Goal: Transaction & Acquisition: Purchase product/service

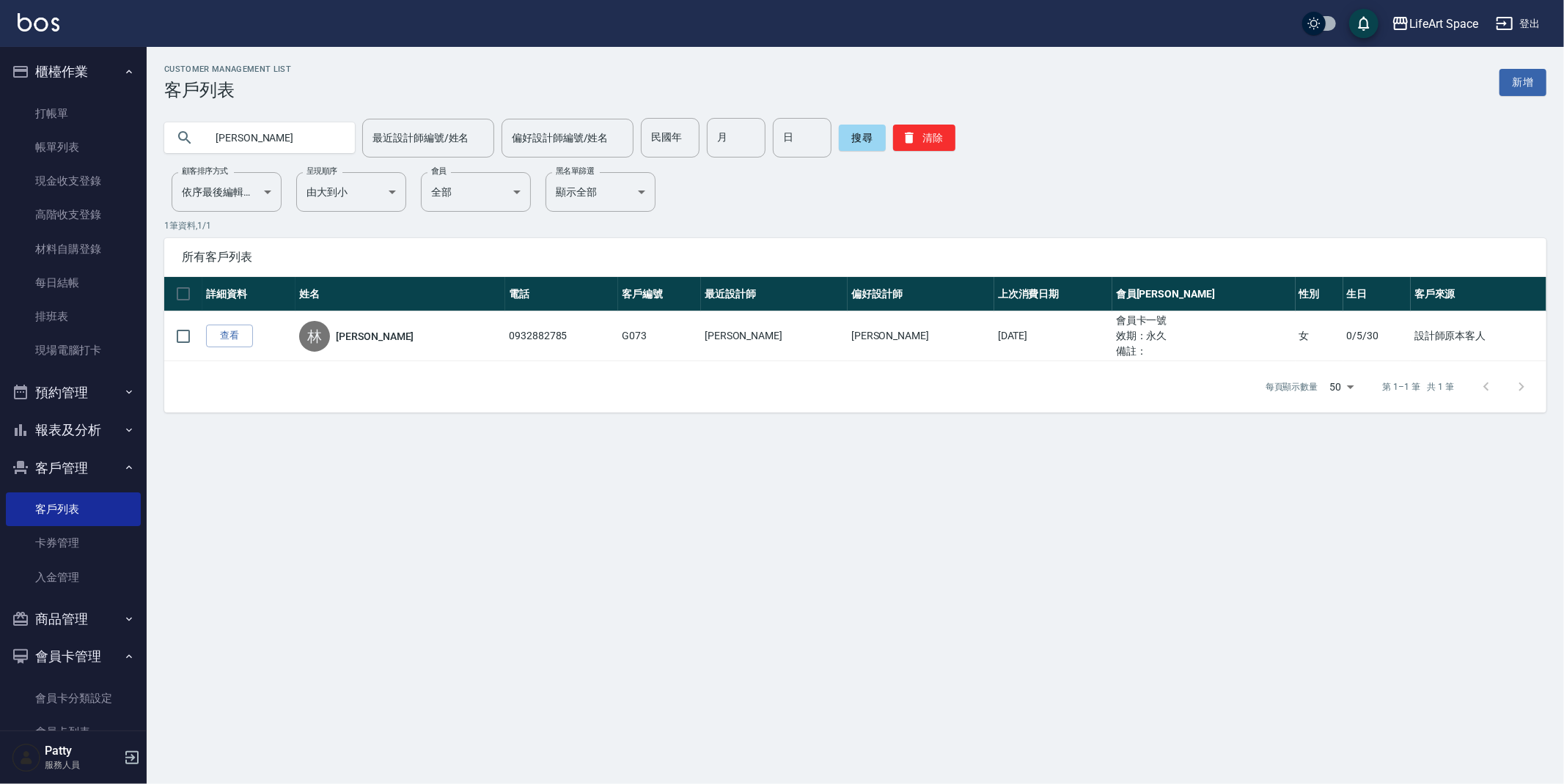
drag, startPoint x: 256, startPoint y: 137, endPoint x: 183, endPoint y: 138, distance: 73.0
click at [174, 143] on div "[PERSON_NAME]" at bounding box center [259, 138] width 190 height 31
type input "ㄋ"
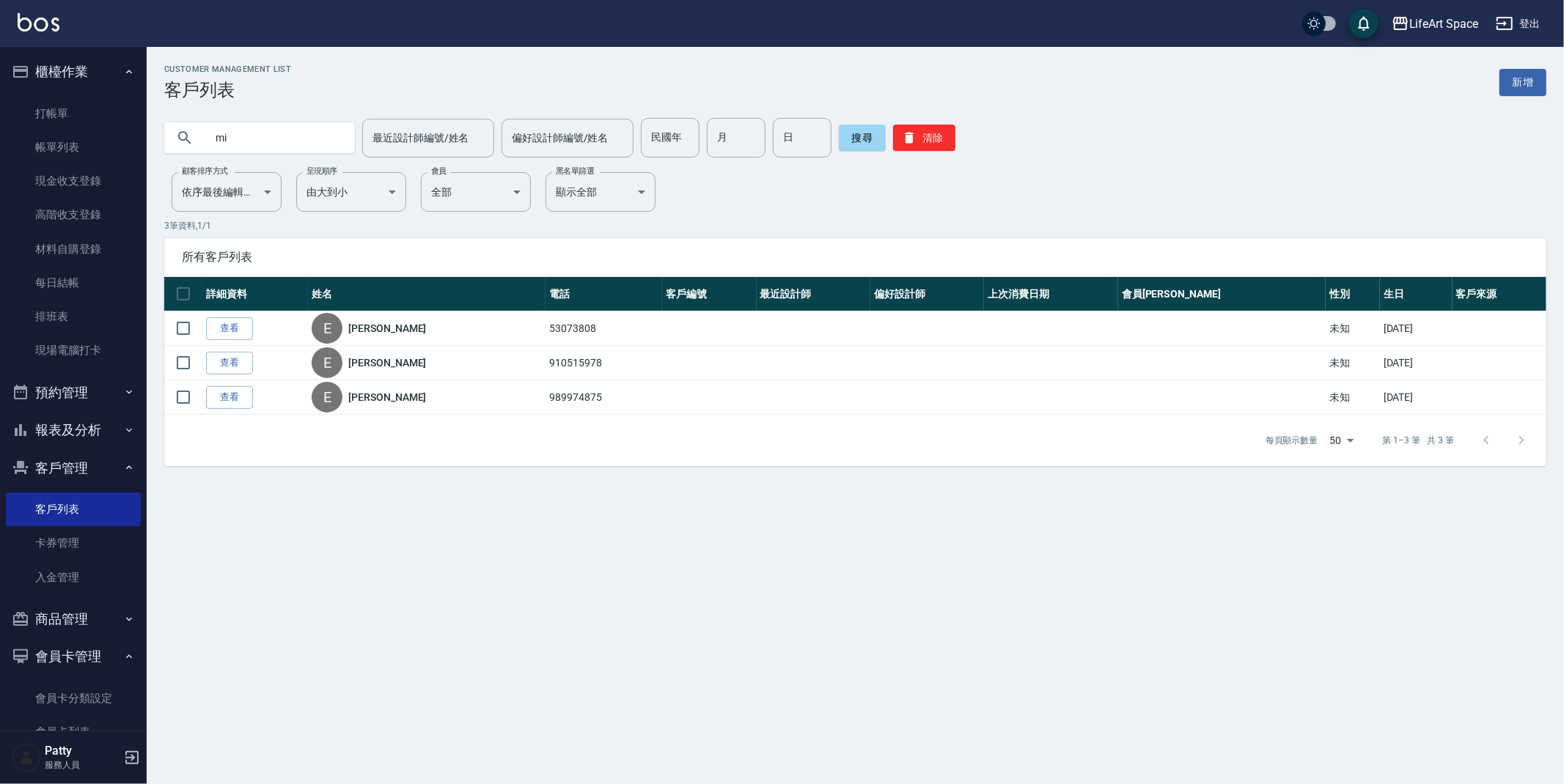
type input "m"
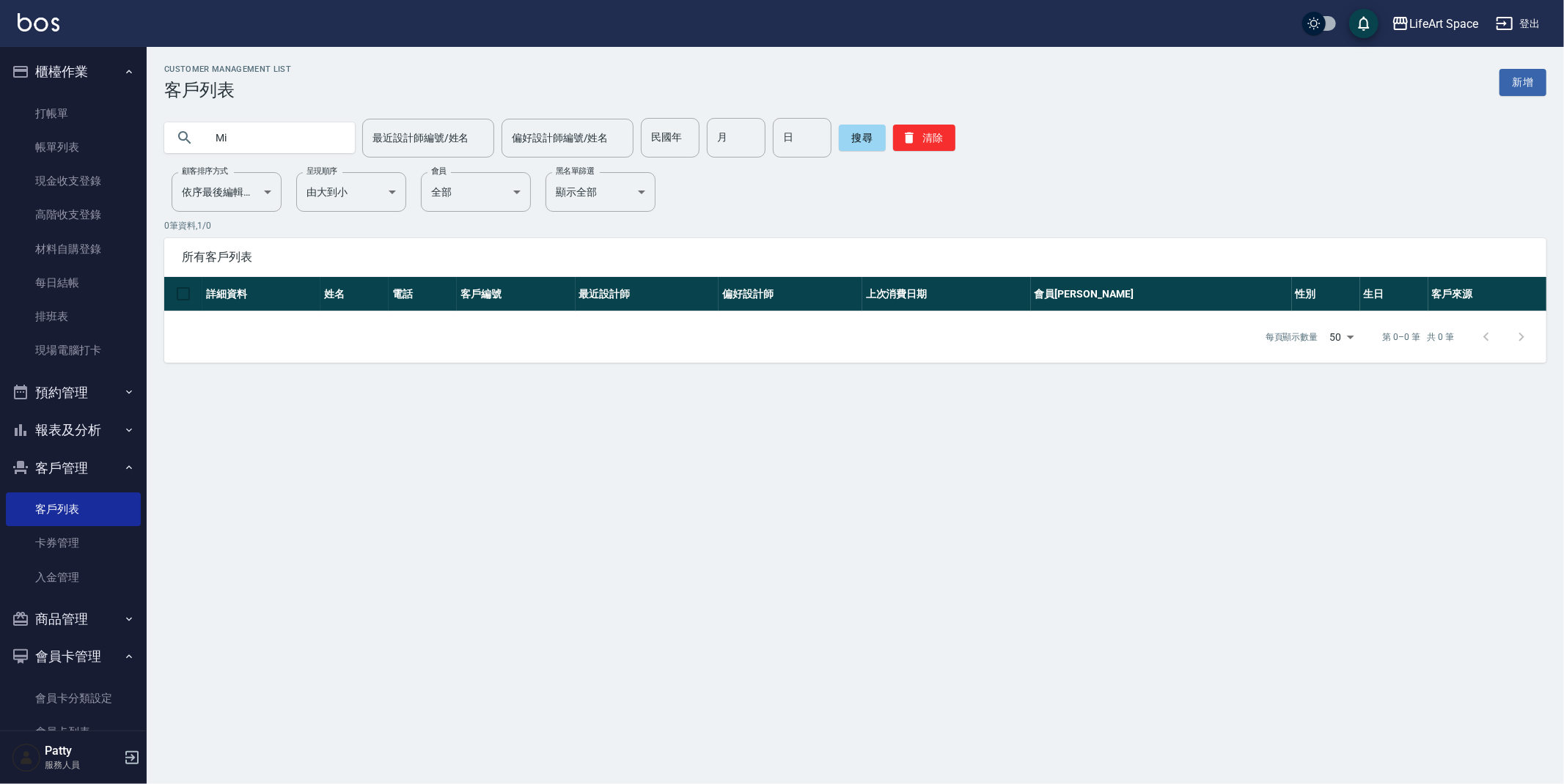
type input "M"
type input "t"
type input "Tsai"
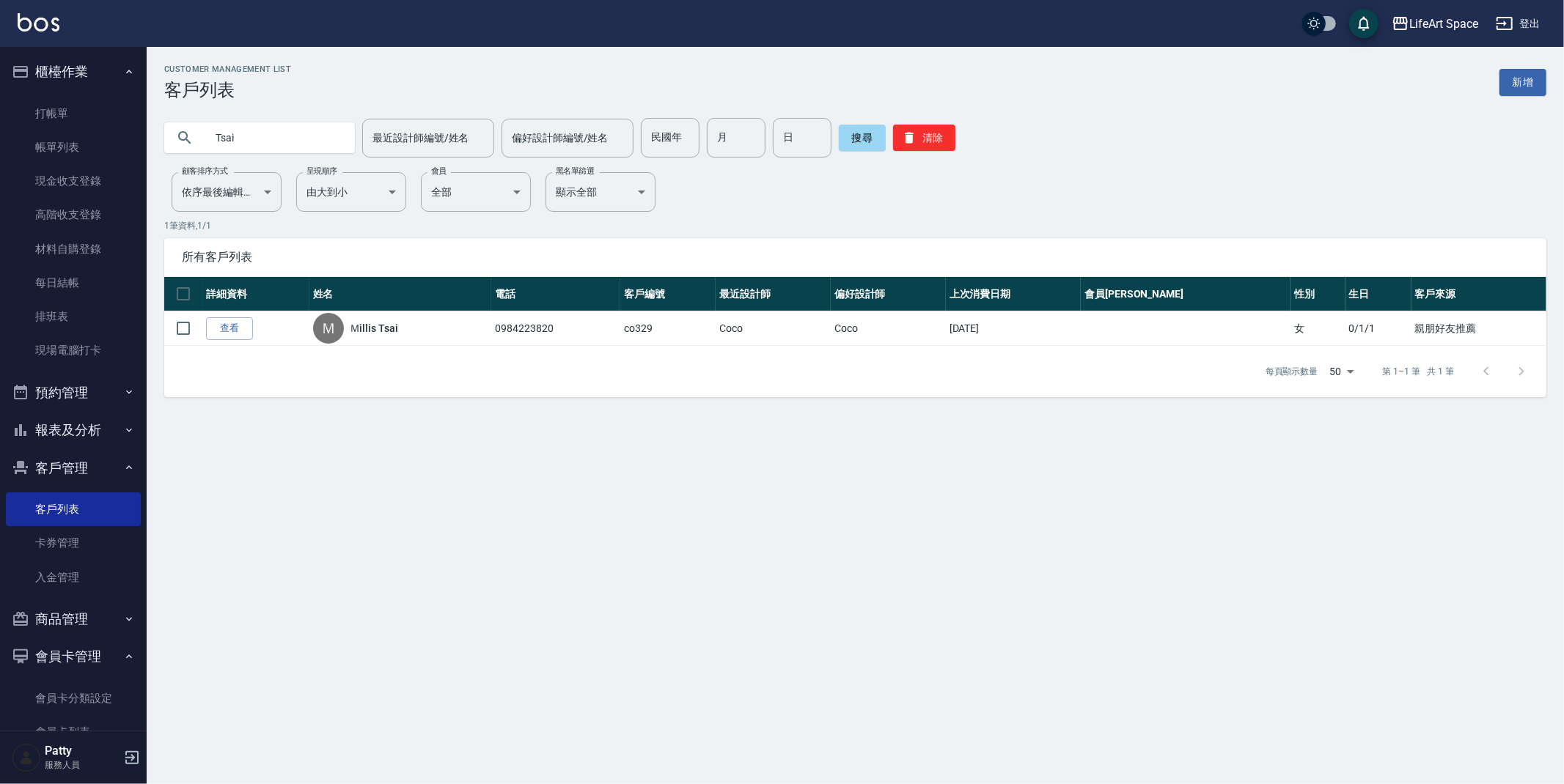
click at [224, 330] on link "查看" at bounding box center [229, 328] width 47 height 23
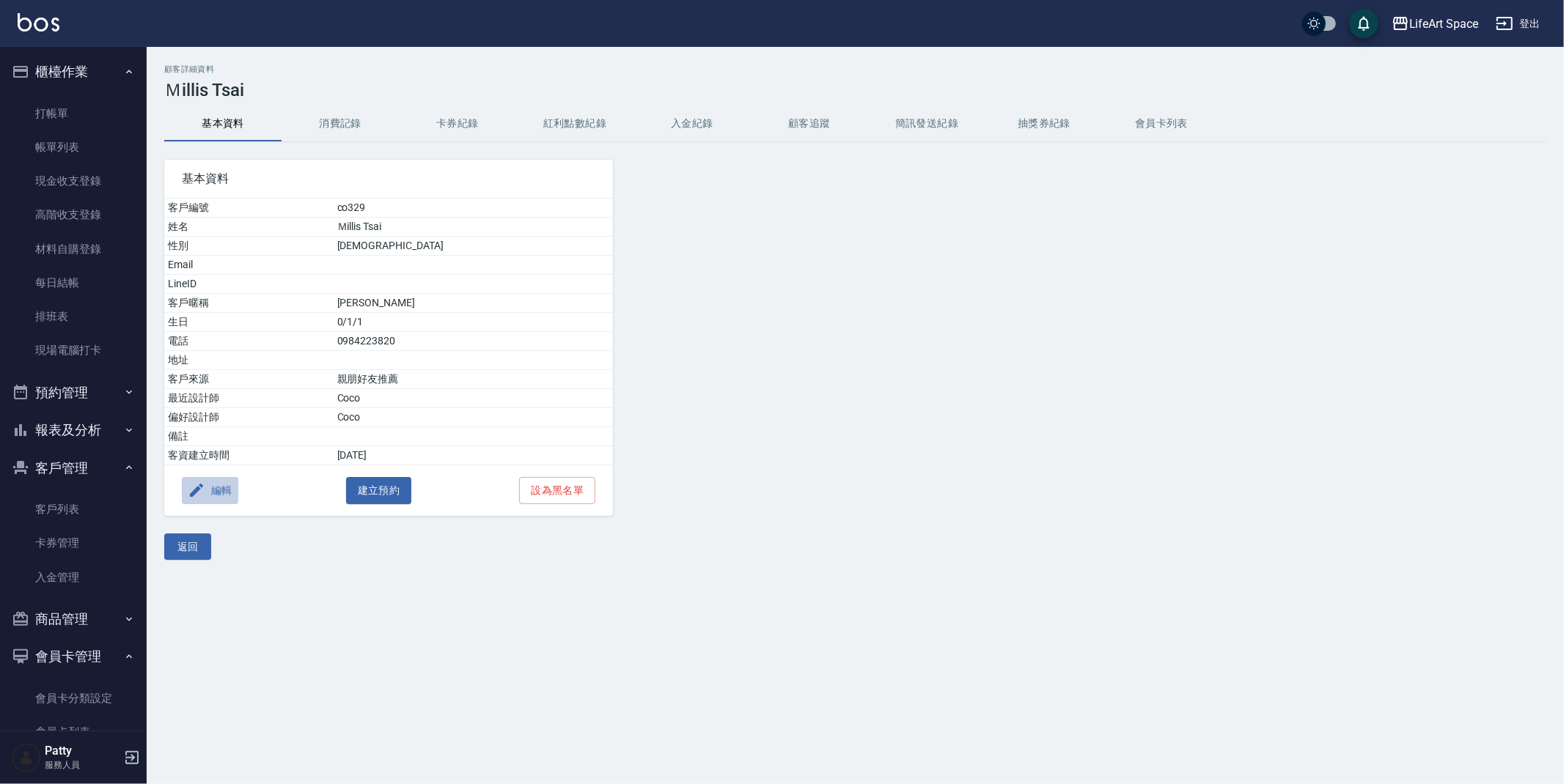
click at [227, 492] on button "編輯" at bounding box center [210, 491] width 56 height 27
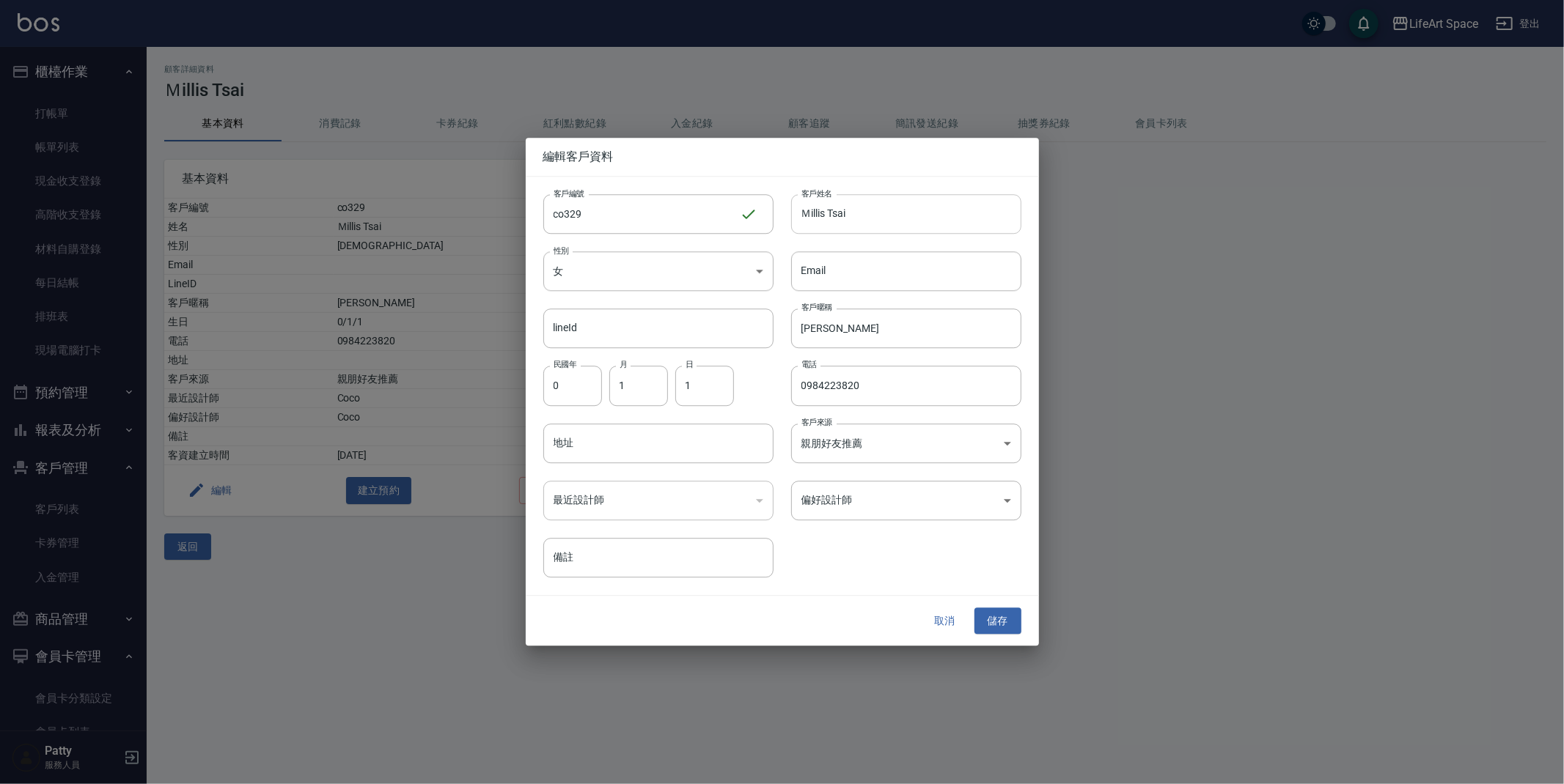
click at [826, 216] on input "Ｍillis Tsai" at bounding box center [906, 214] width 230 height 39
type input "Ｍillie Tsai"
click at [997, 617] on button "儲存" at bounding box center [997, 621] width 47 height 27
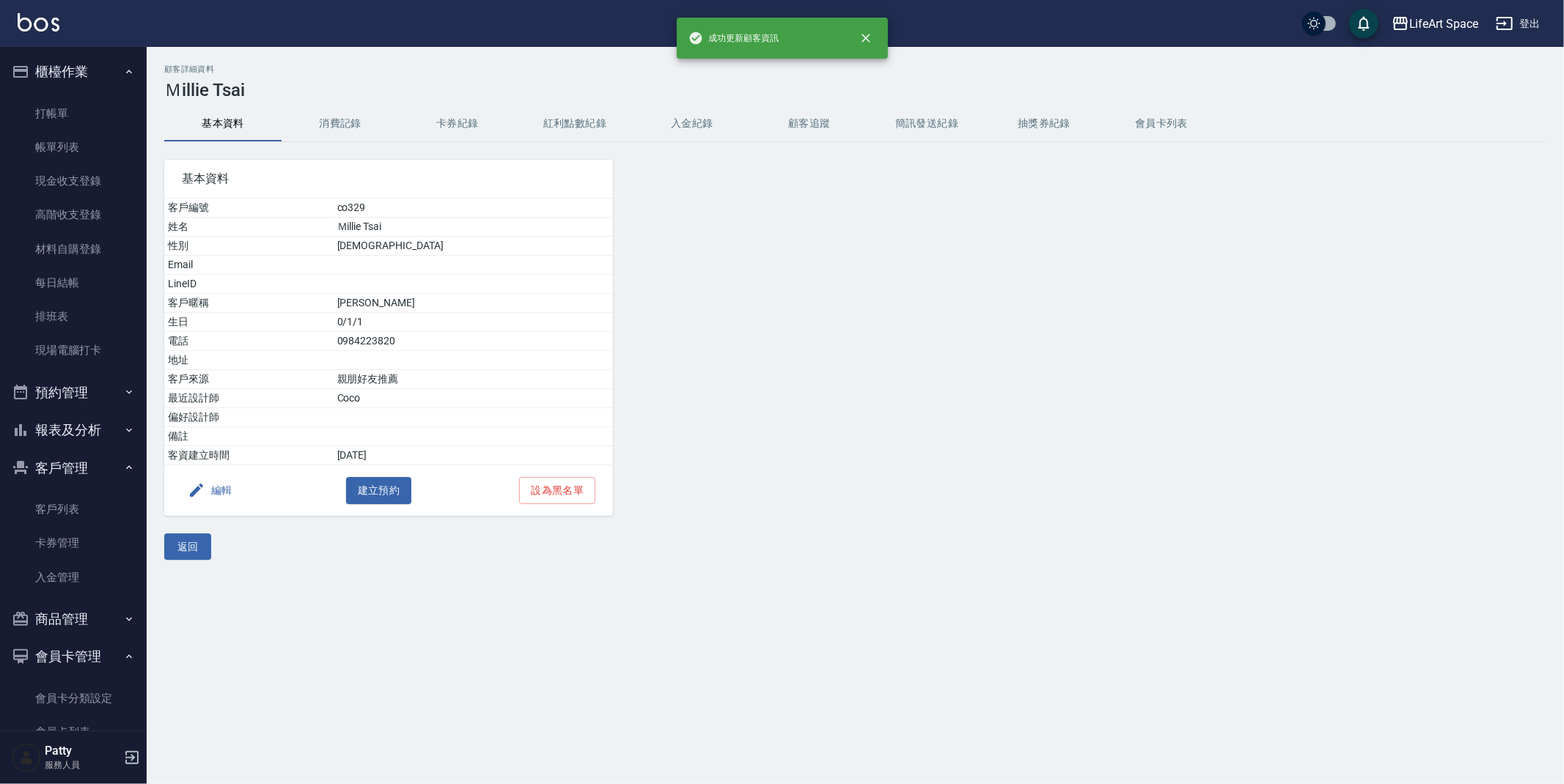
click at [352, 115] on button "消費記錄" at bounding box center [340, 124] width 117 height 35
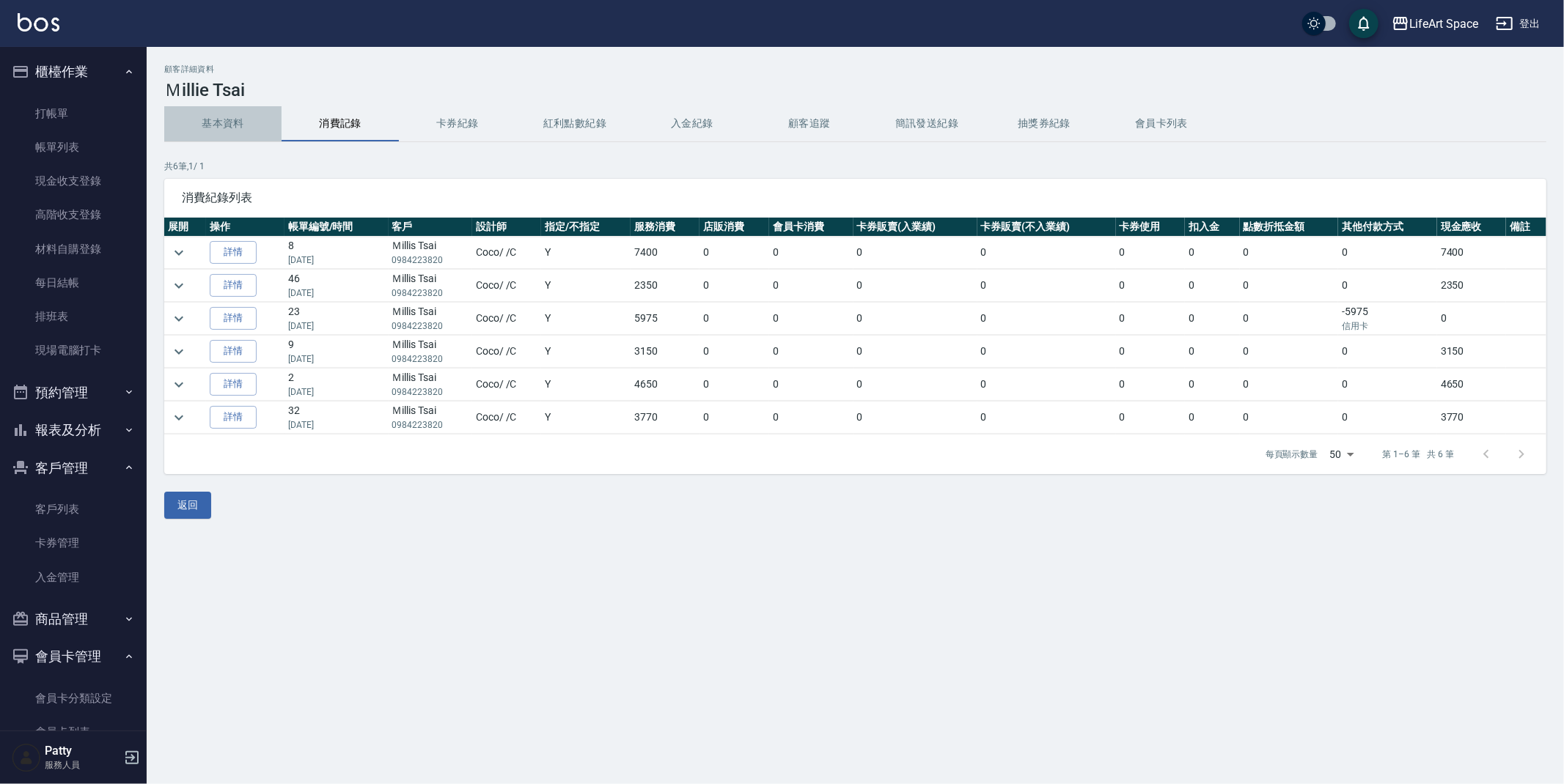
click at [218, 108] on button "基本資料" at bounding box center [222, 124] width 117 height 35
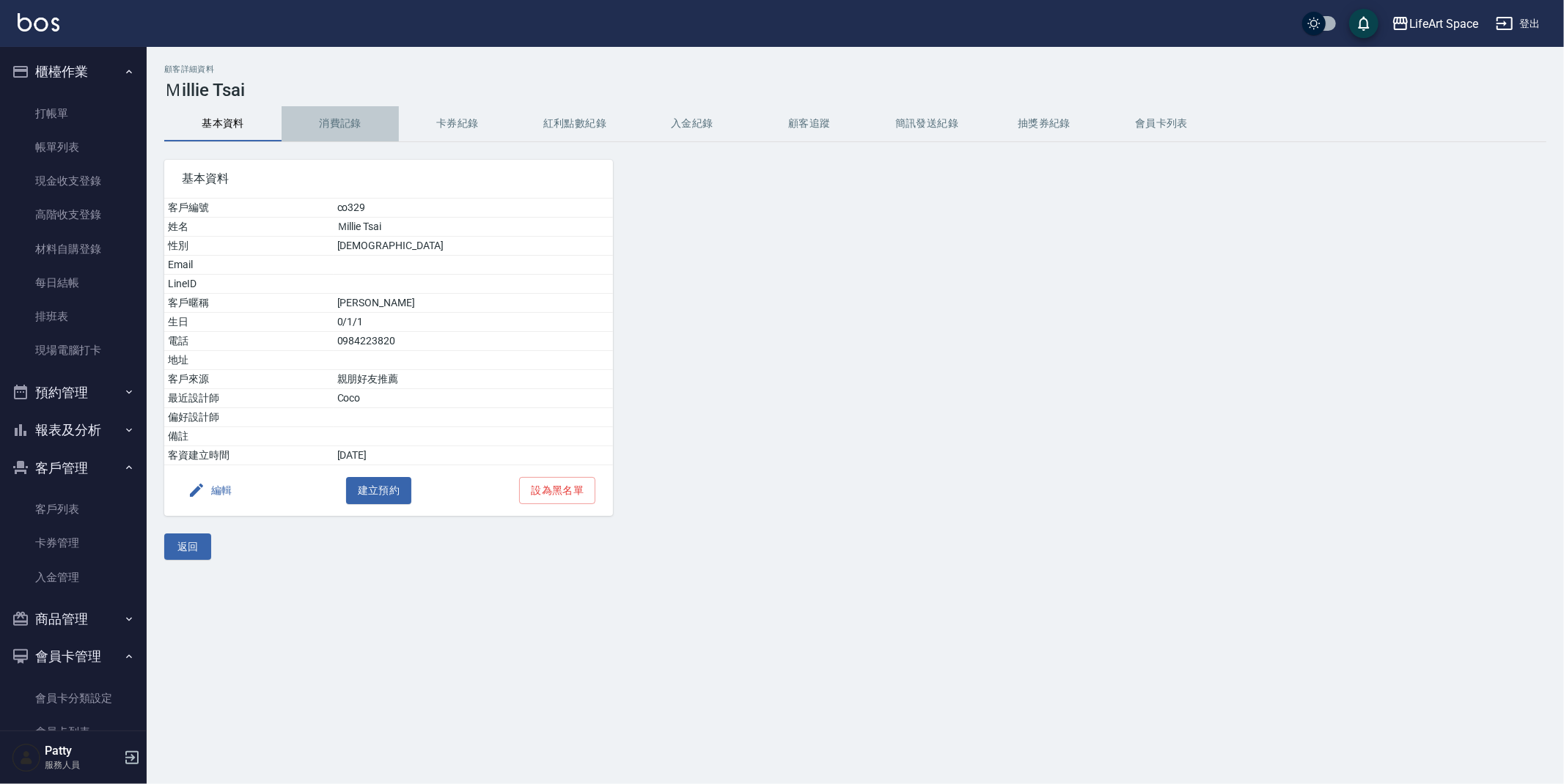
click at [346, 123] on button "消費記錄" at bounding box center [340, 124] width 117 height 35
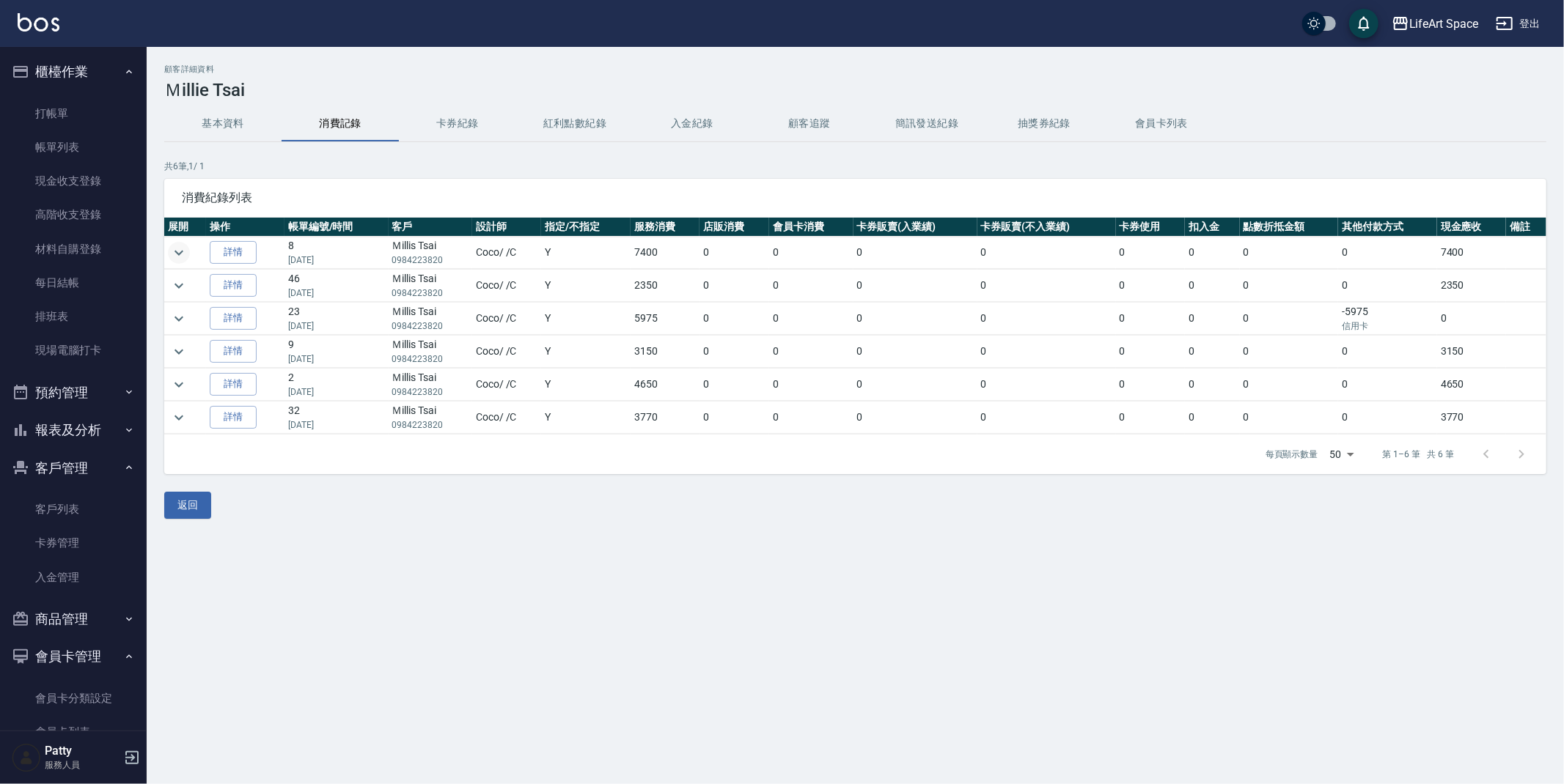
click at [184, 258] on icon "expand row" at bounding box center [178, 253] width 18 height 18
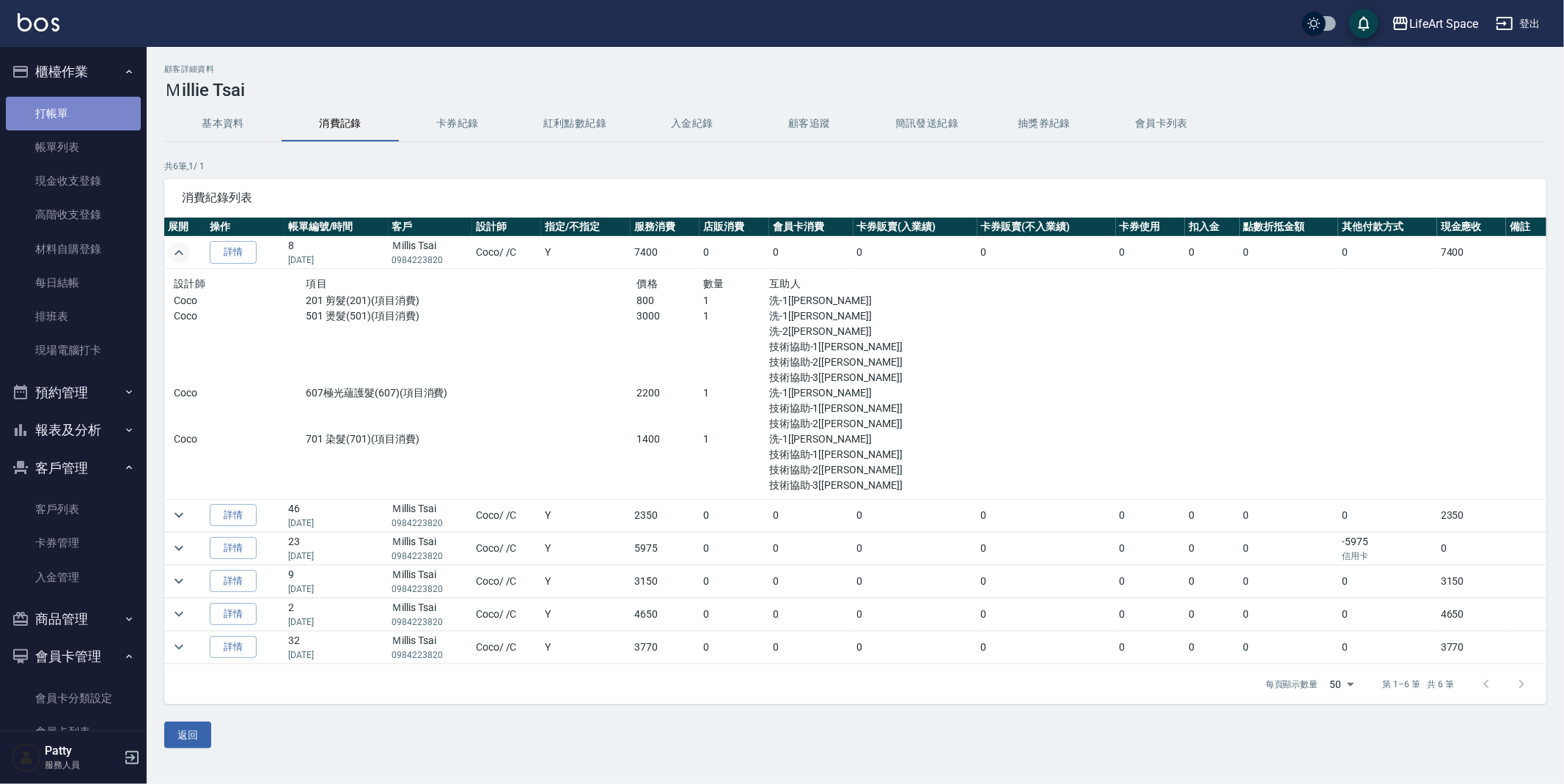
click at [121, 116] on link "打帳單" at bounding box center [73, 113] width 135 height 34
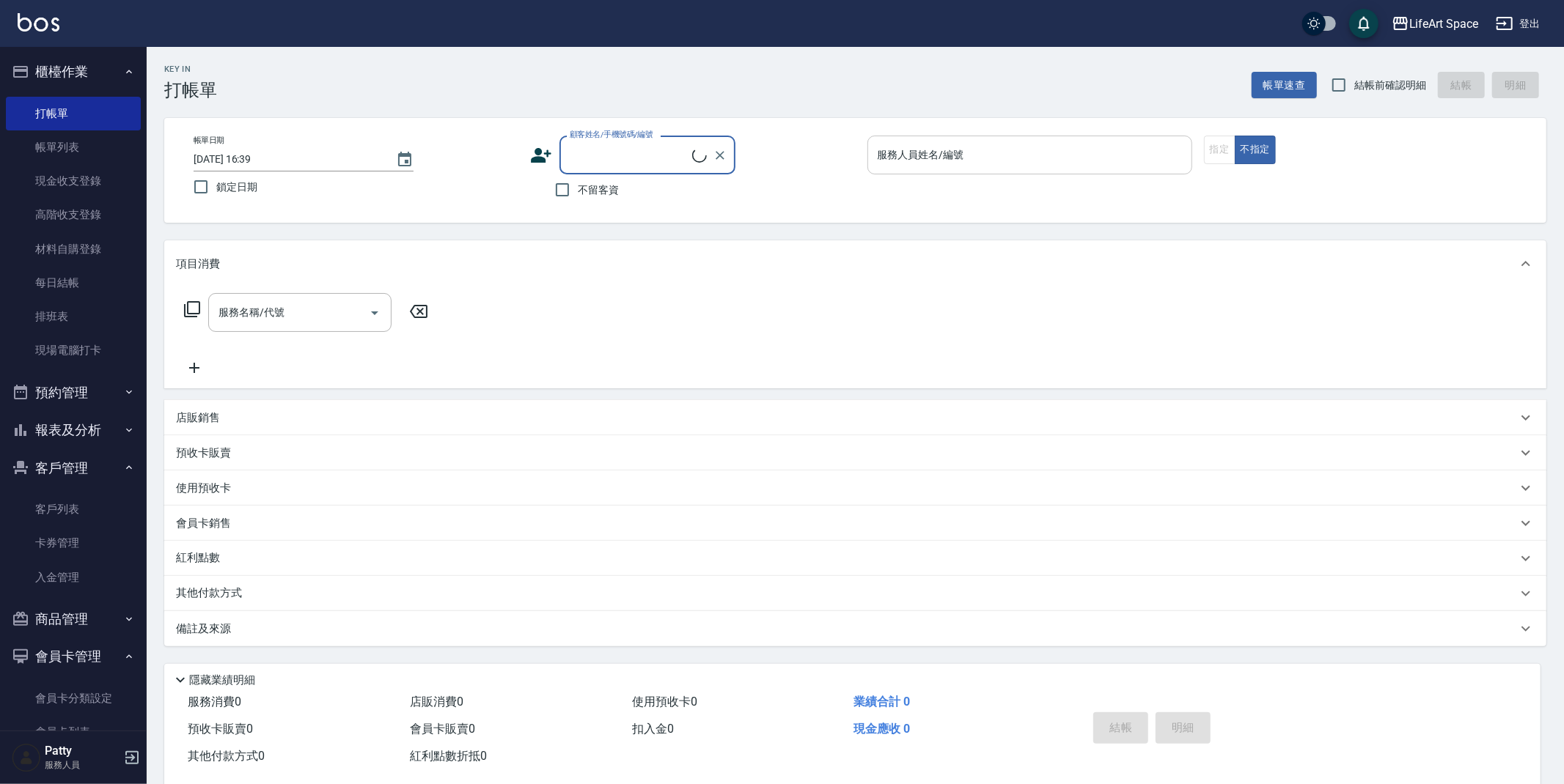
click at [1032, 154] on input "服務人員姓名/編號" at bounding box center [1029, 155] width 311 height 26
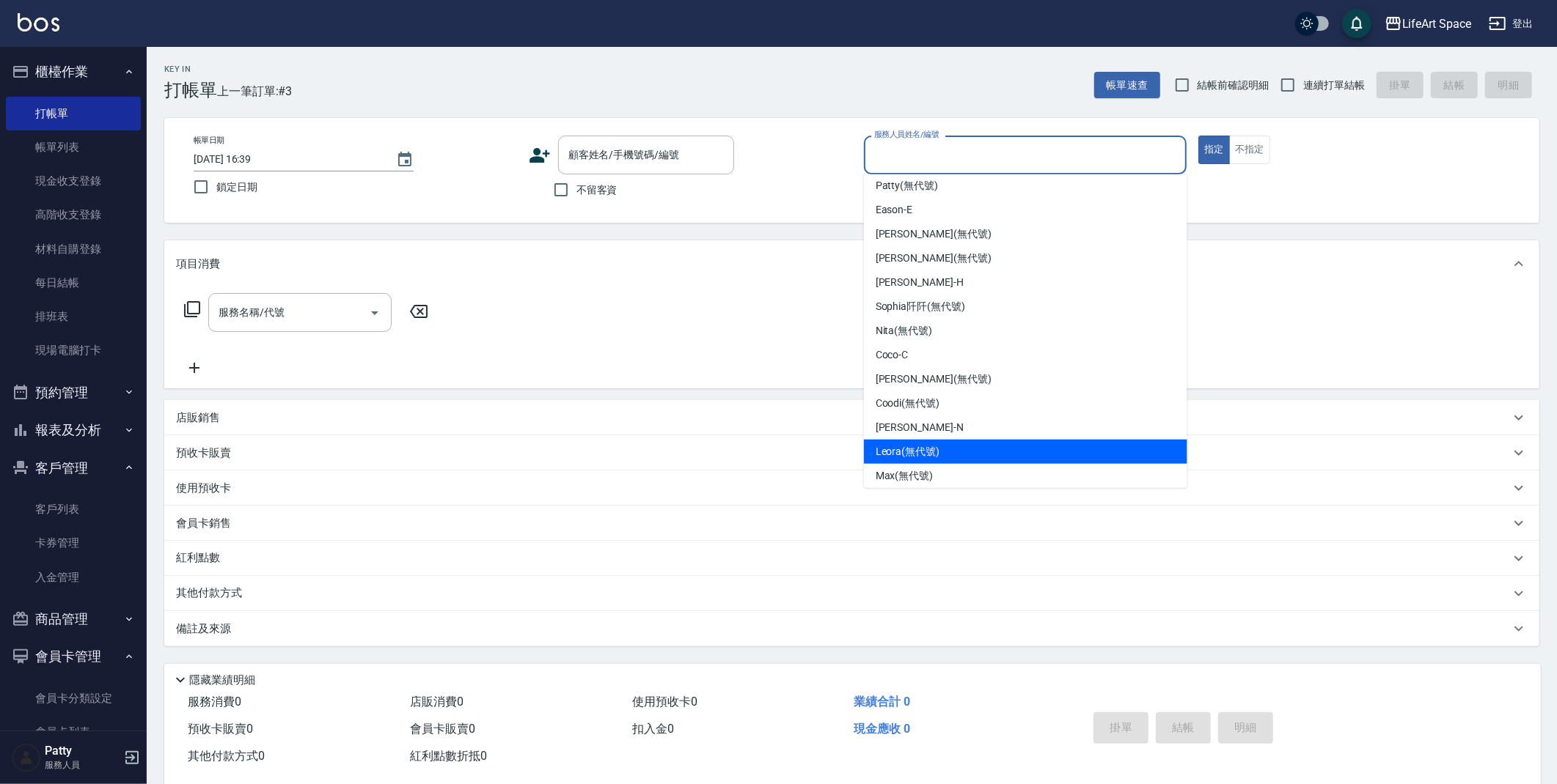
scroll to position [229, 0]
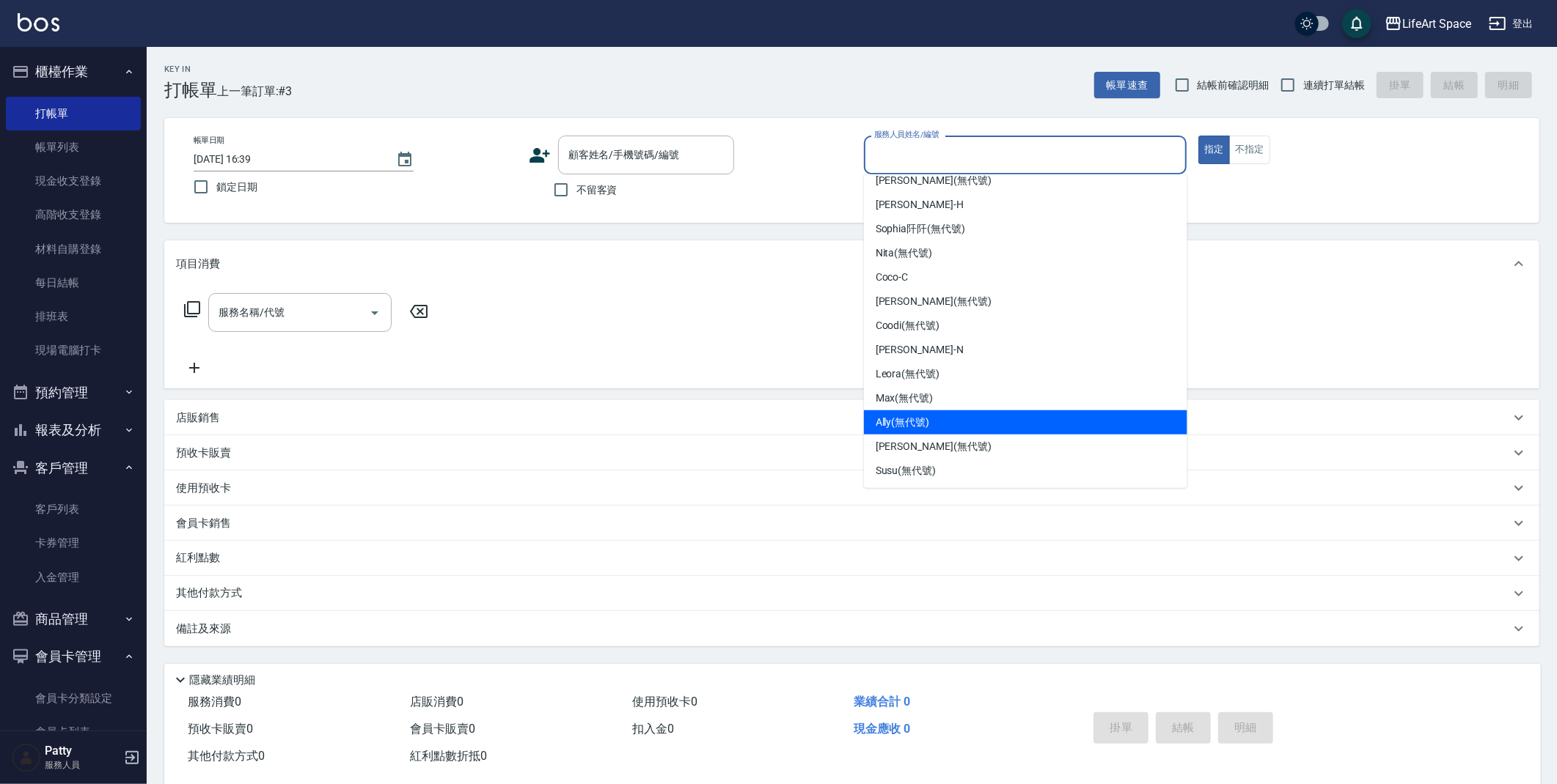
drag, startPoint x: 932, startPoint y: 404, endPoint x: 921, endPoint y: 398, distance: 12.5
click at [932, 404] on span "[PERSON_NAME] (無代號)" at bounding box center [905, 398] width 58 height 15
type input "[PERSON_NAME](無代號)"
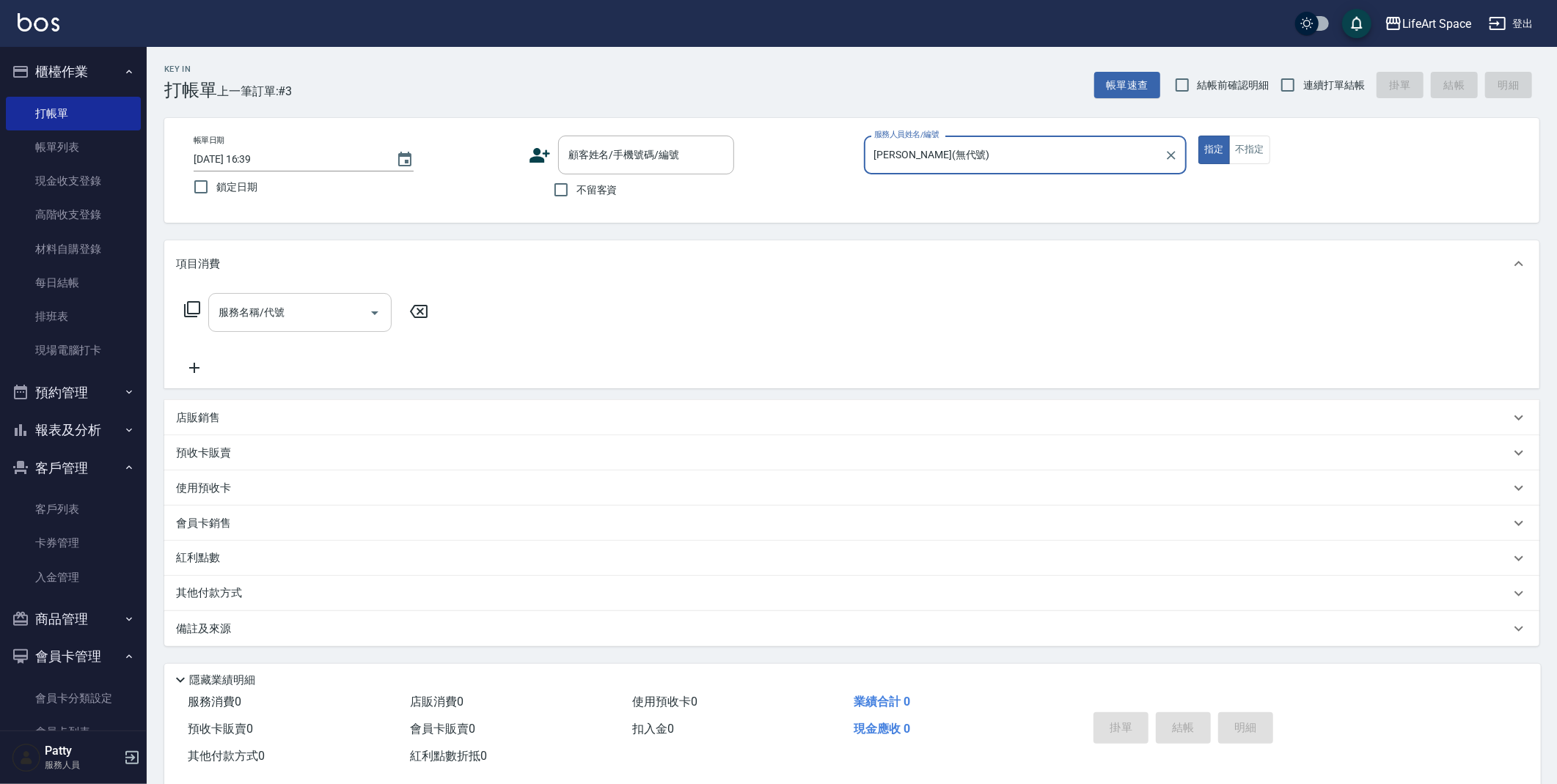
click at [312, 301] on input "服務名稱/代號" at bounding box center [289, 312] width 149 height 26
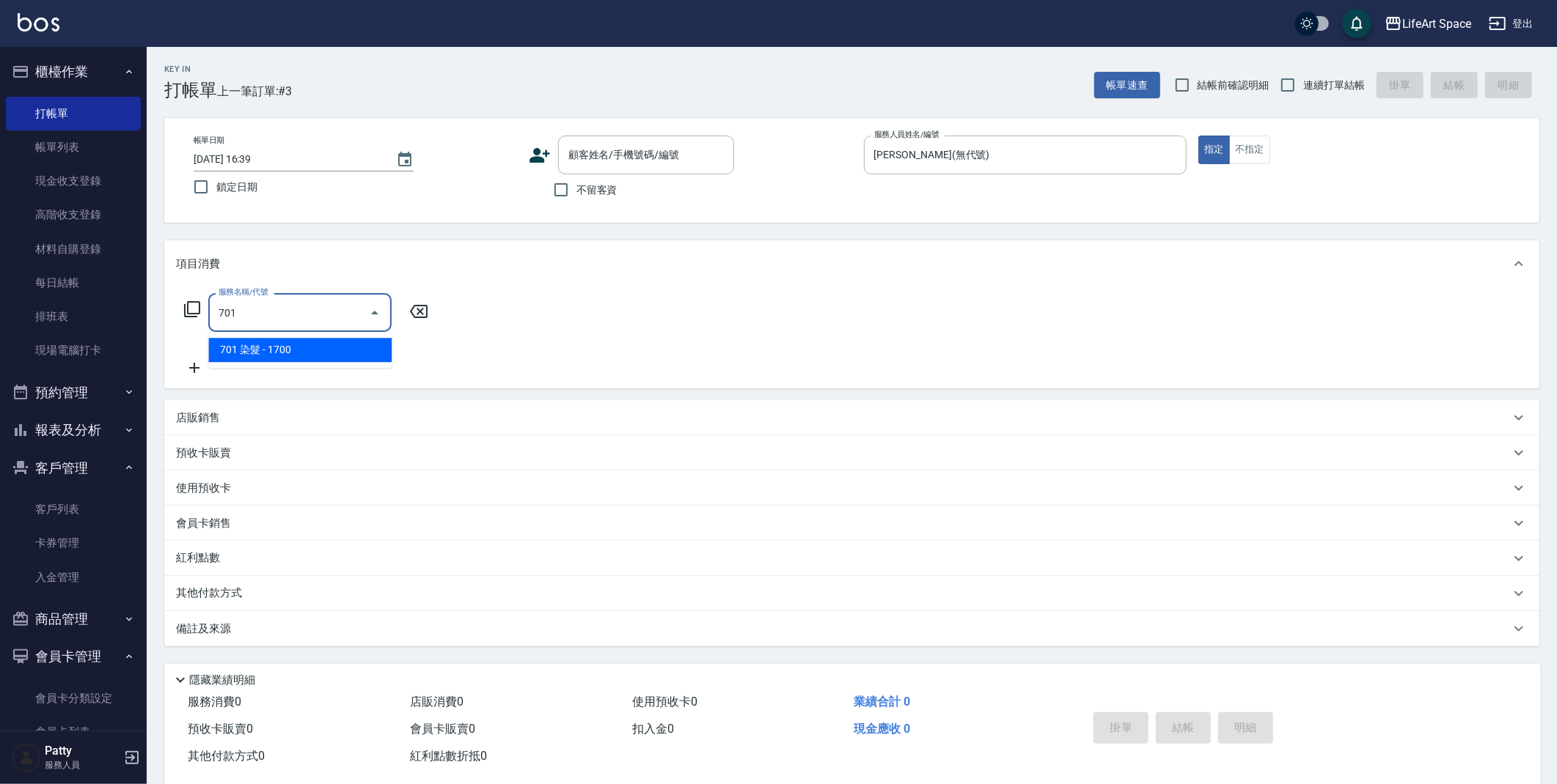
click at [378, 336] on ul "701 染髮 - 1700" at bounding box center [300, 350] width 184 height 36
click at [377, 347] on span "701 染髮 - 1700" at bounding box center [300, 350] width 184 height 24
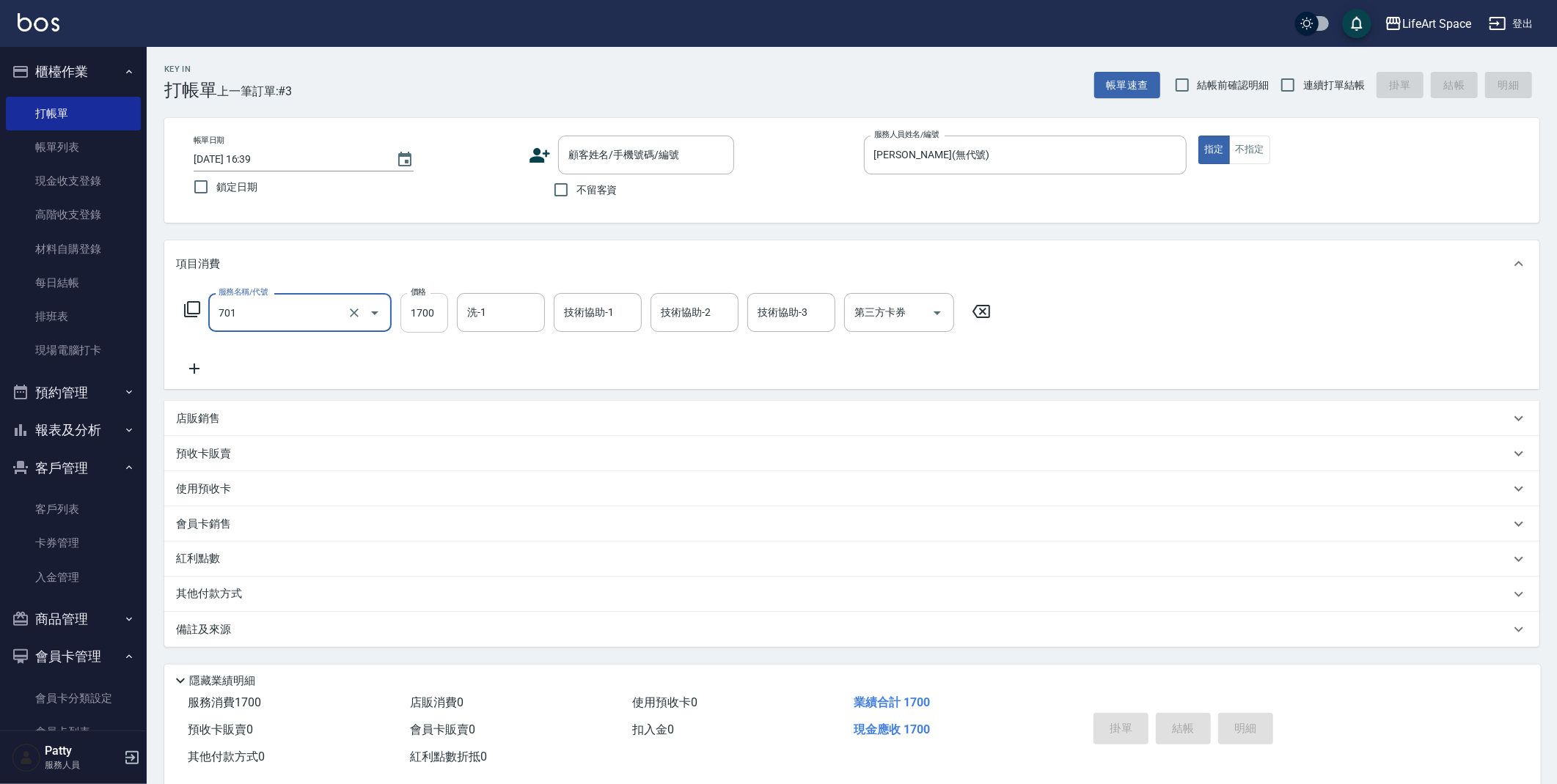
type input "701 染髮(701)"
click at [447, 317] on input "1700" at bounding box center [424, 313] width 48 height 39
type input "880"
click at [195, 368] on icon at bounding box center [194, 369] width 37 height 18
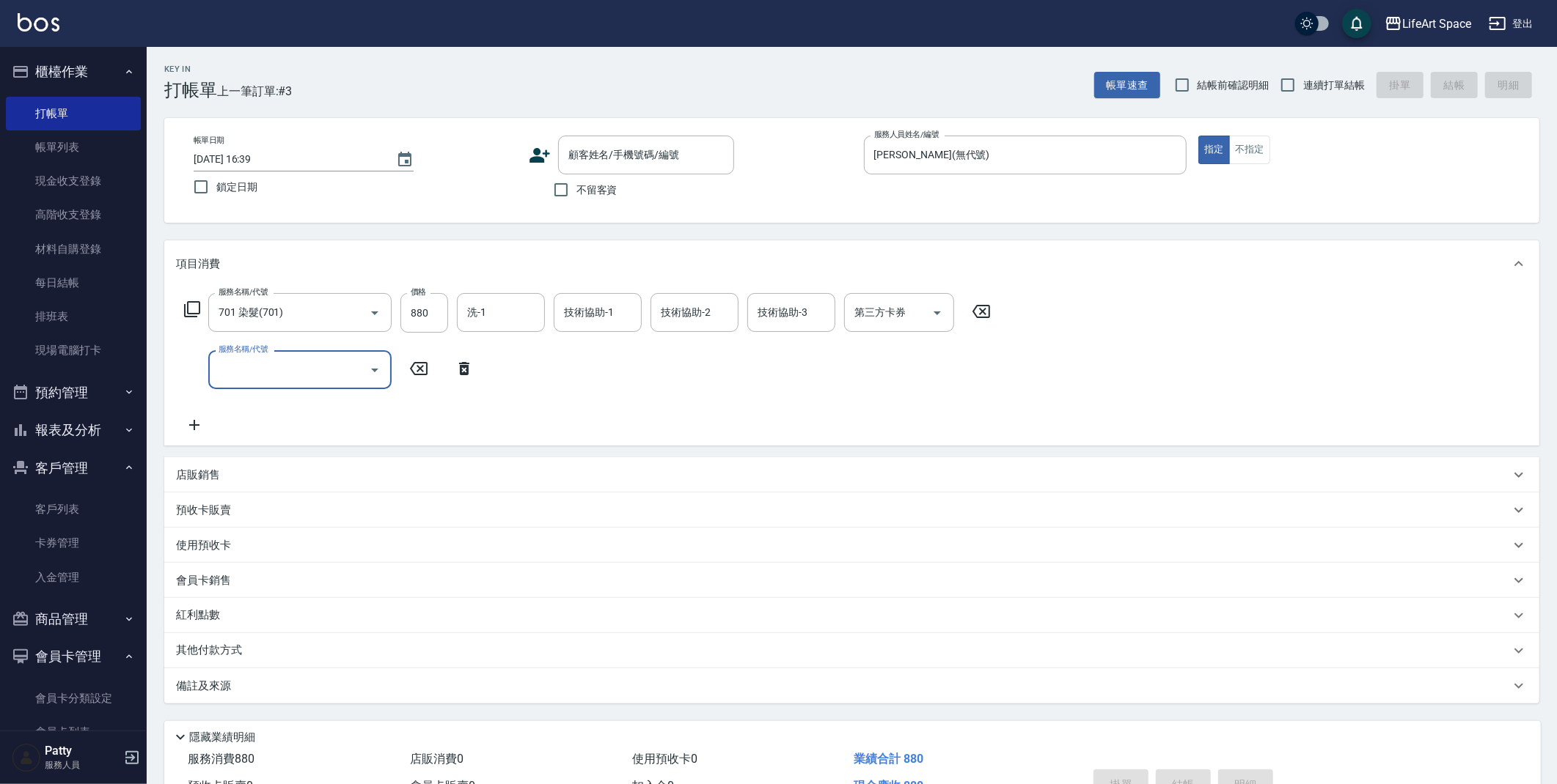
click at [296, 377] on input "服務名稱/代號" at bounding box center [289, 369] width 149 height 26
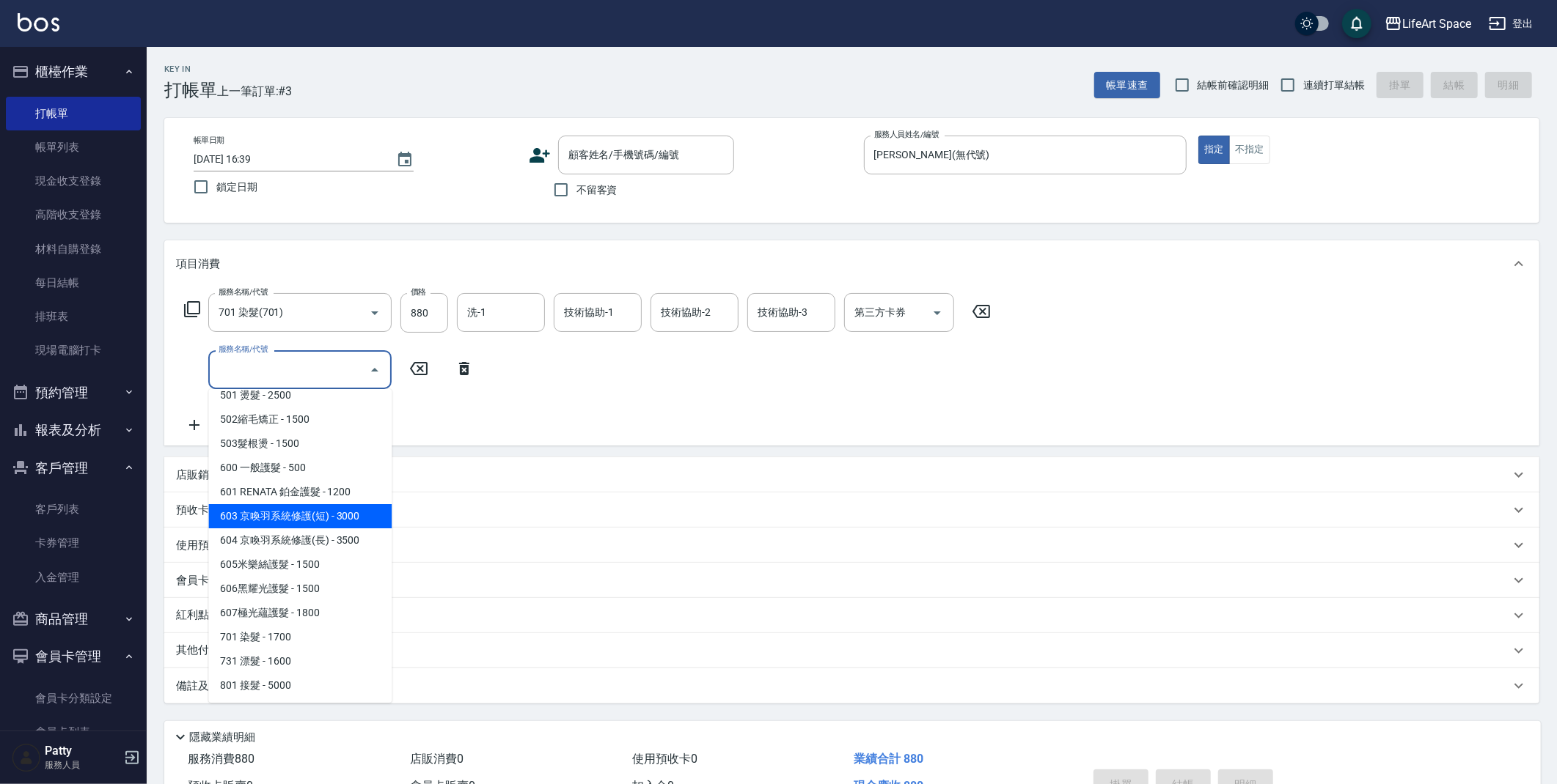
drag, startPoint x: 320, startPoint y: 524, endPoint x: 466, endPoint y: 398, distance: 192.9
click at [320, 524] on span "603 京喚羽系統修護(短) - 3000" at bounding box center [300, 516] width 184 height 24
type input "603 京喚羽系統修護(短)(603)"
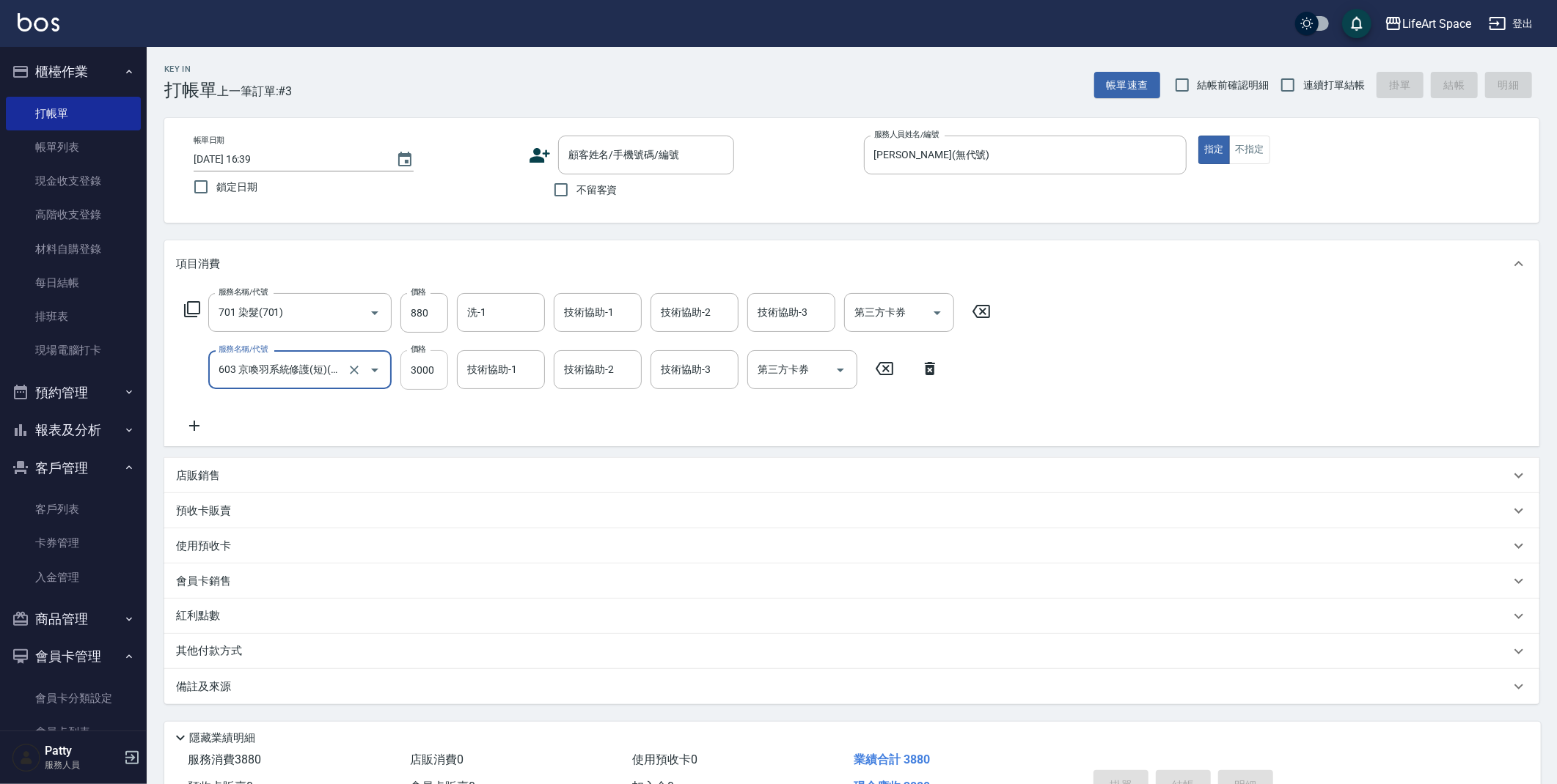
click at [434, 375] on input "3000" at bounding box center [424, 370] width 48 height 39
type input "2500"
click at [592, 187] on span "不留客資" at bounding box center [597, 190] width 41 height 15
click at [576, 187] on input "不留客資" at bounding box center [561, 190] width 31 height 31
checkbox input "true"
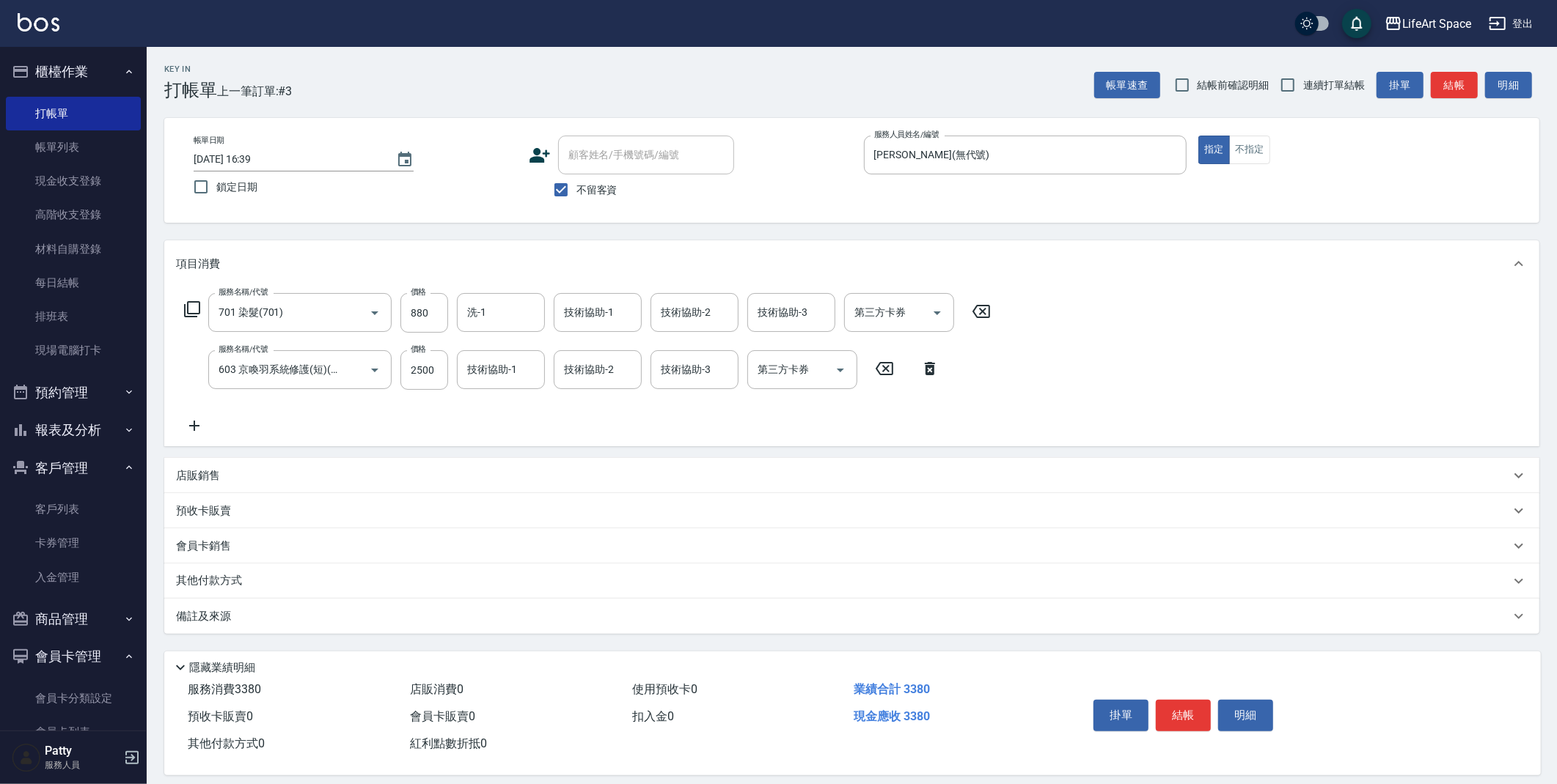
click at [466, 628] on div "備註及來源" at bounding box center [851, 616] width 1375 height 35
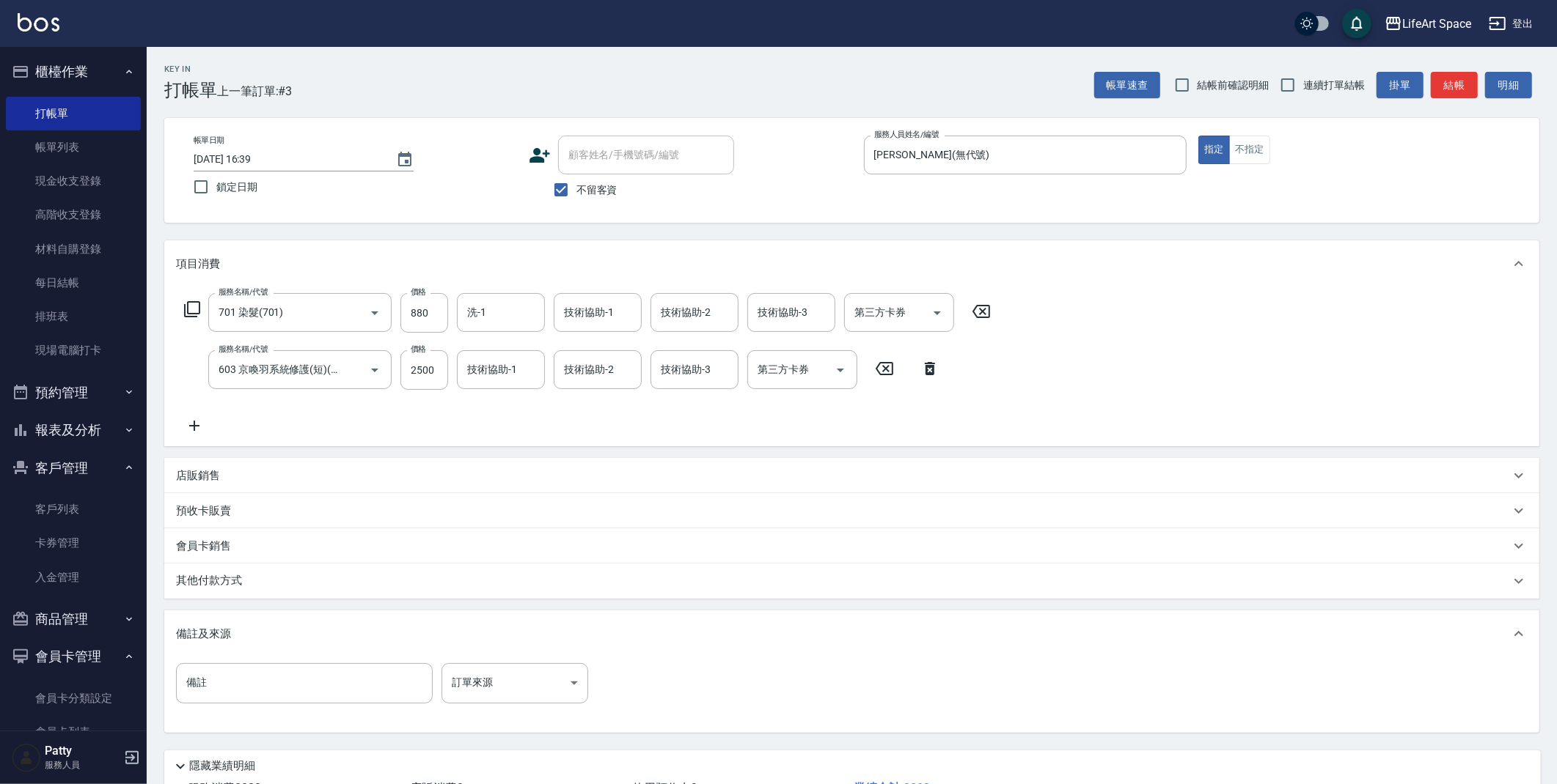
click at [495, 662] on div "備註 備註 訂單來源 ​ 訂單來源" at bounding box center [851, 695] width 1375 height 75
click at [510, 687] on body "LifeArt Space 登出 櫃檯作業 打帳單 帳單列表 現金收支登錄 高階收支登錄 材料自購登錄 每日結帳 排班表 現場電腦打卡 預約管理 預約管理 單…" at bounding box center [778, 446] width 1557 height 892
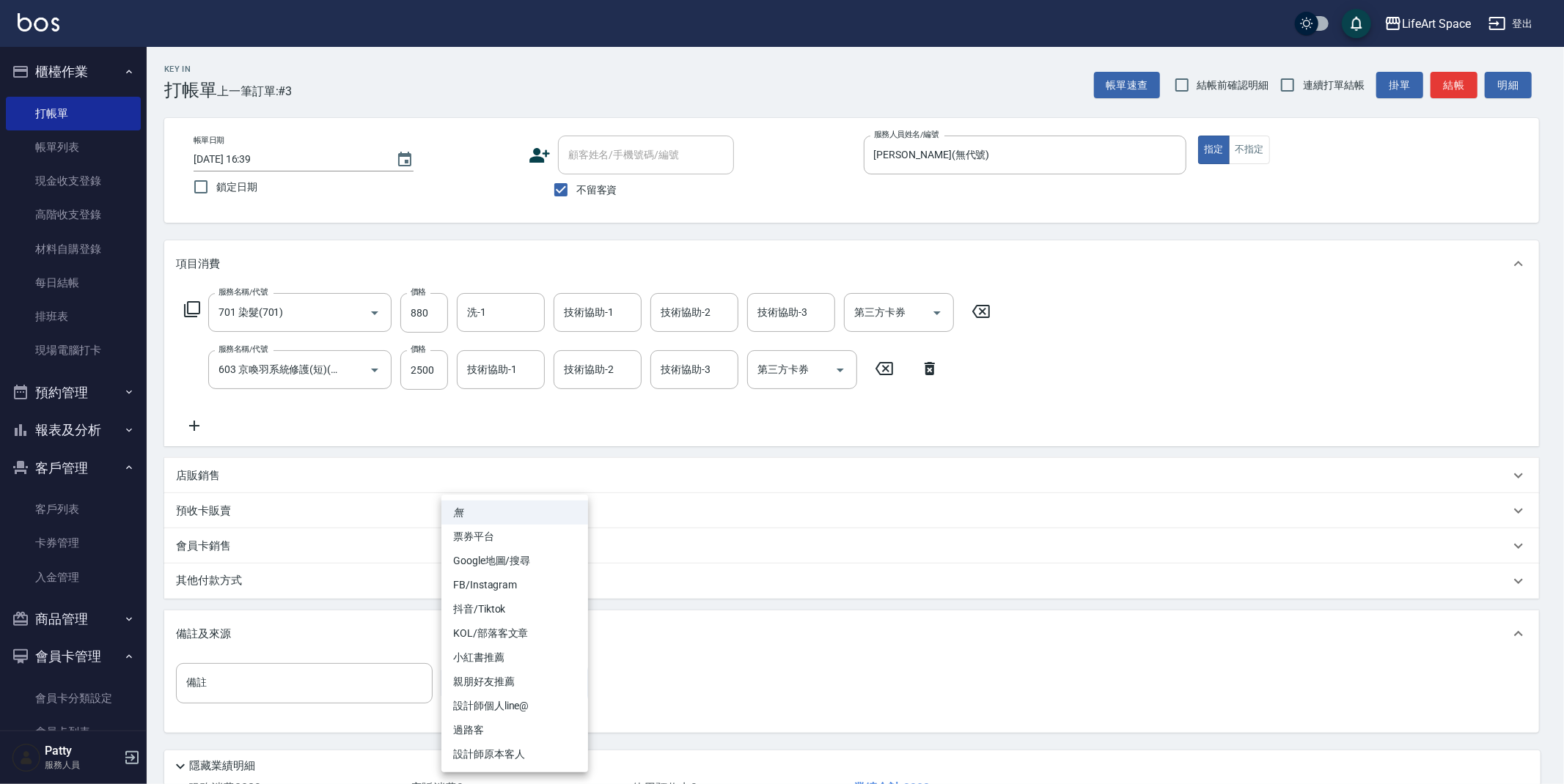
drag, startPoint x: 516, startPoint y: 750, endPoint x: 491, endPoint y: 725, distance: 35.4
click at [516, 750] on li "設計師原本客人" at bounding box center [515, 754] width 147 height 24
type input "設計師原本客人"
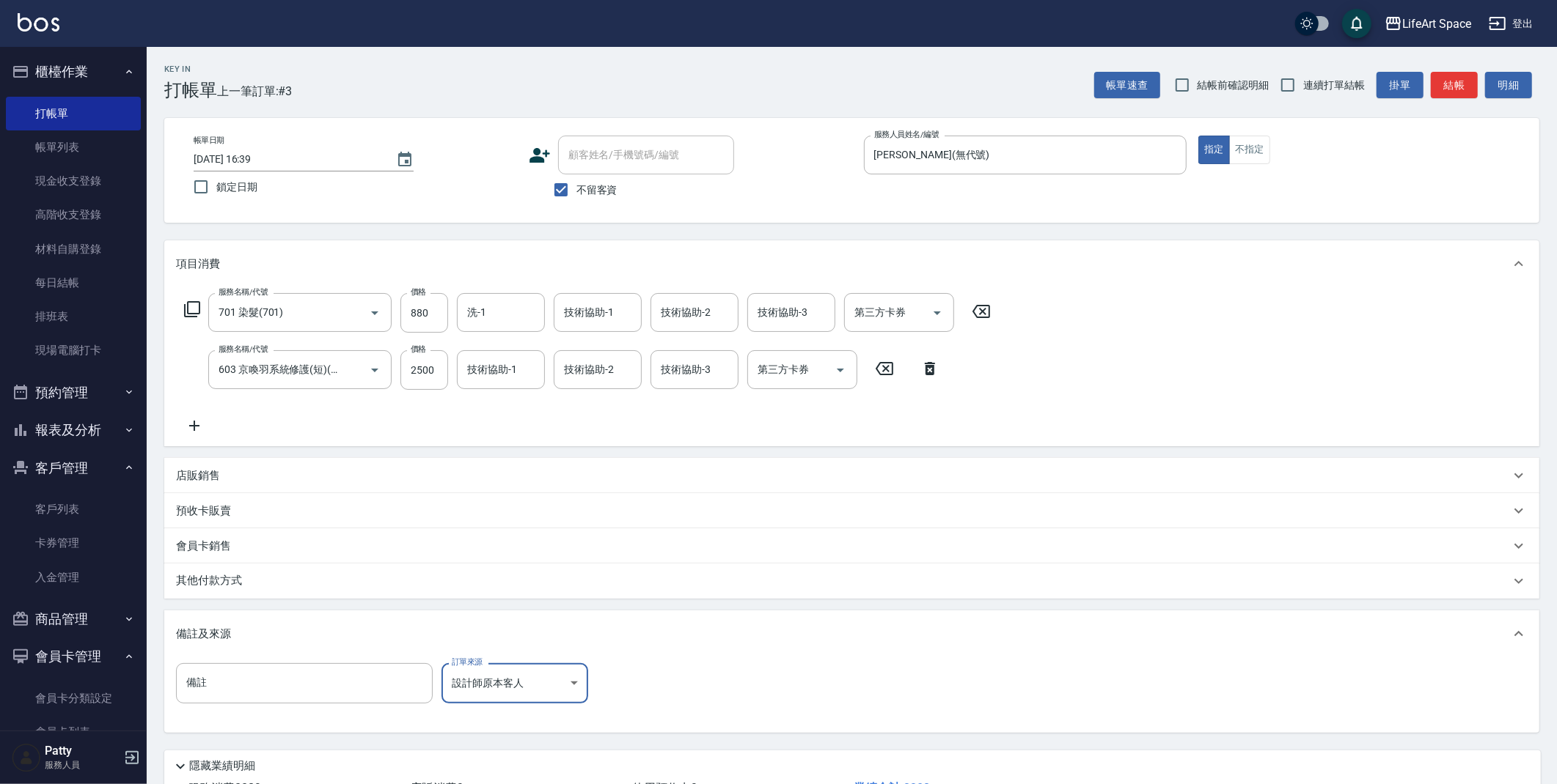
click at [284, 581] on div "其他付款方式" at bounding box center [843, 581] width 1334 height 16
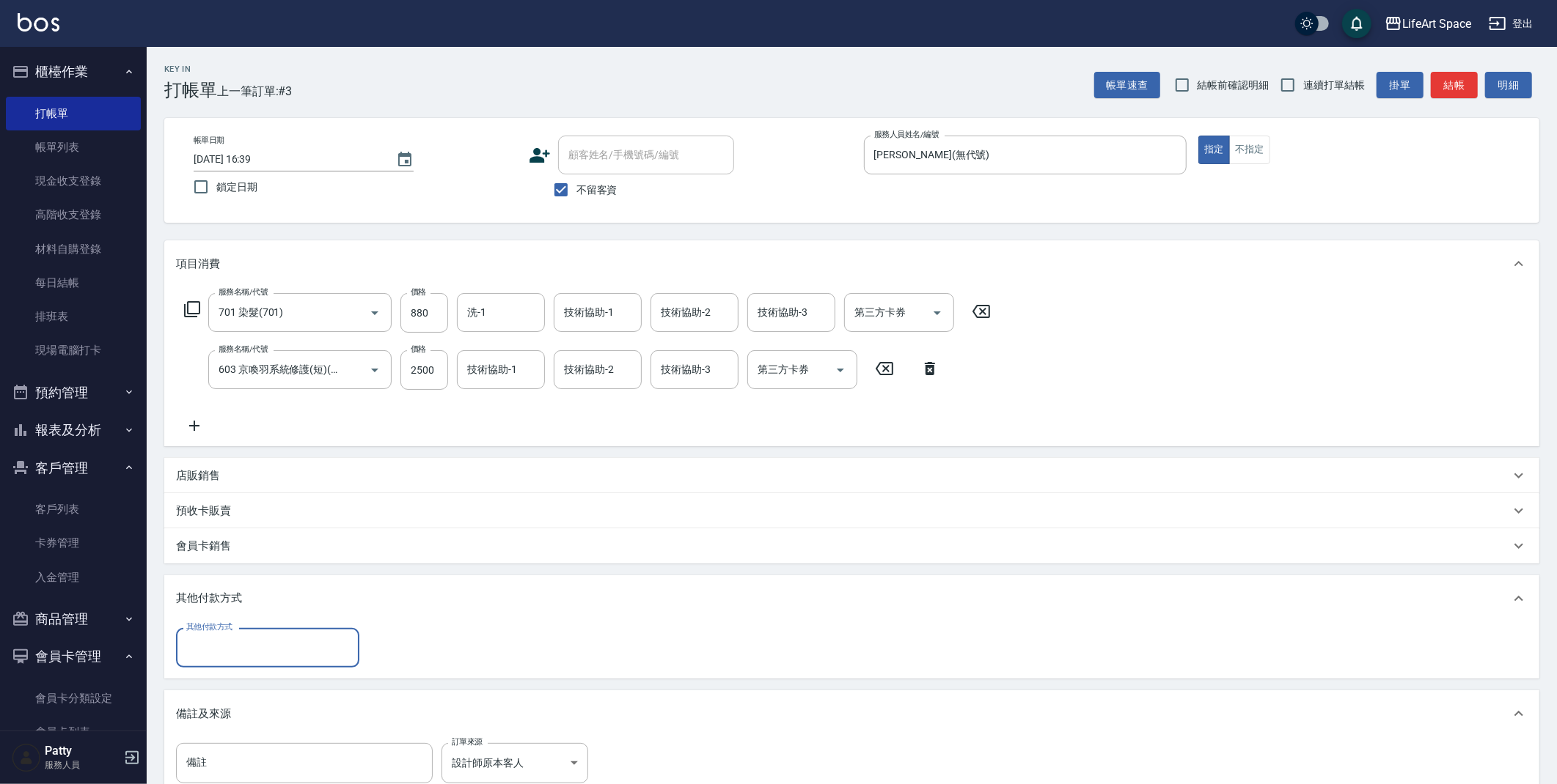
scroll to position [0, 0]
click at [284, 644] on input "其他付款方式" at bounding box center [267, 648] width 170 height 26
click at [254, 689] on span "轉帳" at bounding box center [267, 685] width 184 height 24
type input "轉帳"
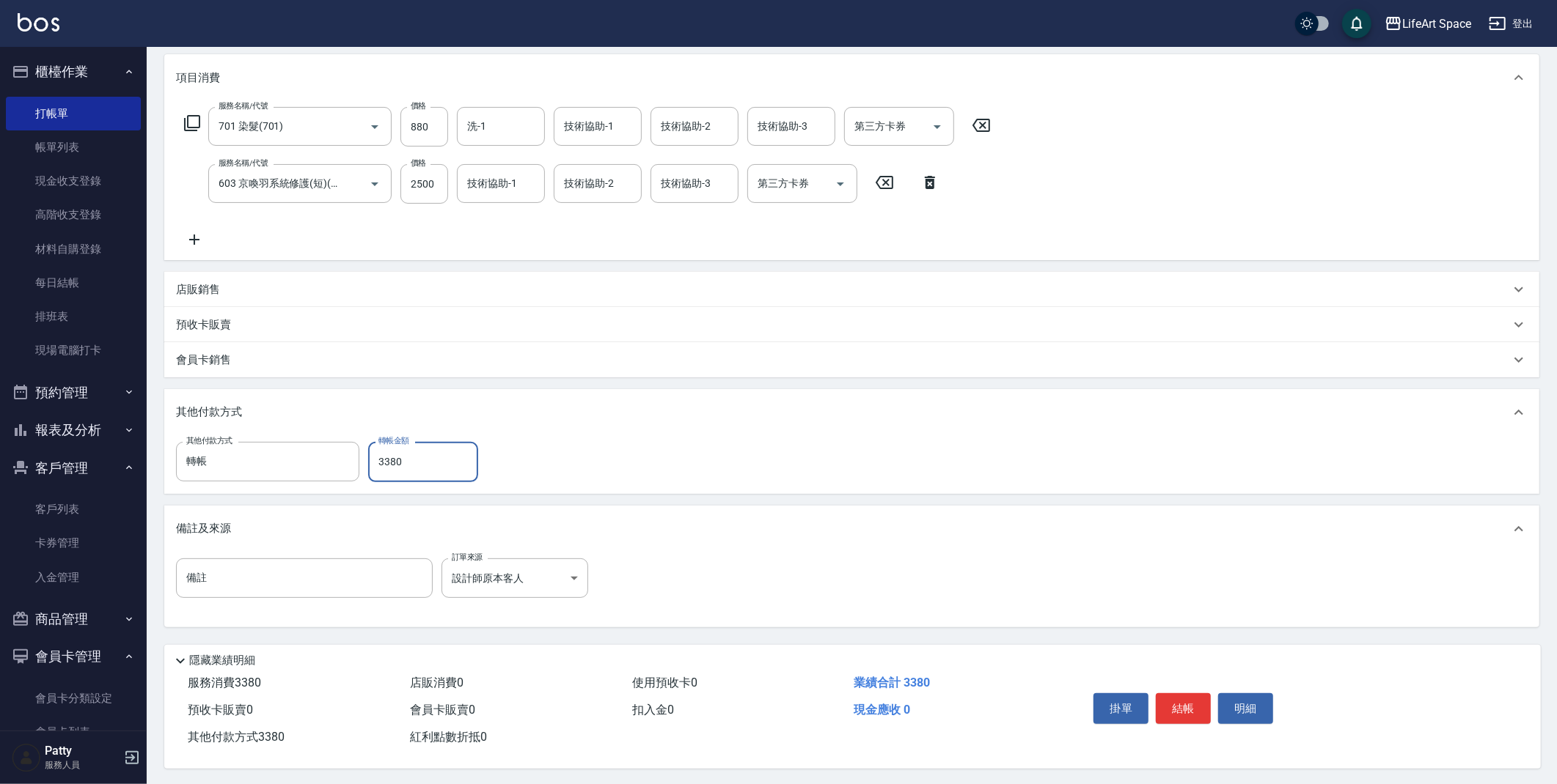
scroll to position [193, 0]
type input "3380"
click at [1180, 706] on button "結帳" at bounding box center [1183, 706] width 55 height 31
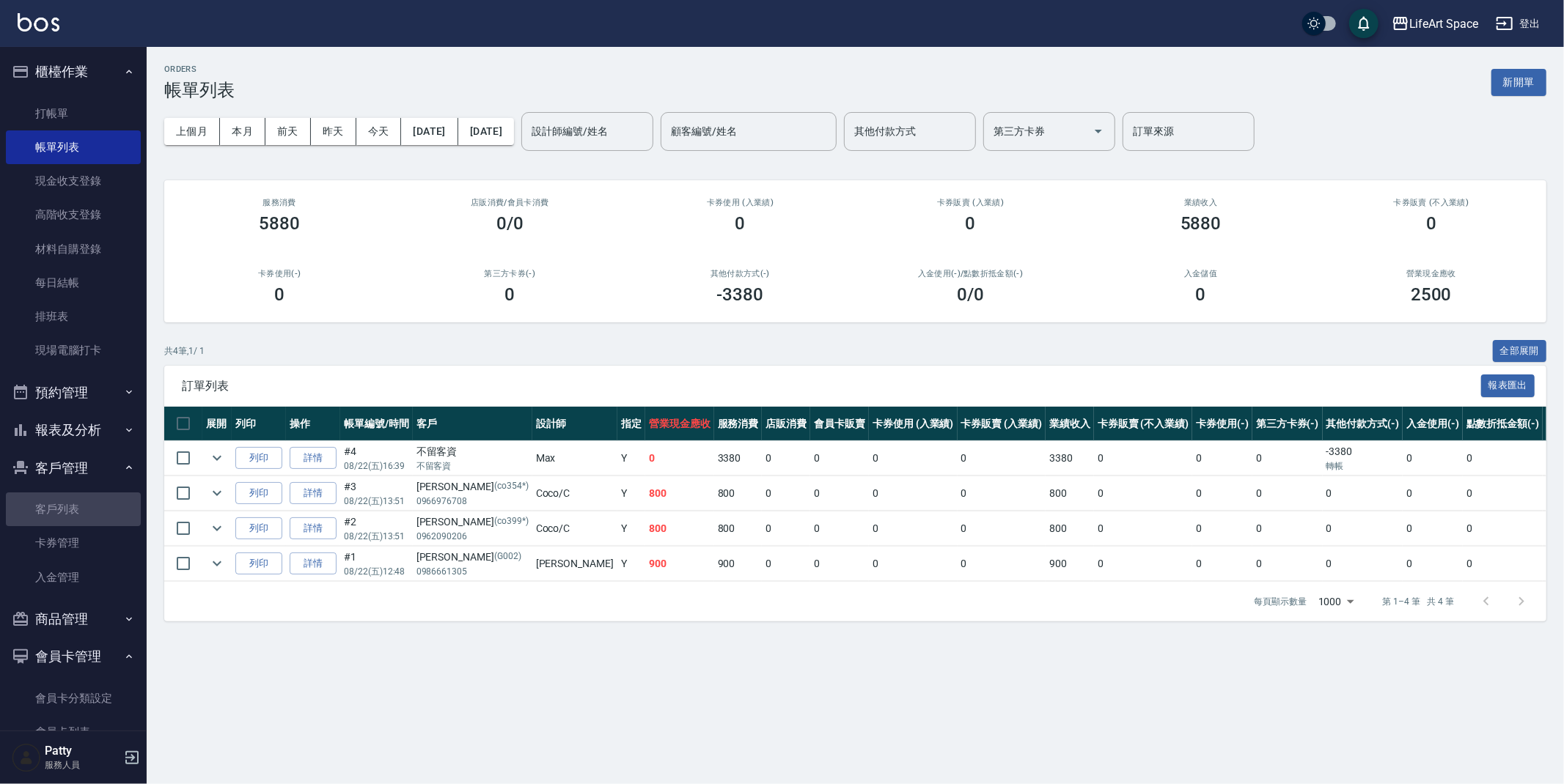
drag, startPoint x: 94, startPoint y: 518, endPoint x: 188, endPoint y: 628, distance: 144.7
click at [94, 517] on link "客戶列表" at bounding box center [73, 509] width 135 height 34
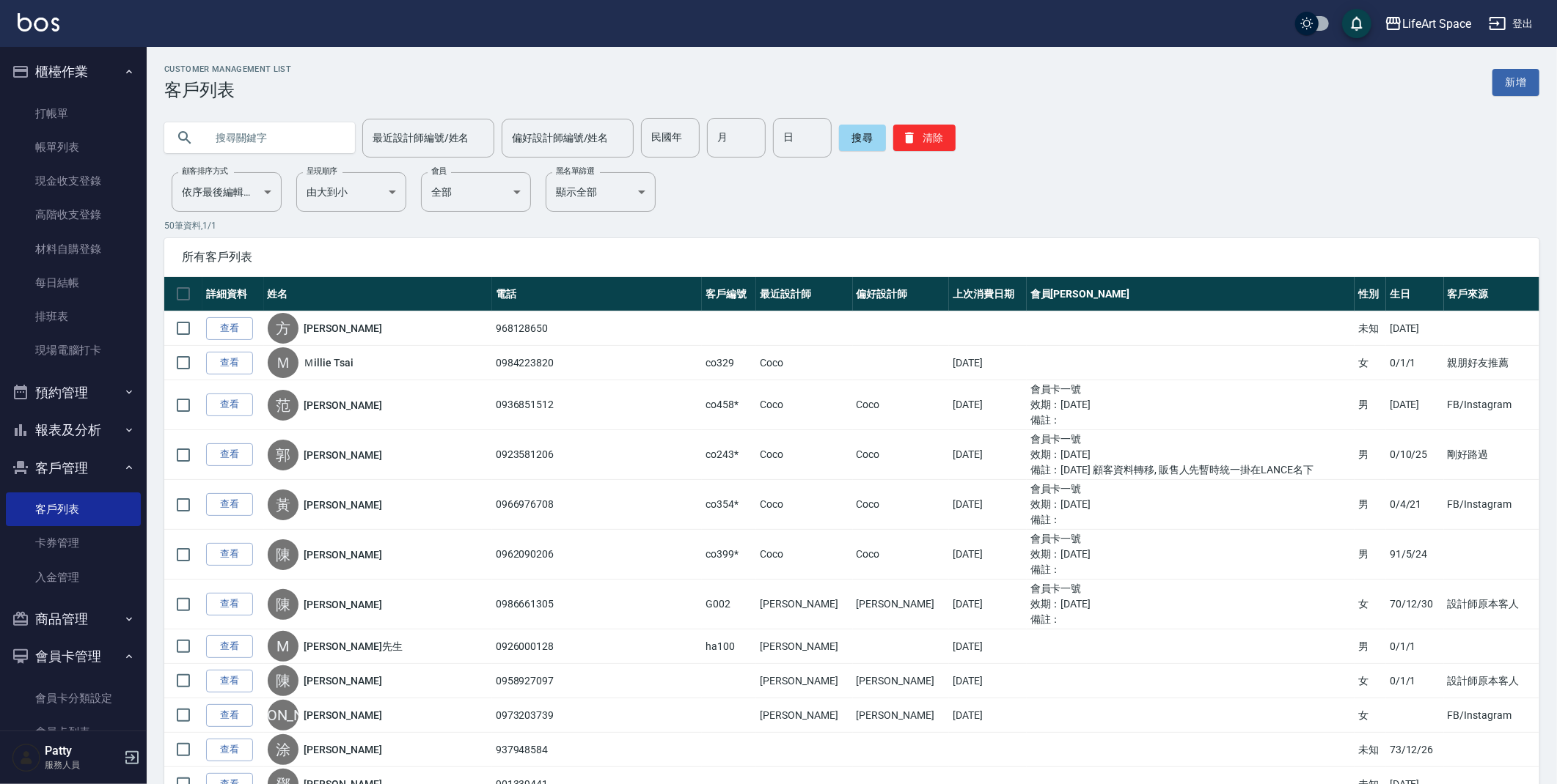
click at [242, 144] on input "text" at bounding box center [275, 137] width 138 height 39
type input "x"
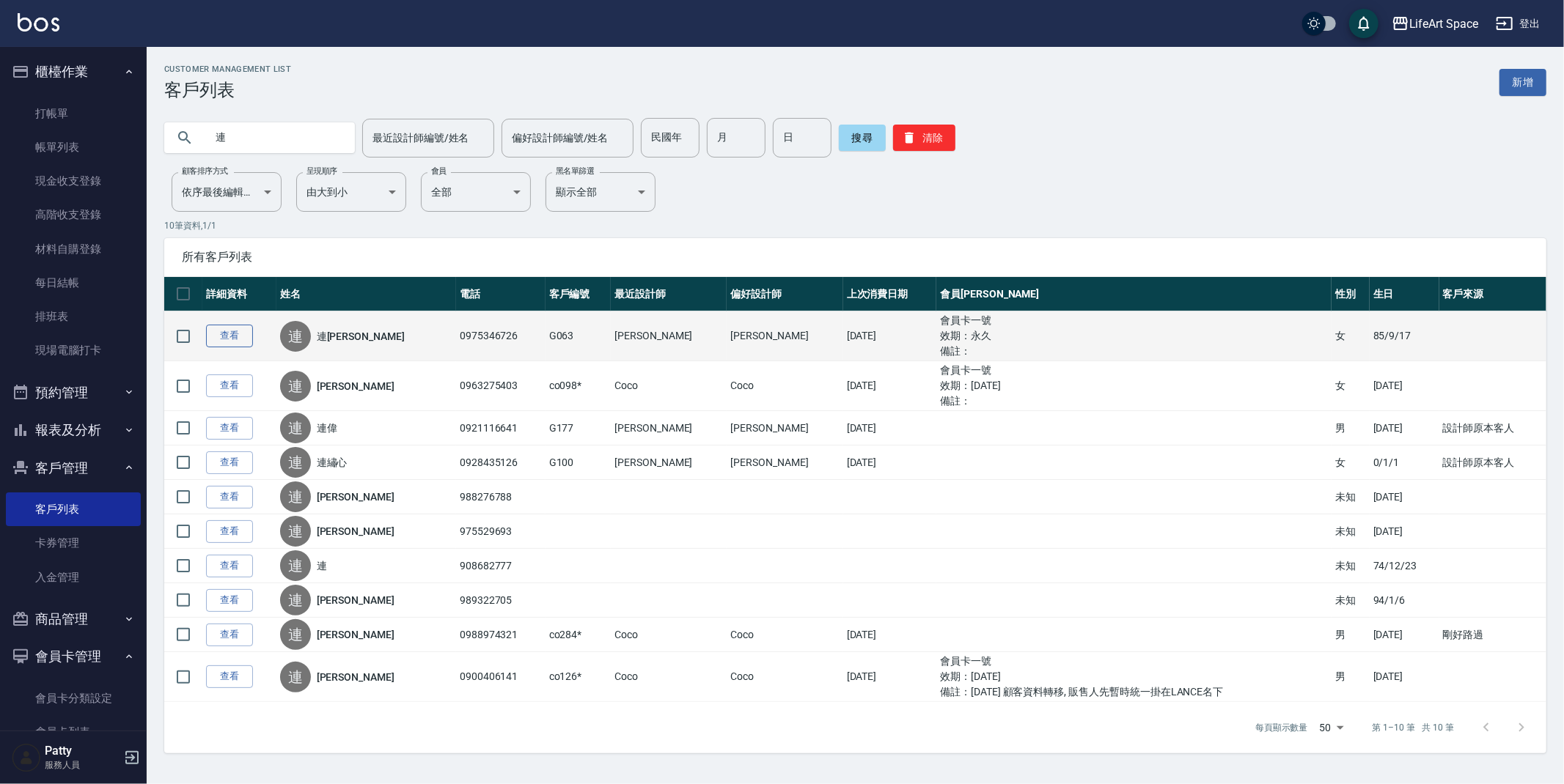
type input "連"
click at [213, 337] on link "查看" at bounding box center [229, 336] width 47 height 23
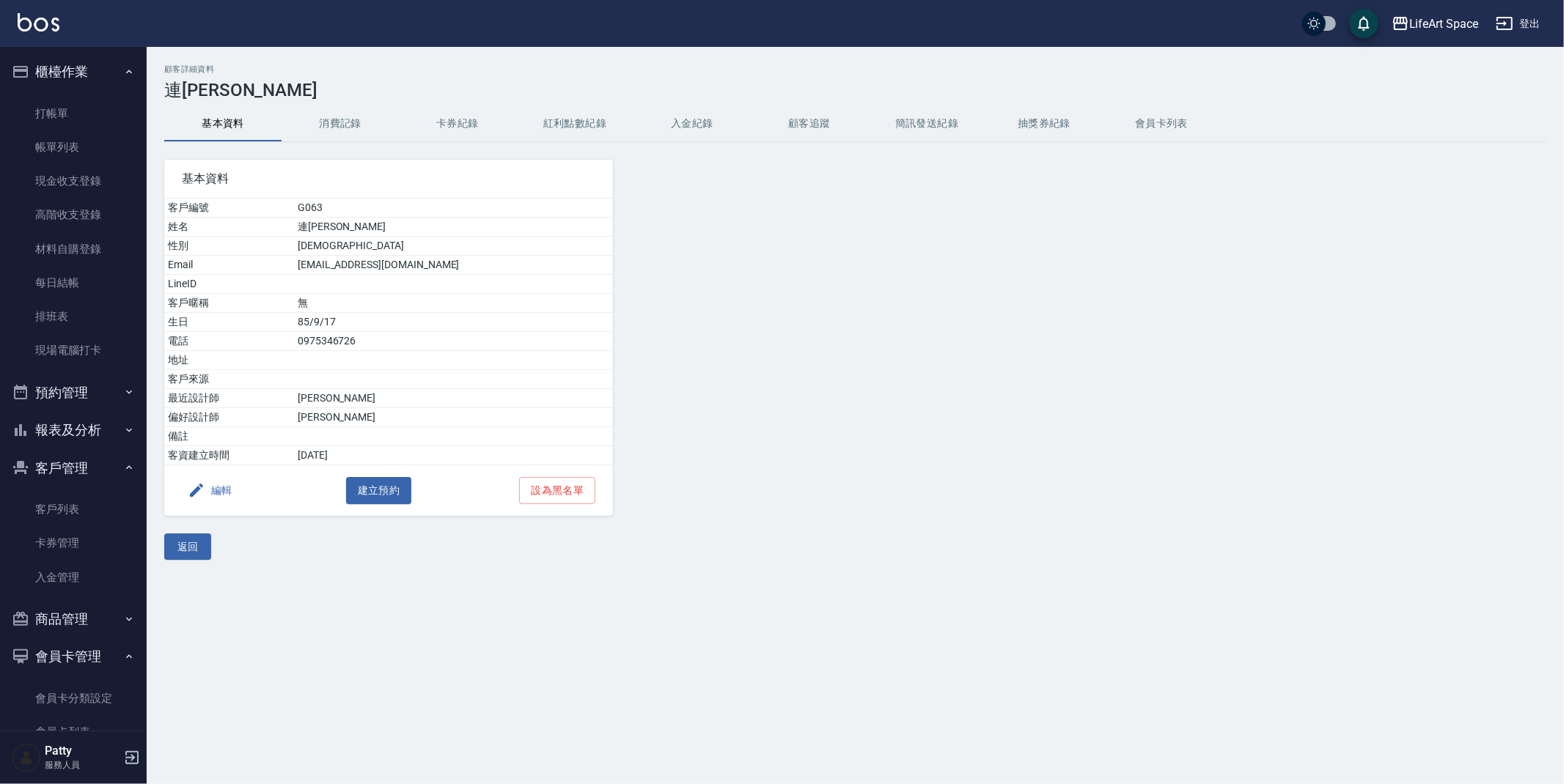
click at [355, 104] on div "顧客詳細資料 連[PERSON_NAME] 基本資料 消費記錄 卡券紀錄 紅利點數紀錄 入金紀錄 顧客追蹤 簡訊發送紀錄 抽獎券紀錄 會員卡列表 基本資料 客…" at bounding box center [855, 312] width 1417 height 496
click at [350, 117] on button "消費記錄" at bounding box center [340, 124] width 117 height 35
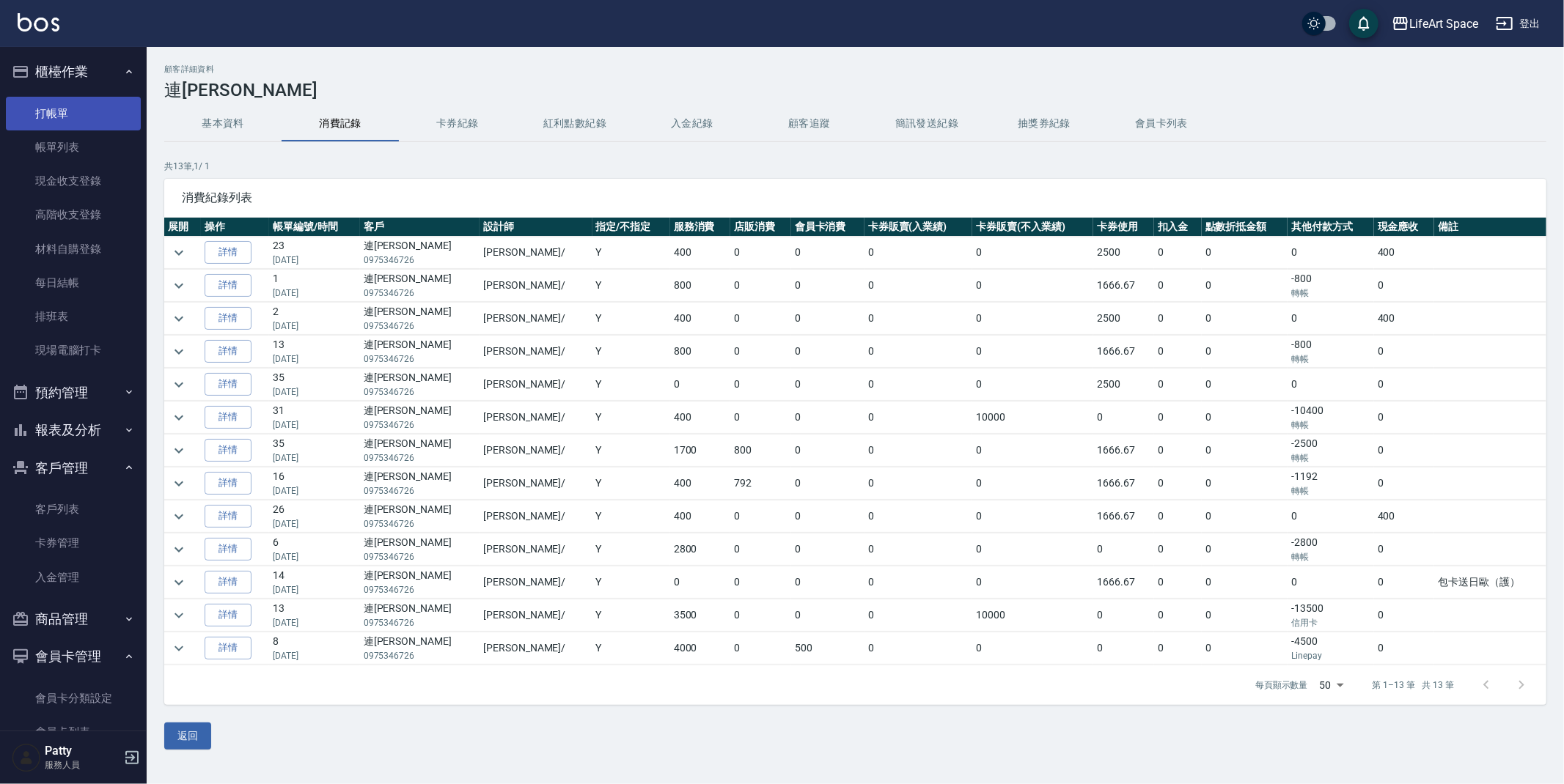
click at [71, 111] on link "打帳單" at bounding box center [73, 113] width 135 height 34
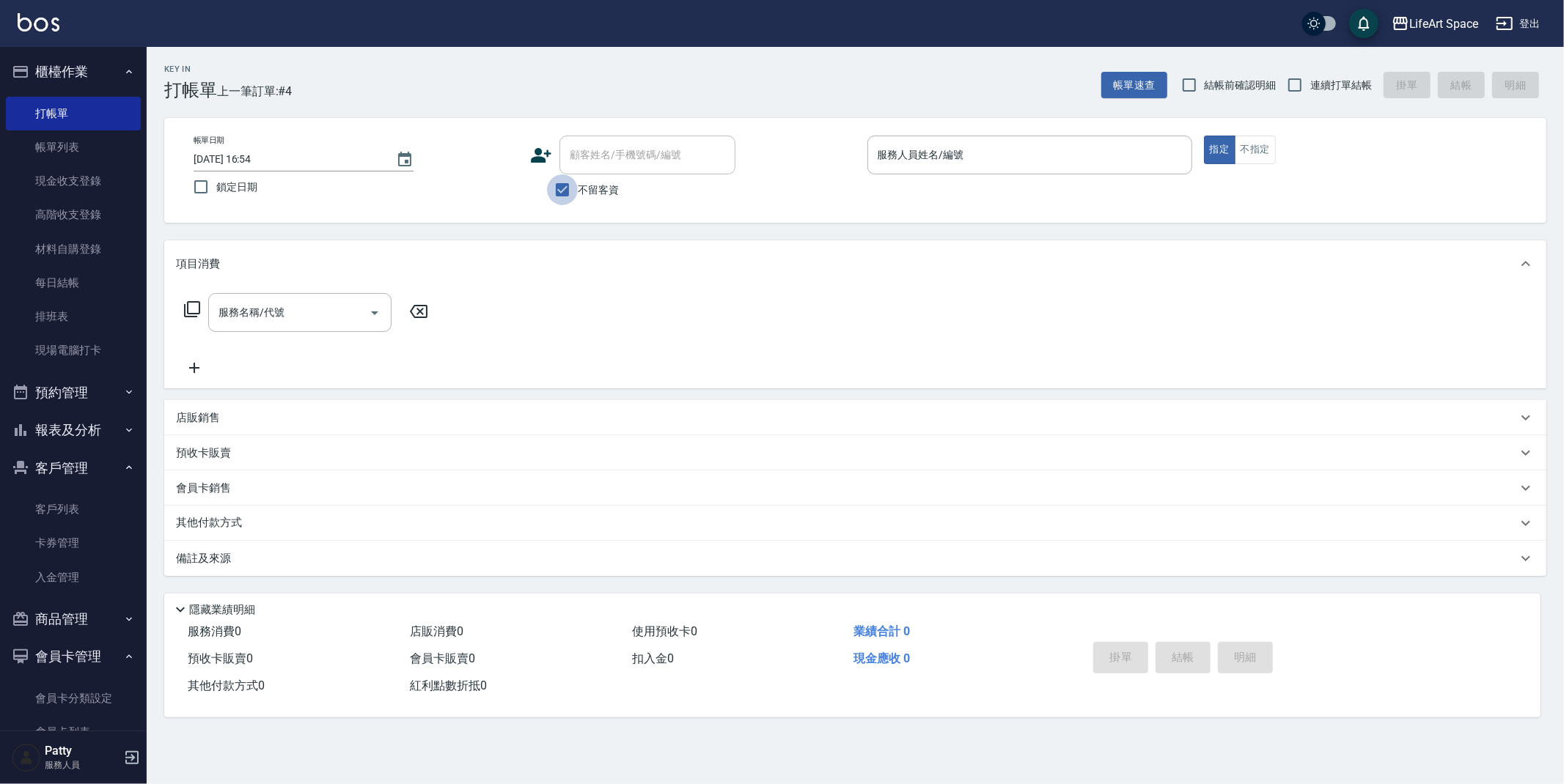
drag, startPoint x: 565, startPoint y: 183, endPoint x: 613, endPoint y: 129, distance: 72.2
click at [565, 183] on input "不留客資" at bounding box center [562, 190] width 31 height 31
checkbox input "false"
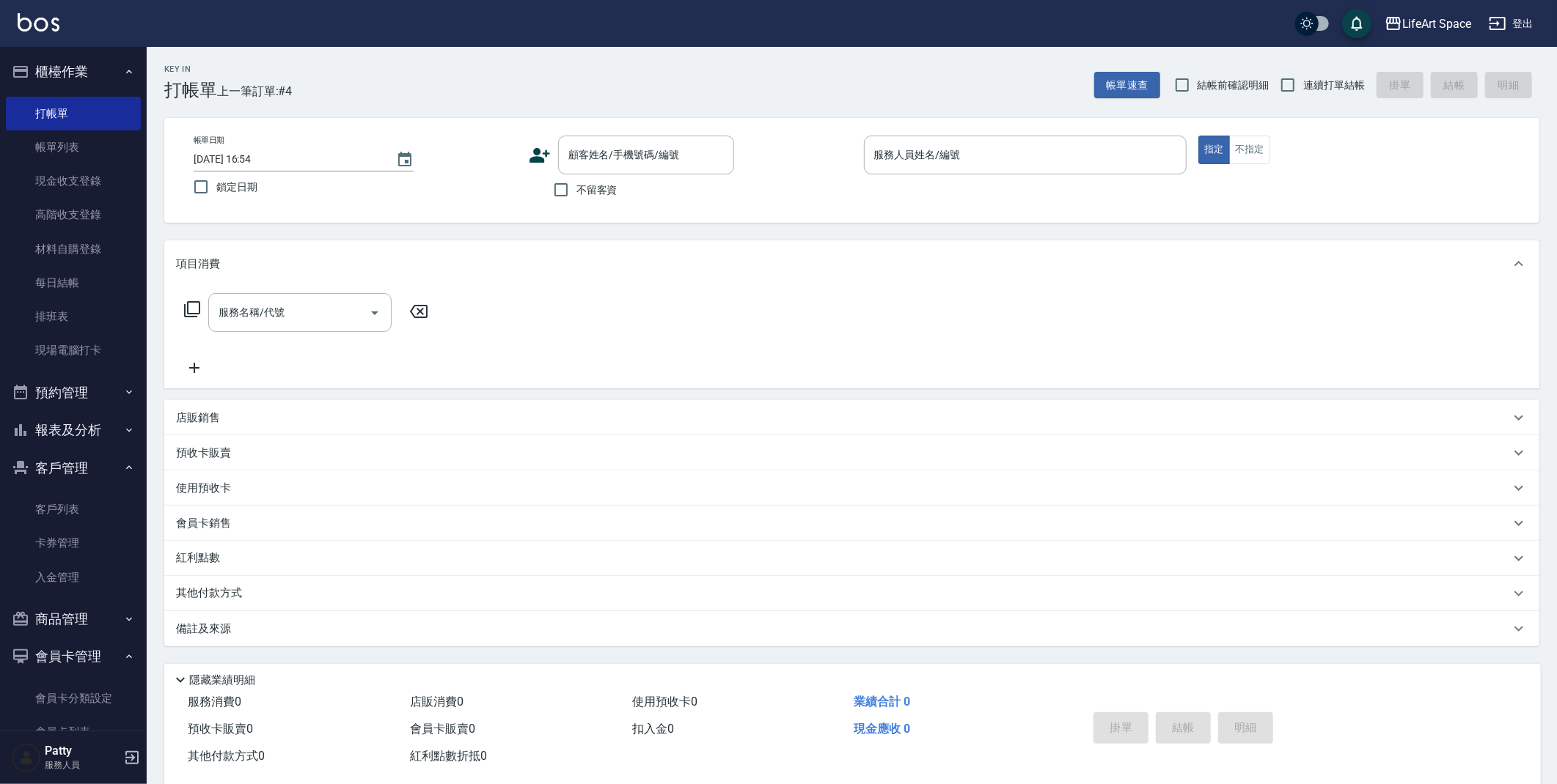
click at [613, 129] on div "帳單日期 [DATE] 16:54 鎖定日期 顧客姓名/手機號碼/編號 顧客姓名/手機號碼/編號 不留客資 服務人員姓名/編號 服務人員姓名/編號 指定 不指定" at bounding box center [851, 170] width 1375 height 105
click at [613, 140] on div "顧客姓名/手機號碼/編號" at bounding box center [646, 155] width 176 height 39
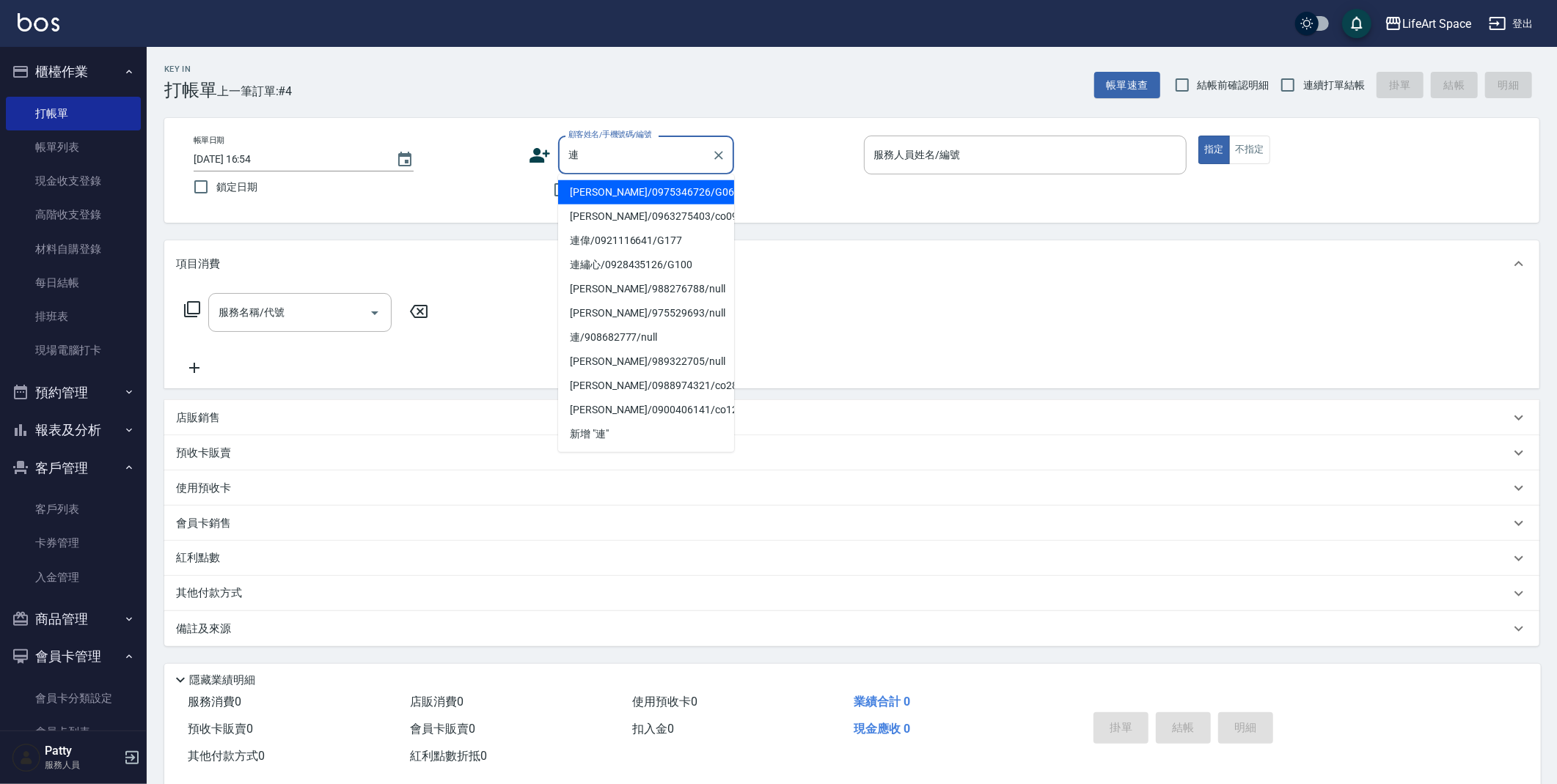
drag, startPoint x: 666, startPoint y: 192, endPoint x: 738, endPoint y: 200, distance: 72.4
click at [666, 191] on li "[PERSON_NAME]/0975346726/G063" at bounding box center [646, 192] width 176 height 24
type input "[PERSON_NAME]/0975346726/G063"
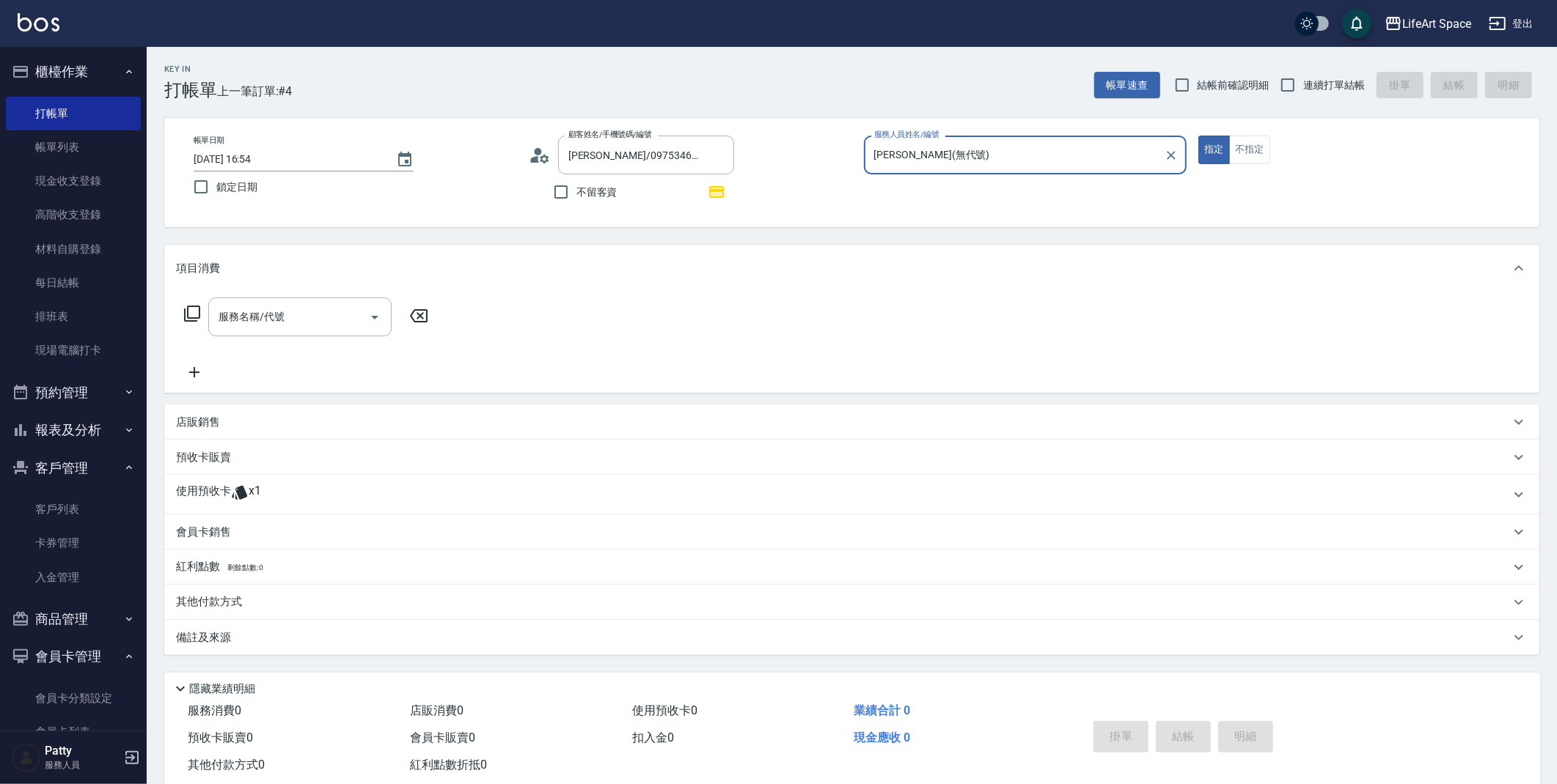
type input "[PERSON_NAME](無代號)"
click at [272, 492] on div "使用預收卡 x1" at bounding box center [843, 495] width 1334 height 22
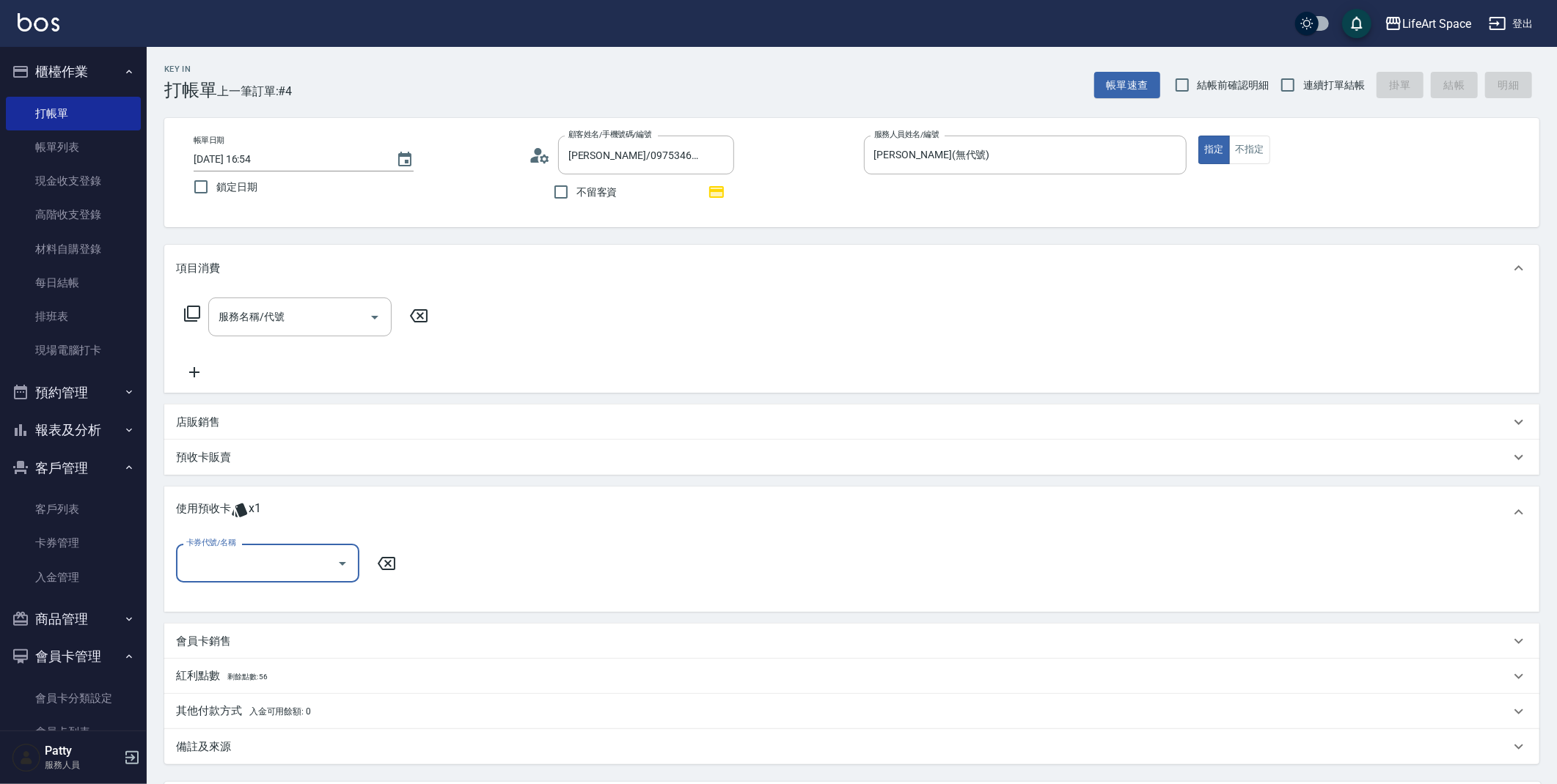
click at [241, 575] on input "卡券代號/名稱" at bounding box center [257, 563] width 149 height 26
drag, startPoint x: 241, startPoint y: 601, endPoint x: 287, endPoint y: 572, distance: 54.4
click at [241, 601] on div "京喚羽護髮4次 剩餘1張" at bounding box center [267, 600] width 184 height 24
type input "京喚羽護髮4次"
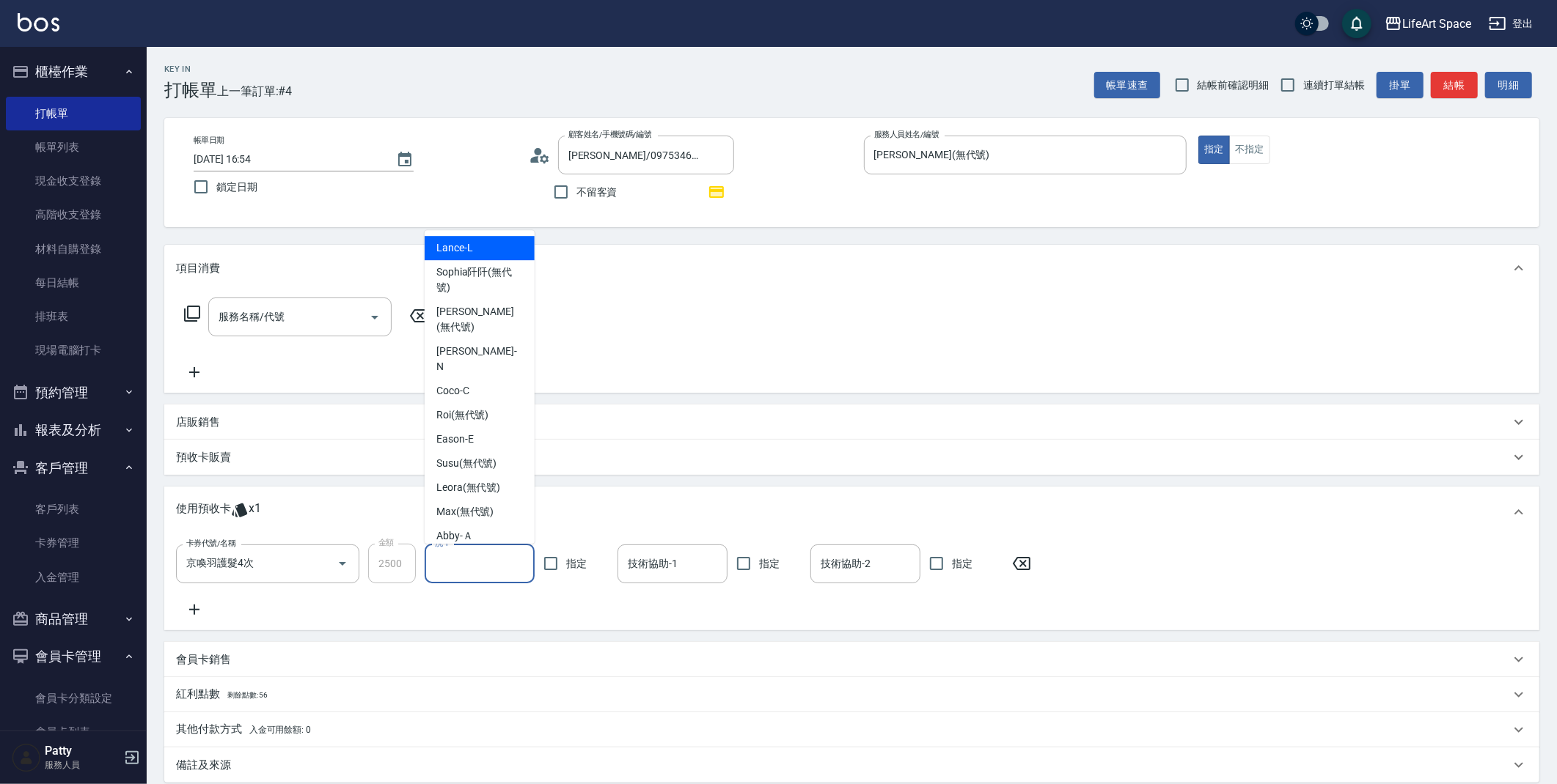
click at [464, 566] on input "洗-1" at bounding box center [479, 564] width 96 height 26
type input "ㄏ"
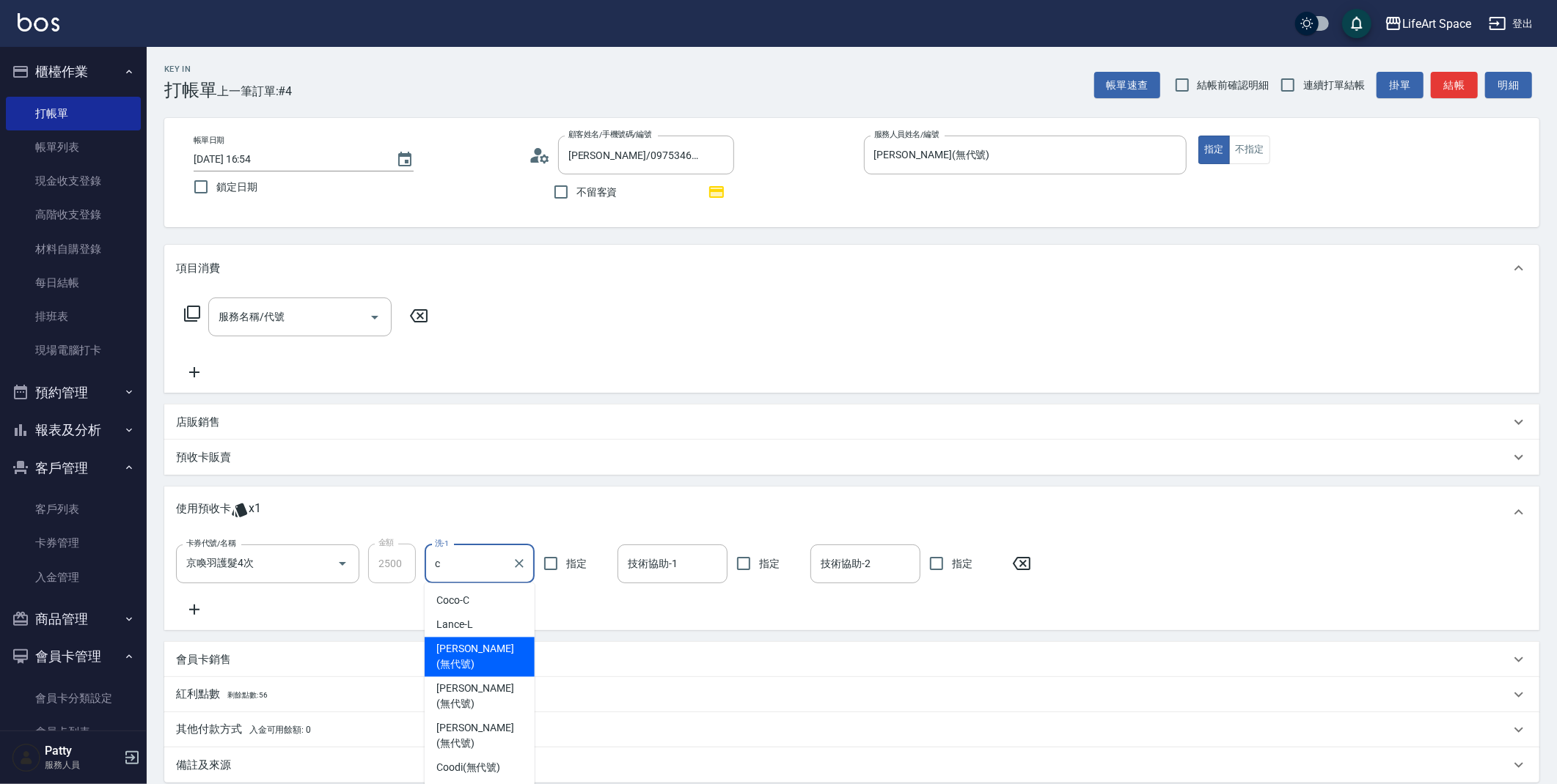
drag, startPoint x: 464, startPoint y: 637, endPoint x: 502, endPoint y: 624, distance: 40.2
click at [464, 638] on div "[PERSON_NAME] (無代號)" at bounding box center [480, 658] width 110 height 39
type input "[PERSON_NAME](無代號)"
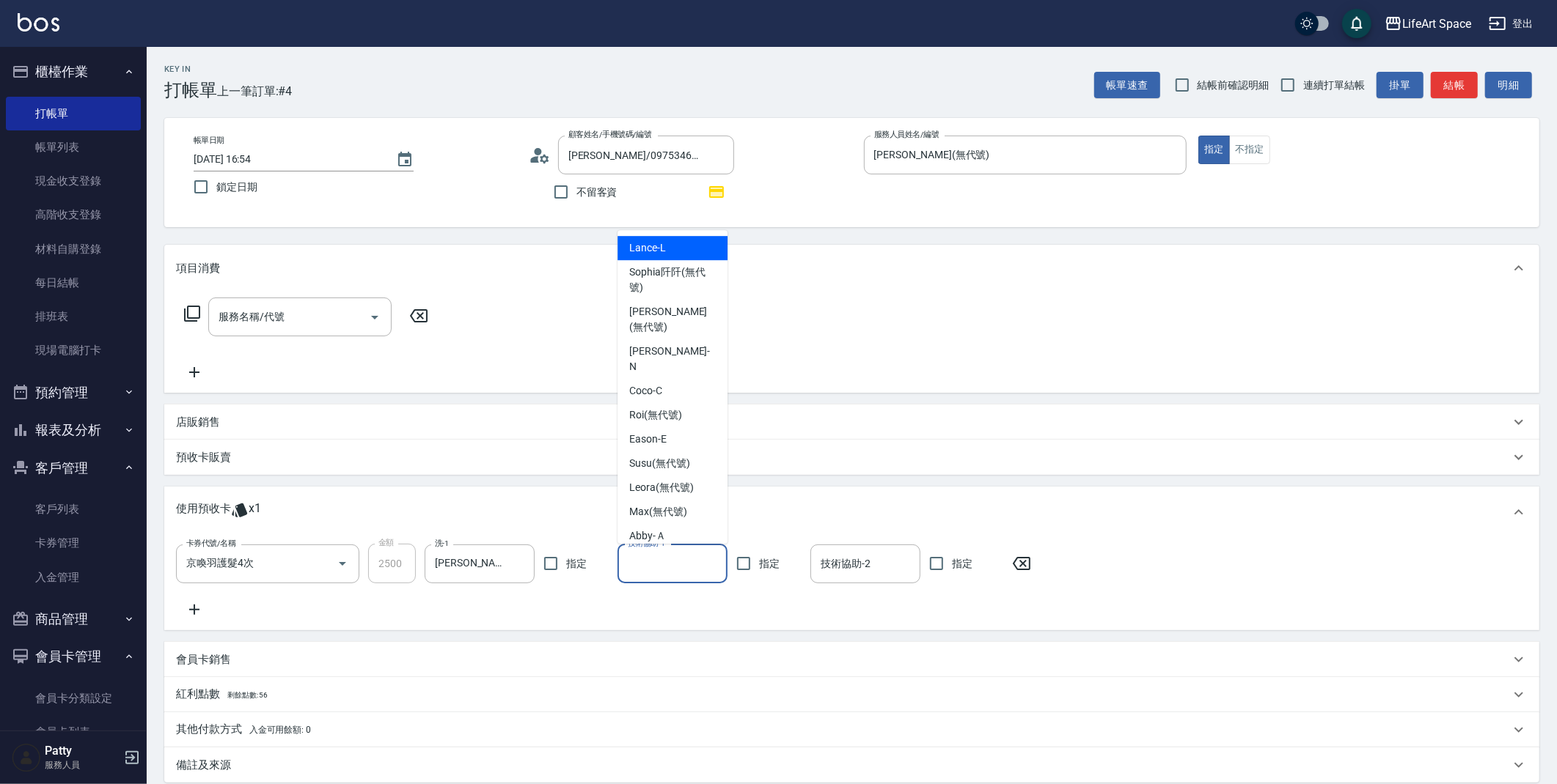
click at [633, 566] on input "技術協助-1" at bounding box center [672, 564] width 96 height 26
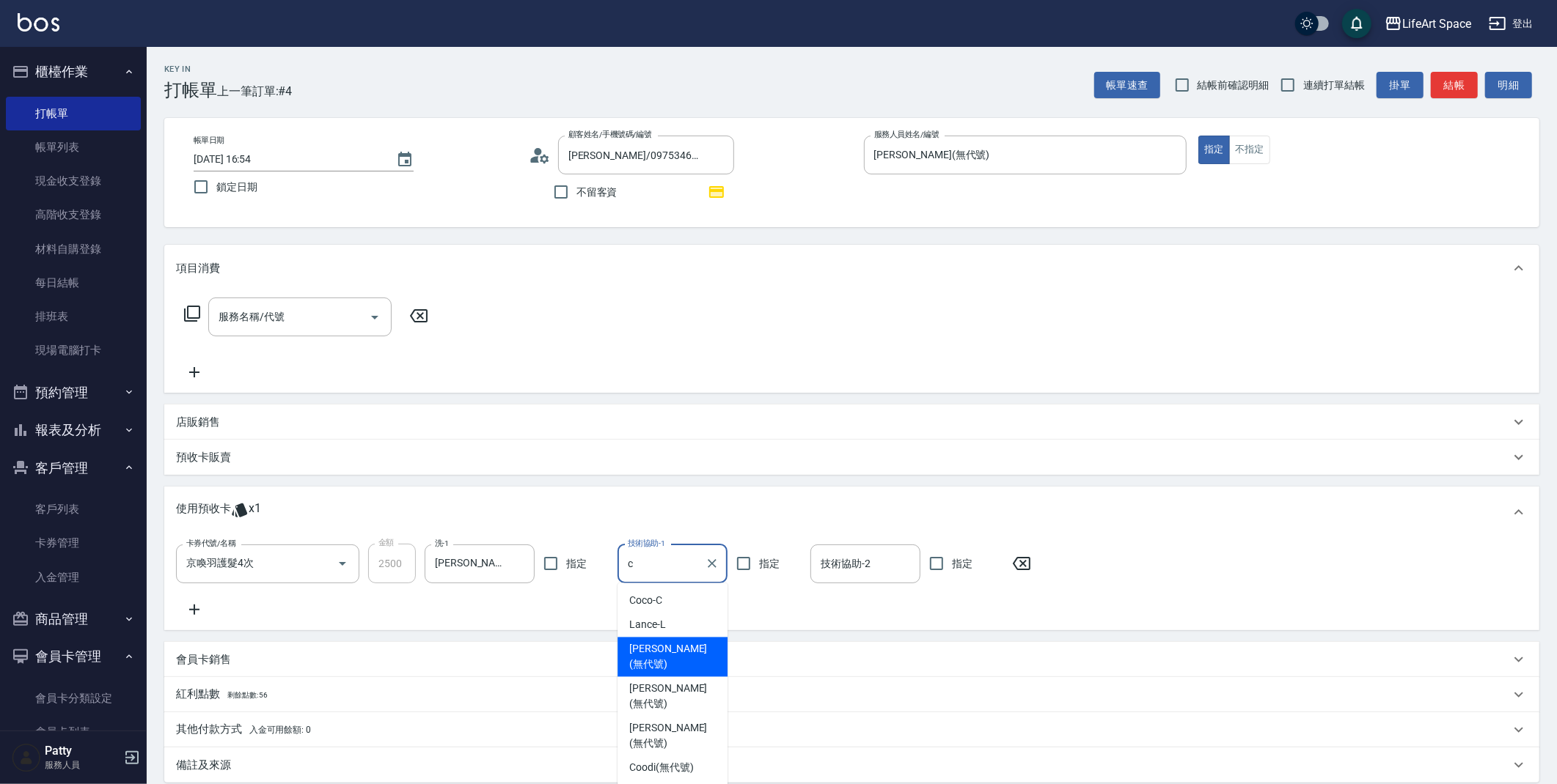
click at [641, 642] on span "[PERSON_NAME] (無代號)" at bounding box center [672, 658] width 86 height 31
type input "[PERSON_NAME](無代號)"
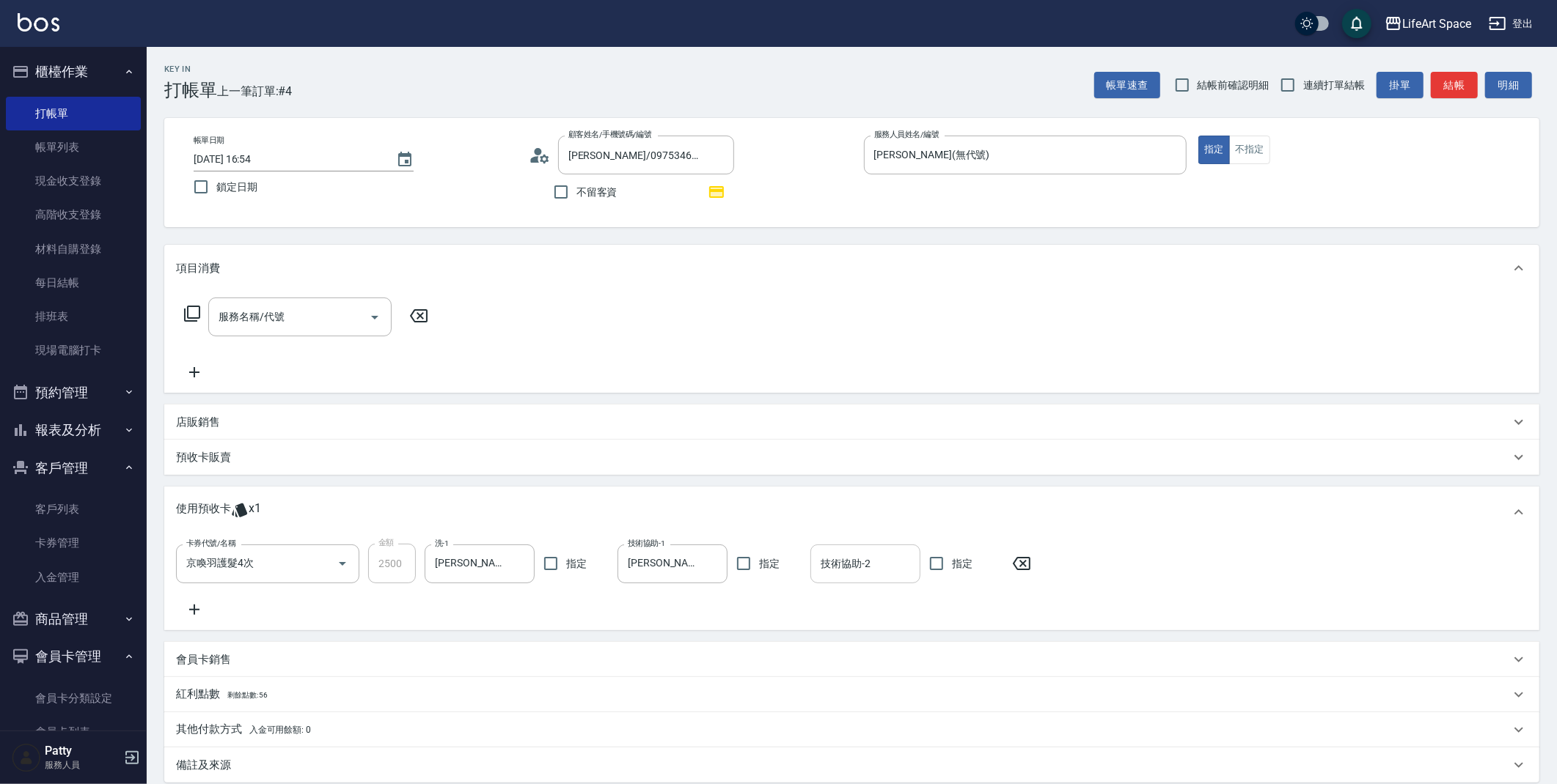
click at [838, 549] on div "技術協助-2" at bounding box center [866, 564] width 110 height 39
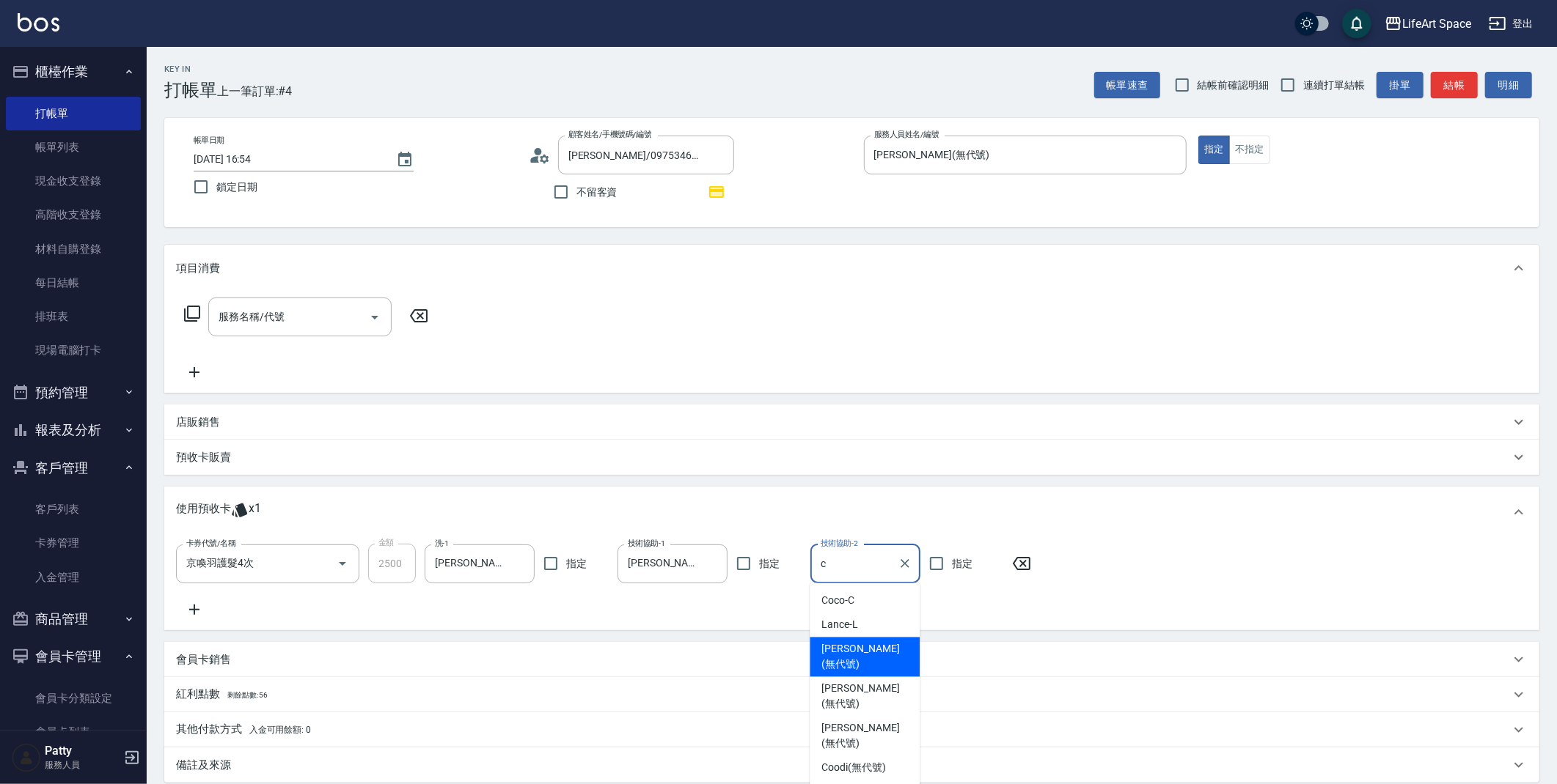
drag, startPoint x: 851, startPoint y: 643, endPoint x: 843, endPoint y: 639, distance: 8.9
click at [852, 646] on span "[PERSON_NAME] (無代號)" at bounding box center [864, 658] width 86 height 31
type input "[PERSON_NAME](無代號)"
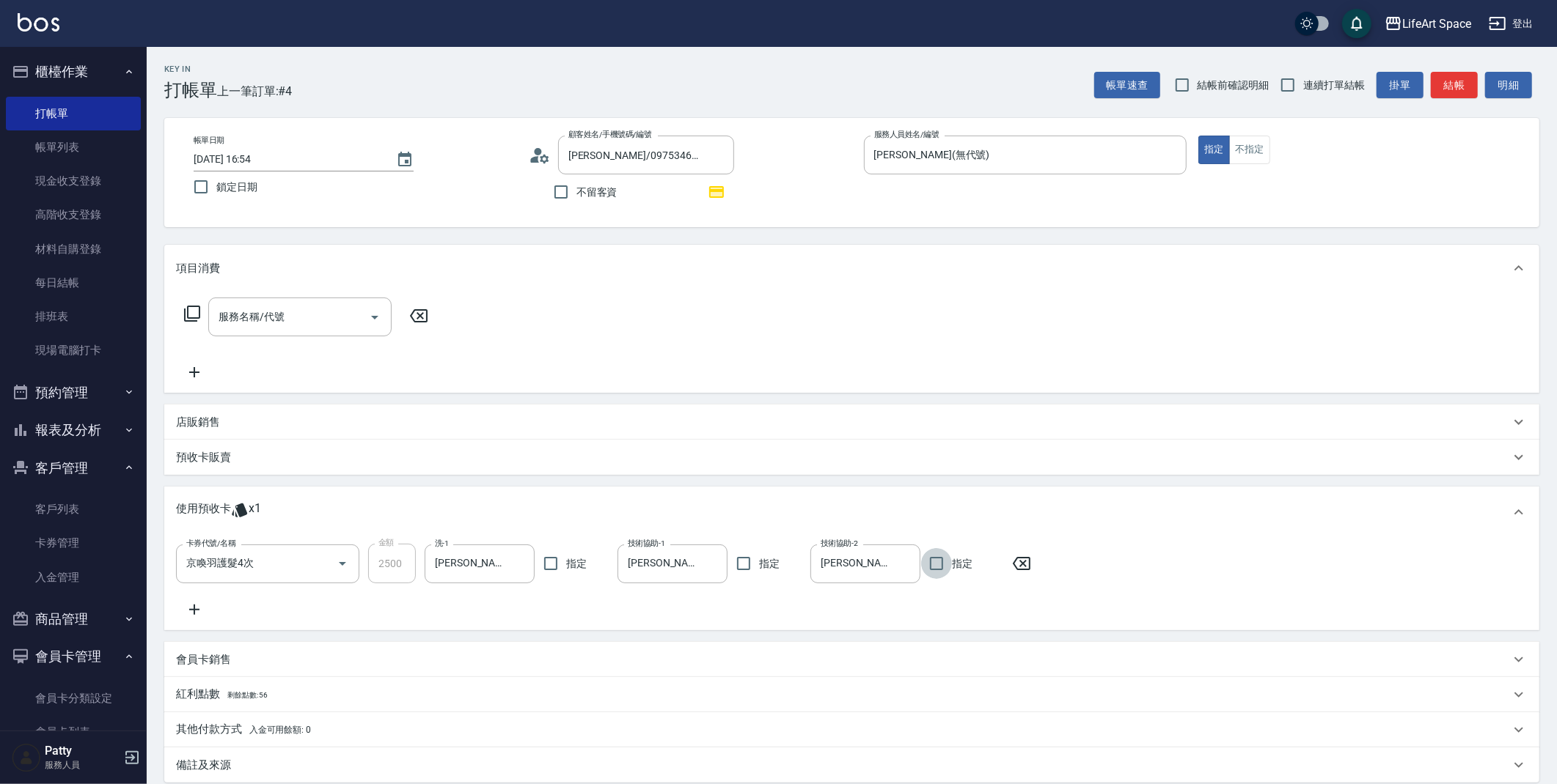
drag, startPoint x: 248, startPoint y: 304, endPoint x: 254, endPoint y: 320, distance: 17.1
click at [248, 304] on div "服務名稱/代號" at bounding box center [300, 317] width 184 height 39
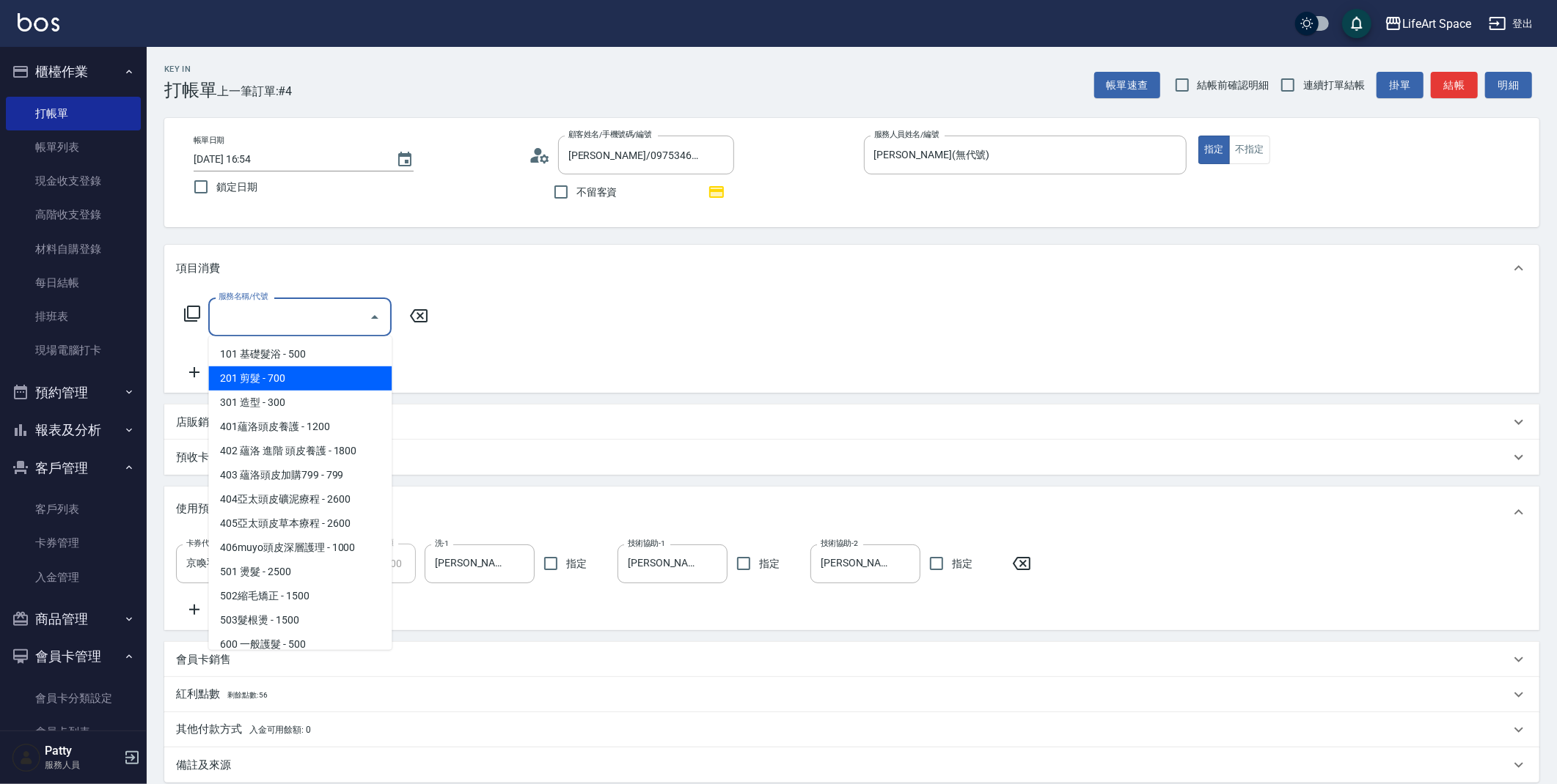
click at [260, 372] on span "201 剪髮 - 700" at bounding box center [300, 379] width 184 height 24
type input "201 剪髮(201)"
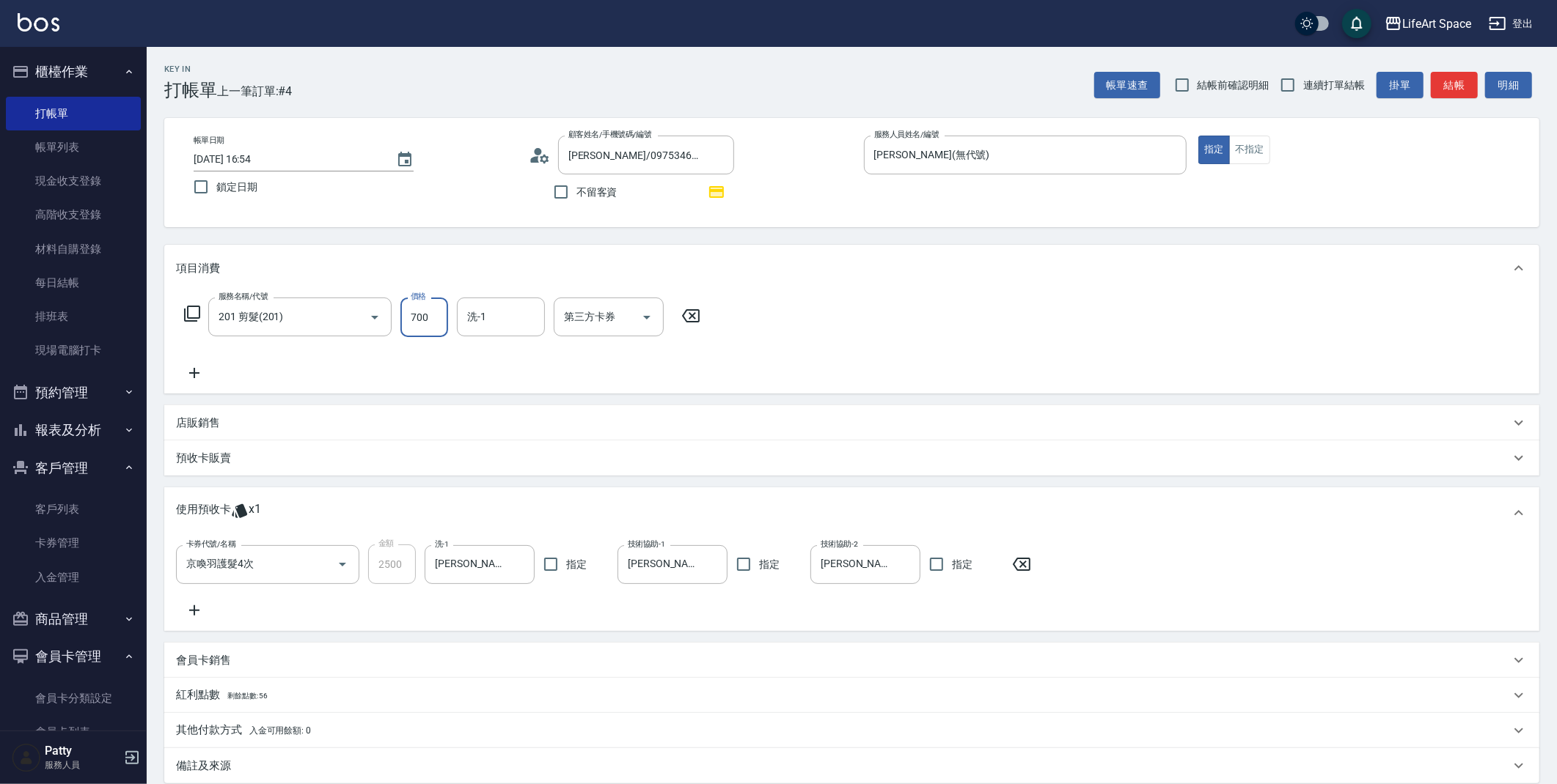
click at [416, 317] on input "700" at bounding box center [424, 317] width 48 height 39
type input "800"
click at [502, 305] on input "洗-1" at bounding box center [501, 317] width 75 height 26
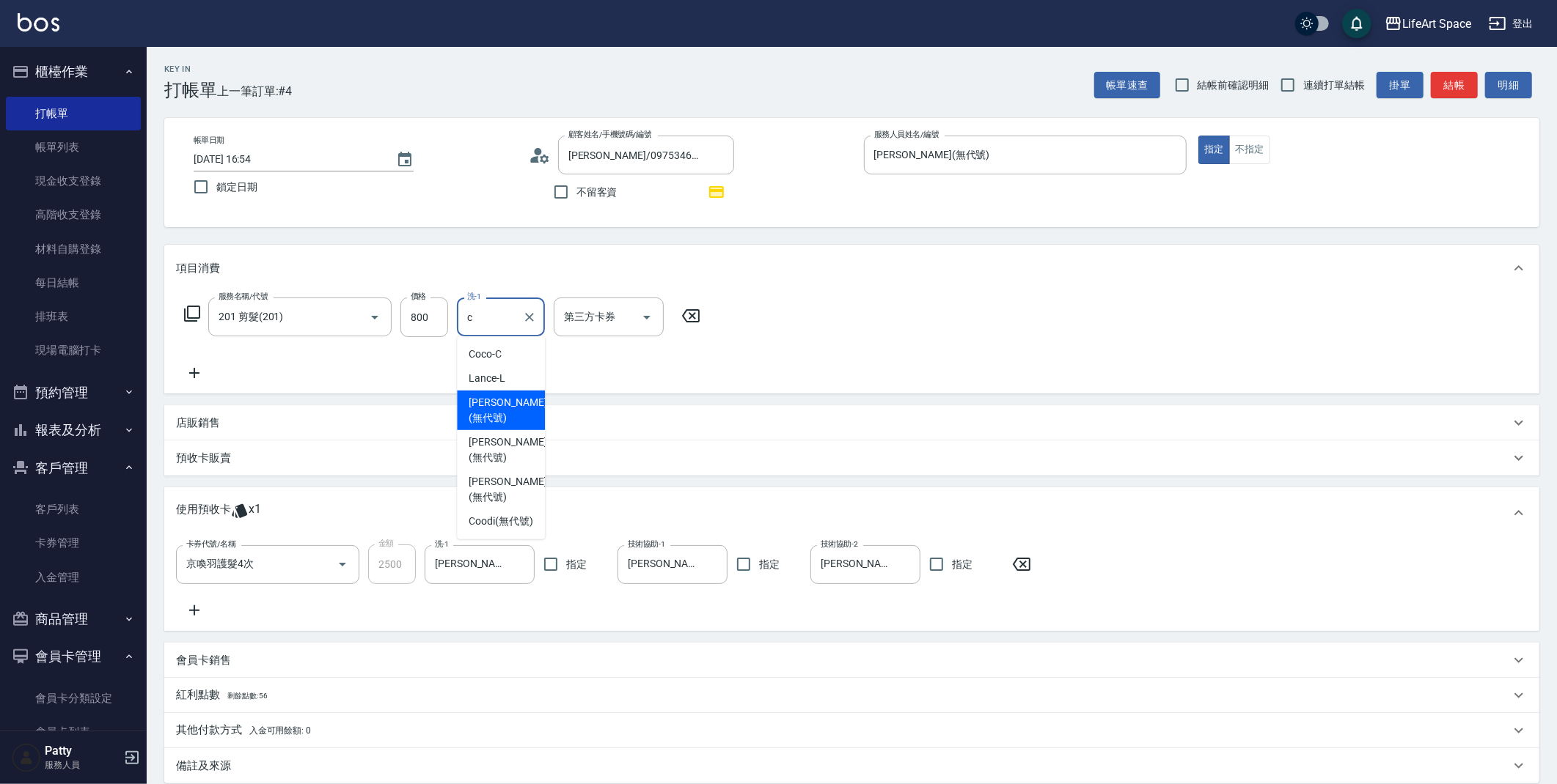
click at [486, 398] on span "[PERSON_NAME] (無代號)" at bounding box center [507, 410] width 78 height 31
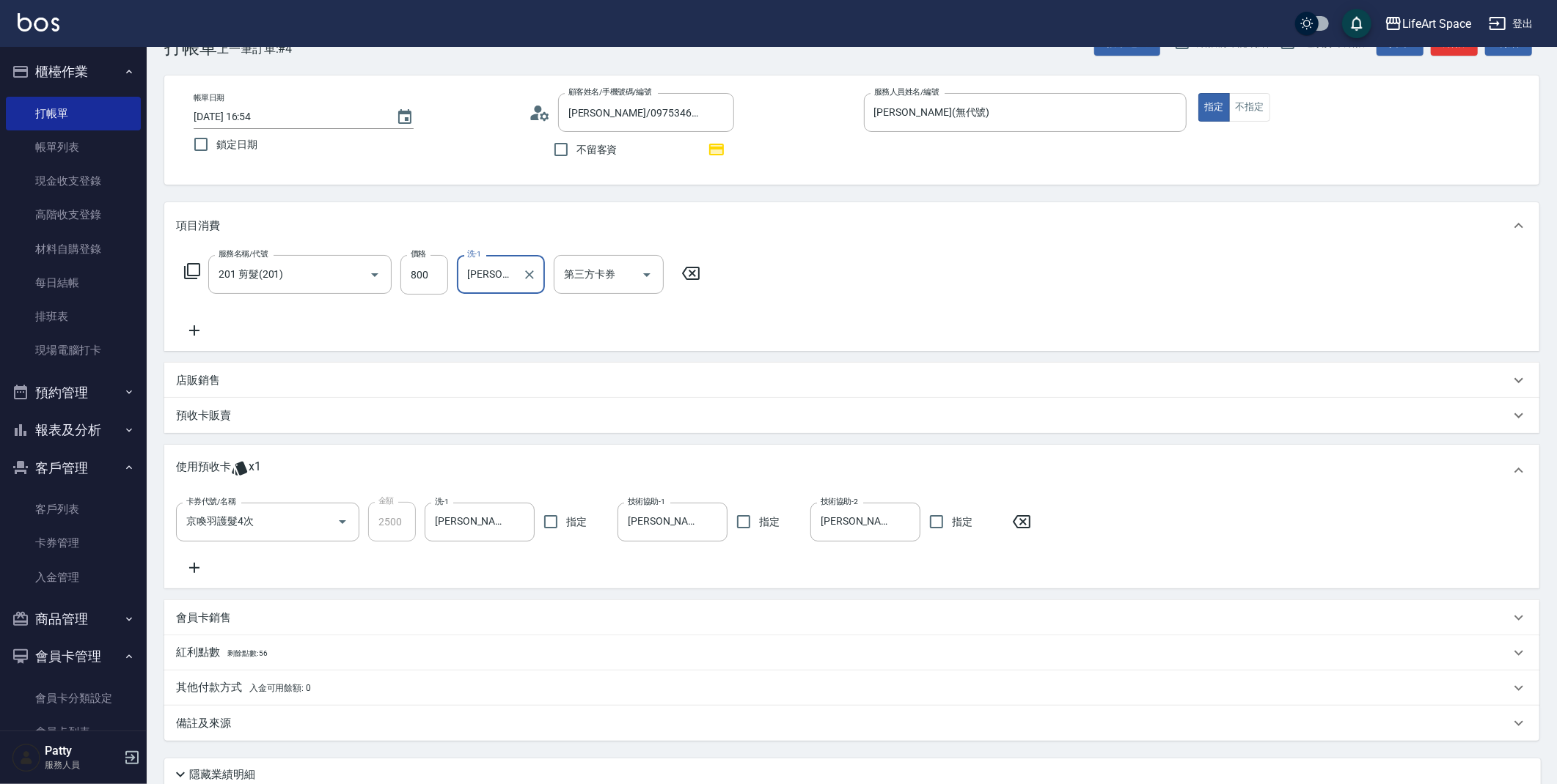
scroll to position [163, 0]
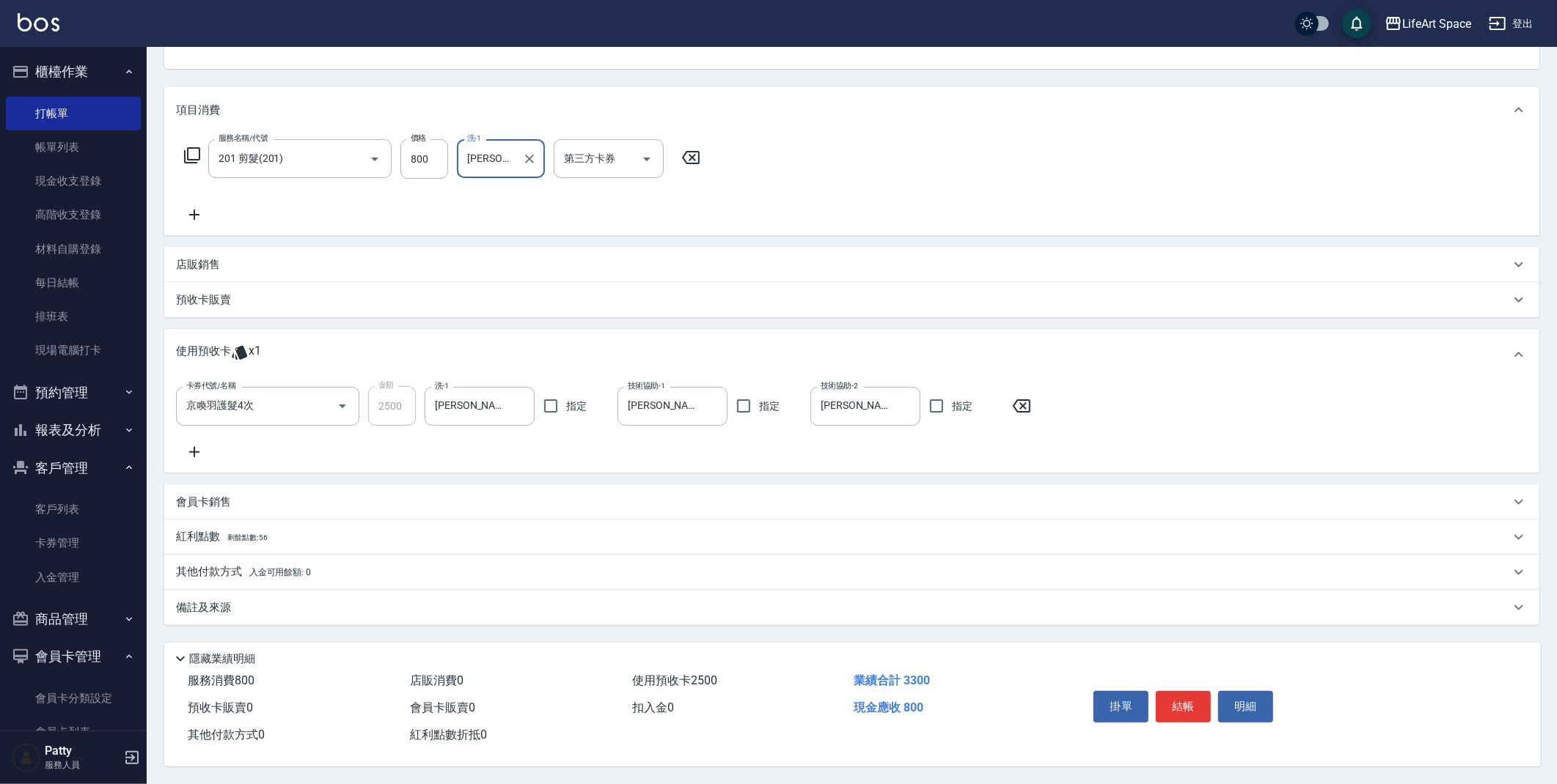
type input "[PERSON_NAME](無代號)"
click at [286, 601] on div "備註及來源" at bounding box center [843, 608] width 1334 height 15
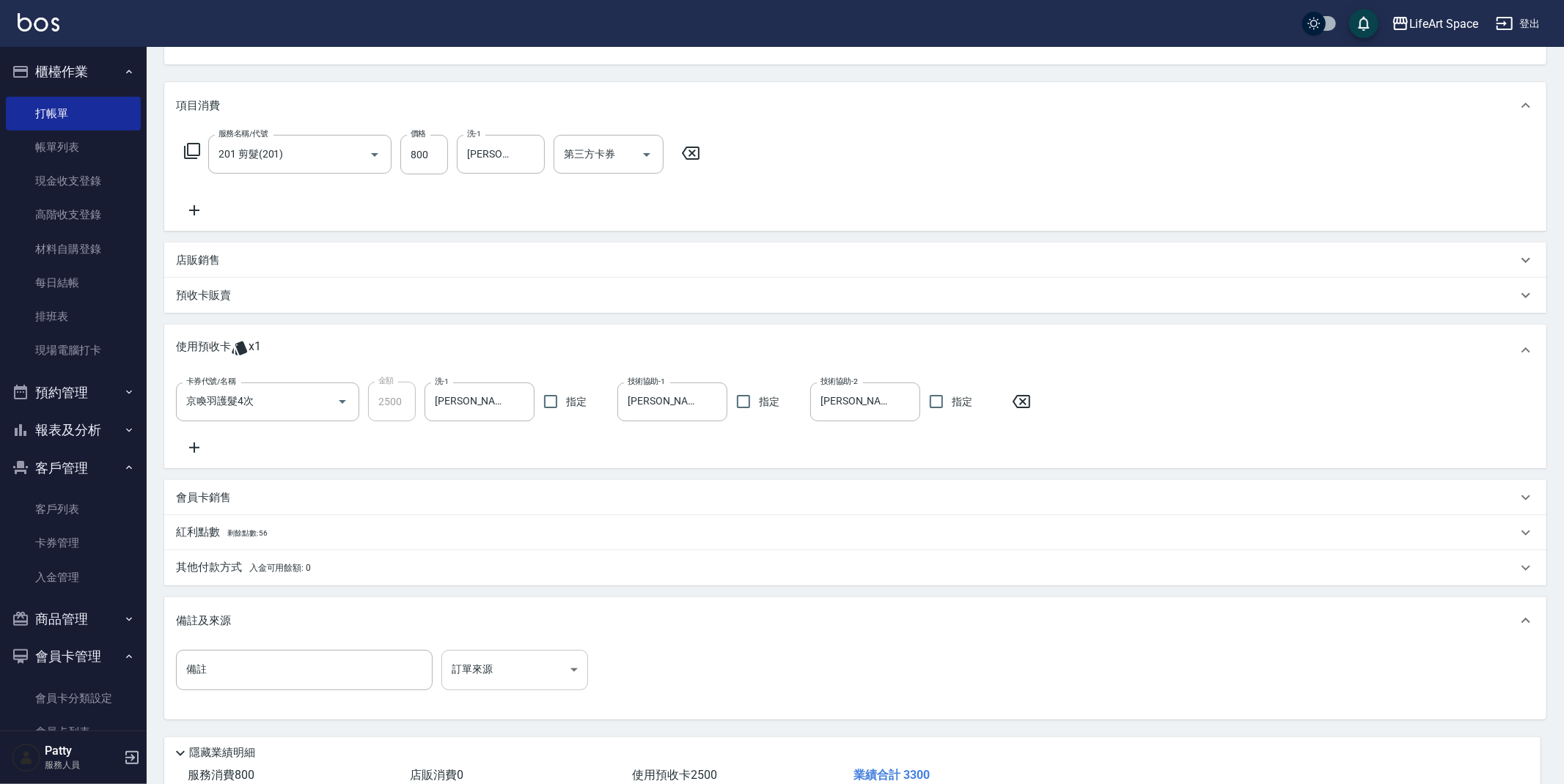
click at [479, 651] on body "LifeArt Space 登出 櫃檯作業 打帳單 帳單列表 現金收支登錄 高階收支登錄 材料自購登錄 每日結帳 排班表 現場電腦打卡 預約管理 預約管理 單…" at bounding box center [782, 357] width 1564 height 1042
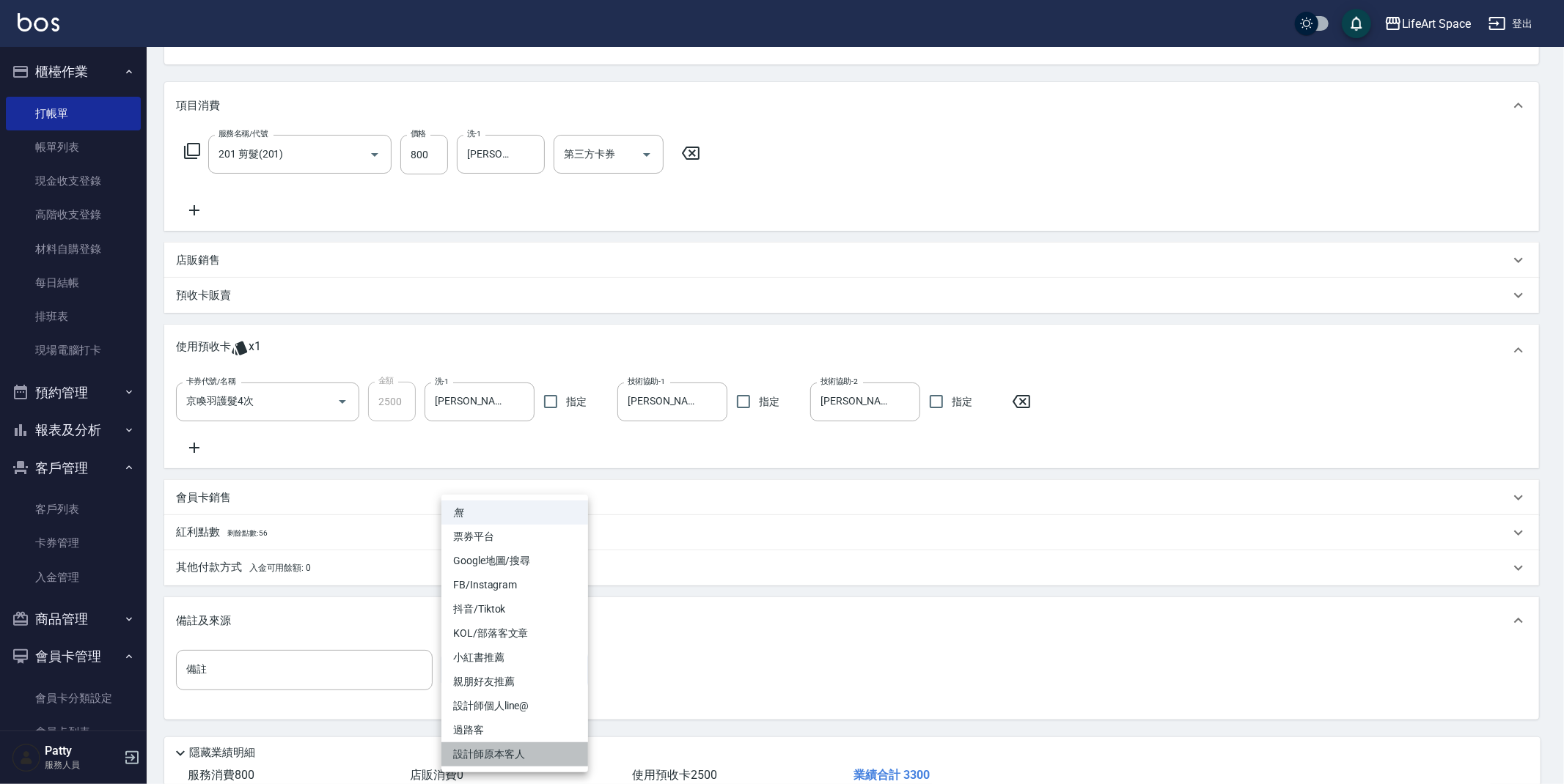
click at [483, 746] on li "設計師原本客人" at bounding box center [515, 754] width 147 height 24
type input "設計師原本客人"
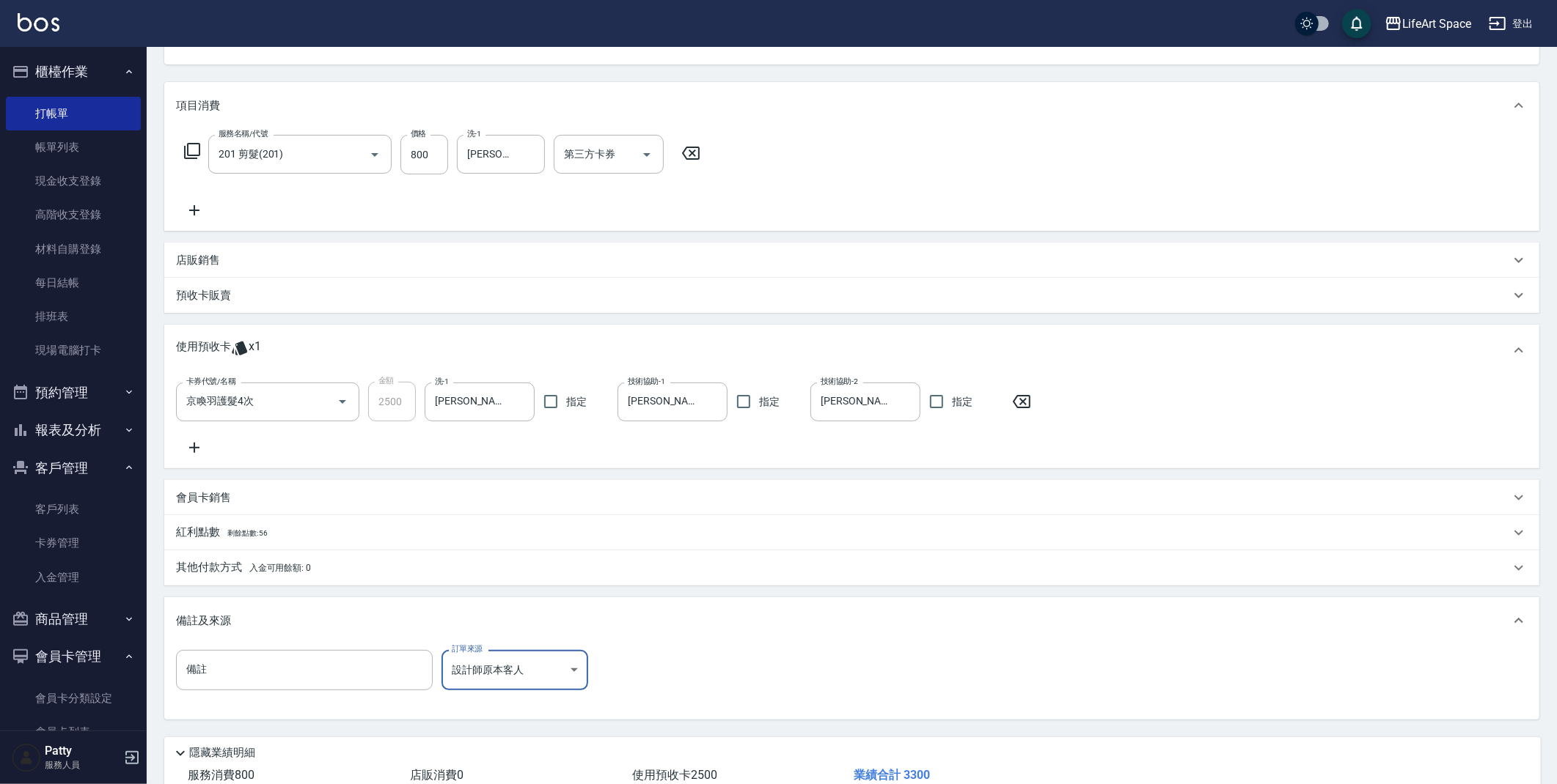
click at [235, 534] on span "剩餘點數: 56" at bounding box center [248, 532] width 41 height 8
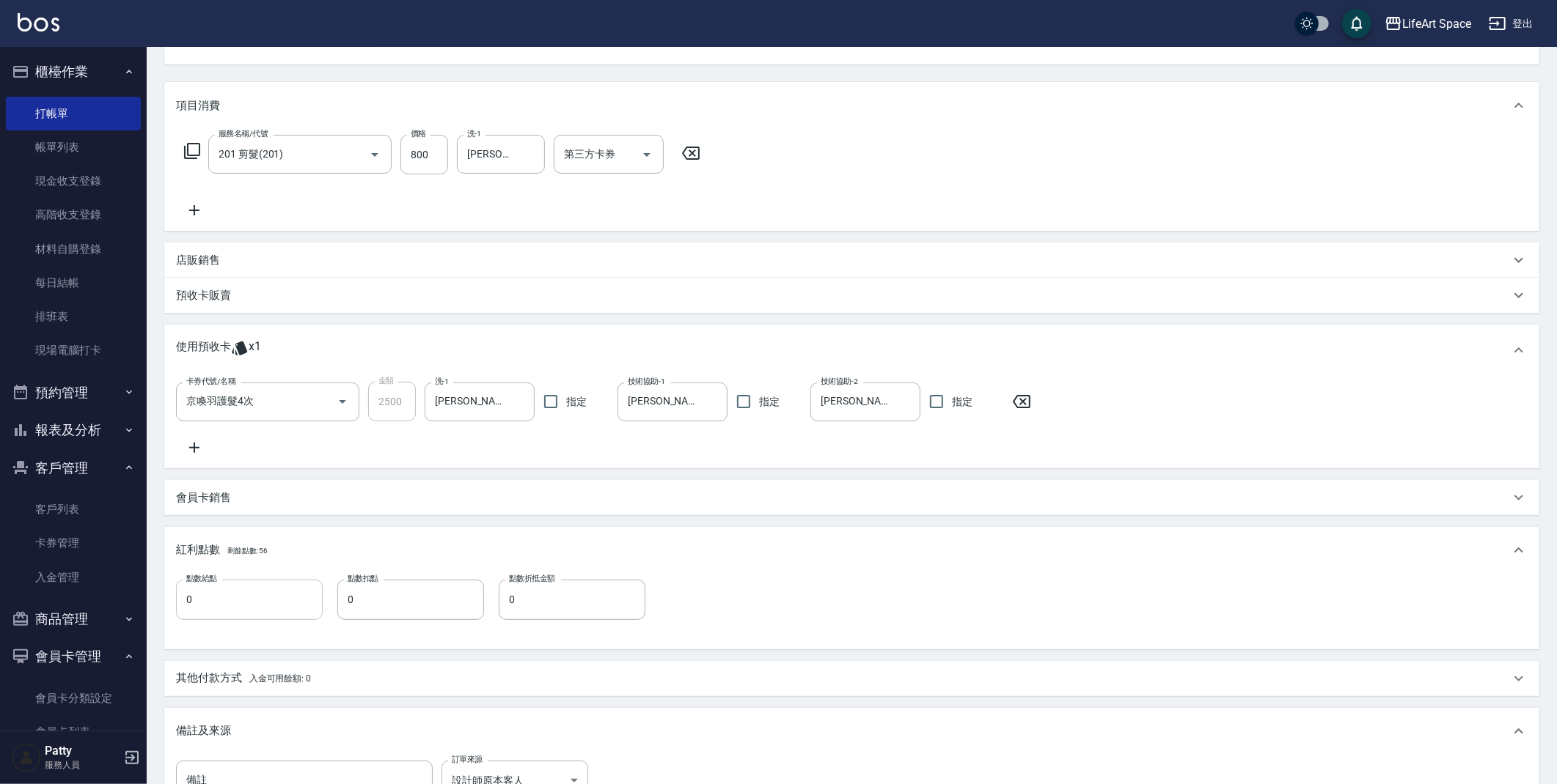
click at [237, 584] on input "0" at bounding box center [249, 600] width 147 height 39
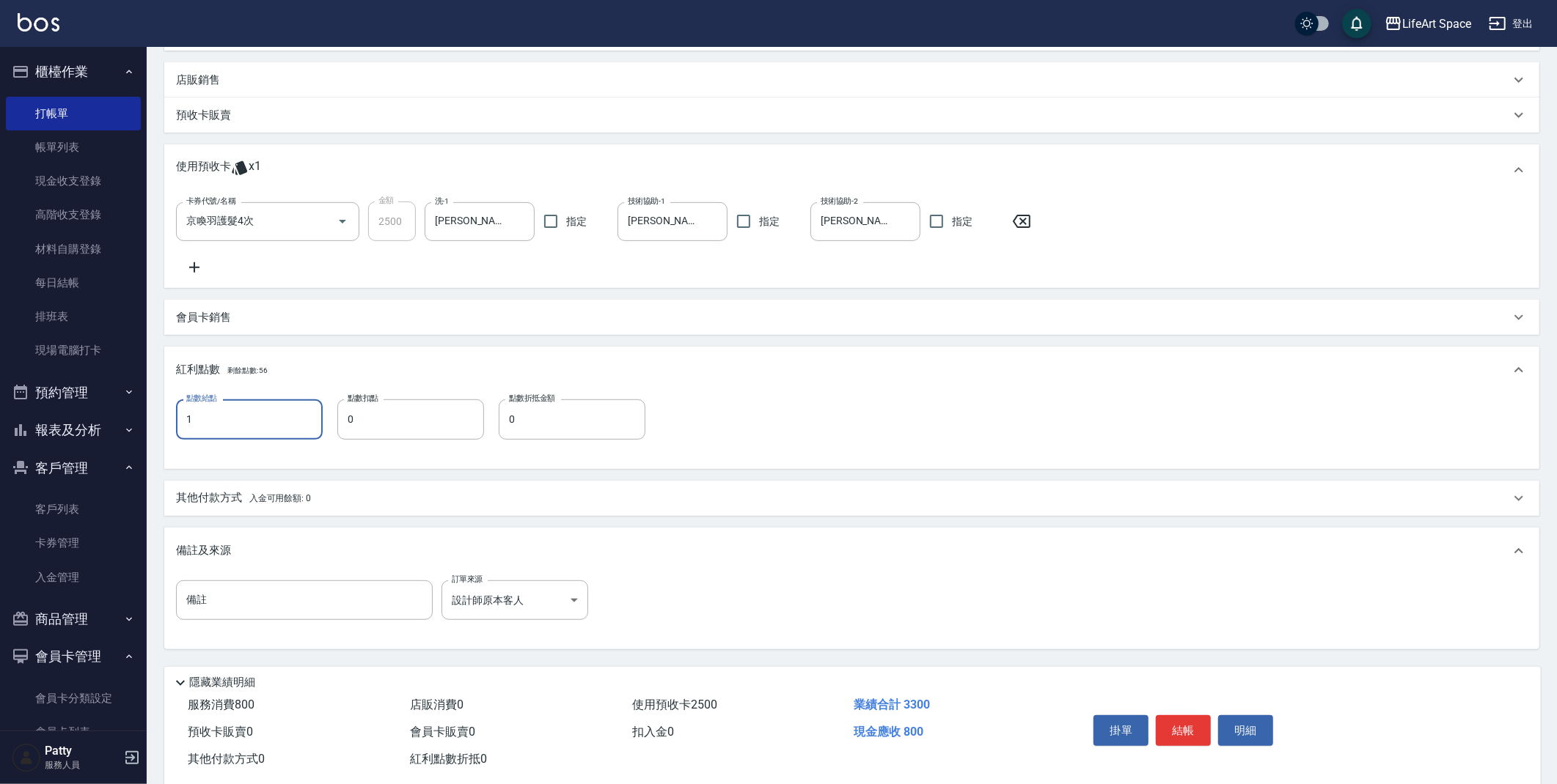
scroll to position [371, 0]
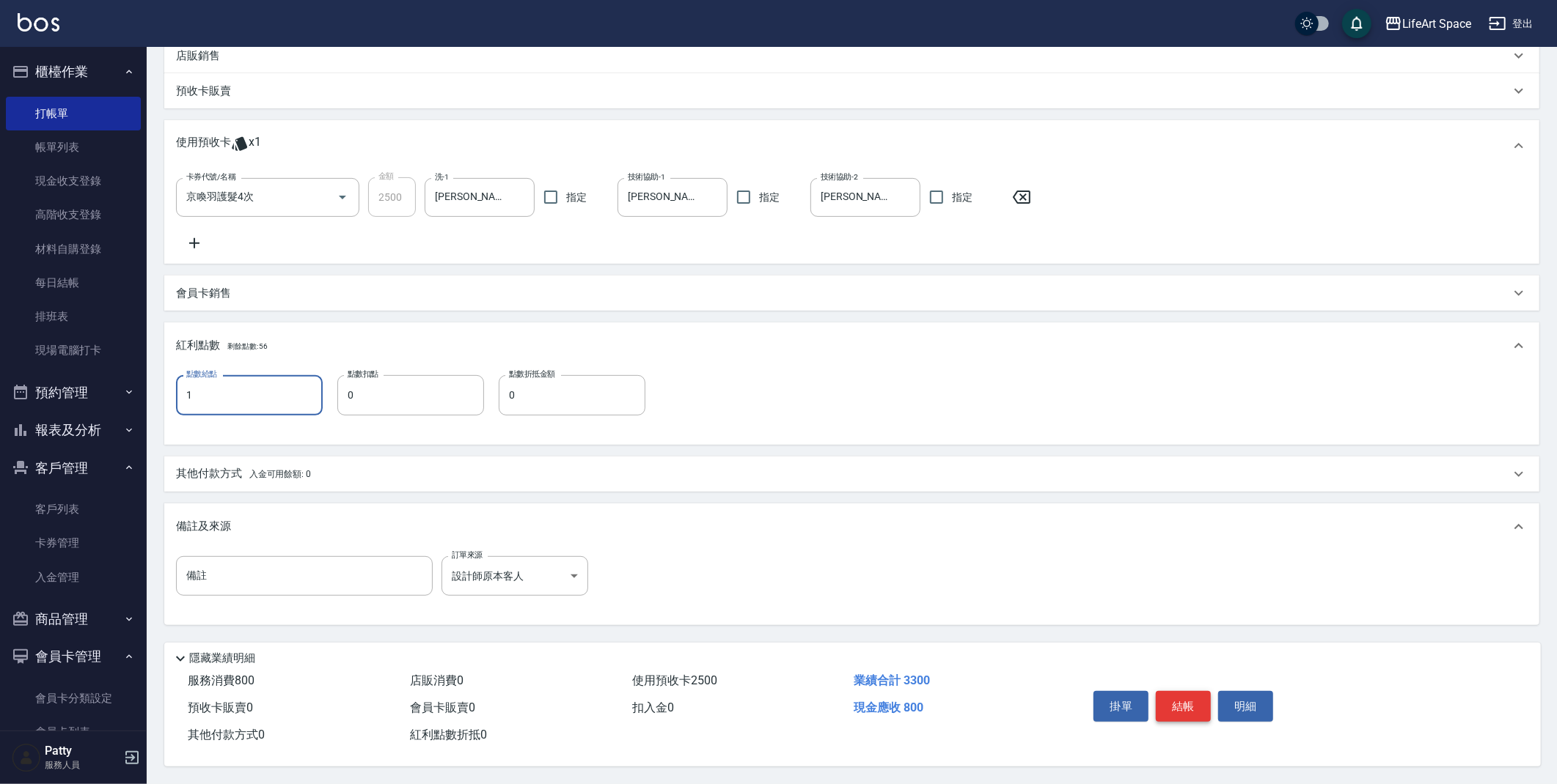
type input "1"
click at [1167, 698] on button "結帳" at bounding box center [1183, 706] width 55 height 31
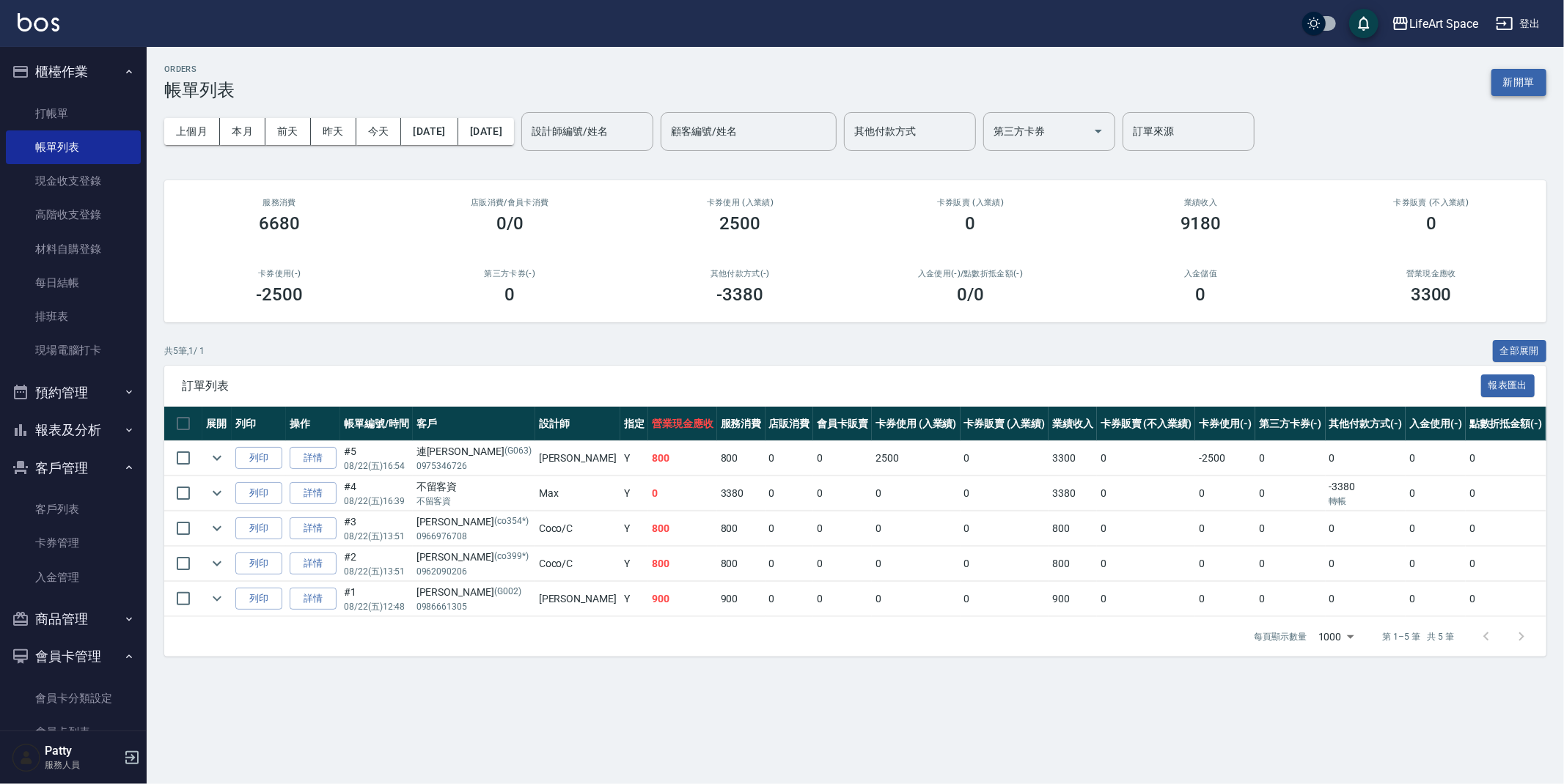
click at [1530, 70] on button "新開單" at bounding box center [1519, 83] width 55 height 27
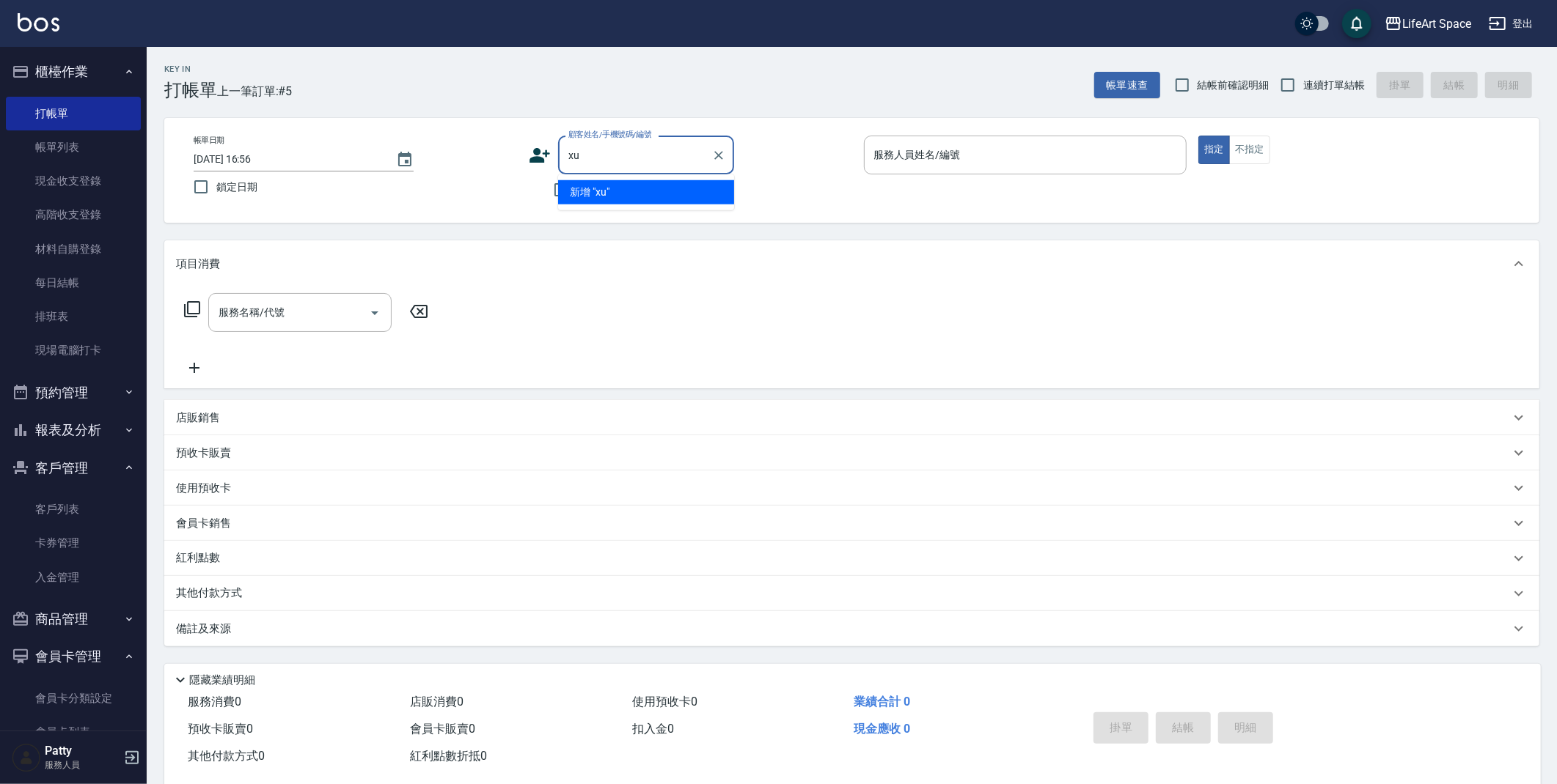
type input "x"
click at [608, 183] on li "[PERSON_NAME]/0932882785/G073" at bounding box center [646, 192] width 176 height 24
type input "[PERSON_NAME]/0932882785/G073"
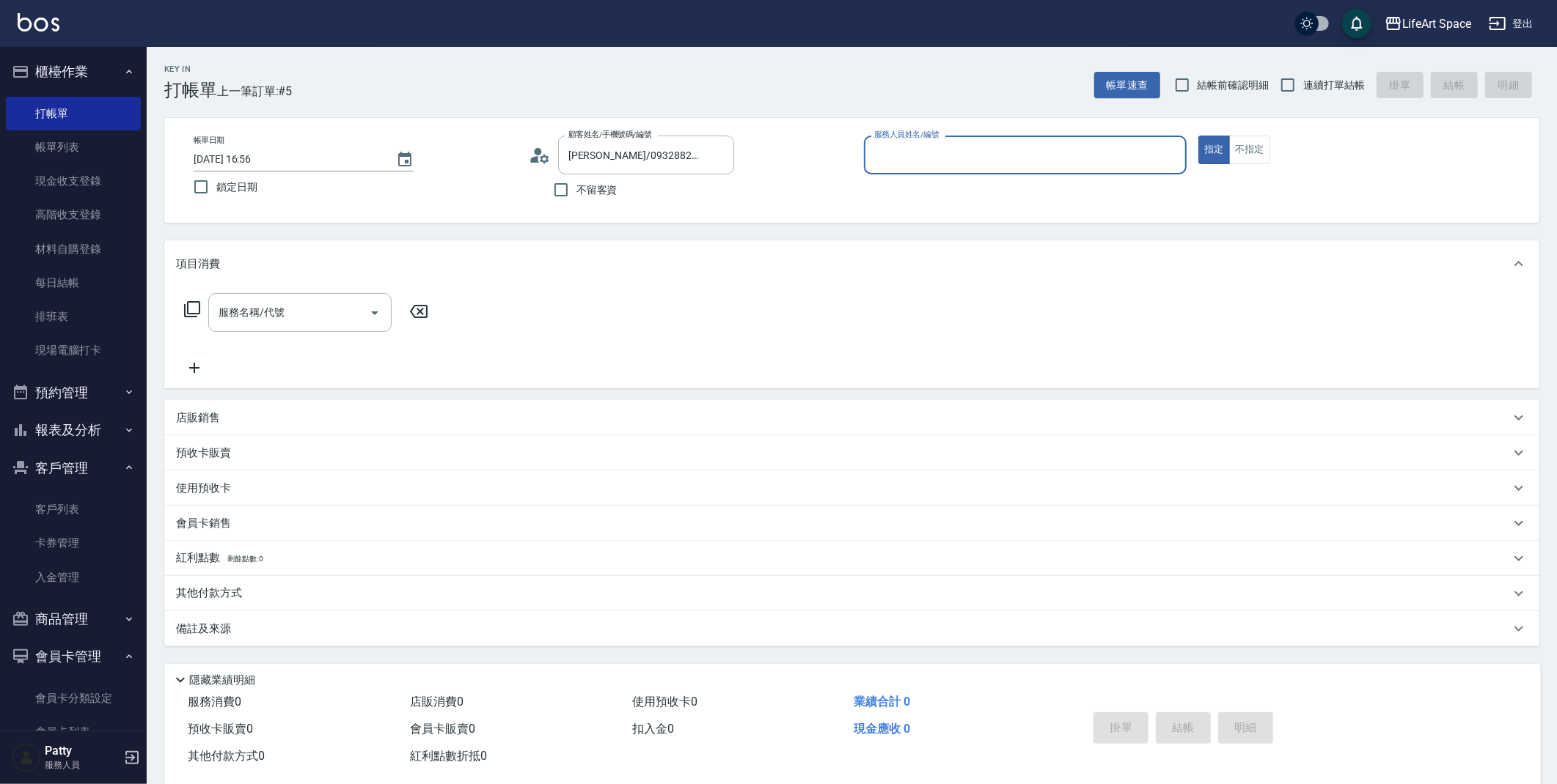
type input "[PERSON_NAME](無代號)"
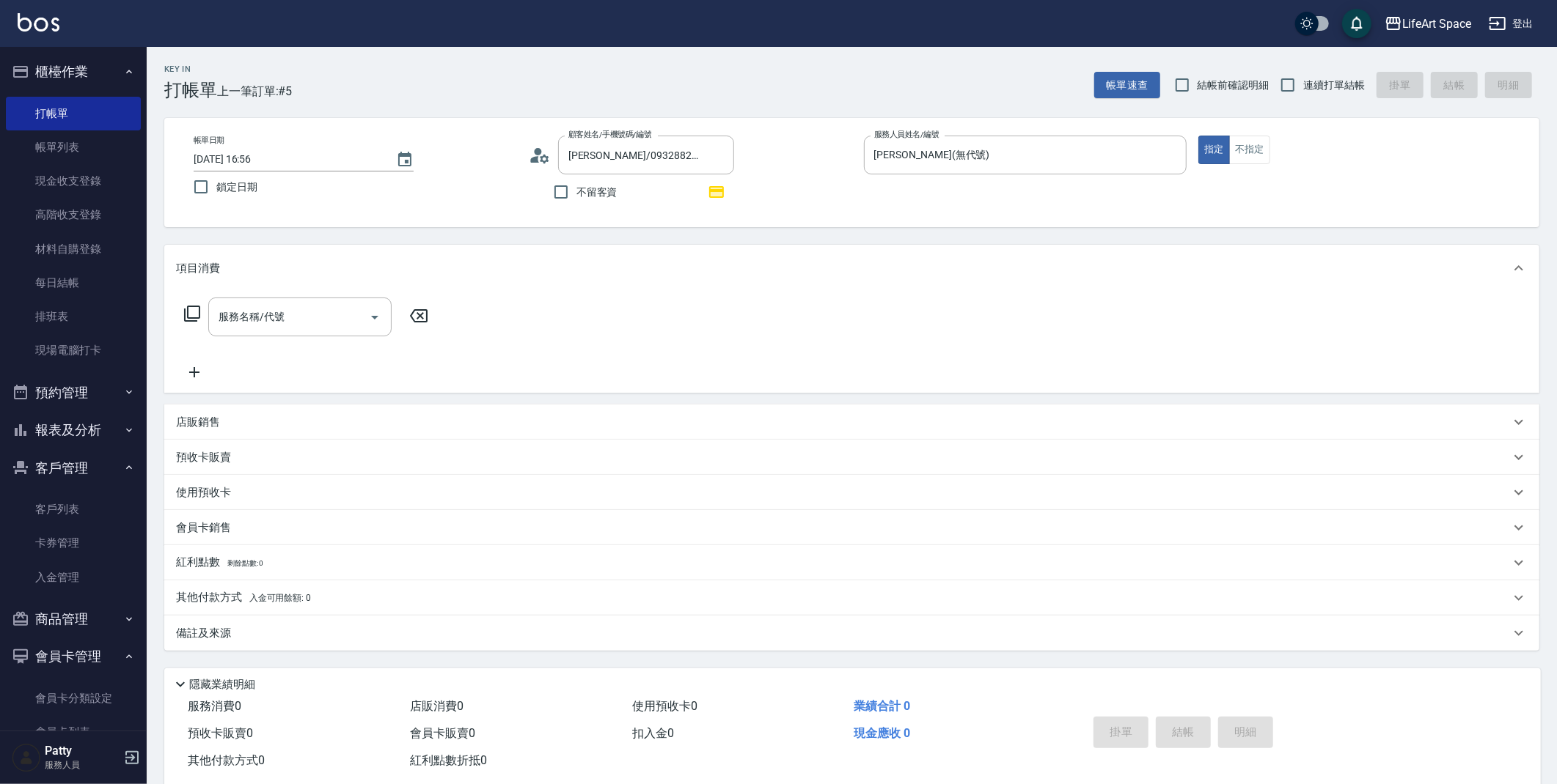
click at [201, 421] on p "店販銷售" at bounding box center [198, 422] width 44 height 15
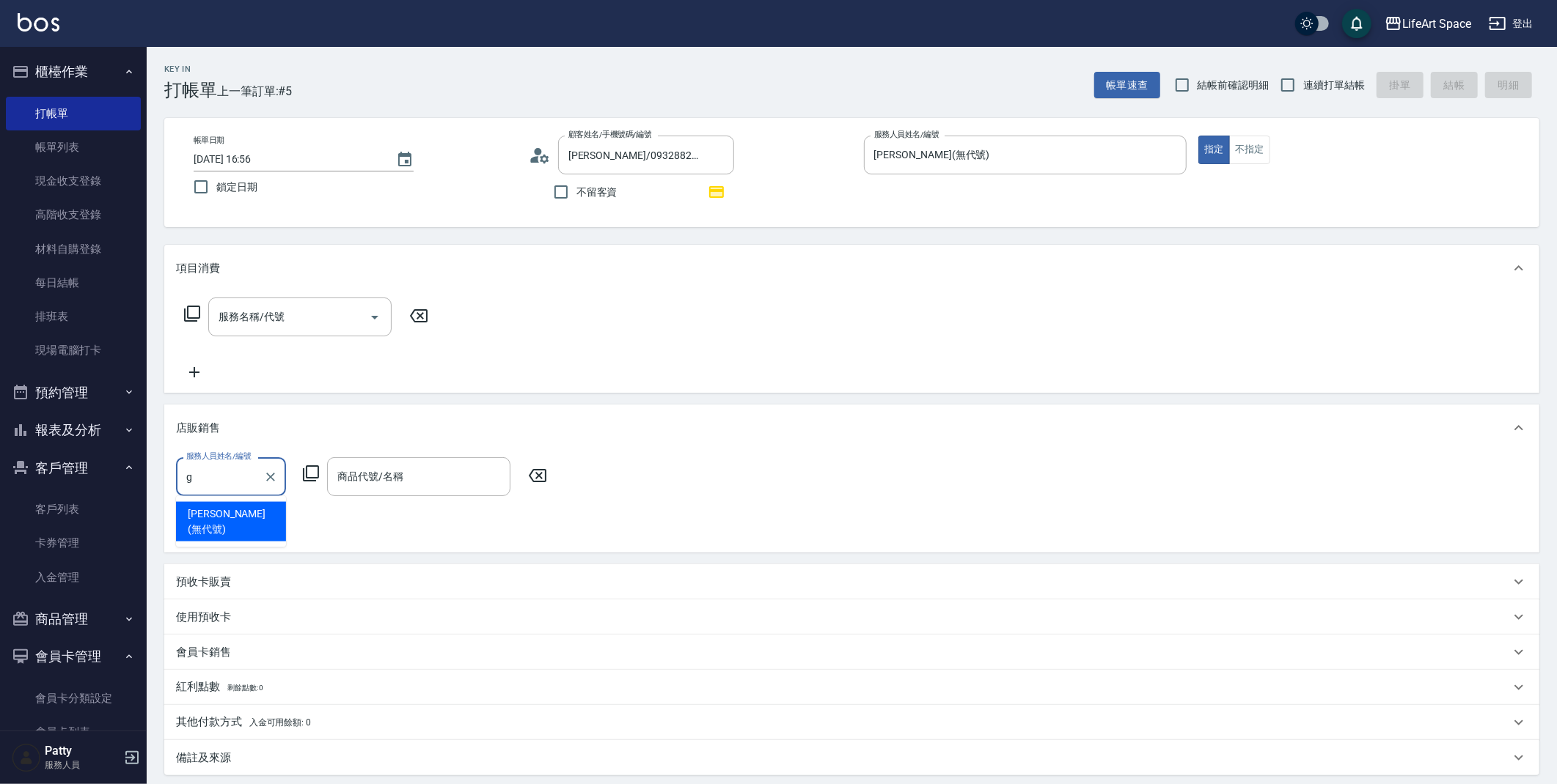
drag, startPoint x: 227, startPoint y: 521, endPoint x: 511, endPoint y: 451, distance: 292.5
click at [229, 520] on div "[PERSON_NAME] (無代號)" at bounding box center [230, 522] width 110 height 39
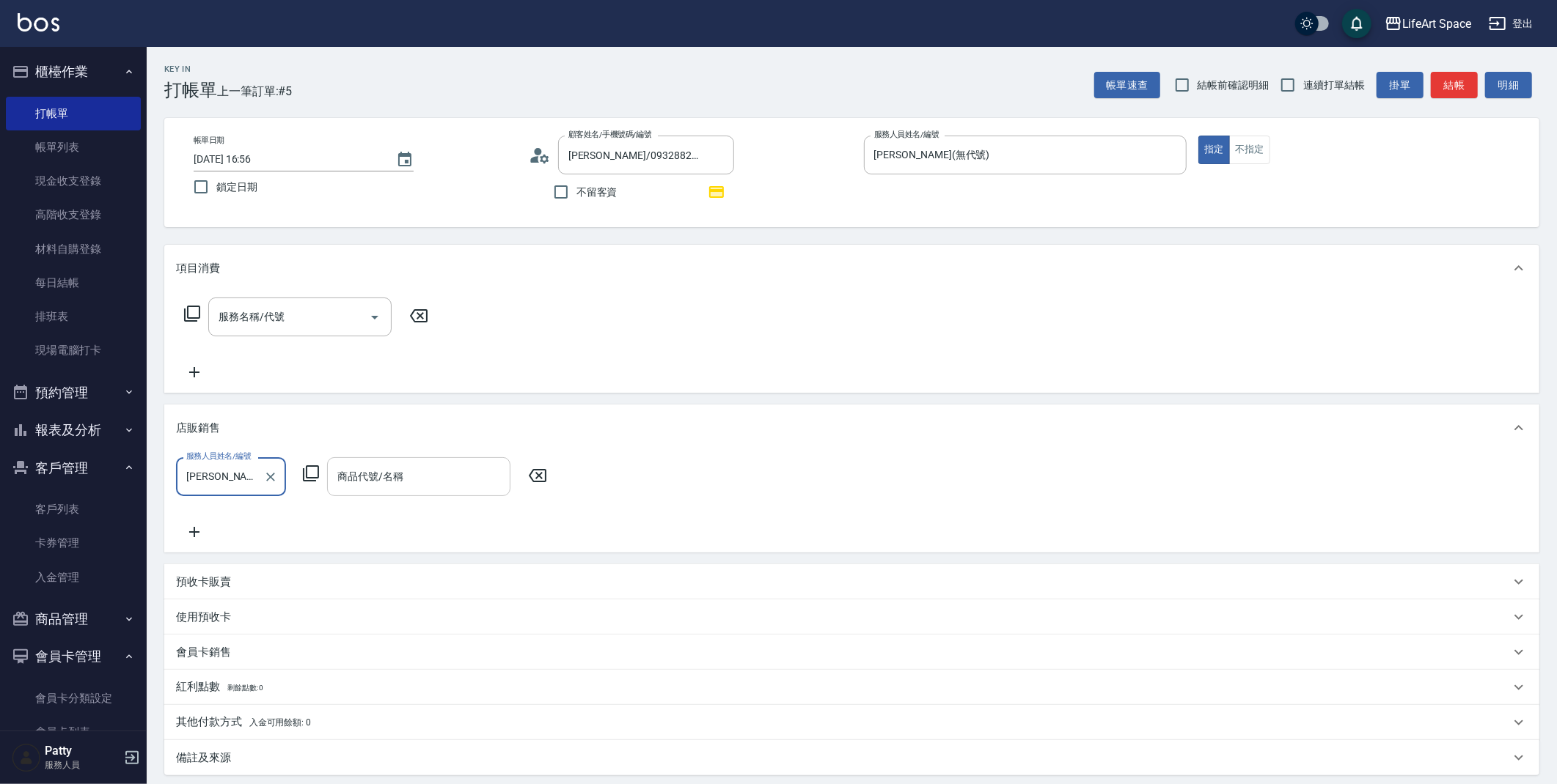
type input "[PERSON_NAME](無代號)"
click at [475, 473] on input "商品代號/名稱" at bounding box center [418, 477] width 170 height 26
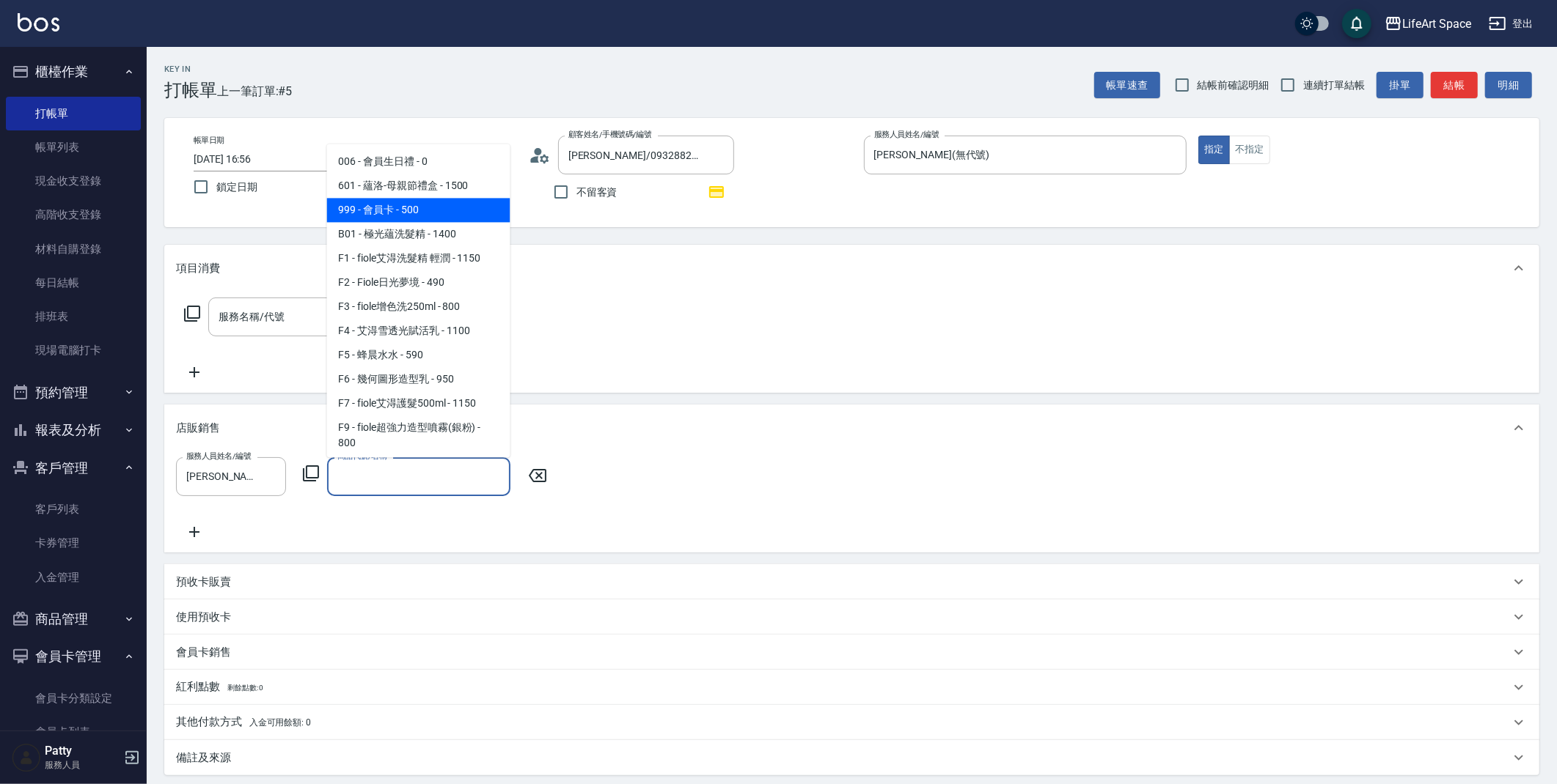
click at [393, 207] on span "999 - 會員卡 - 500" at bounding box center [418, 210] width 184 height 24
type input "會員[PERSON_NAME]"
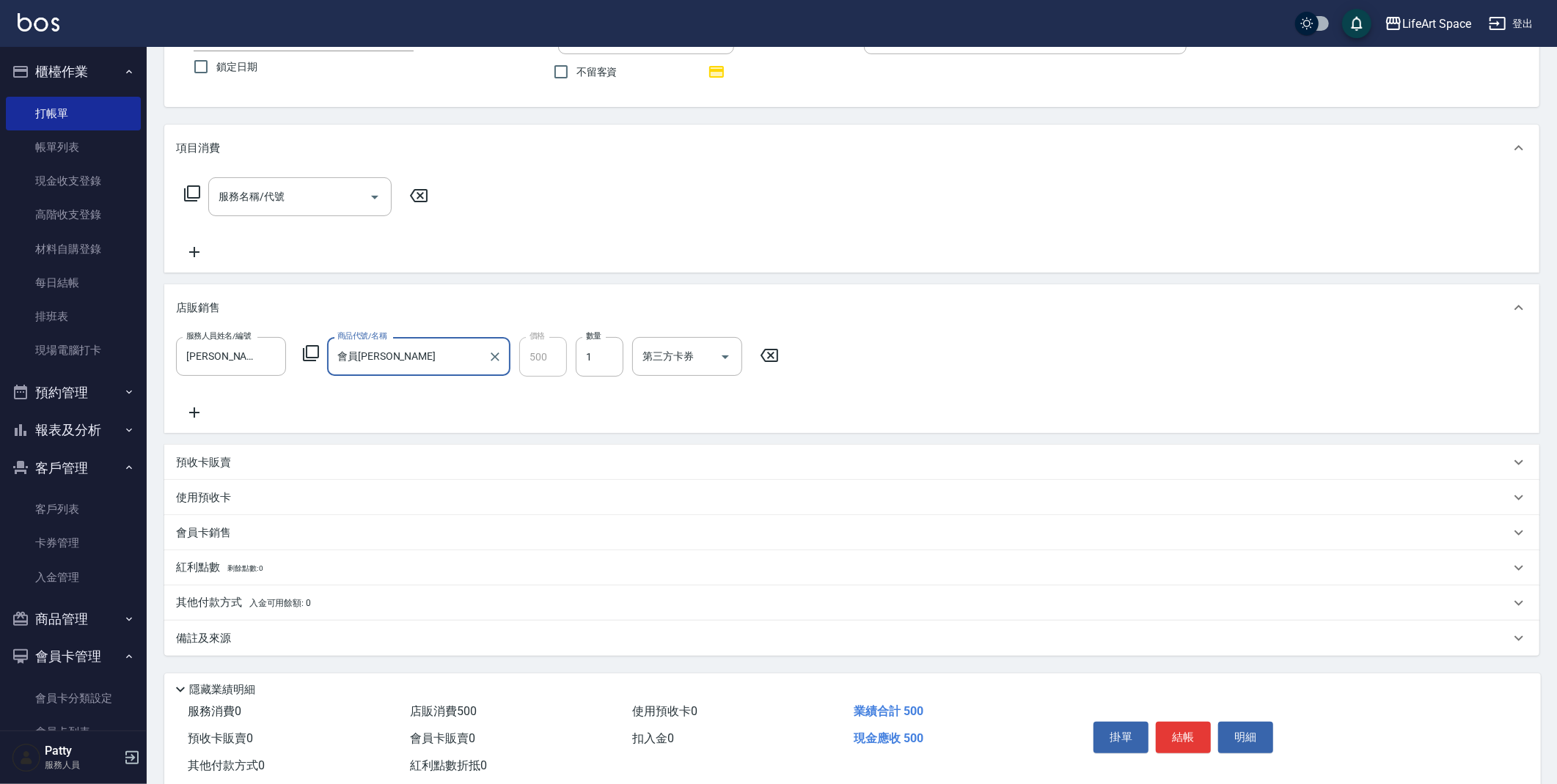
scroll to position [156, 0]
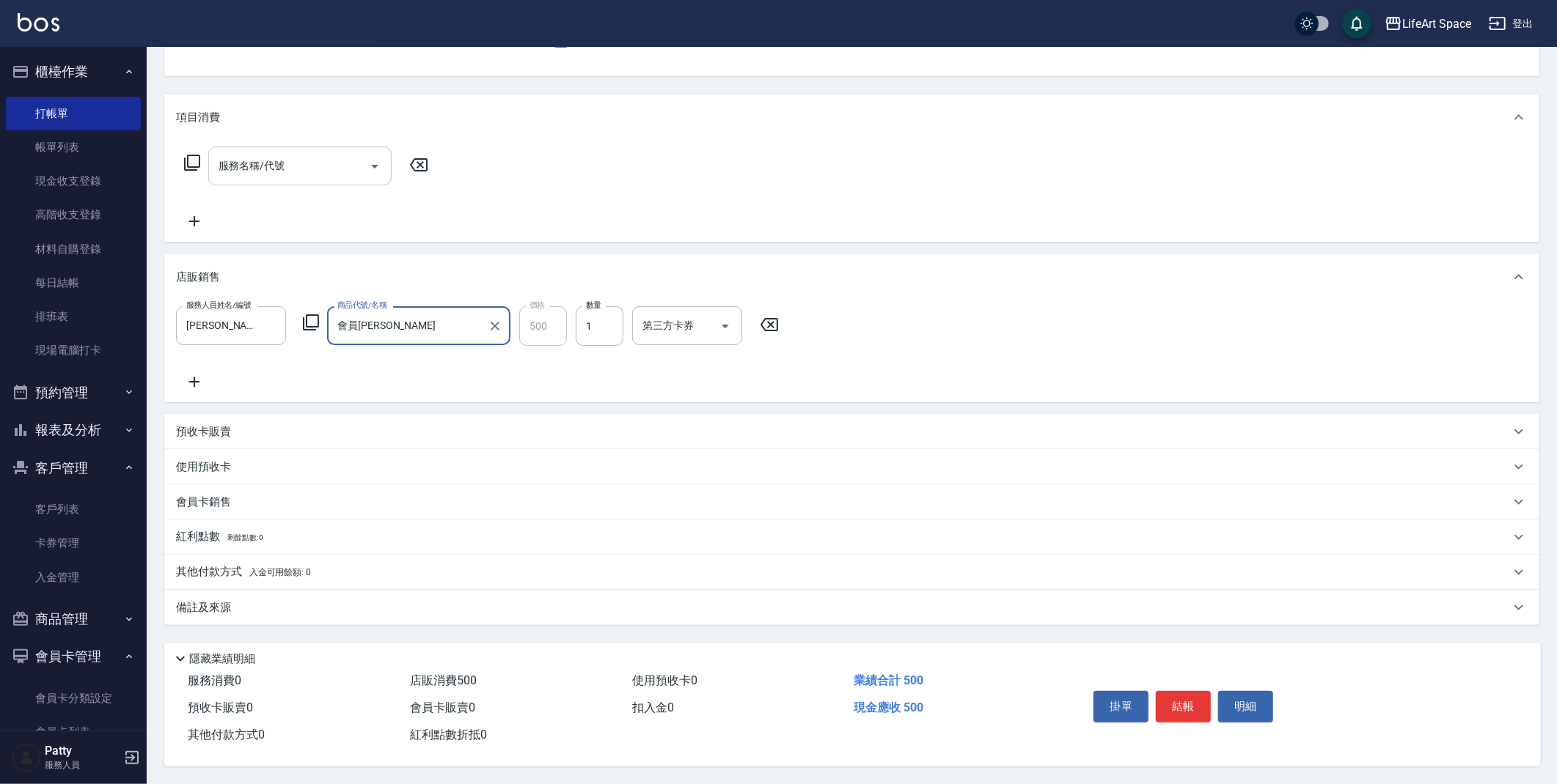
click at [281, 147] on div "服務名稱/代號" at bounding box center [300, 166] width 184 height 39
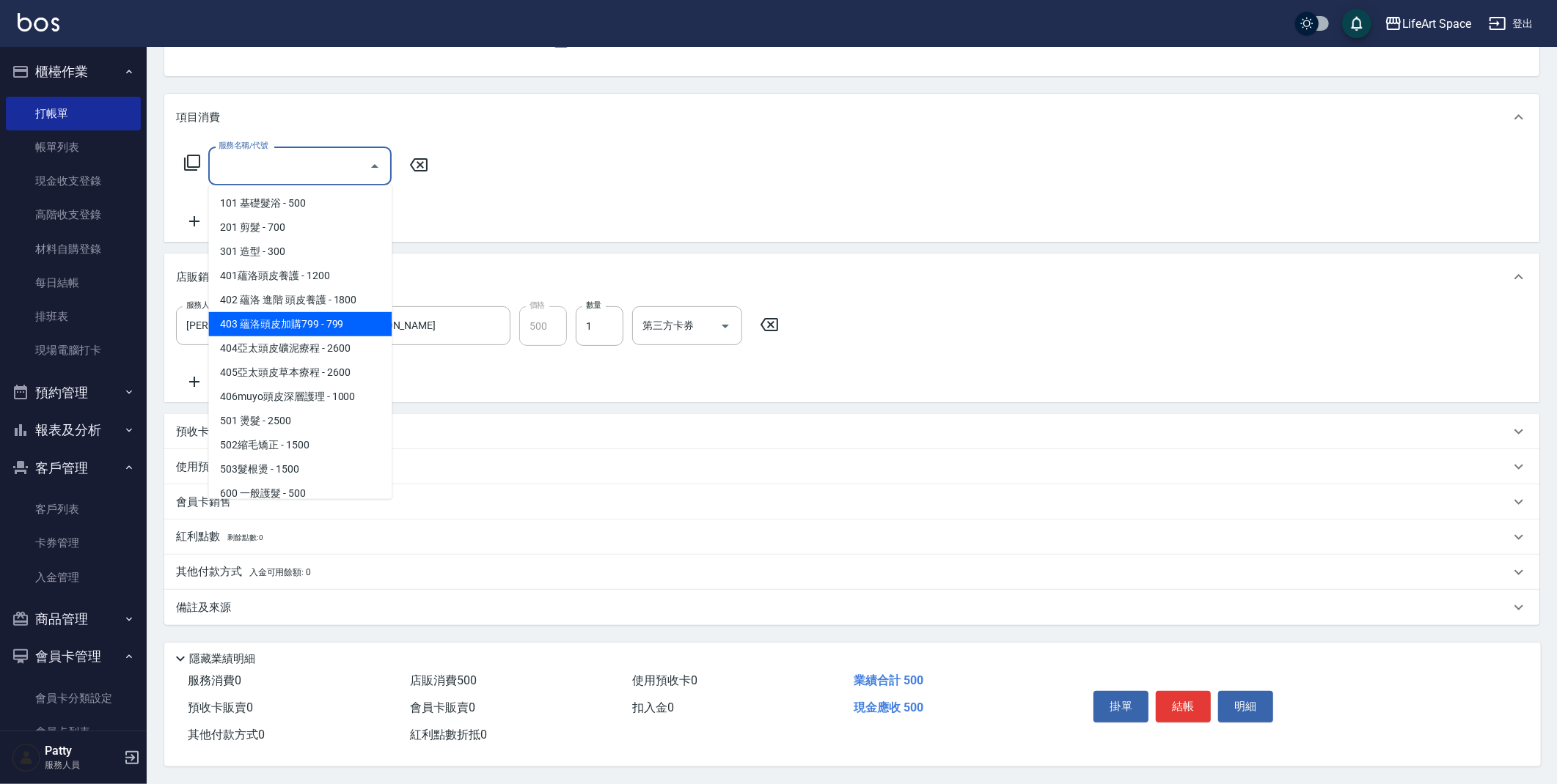
click at [318, 316] on span "403 蘊洛頭皮加購799 - 799" at bounding box center [300, 324] width 184 height 24
type input "403 蘊洛頭皮加購799(403)"
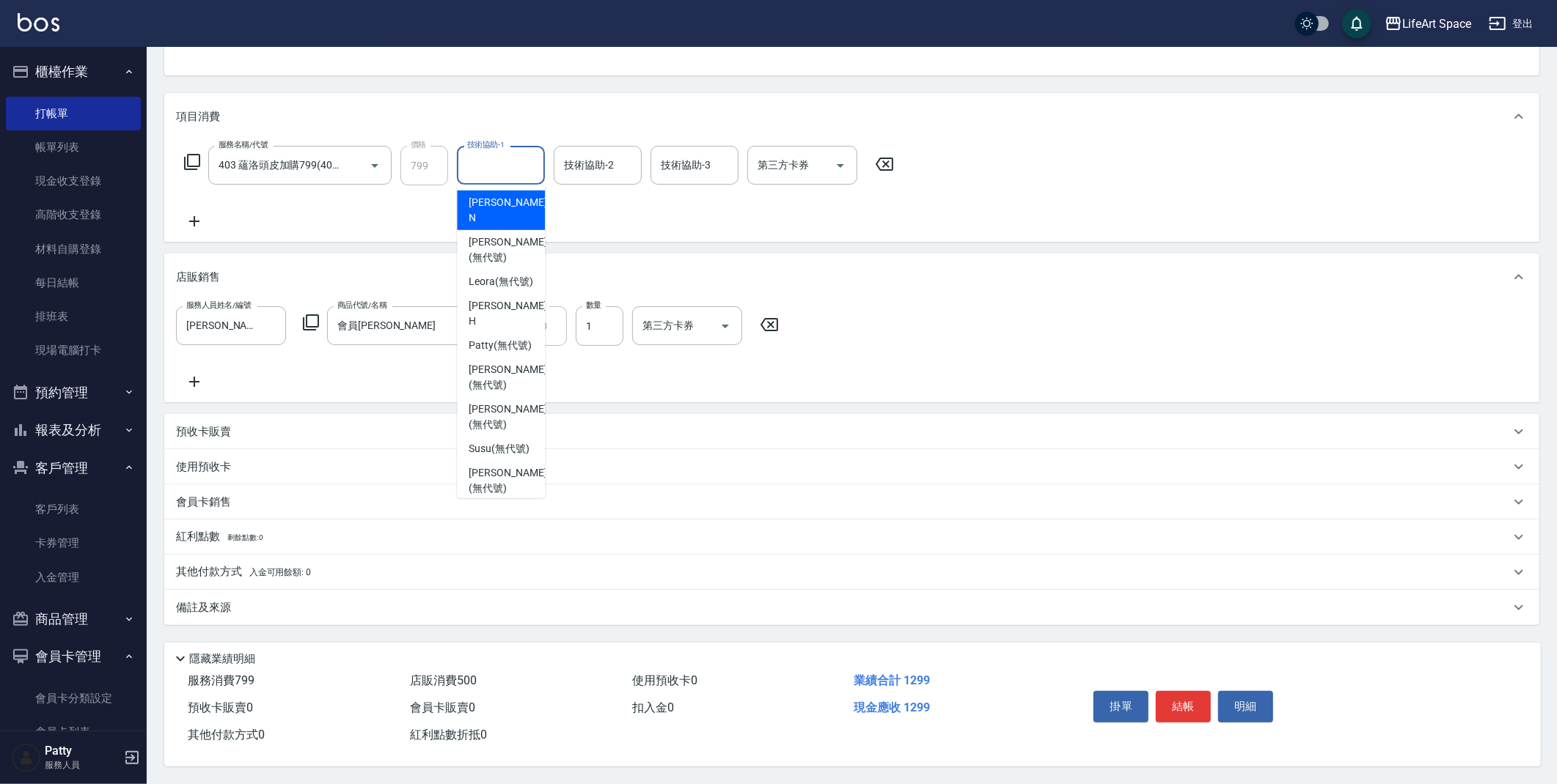
click at [481, 155] on div "技術協助-1 技術協助-1" at bounding box center [500, 166] width 88 height 39
click at [501, 204] on span "[PERSON_NAME] (無代號)" at bounding box center [507, 211] width 78 height 31
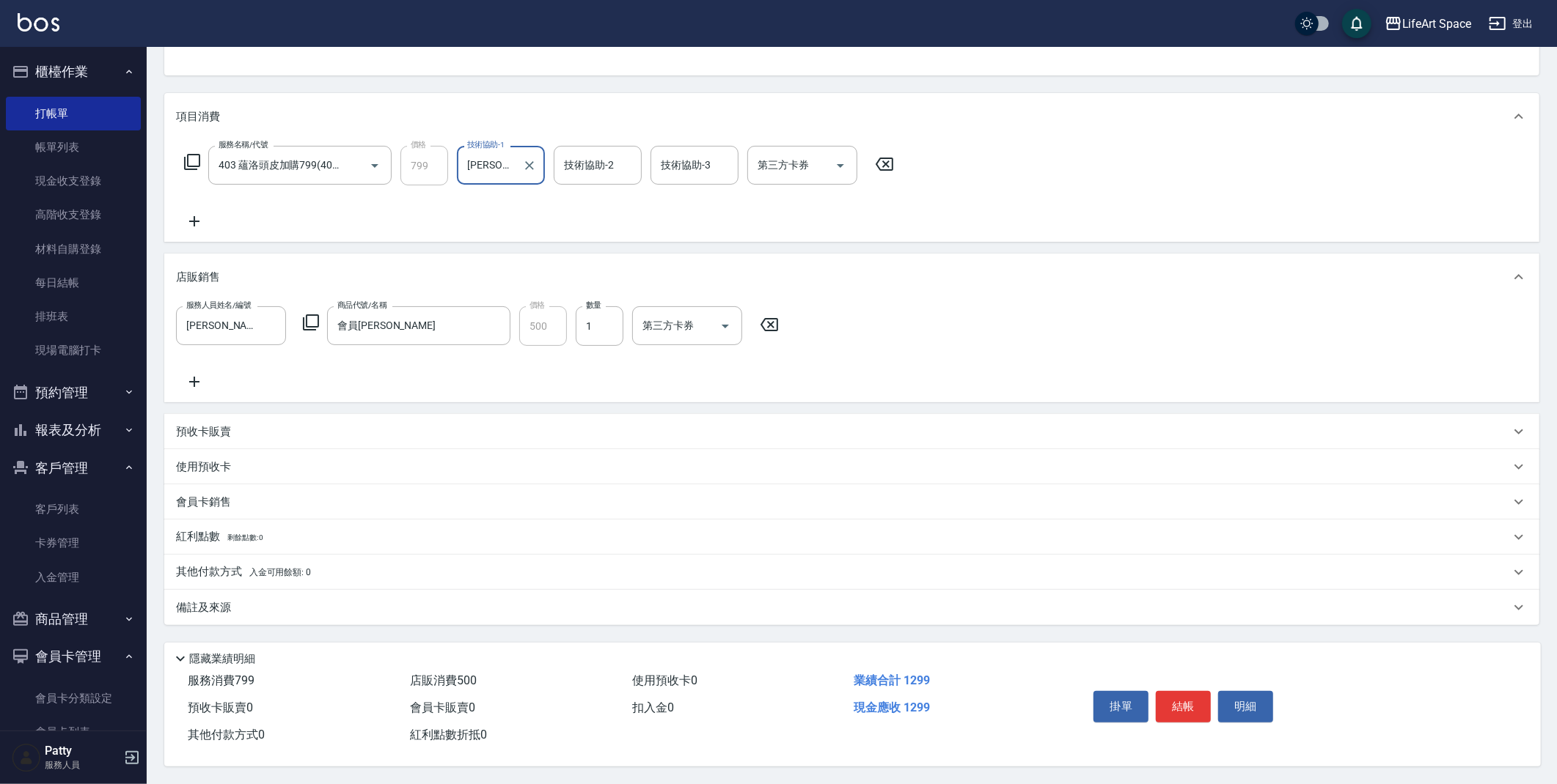
type input "[PERSON_NAME](無代號)"
click at [587, 153] on div "技術協助-2 技術協助-2" at bounding box center [598, 166] width 88 height 39
click at [597, 190] on div "[PERSON_NAME] (無代號)" at bounding box center [597, 210] width 88 height 39
type input "[PERSON_NAME](無代號)"
click at [674, 159] on div "技術協助-3 技術協助-3" at bounding box center [694, 166] width 88 height 39
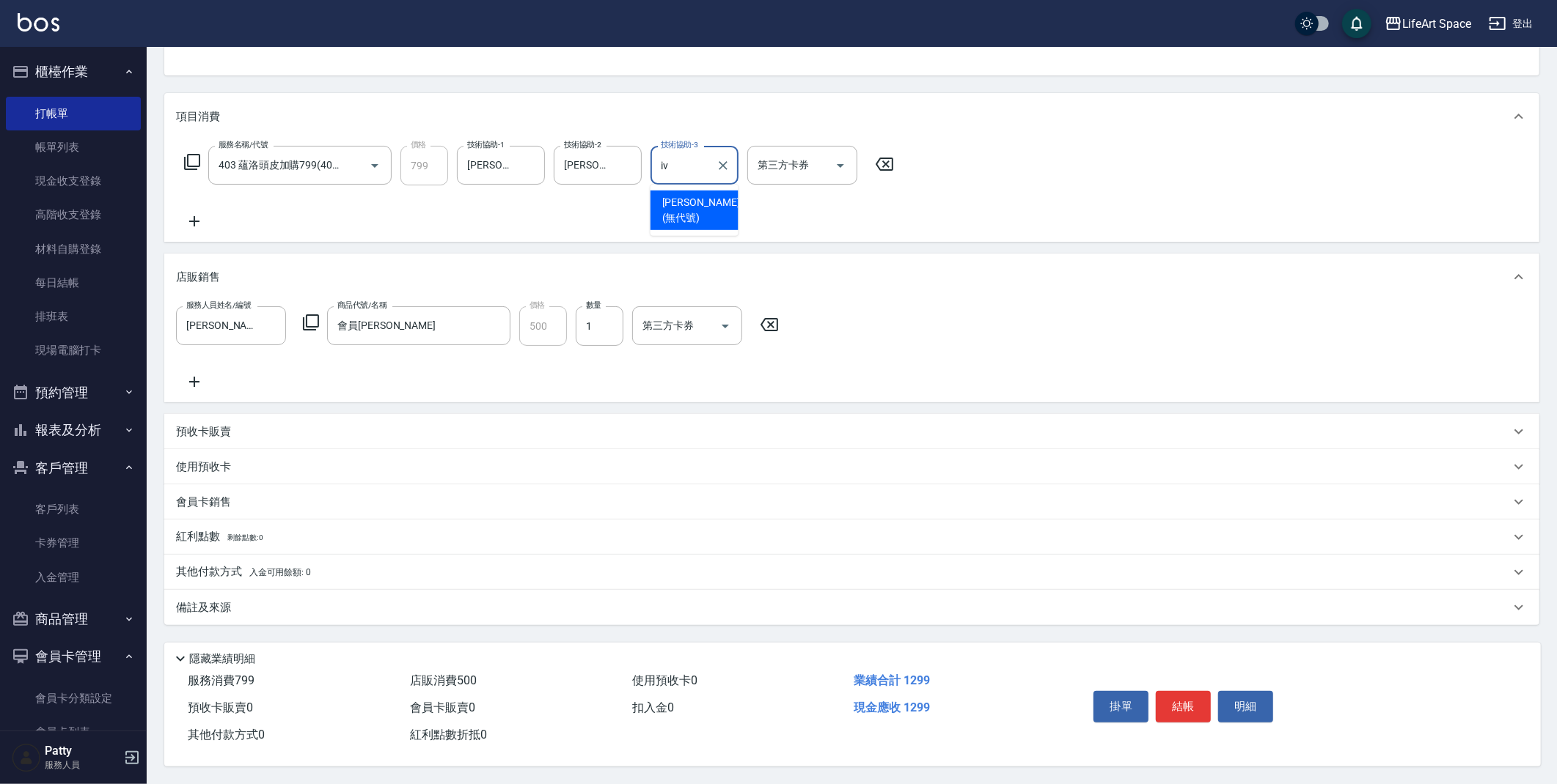
click at [685, 200] on span "[PERSON_NAME] (無代號)" at bounding box center [701, 211] width 78 height 31
type input "[PERSON_NAME](無代號)"
click at [212, 433] on p "預收卡販賣" at bounding box center [203, 433] width 55 height 15
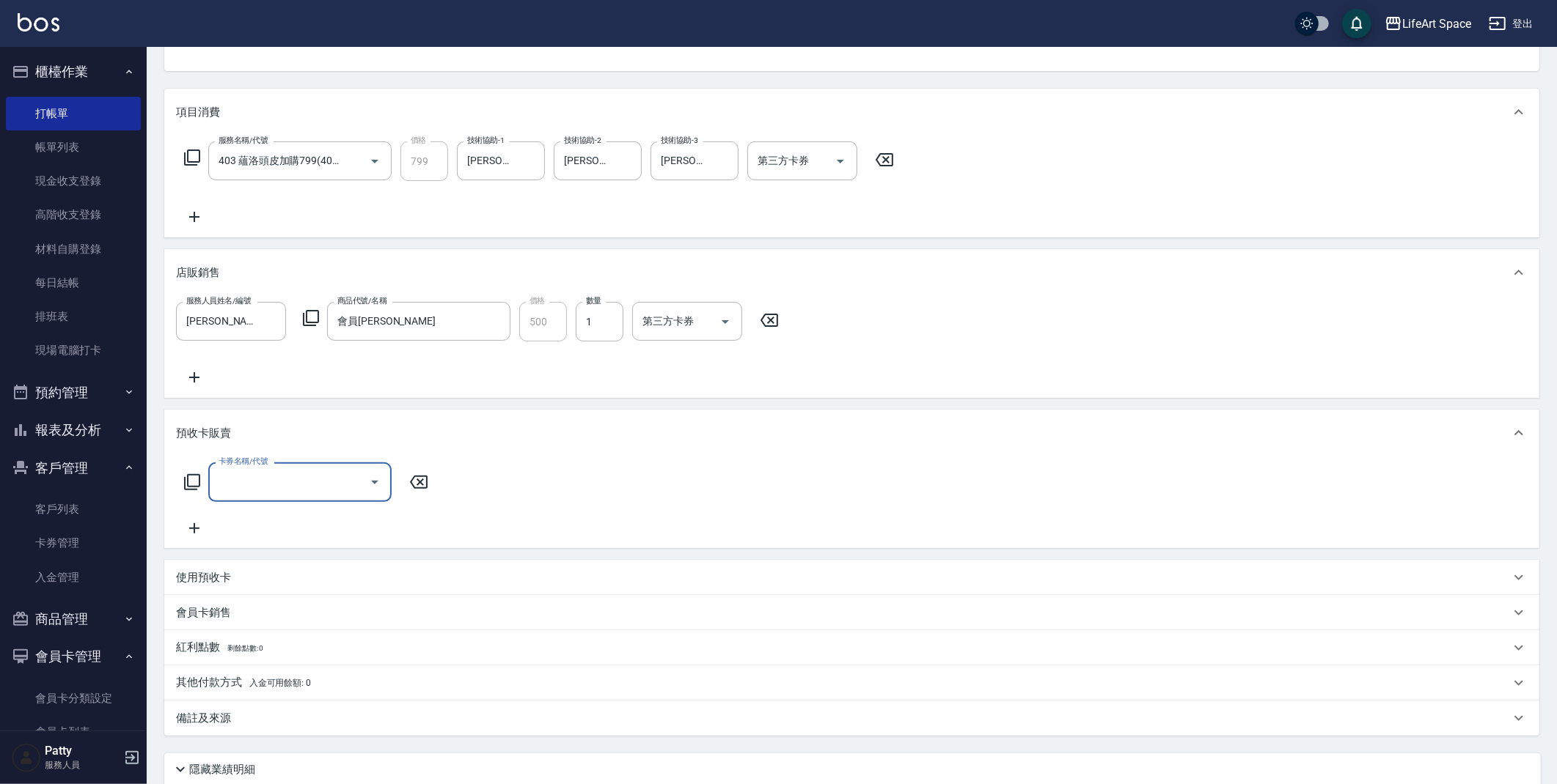
scroll to position [1, 0]
click at [240, 480] on input "卡券名稱/代號" at bounding box center [289, 482] width 149 height 26
click at [252, 592] on span "京喚羽護髮4次" at bounding box center [300, 592] width 184 height 24
type input "京喚羽護髮4次([MEDICAL_DATA])"
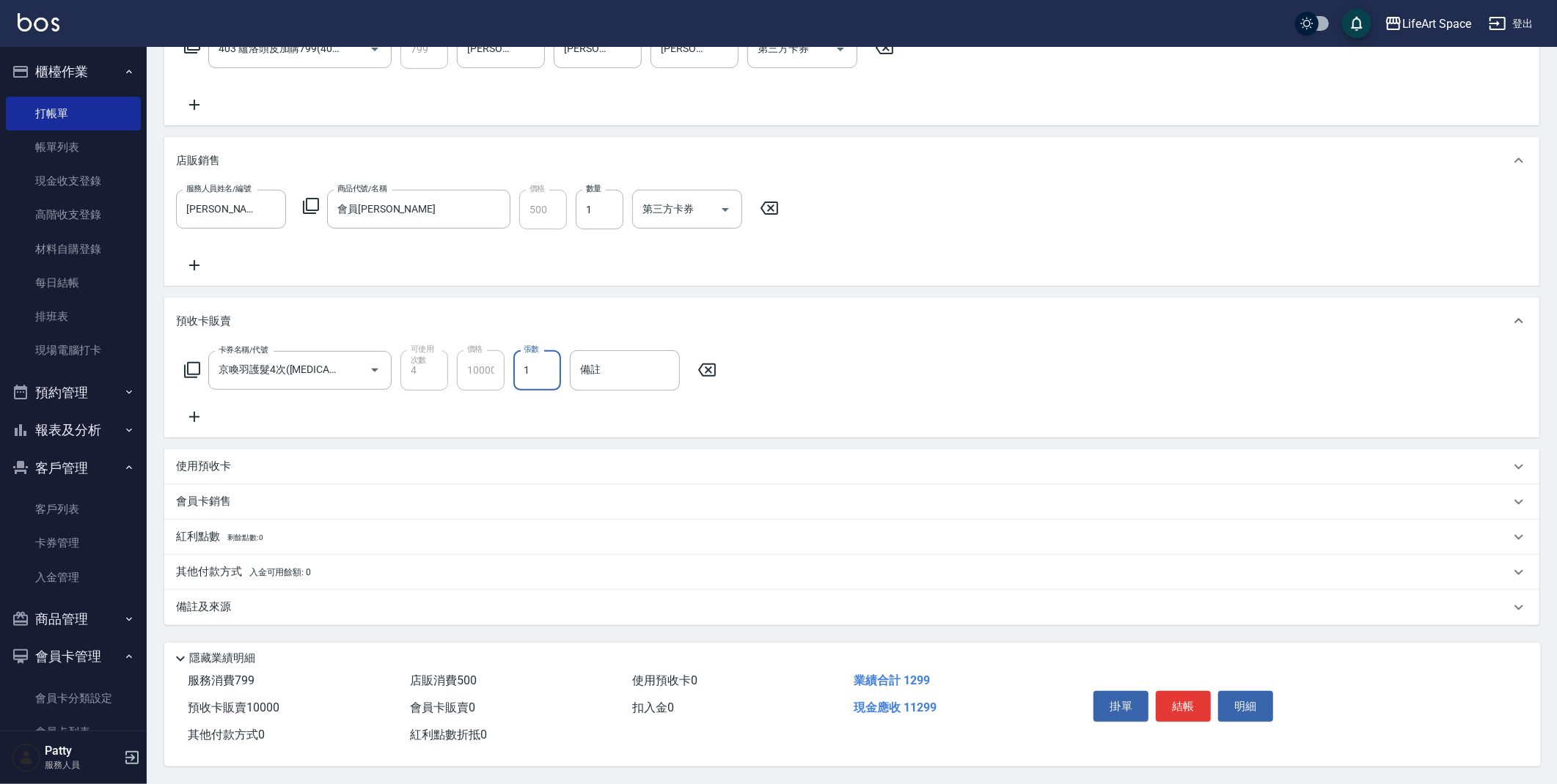
scroll to position [273, 0]
click at [248, 600] on div "備註及來源" at bounding box center [843, 607] width 1334 height 15
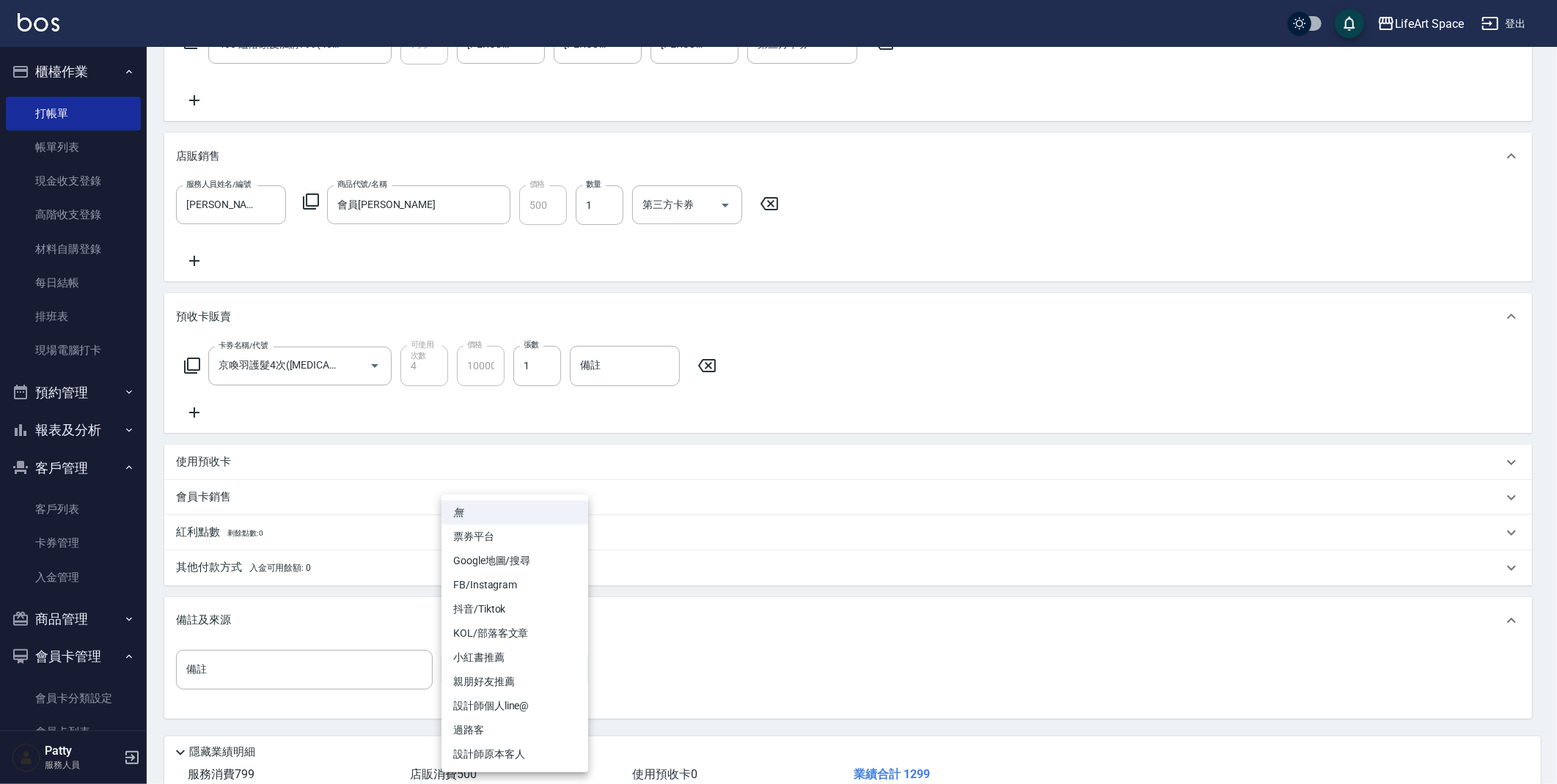
click at [501, 675] on body "LifeArt Space 登出 櫃檯作業 打帳單 帳單列表 現金收支登錄 高階收支登錄 材料自購登錄 每日結帳 排班表 現場電腦打卡 預約管理 預約管理 單…" at bounding box center [778, 302] width 1557 height 1151
click at [511, 751] on li "設計師原本客人" at bounding box center [515, 754] width 147 height 24
type input "設計師原本客人"
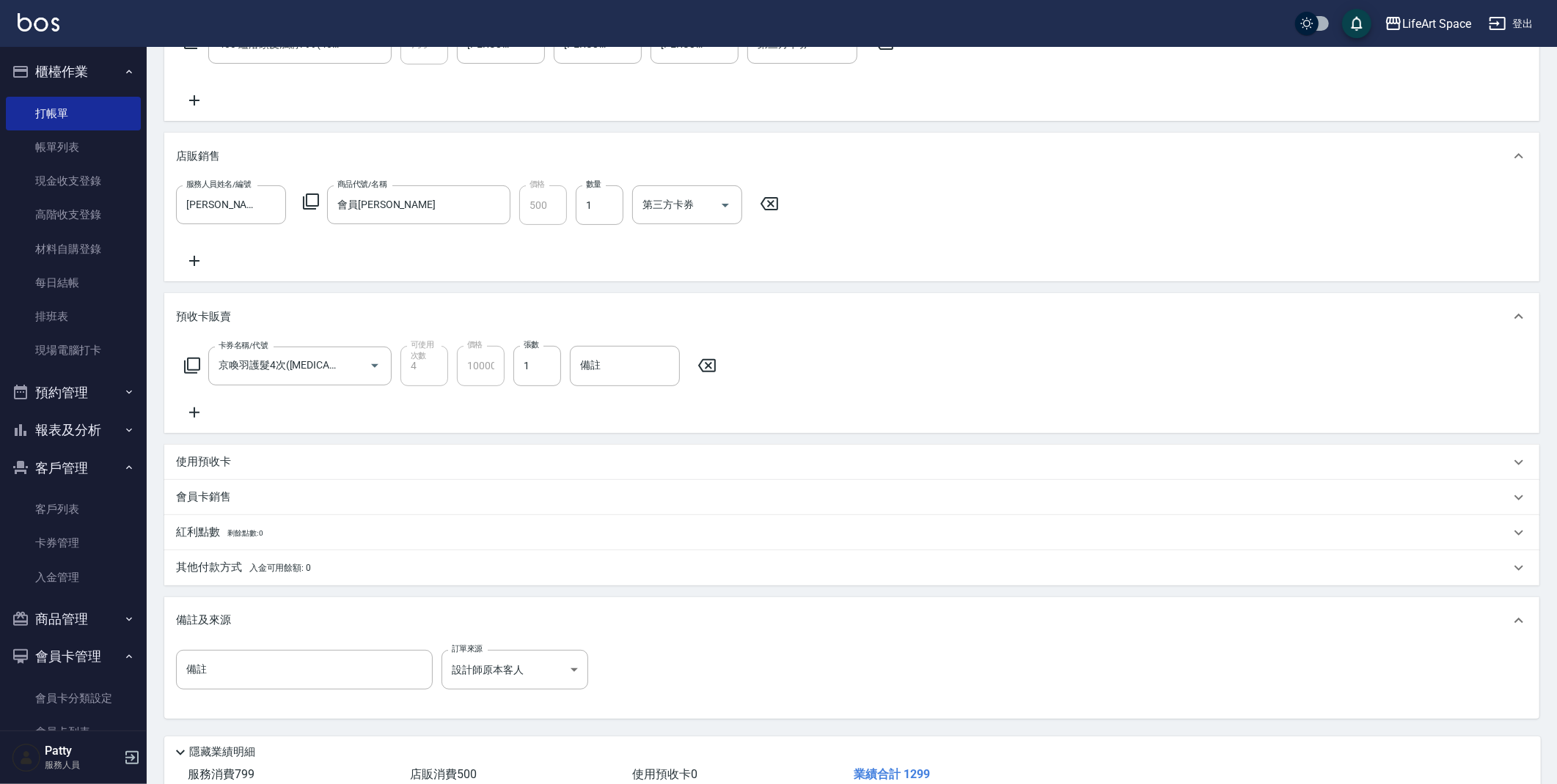
click at [217, 562] on p "其他付款方式 入金可用餘額: 0" at bounding box center [243, 568] width 135 height 16
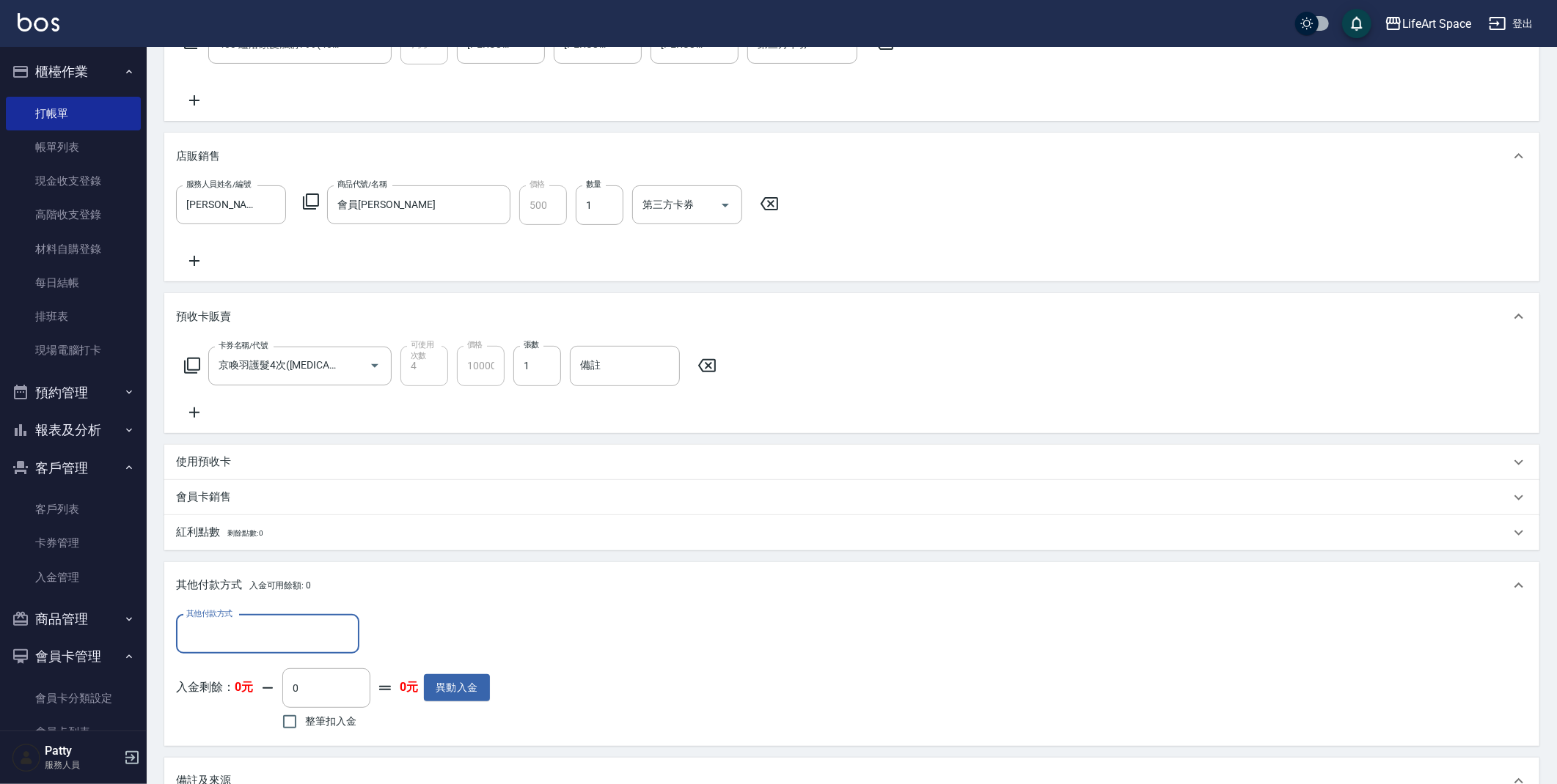
scroll to position [0, 0]
click at [304, 625] on input "其他付款方式" at bounding box center [267, 635] width 170 height 26
click at [223, 727] on span "信用卡" at bounding box center [267, 719] width 184 height 24
type input "信用卡"
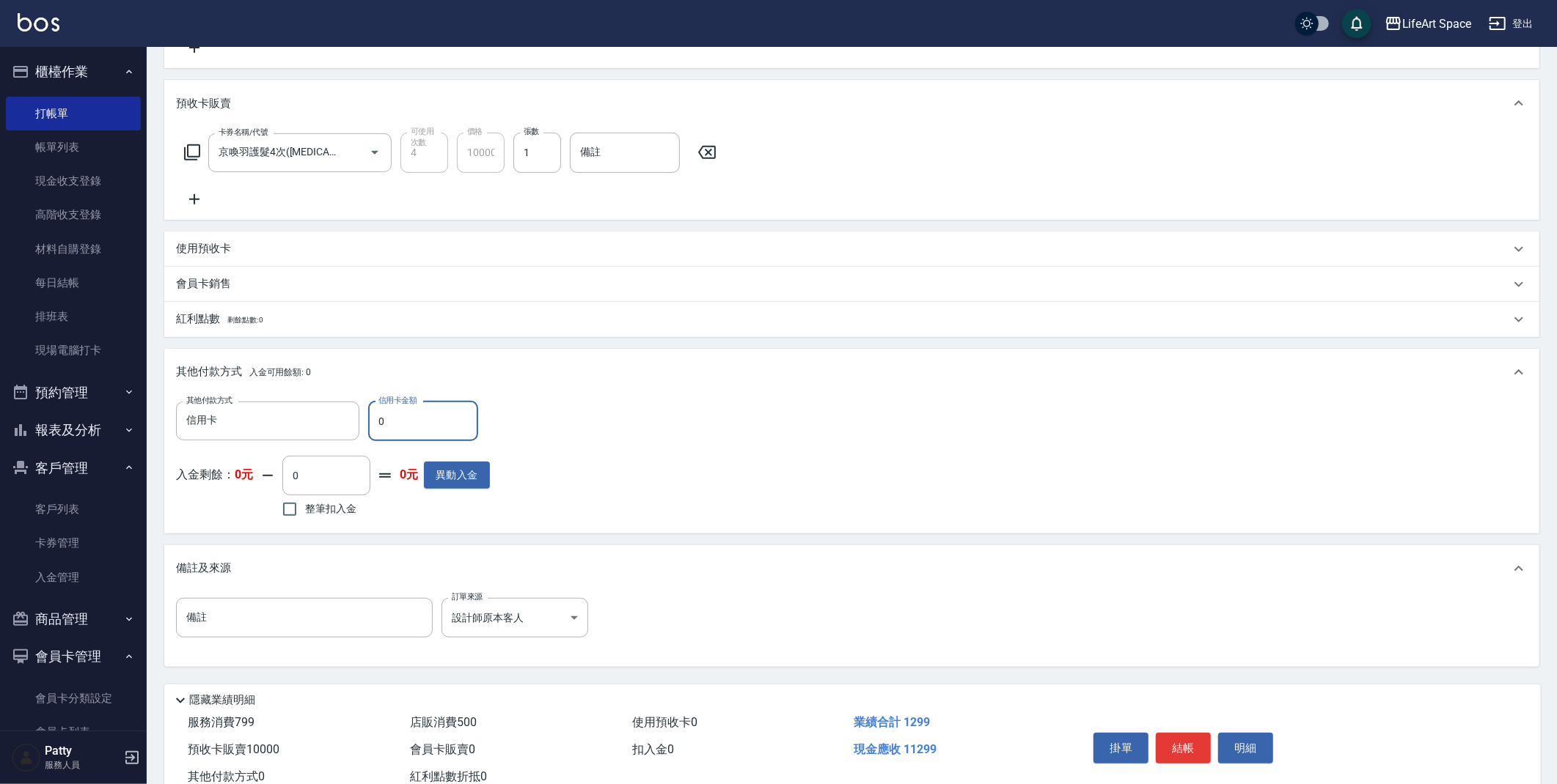
scroll to position [532, 0]
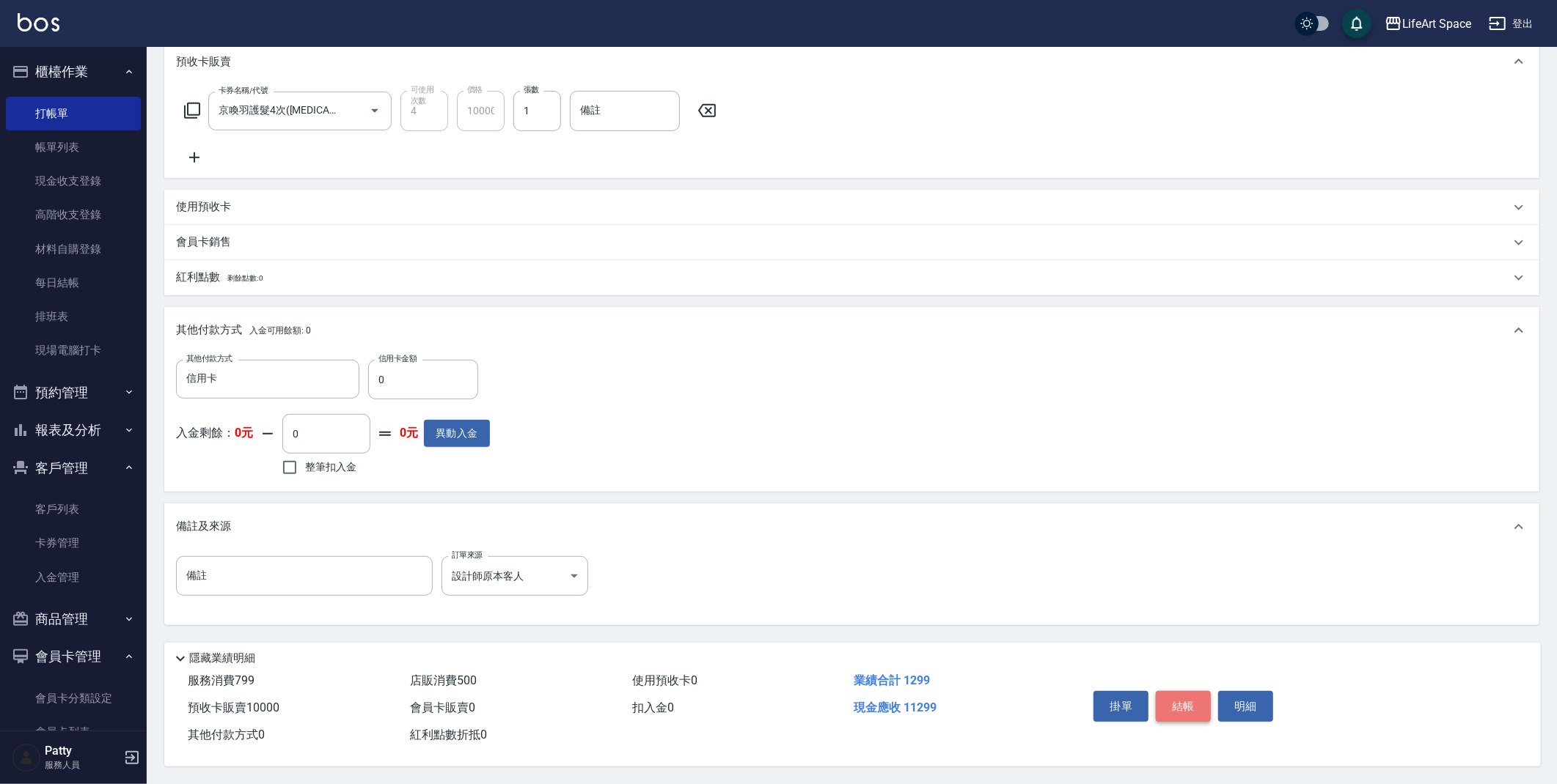
click at [1194, 691] on button "結帳" at bounding box center [1183, 706] width 55 height 31
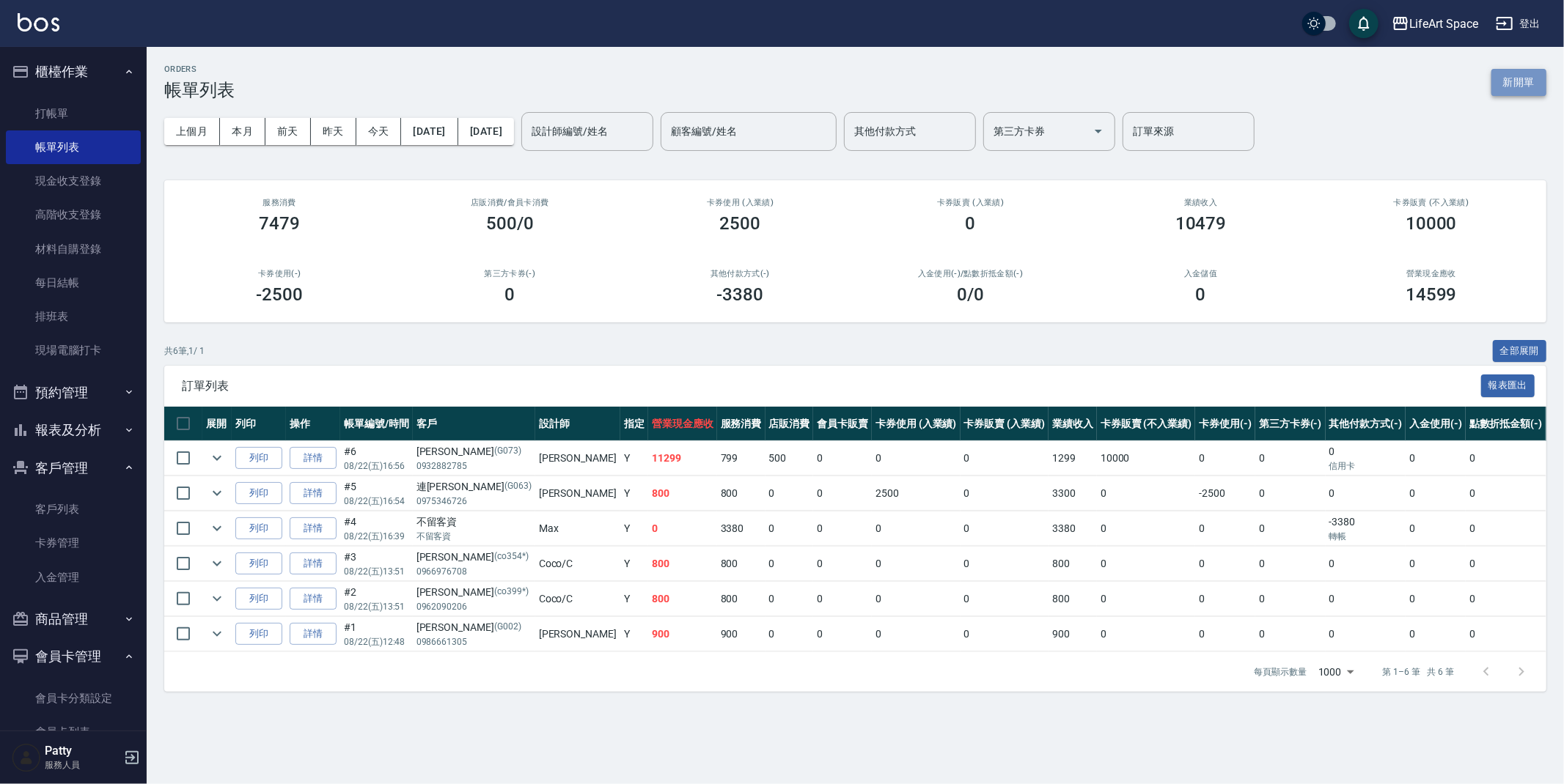
click at [1508, 77] on button "新開單" at bounding box center [1519, 83] width 55 height 27
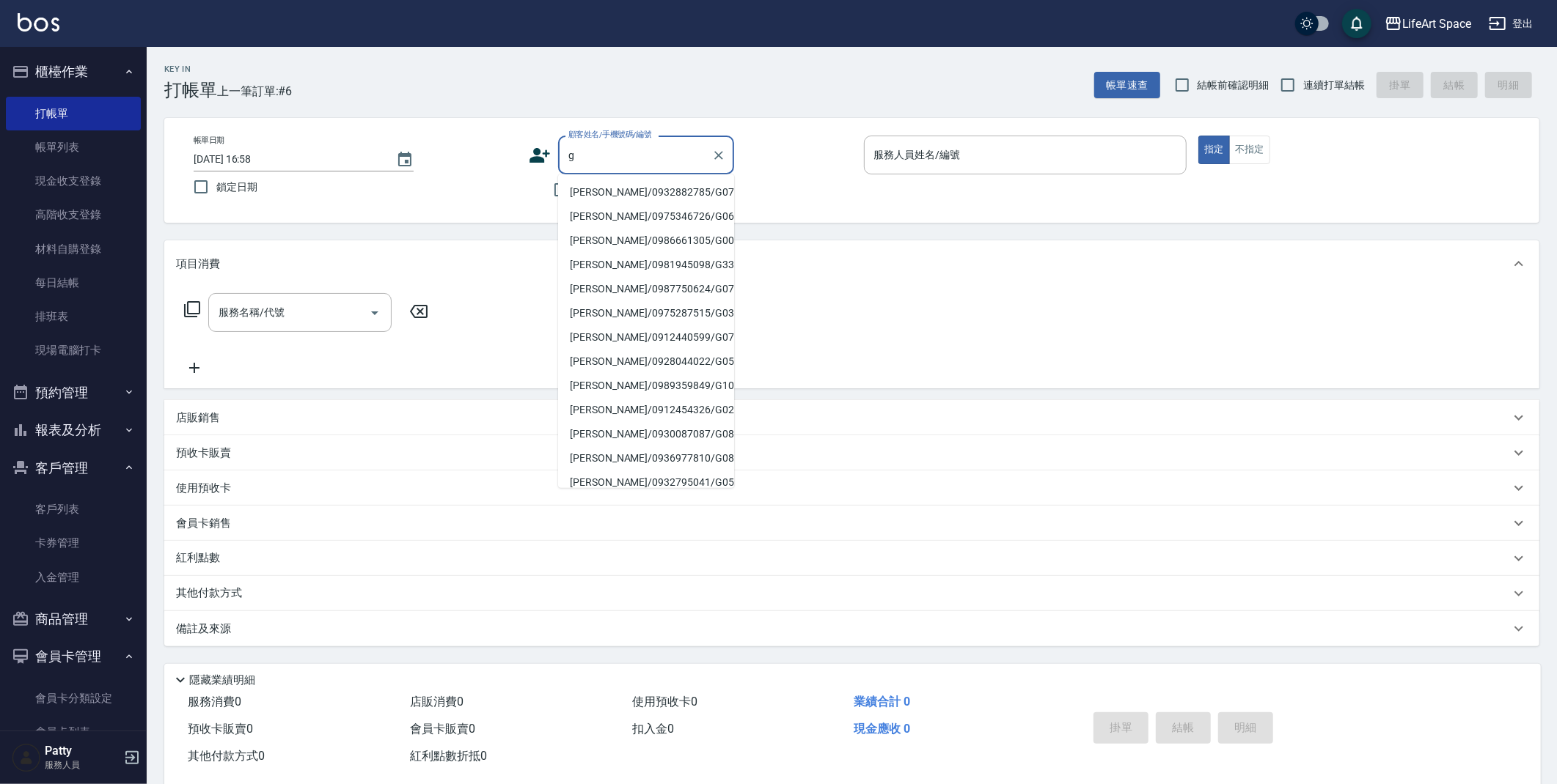
click at [665, 198] on li "[PERSON_NAME]/0932882785/G073" at bounding box center [646, 192] width 176 height 24
click at [665, 198] on div "不留客資" at bounding box center [632, 190] width 206 height 31
type input "[PERSON_NAME]/0932882785/G073"
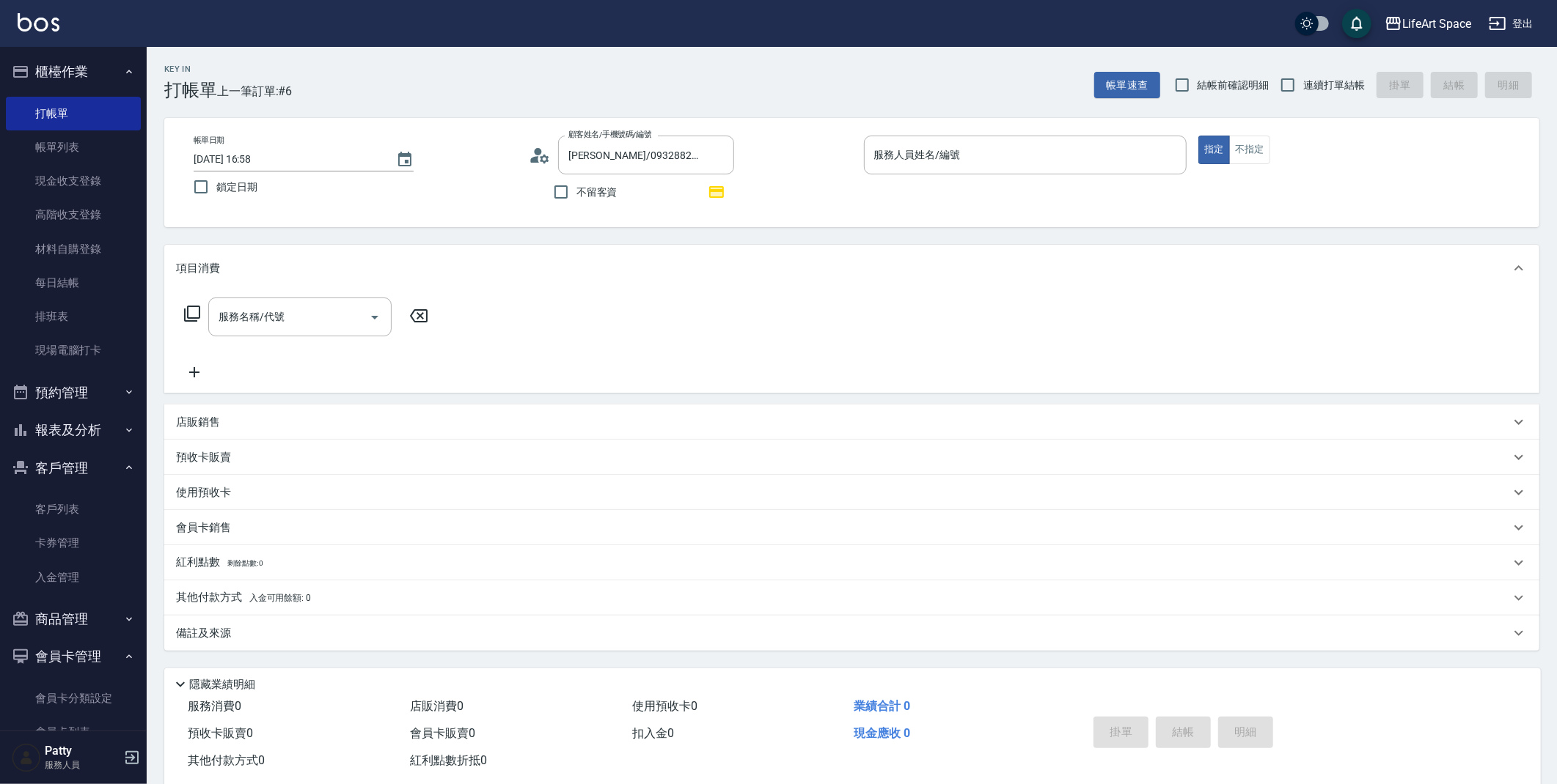
type input "[PERSON_NAME](無代號)"
click at [265, 331] on div "服務名稱/代號" at bounding box center [300, 317] width 184 height 39
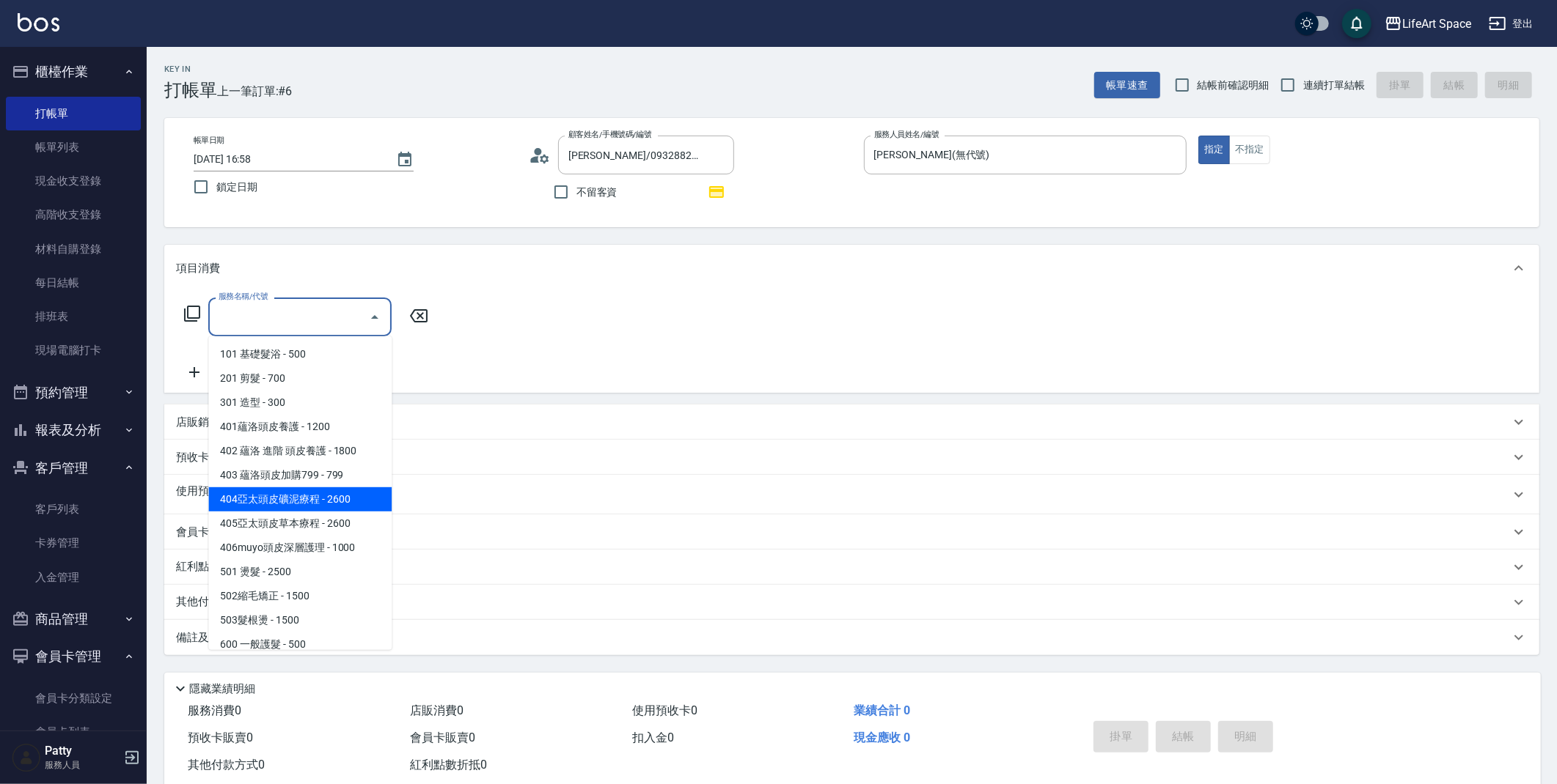
drag, startPoint x: 557, startPoint y: 344, endPoint x: 543, endPoint y: 355, distance: 17.8
click at [557, 346] on div "服務名稱/代號 服務名稱/代號" at bounding box center [851, 342] width 1375 height 102
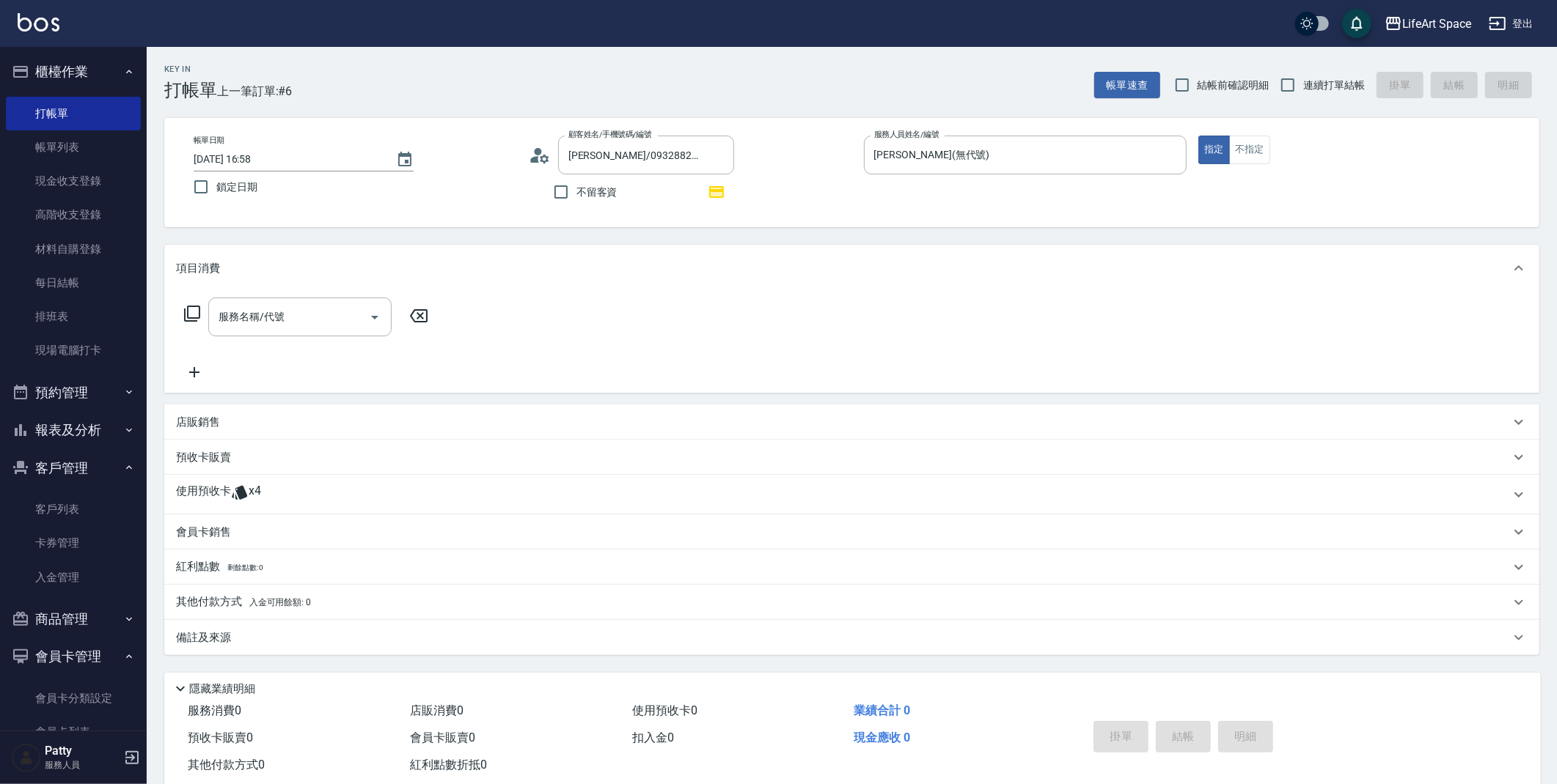
click at [275, 502] on div "使用預收卡 x4" at bounding box center [843, 495] width 1334 height 22
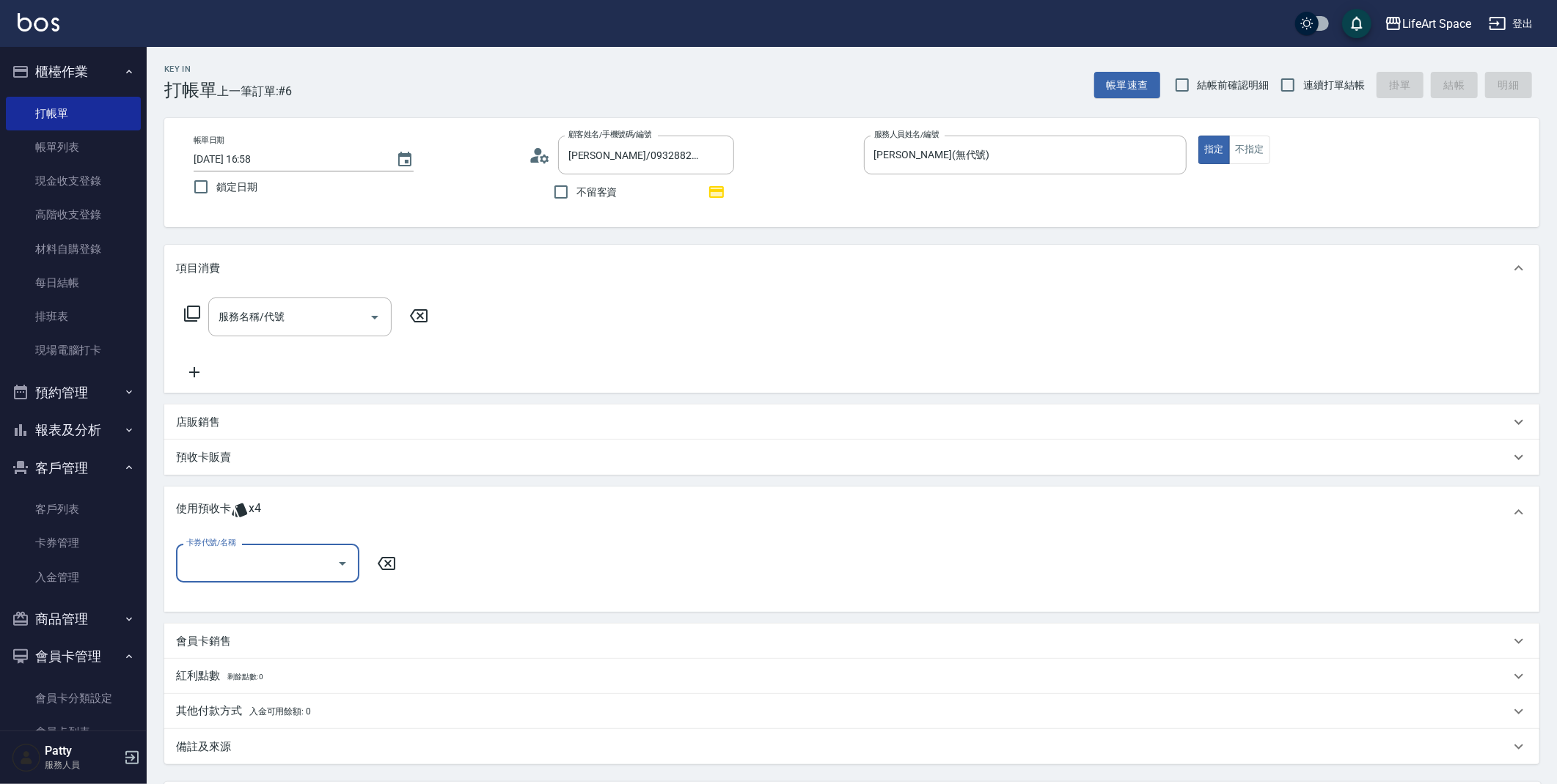
click at [259, 552] on input "卡券代號/名稱" at bounding box center [257, 563] width 149 height 26
click at [236, 595] on div "京喚羽護髮4次 剩餘4張" at bounding box center [267, 600] width 184 height 24
type input "京喚羽護髮4次"
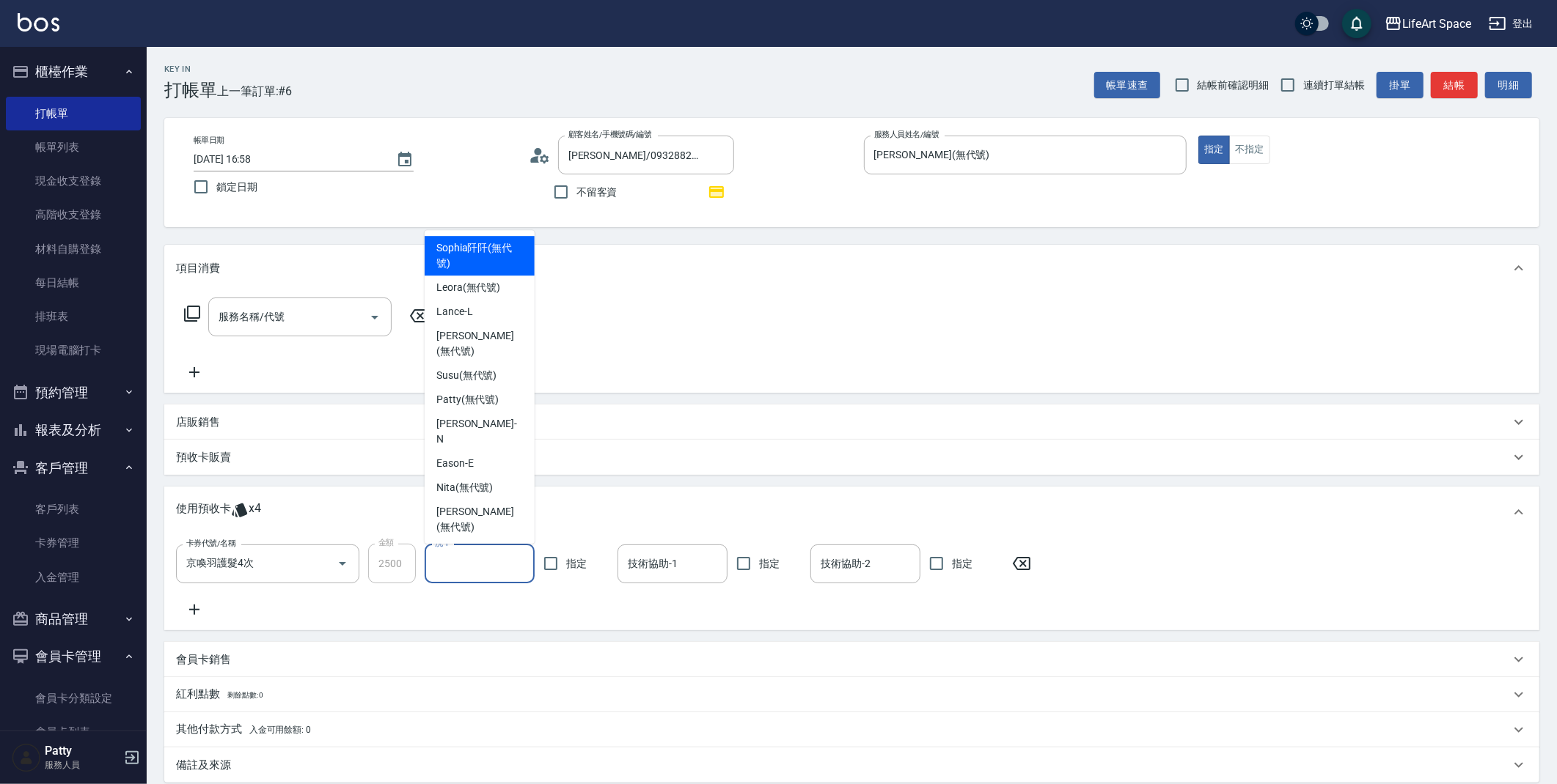
click at [473, 559] on input "洗-1" at bounding box center [479, 564] width 96 height 26
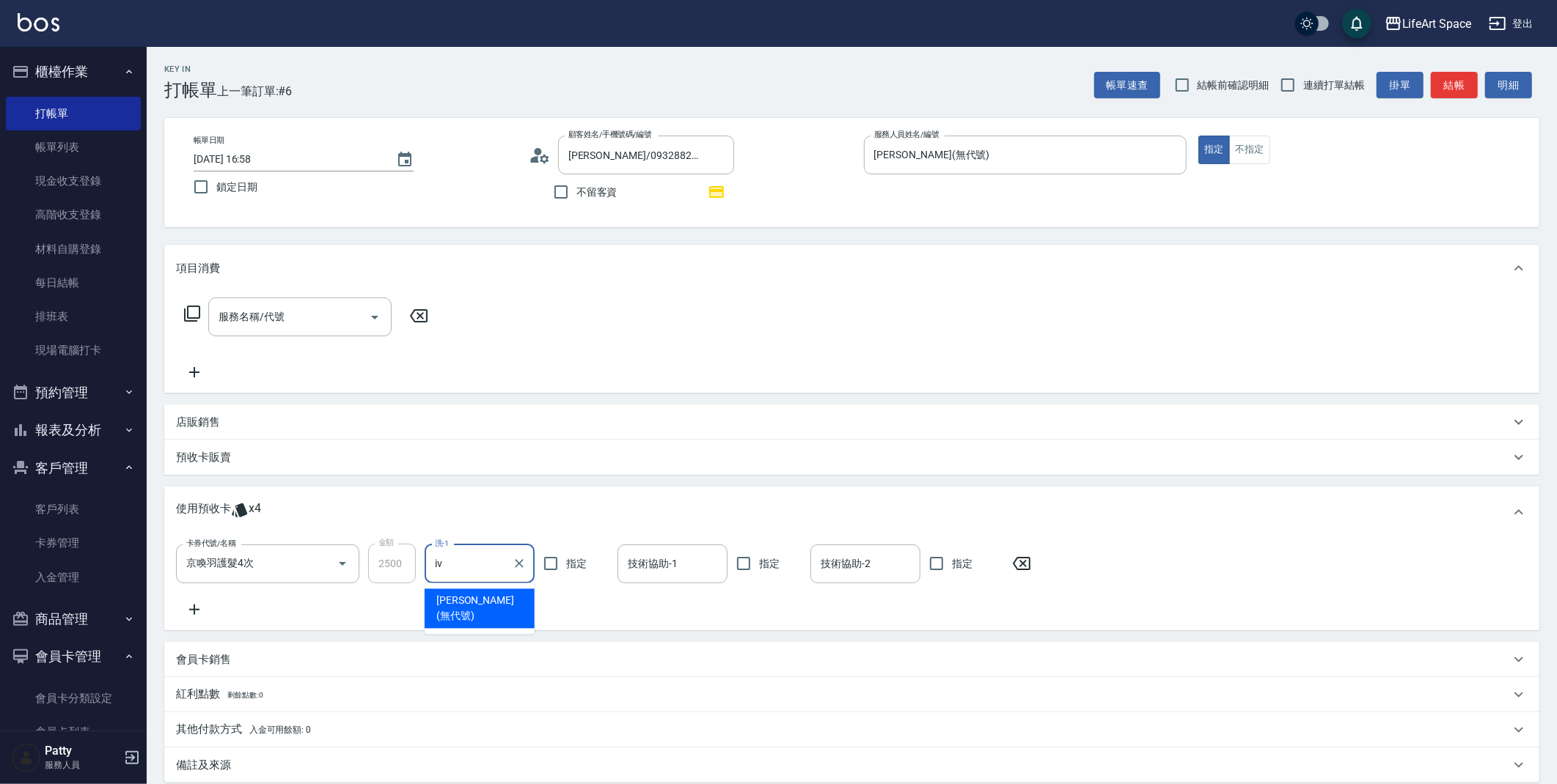
click at [483, 602] on span "[PERSON_NAME] (無代號)" at bounding box center [479, 609] width 86 height 31
type input "[PERSON_NAME](無代號)"
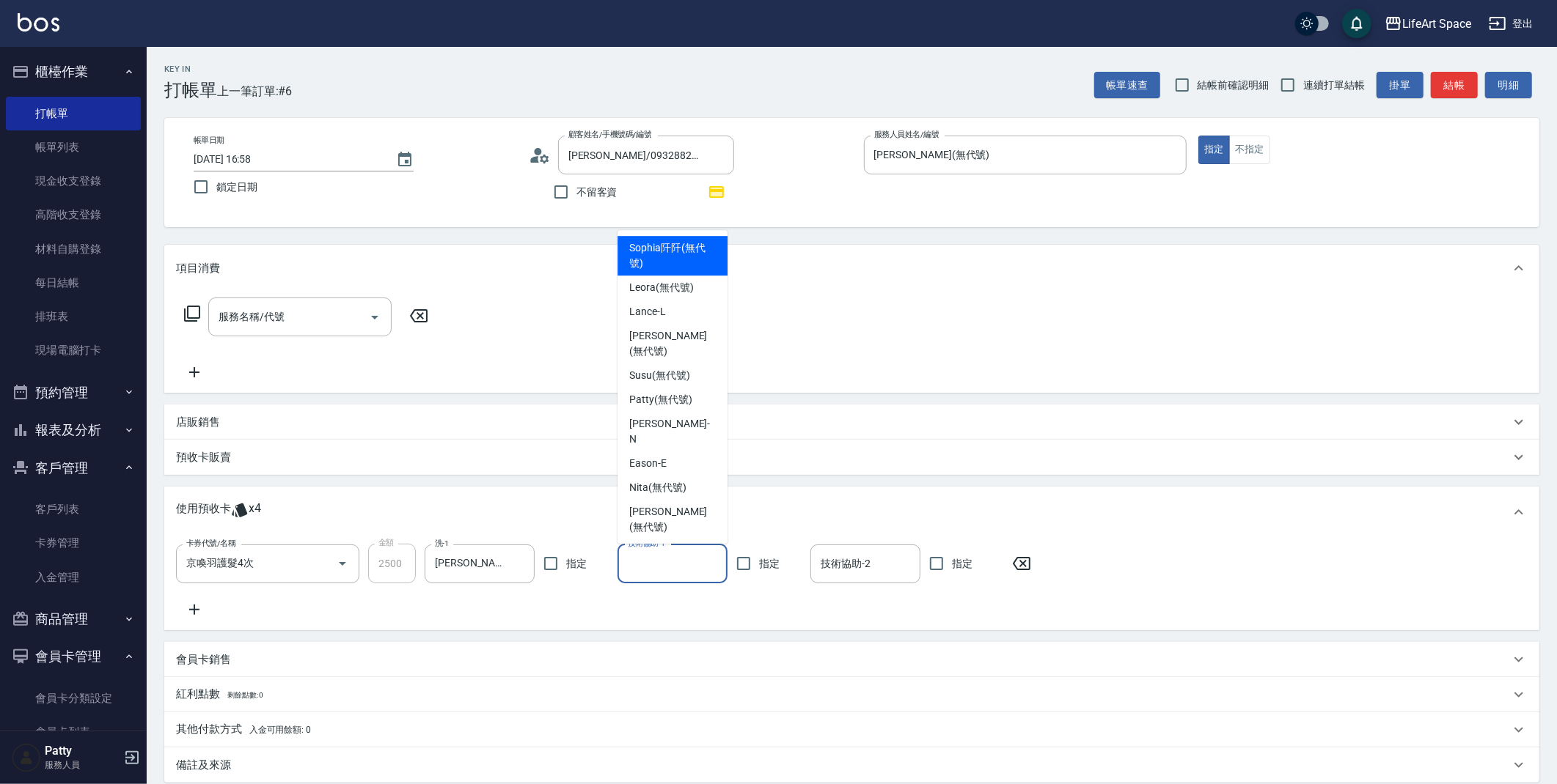
click at [667, 572] on input "技術協助-1" at bounding box center [672, 564] width 96 height 26
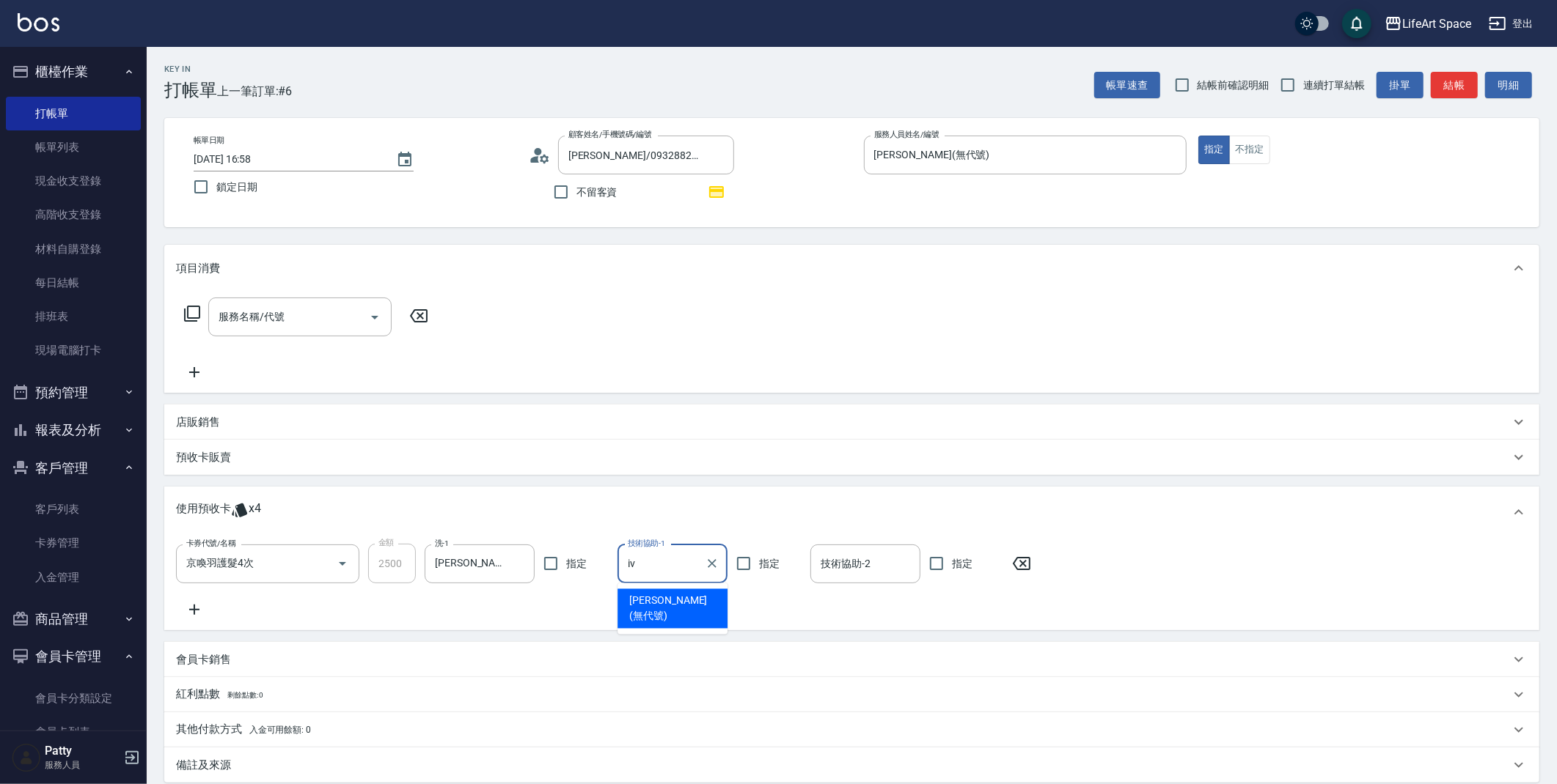
click at [653, 599] on span "[PERSON_NAME] (無代號)" at bounding box center [672, 609] width 86 height 31
type input "[PERSON_NAME](無代號)"
click at [877, 558] on input "技術協助-2" at bounding box center [865, 564] width 96 height 26
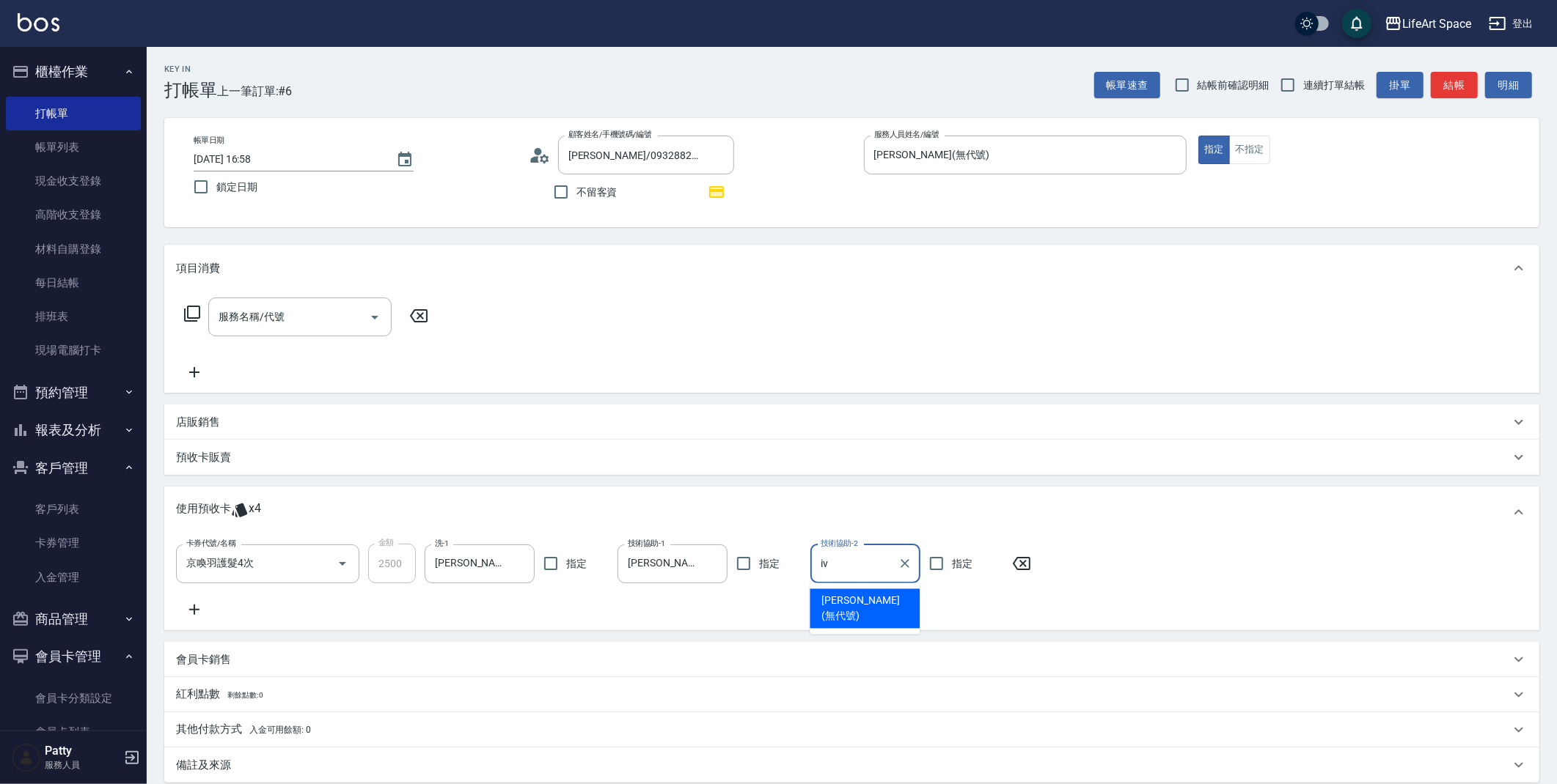
click at [847, 596] on span "[PERSON_NAME] (無代號)" at bounding box center [864, 609] width 86 height 31
type input "[PERSON_NAME](無代號)"
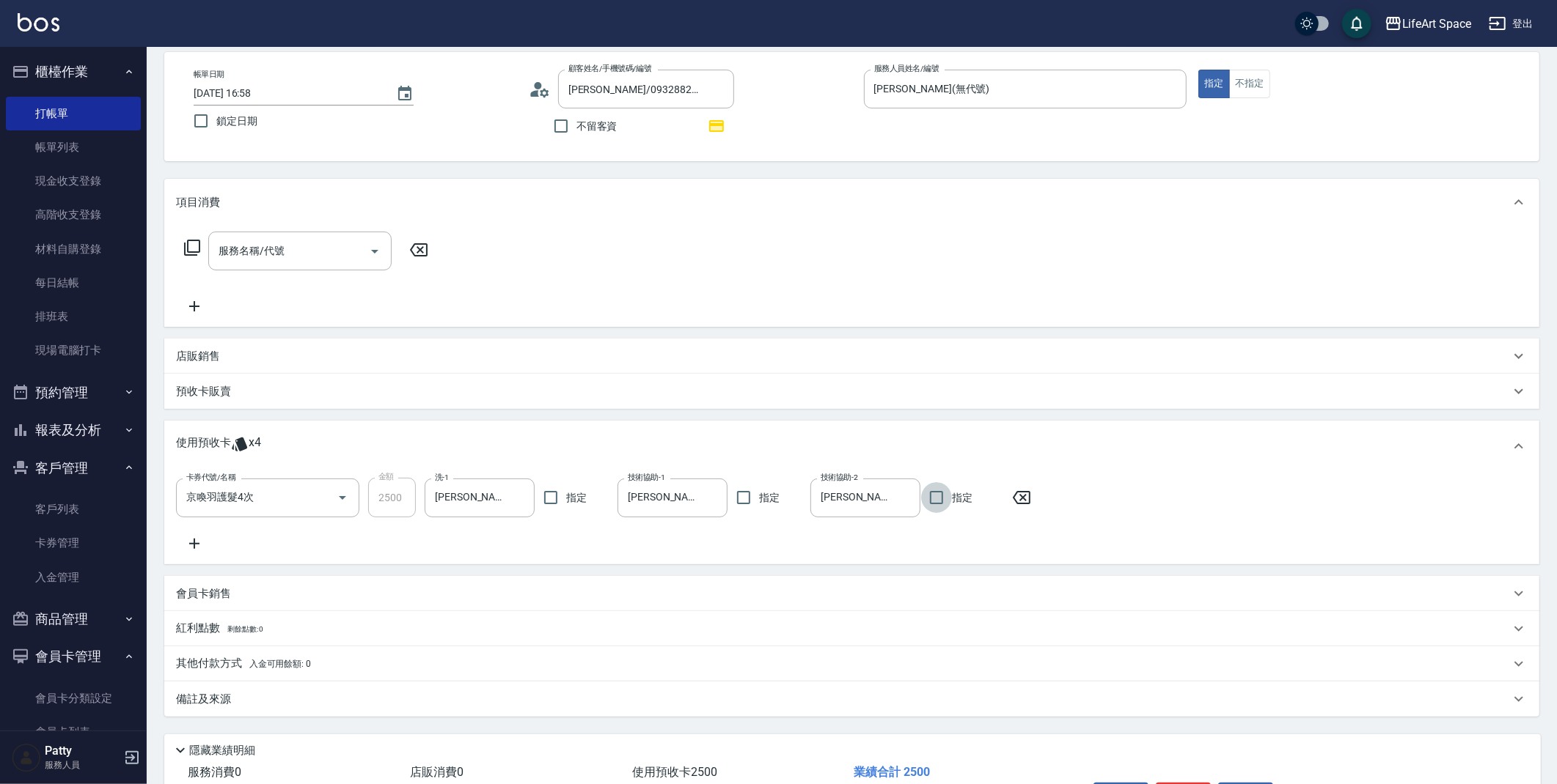
scroll to position [162, 0]
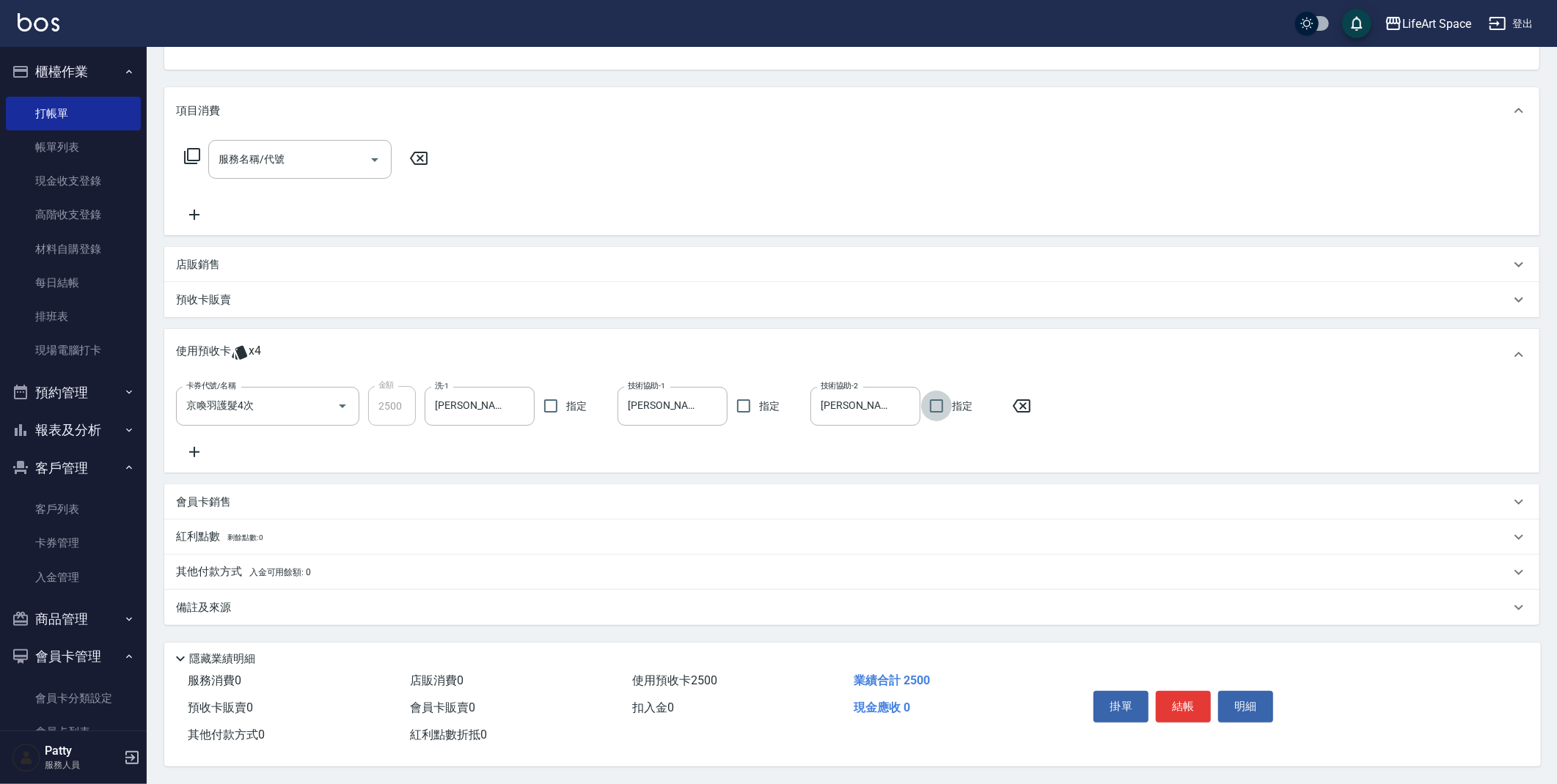
click at [194, 607] on p "備註及來源" at bounding box center [203, 608] width 55 height 15
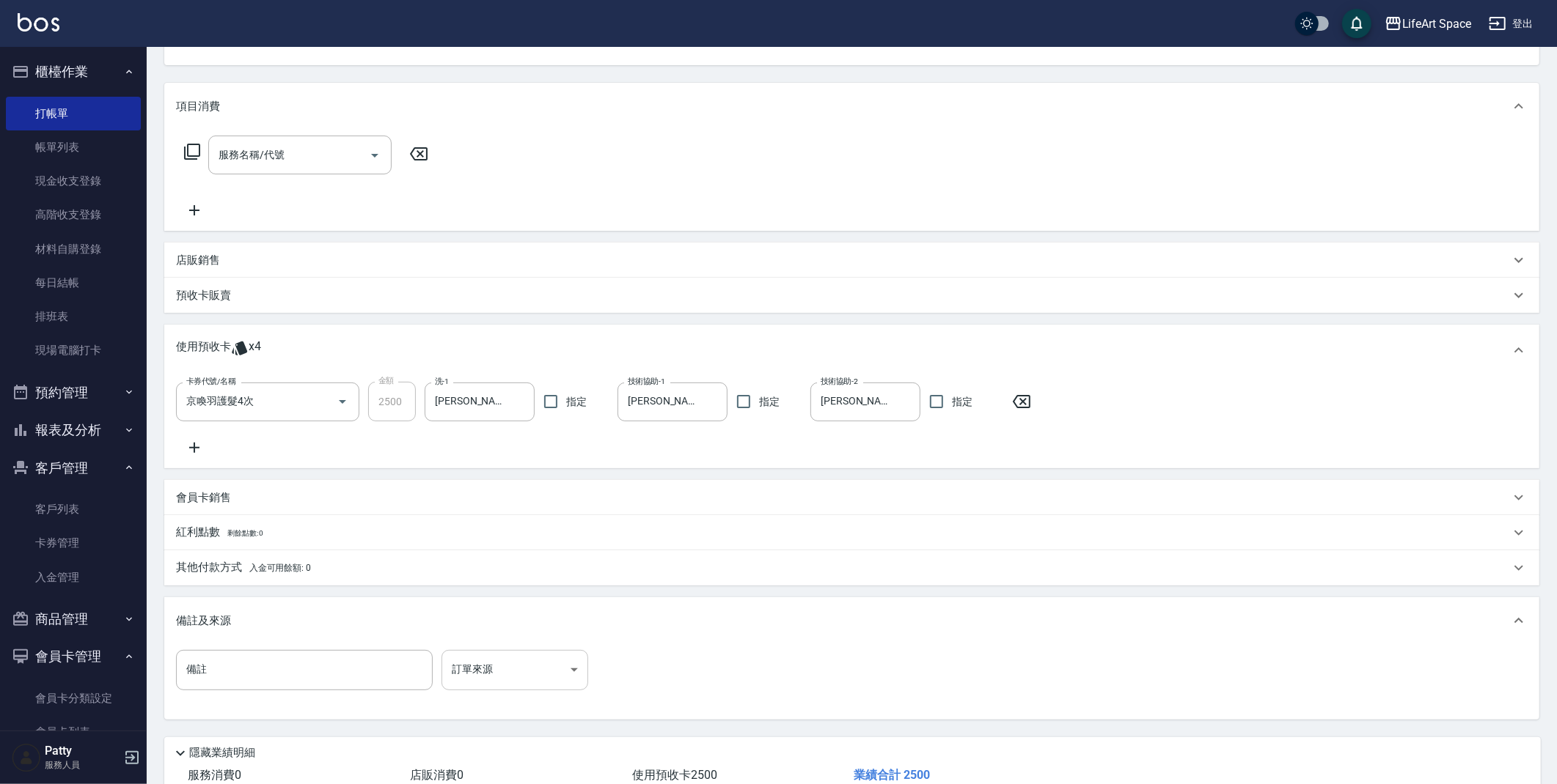
click at [493, 686] on body "LifeArt Space 登出 櫃檯作業 打帳單 帳單列表 現金收支登錄 高階收支登錄 材料自購登錄 每日結帳 排班表 現場電腦打卡 預約管理 預約管理 單…" at bounding box center [778, 358] width 1557 height 1041
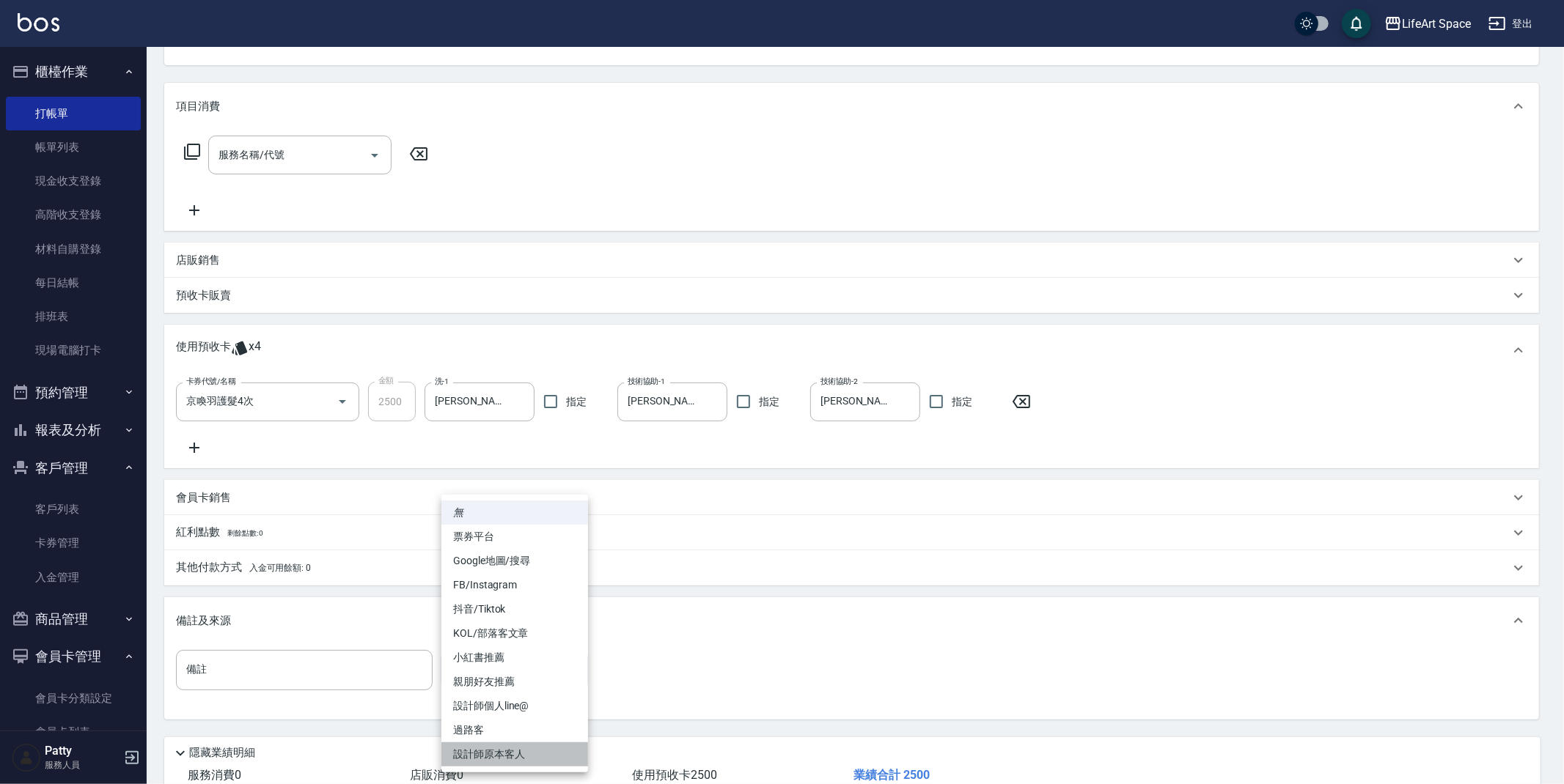
drag, startPoint x: 475, startPoint y: 756, endPoint x: 516, endPoint y: 738, distance: 44.8
click at [475, 755] on li "設計師原本客人" at bounding box center [515, 754] width 147 height 24
type input "設計師原本客人"
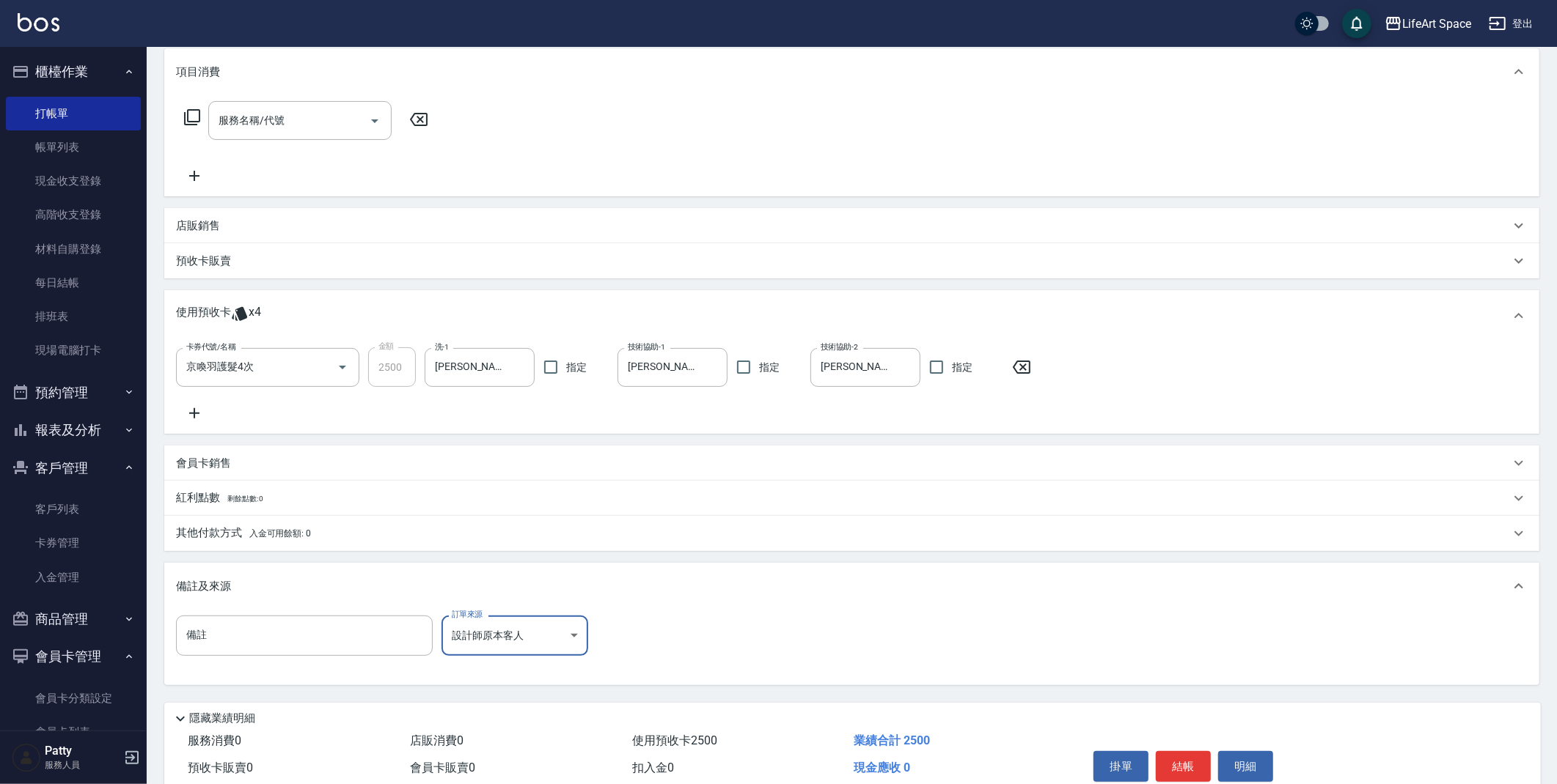
scroll to position [260, 0]
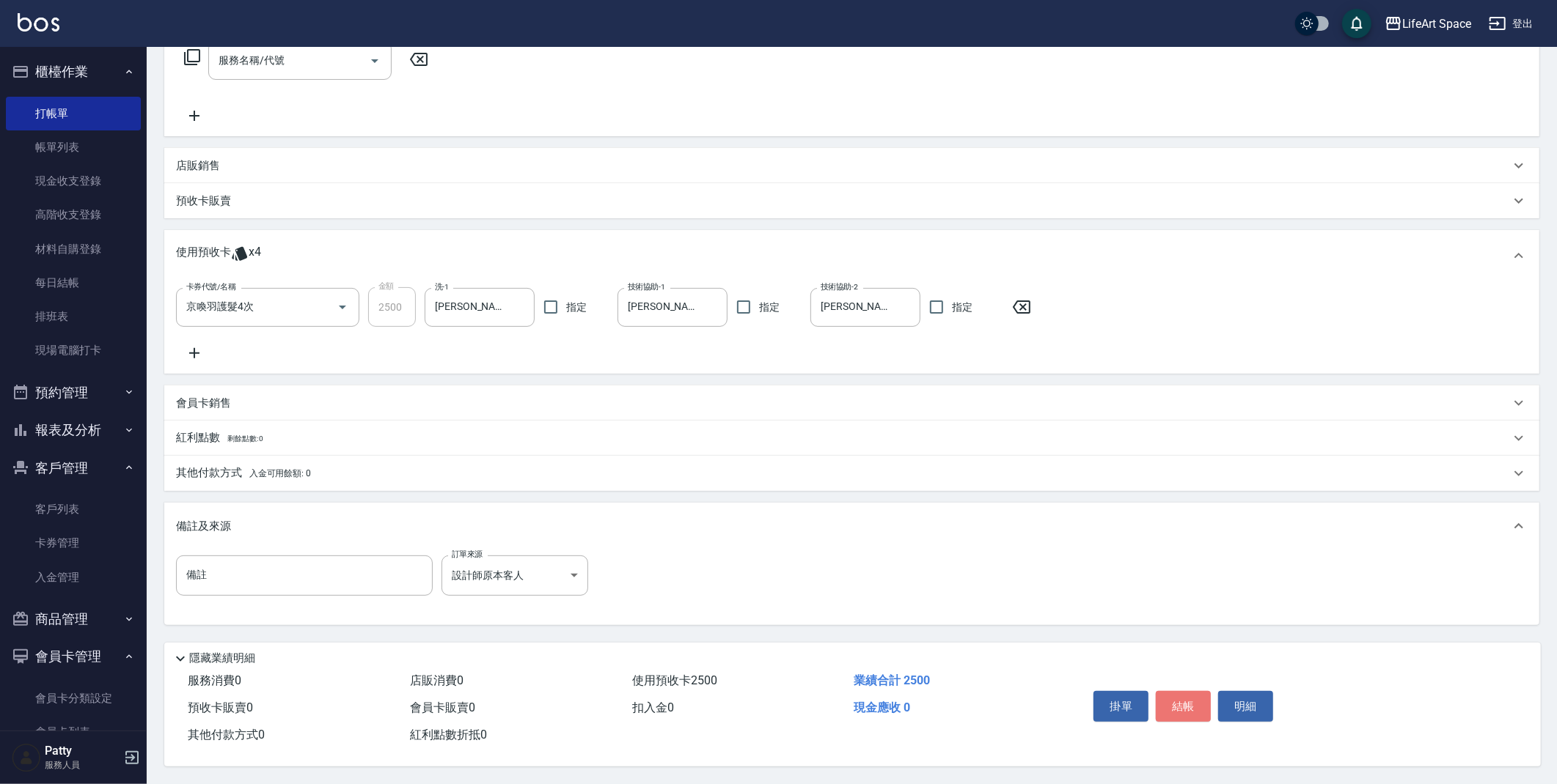
click at [1168, 695] on button "結帳" at bounding box center [1183, 706] width 55 height 31
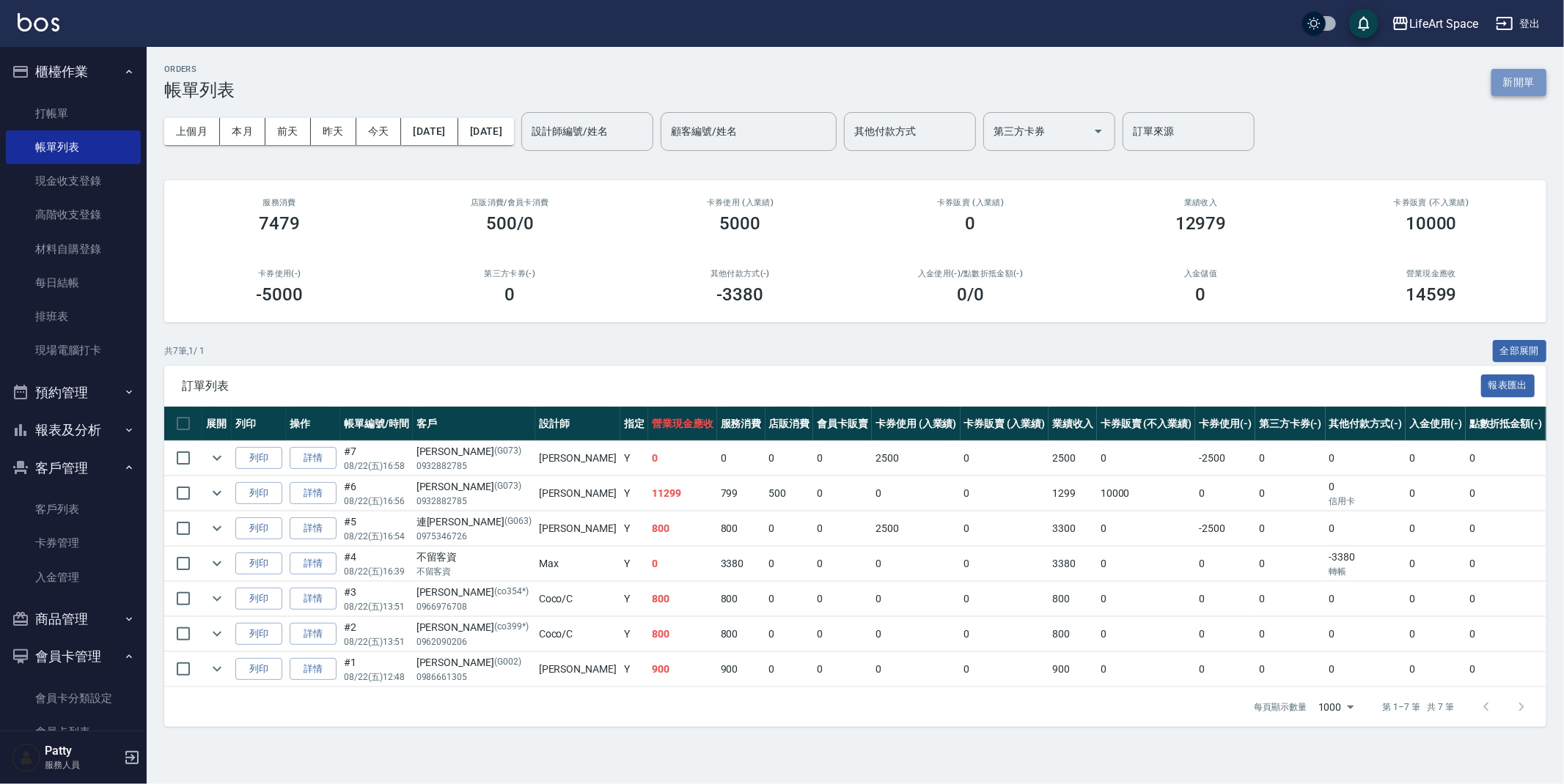
click at [1509, 81] on button "新開單" at bounding box center [1519, 83] width 55 height 27
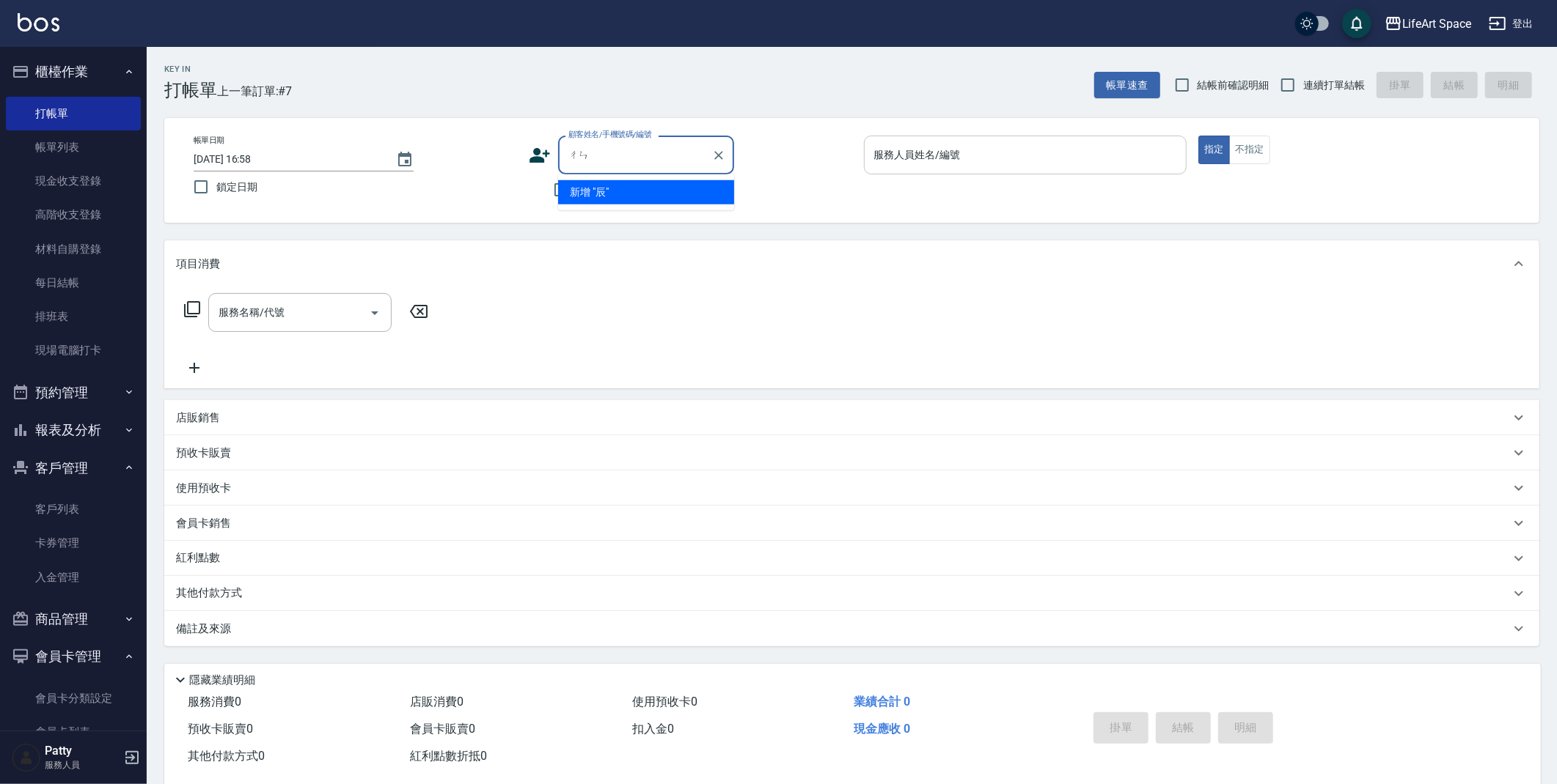
type input "辰"
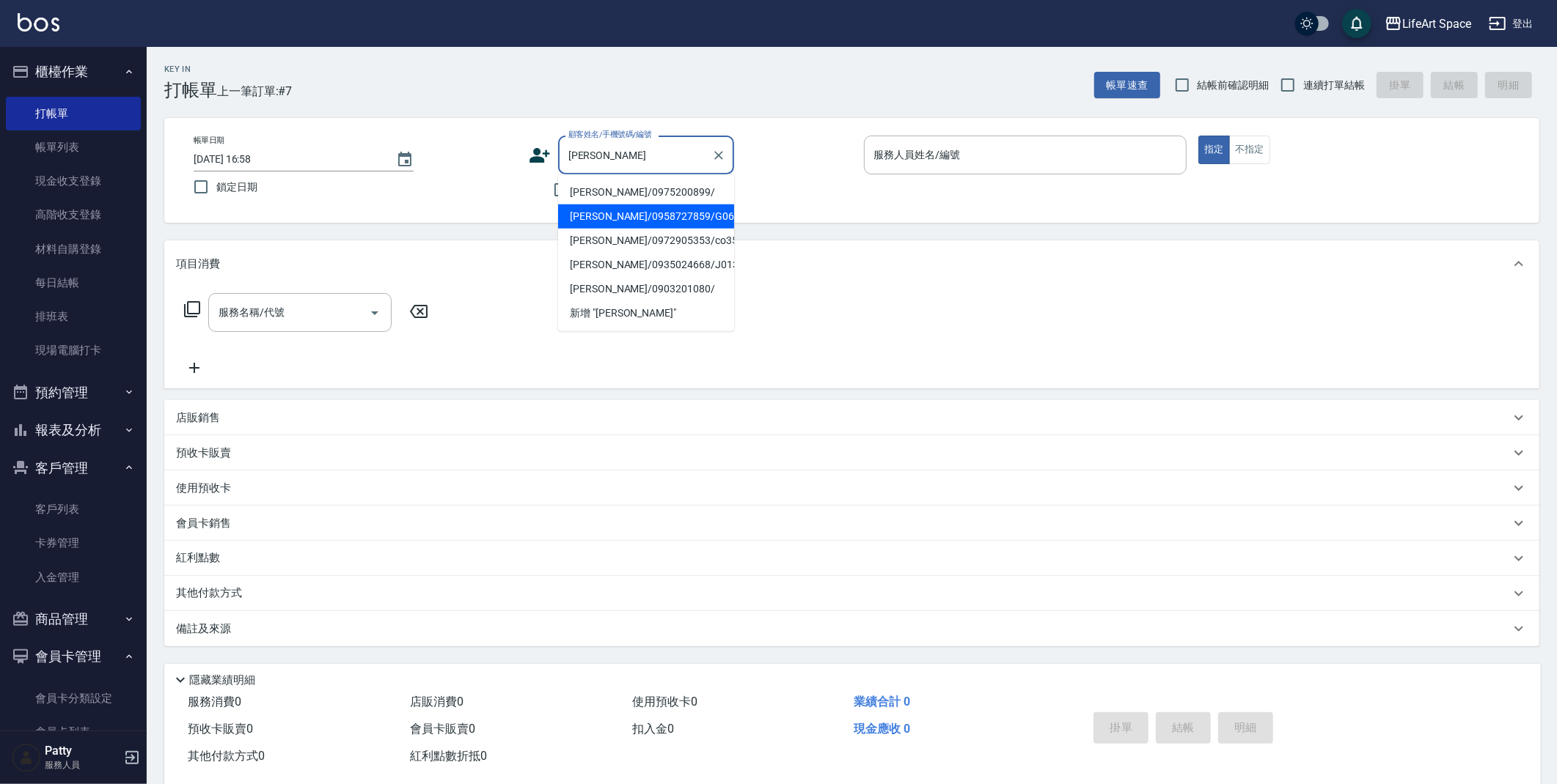
click at [625, 216] on li "[PERSON_NAME]/0958727859/G060" at bounding box center [646, 217] width 176 height 24
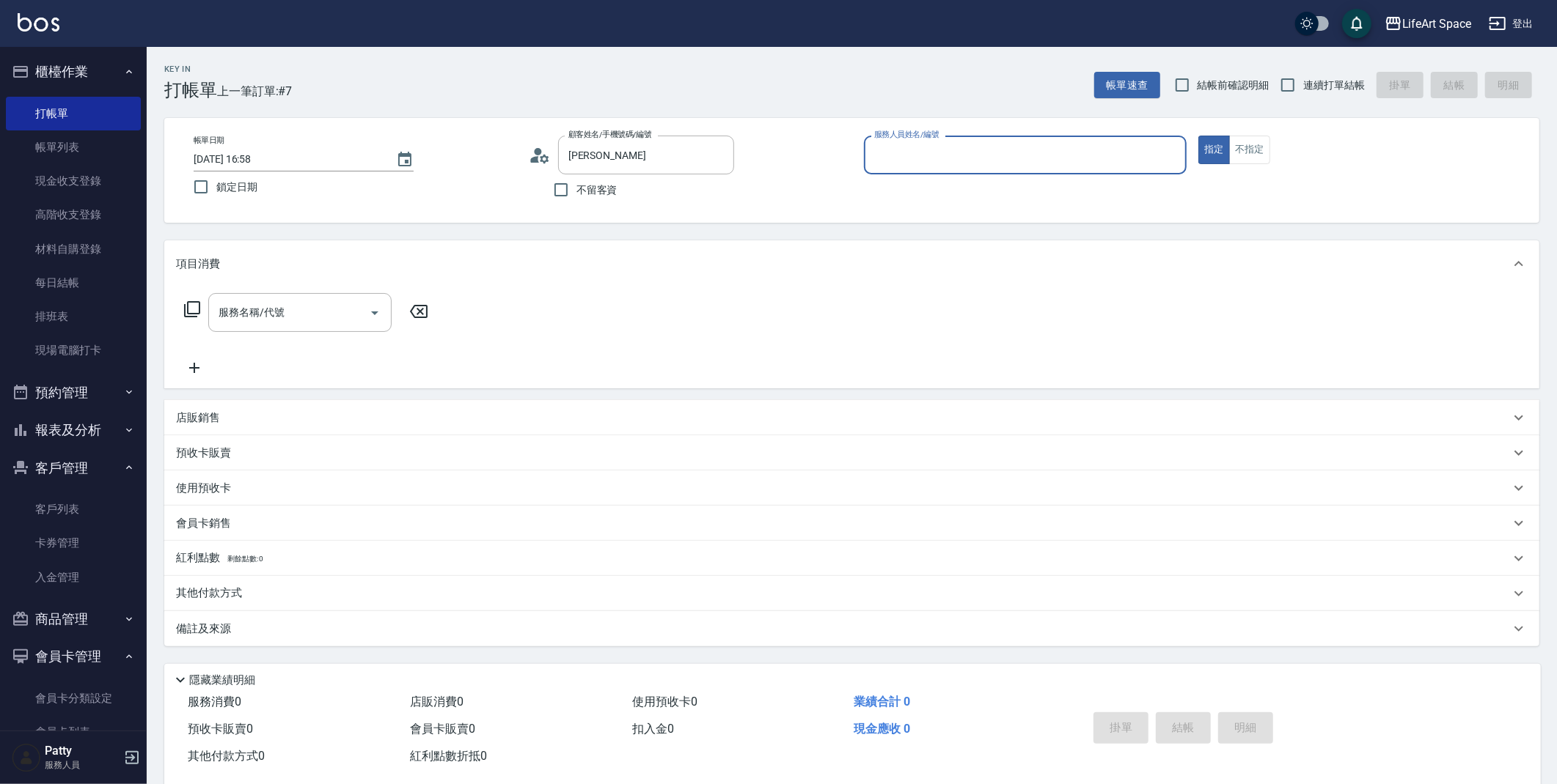
type input "[PERSON_NAME]/0958727859/G060"
type input "[PERSON_NAME](無代號)"
click at [242, 563] on span "剩餘點數: 35" at bounding box center [248, 563] width 41 height 8
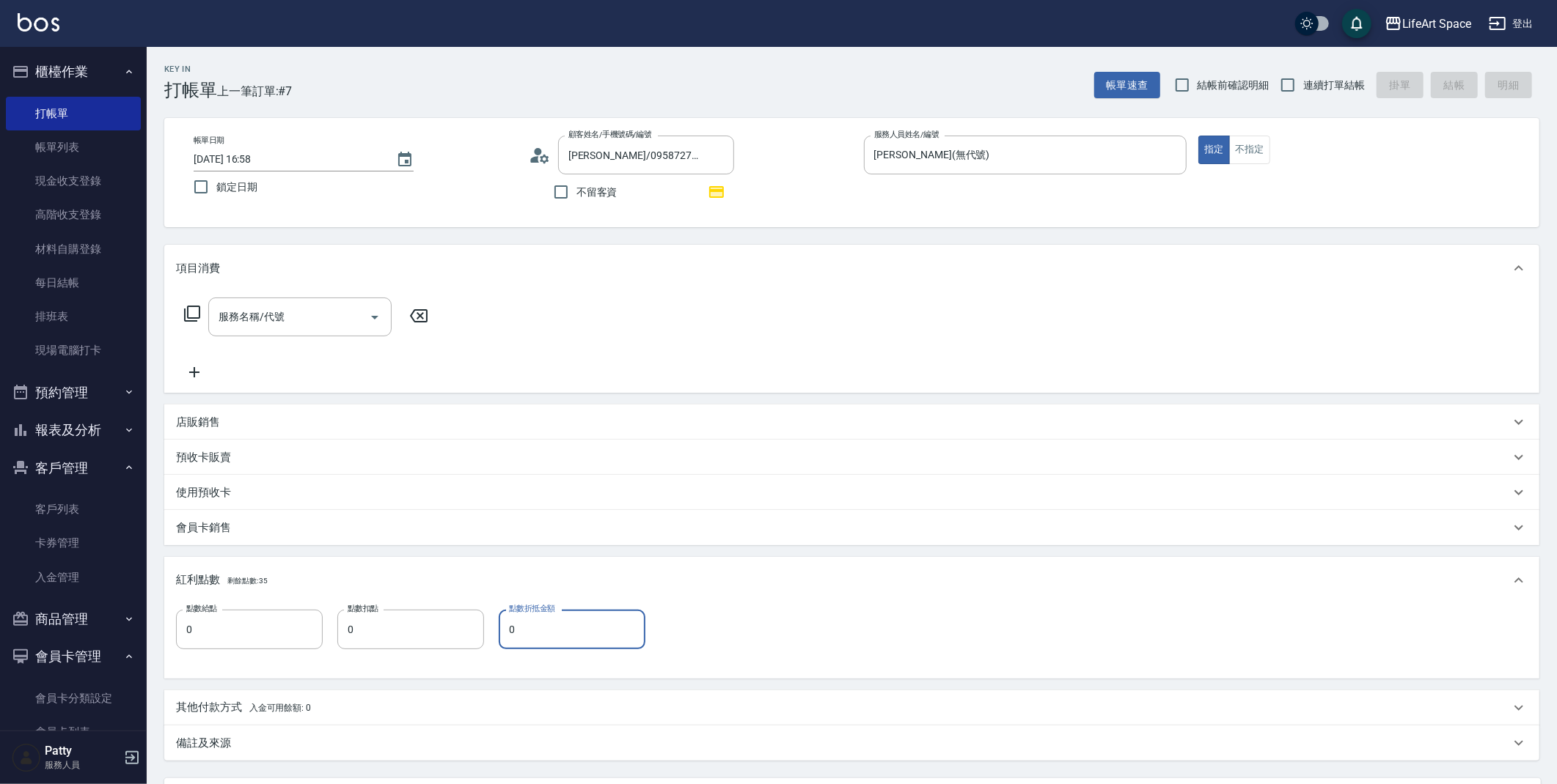
click at [550, 624] on input "0" at bounding box center [572, 630] width 147 height 39
type input "0"
click at [481, 621] on input "0" at bounding box center [411, 630] width 147 height 39
type input "35"
click at [198, 311] on icon at bounding box center [192, 313] width 18 height 18
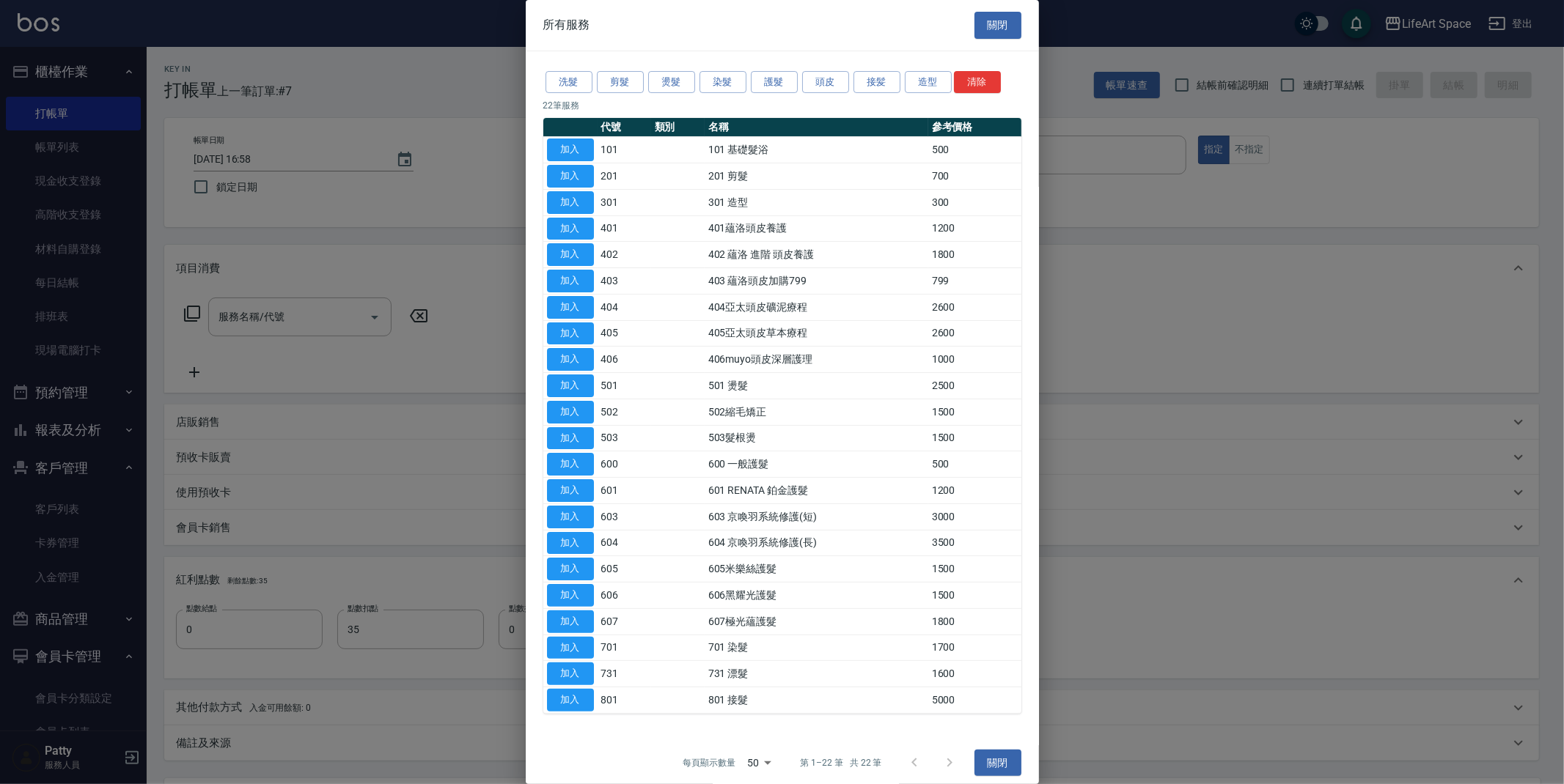
drag, startPoint x: 573, startPoint y: 675, endPoint x: 445, endPoint y: 412, distance: 292.5
click at [573, 675] on button "加入" at bounding box center [570, 674] width 47 height 23
type input "731 漂髮(731)"
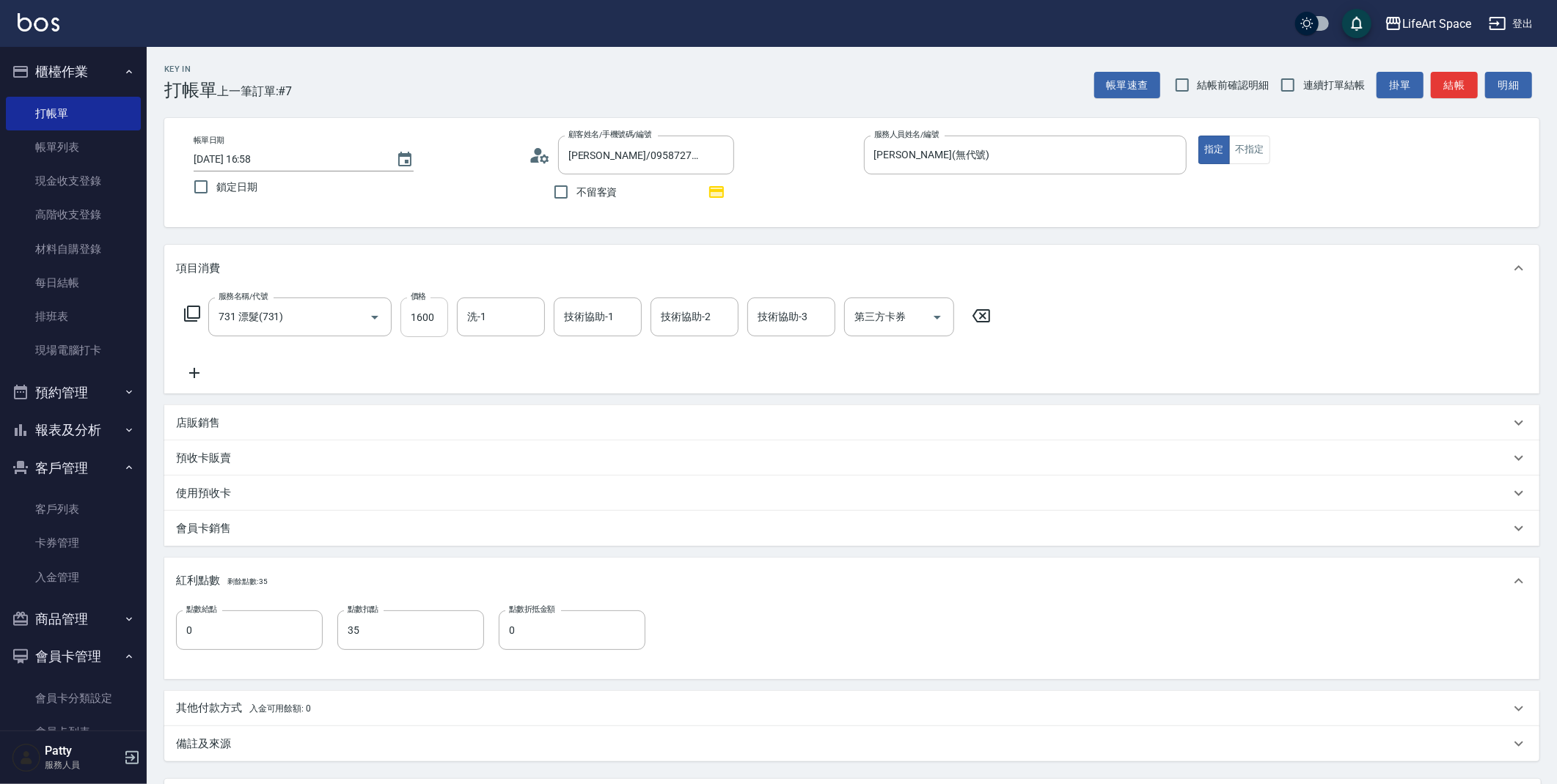
click at [425, 306] on input "1600" at bounding box center [424, 317] width 48 height 39
type input "4800"
click at [490, 337] on div "服務名稱/代號 731 漂髮(731) 服務名稱/代號 價格 4800 價格 洗-1 洗-1 技術協助-1 技術協助-1 技術協助-2 技術協助-2 技術協助…" at bounding box center [587, 340] width 824 height 84
click at [495, 321] on input "洗-1" at bounding box center [501, 317] width 75 height 26
click at [503, 351] on span "[PERSON_NAME] (無代號)" at bounding box center [507, 362] width 78 height 31
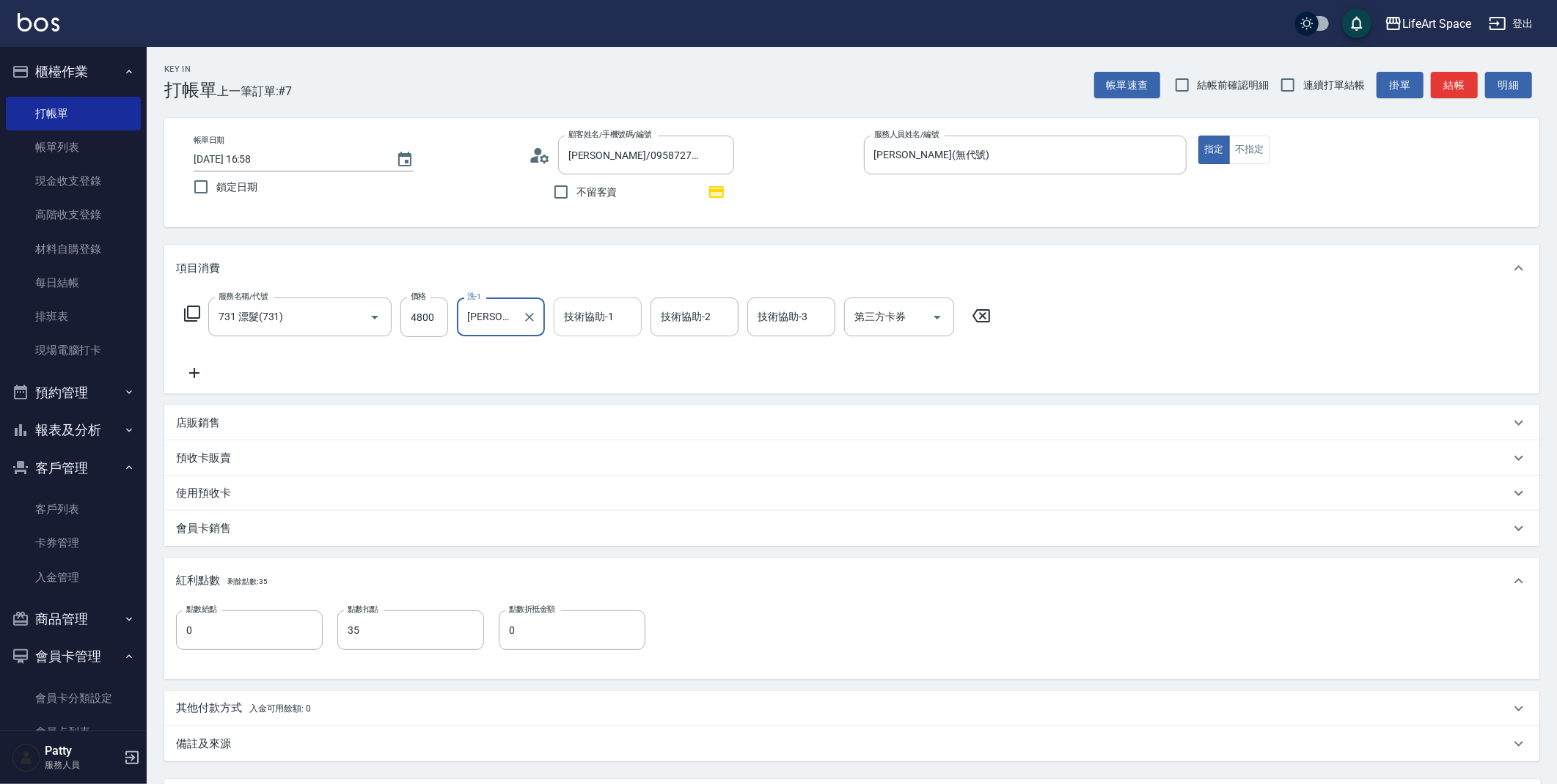
type input "[PERSON_NAME](無代號)"
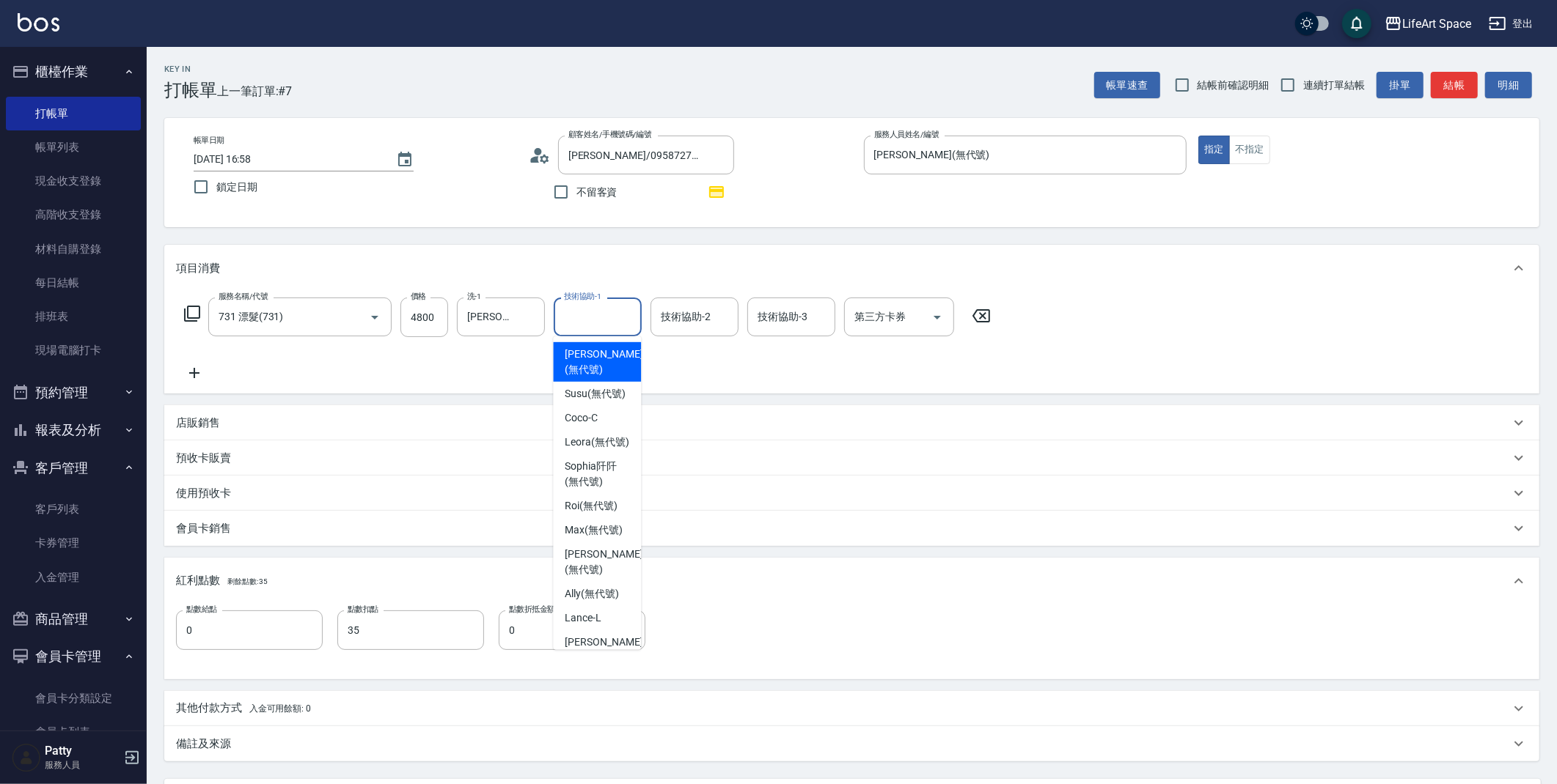
click at [628, 317] on input "技術協助-1" at bounding box center [598, 317] width 75 height 26
click at [584, 362] on span "[PERSON_NAME] (無代號)" at bounding box center [604, 362] width 78 height 31
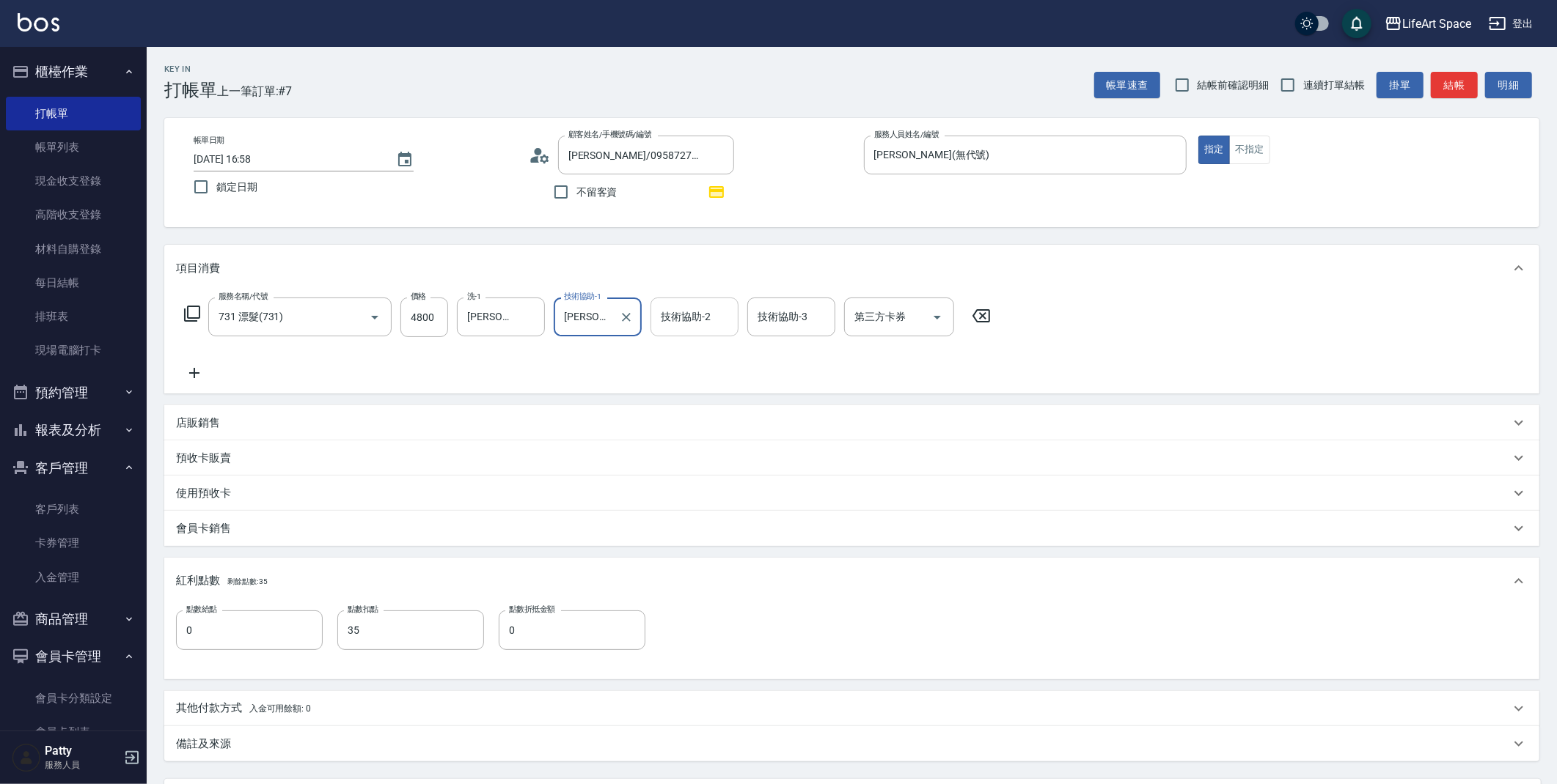
type input "[PERSON_NAME](無代號)"
click at [657, 328] on input "技術協助-2" at bounding box center [695, 317] width 75 height 26
drag, startPoint x: 675, startPoint y: 351, endPoint x: 740, endPoint y: 311, distance: 76.3
click at [675, 353] on span "[PERSON_NAME] (無代號)" at bounding box center [701, 362] width 78 height 31
type input "[PERSON_NAME](無代號)"
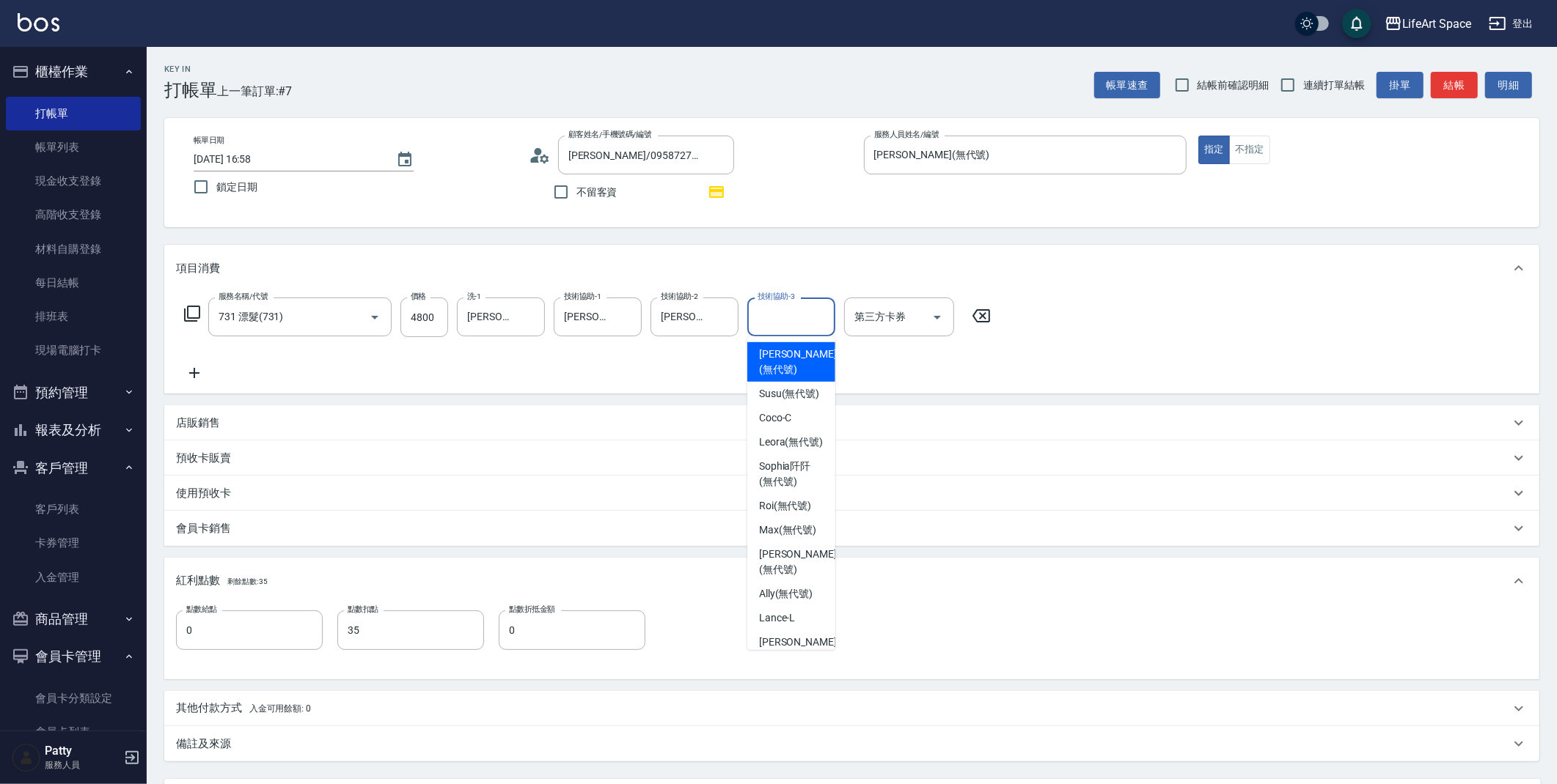
click at [785, 323] on input "技術協助-3" at bounding box center [791, 317] width 75 height 26
click at [788, 354] on span "[PERSON_NAME] (無代號)" at bounding box center [797, 362] width 78 height 31
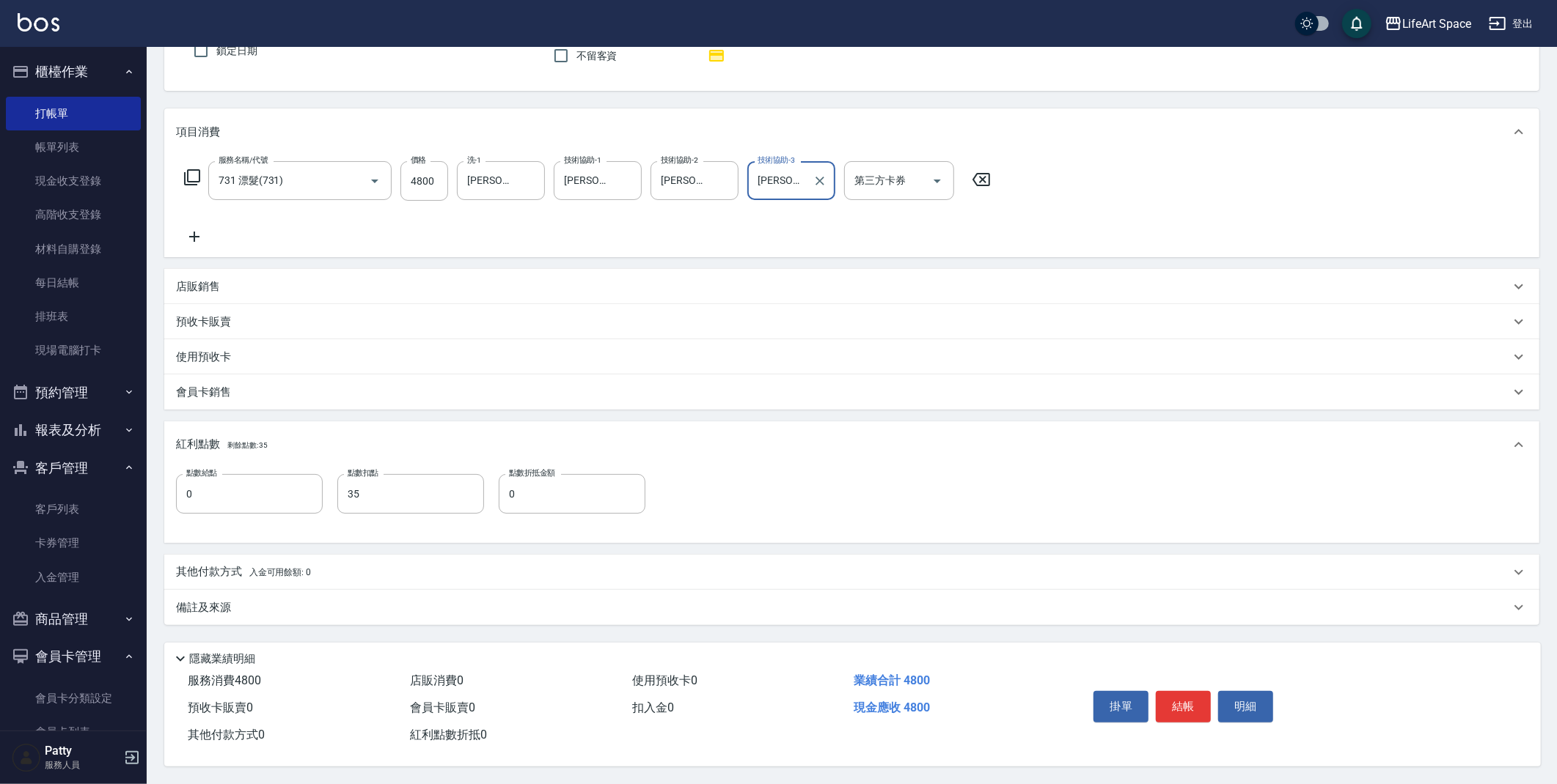
scroll to position [142, 0]
type input "[PERSON_NAME](無代號)"
drag, startPoint x: 257, startPoint y: 602, endPoint x: 263, endPoint y: 597, distance: 7.8
click at [256, 603] on div "備註及來源" at bounding box center [843, 608] width 1334 height 15
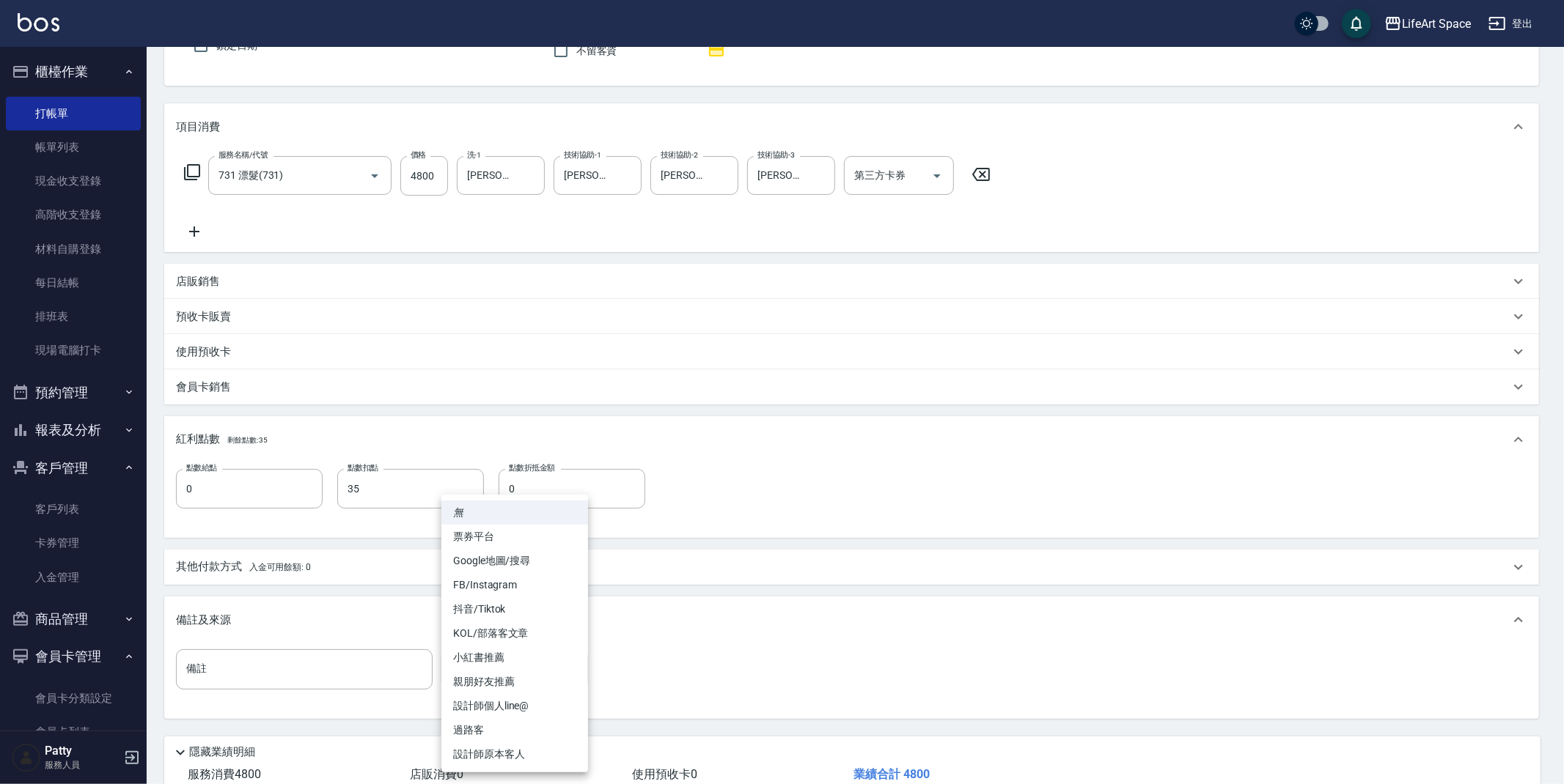
click at [473, 655] on body "LifeArt Space 登出 櫃檯作業 打帳單 帳單列表 現金收支登錄 高階收支登錄 材料自購登錄 每日結帳 排班表 現場電腦打卡 預約管理 預約管理 單…" at bounding box center [782, 368] width 1564 height 1019
drag, startPoint x: 494, startPoint y: 747, endPoint x: 497, endPoint y: 740, distance: 7.6
click at [493, 747] on li "設計師原本客人" at bounding box center [515, 754] width 147 height 24
type input "設計師原本客人"
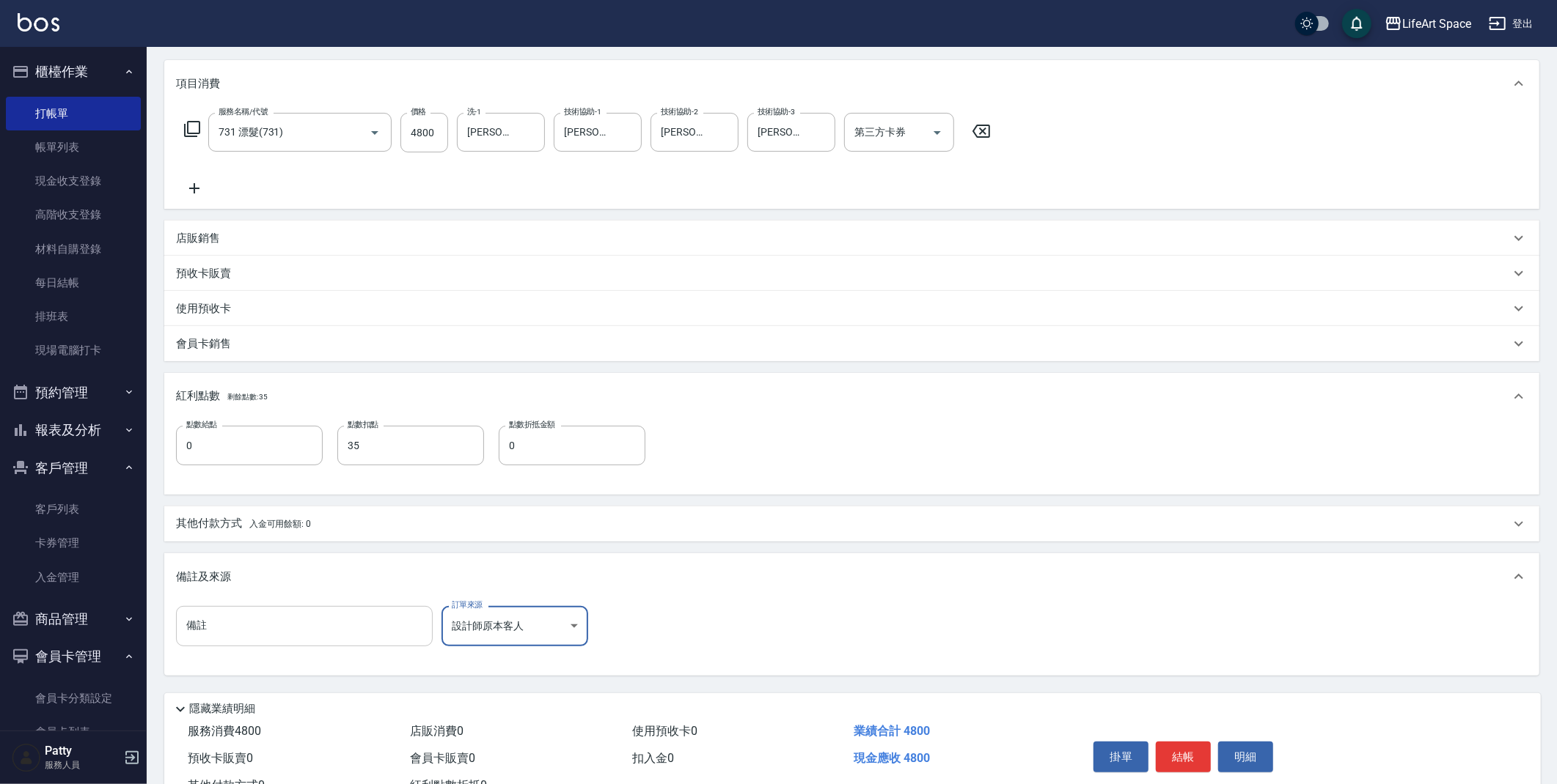
scroll to position [239, 0]
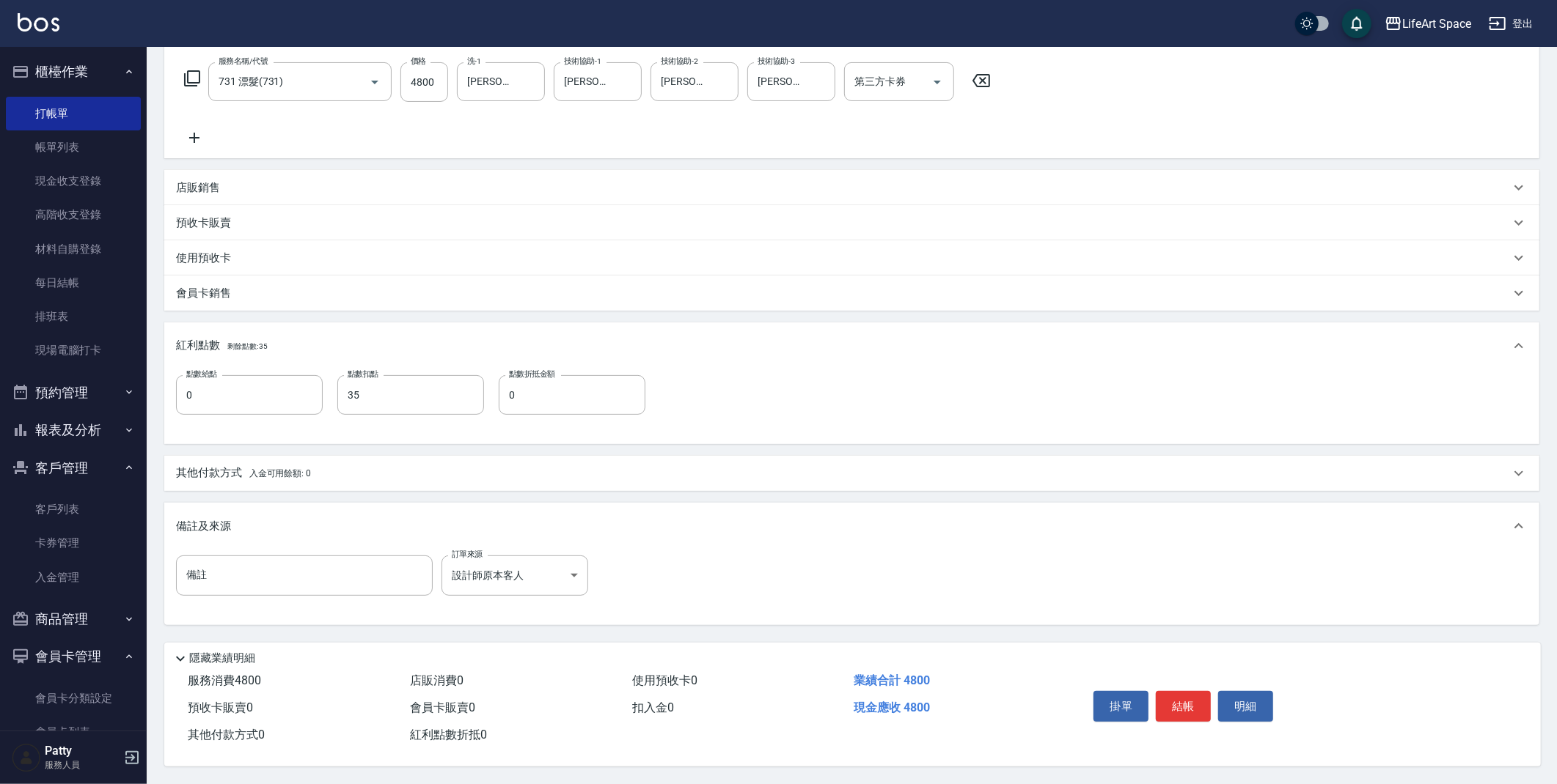
click at [212, 477] on p "其他付款方式 入金可用餘額: 0" at bounding box center [243, 473] width 135 height 16
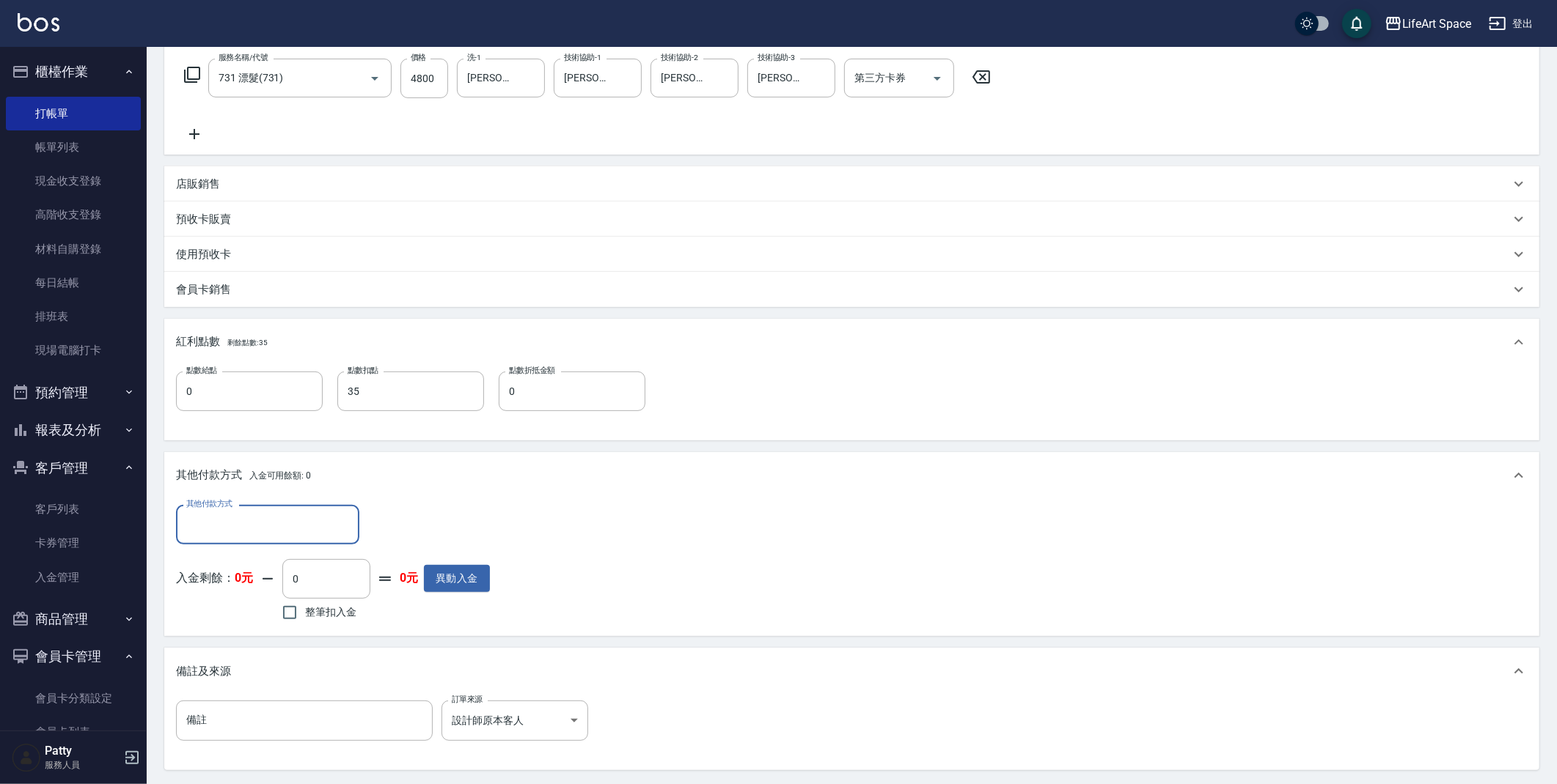
scroll to position [1, 0]
click at [254, 529] on input "其他付款方式" at bounding box center [267, 525] width 170 height 26
click at [242, 576] on span "Linepay" at bounding box center [267, 586] width 184 height 24
type input "Linepay"
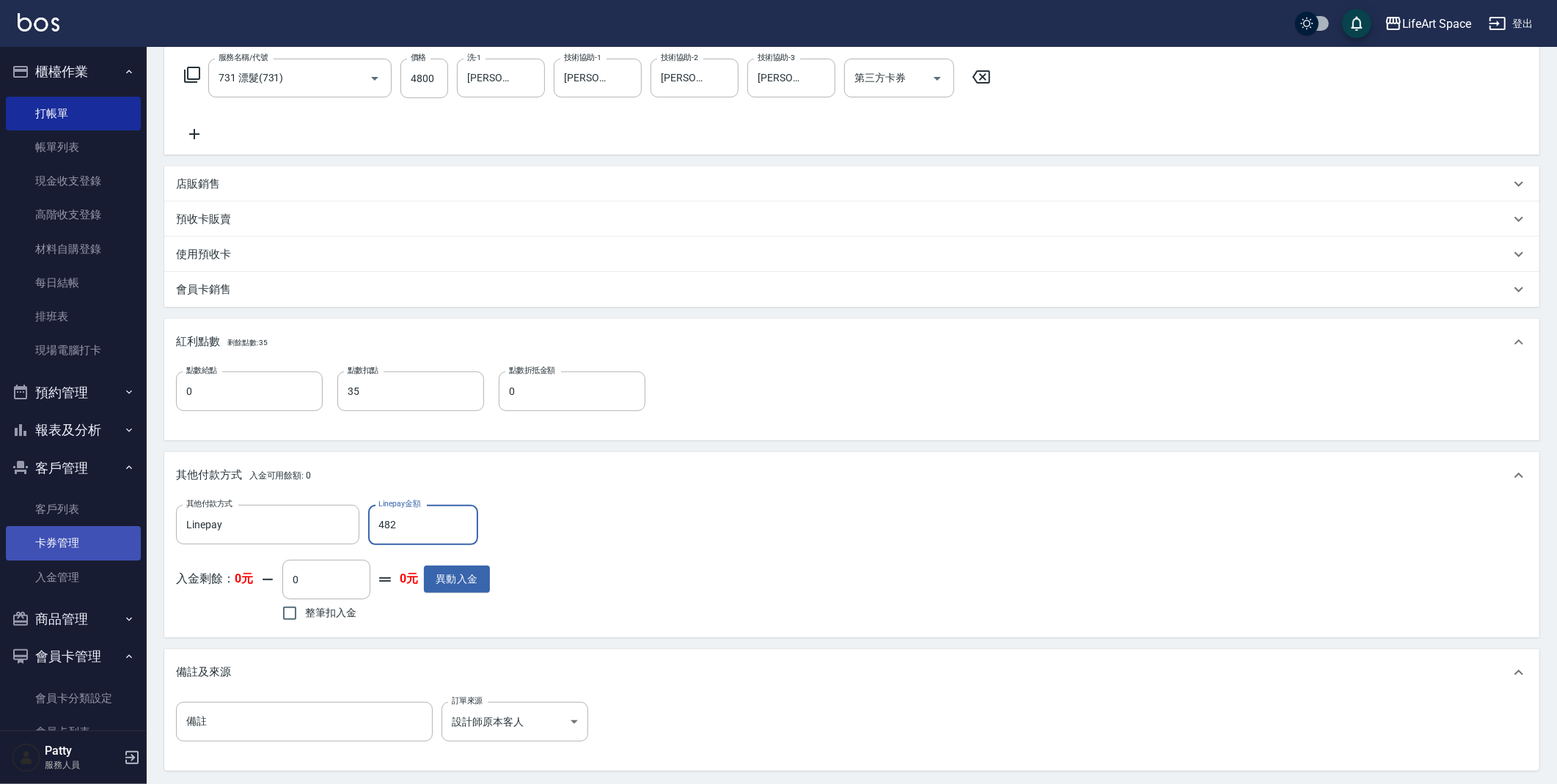
drag, startPoint x: 443, startPoint y: 529, endPoint x: 36, endPoint y: 529, distance: 407.0
click at [36, 529] on div "LifeArt Space 登出 櫃檯作業 打帳單 帳單列表 現金收支登錄 高階收支登錄 材料自購登錄 每日結帳 排班表 現場電腦打卡 預約管理 預約管理 單…" at bounding box center [778, 346] width 1557 height 1170
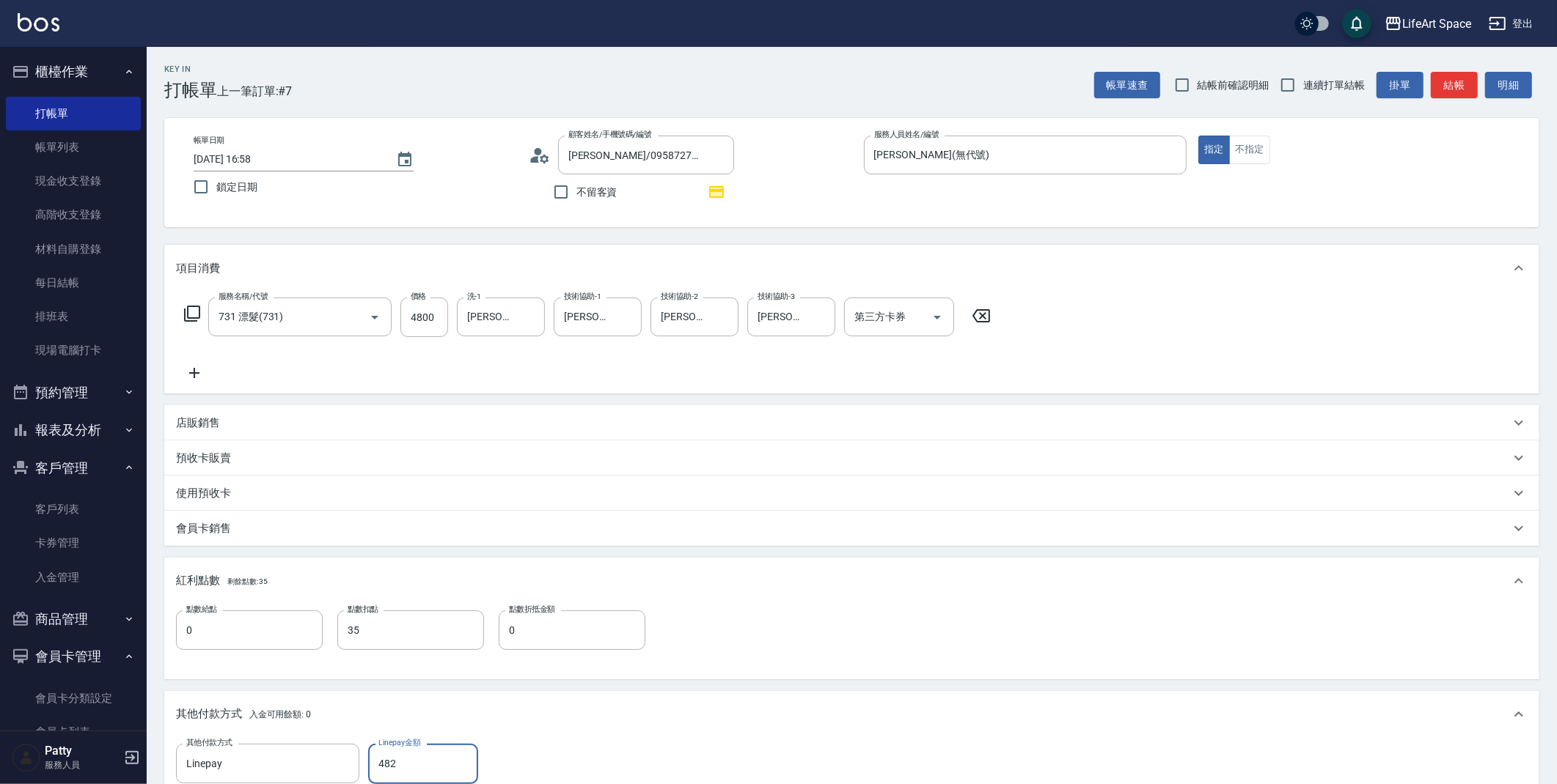
scroll to position [389, 0]
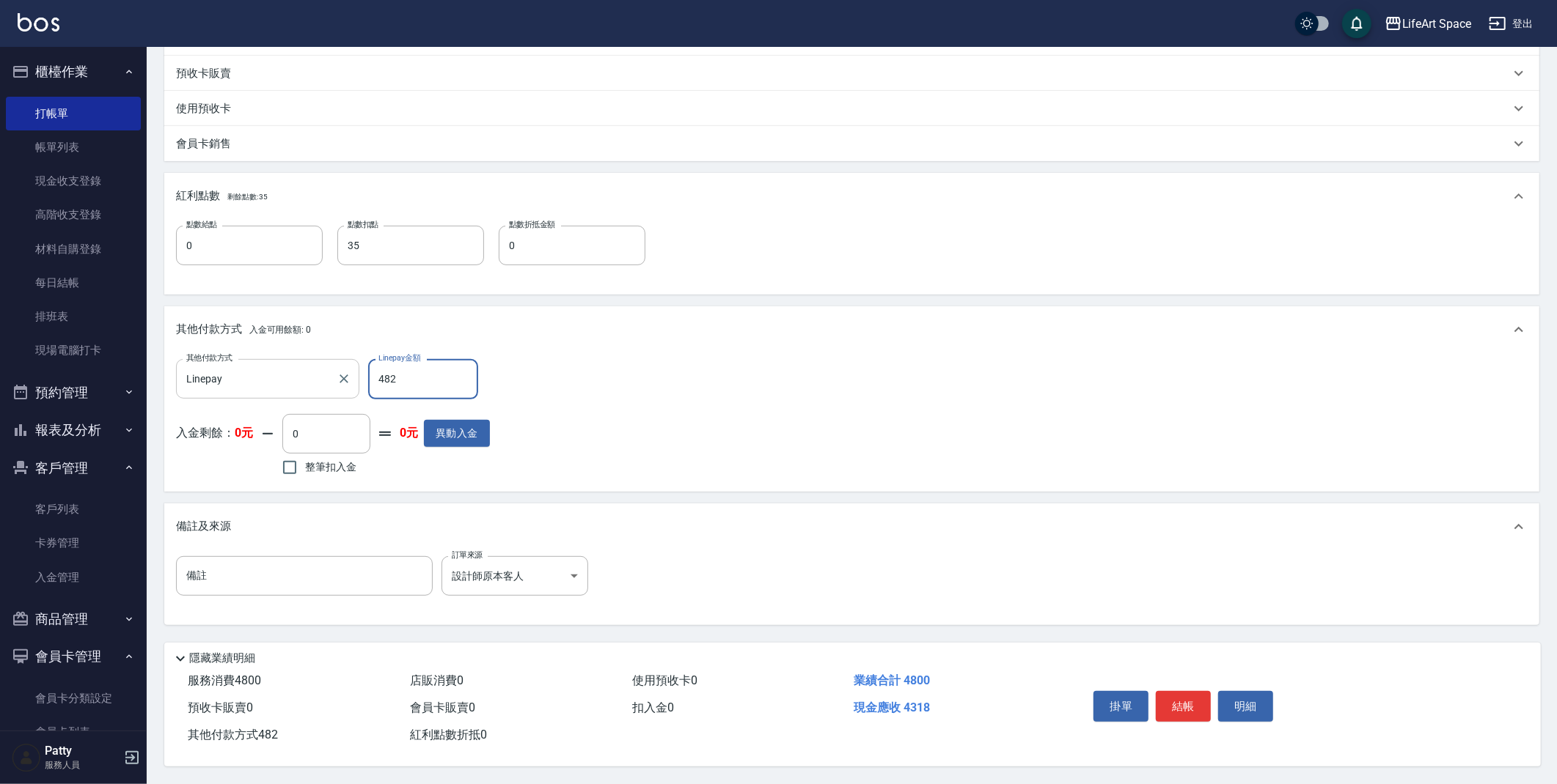
drag, startPoint x: 364, startPoint y: 370, endPoint x: 294, endPoint y: 362, distance: 70.5
click at [291, 364] on div "其他付款方式 Linepay 其他付款方式 Linepay金額 482 Linepay金額" at bounding box center [333, 379] width 314 height 39
type input "0"
click at [339, 377] on icon "Clear" at bounding box center [343, 379] width 15 height 15
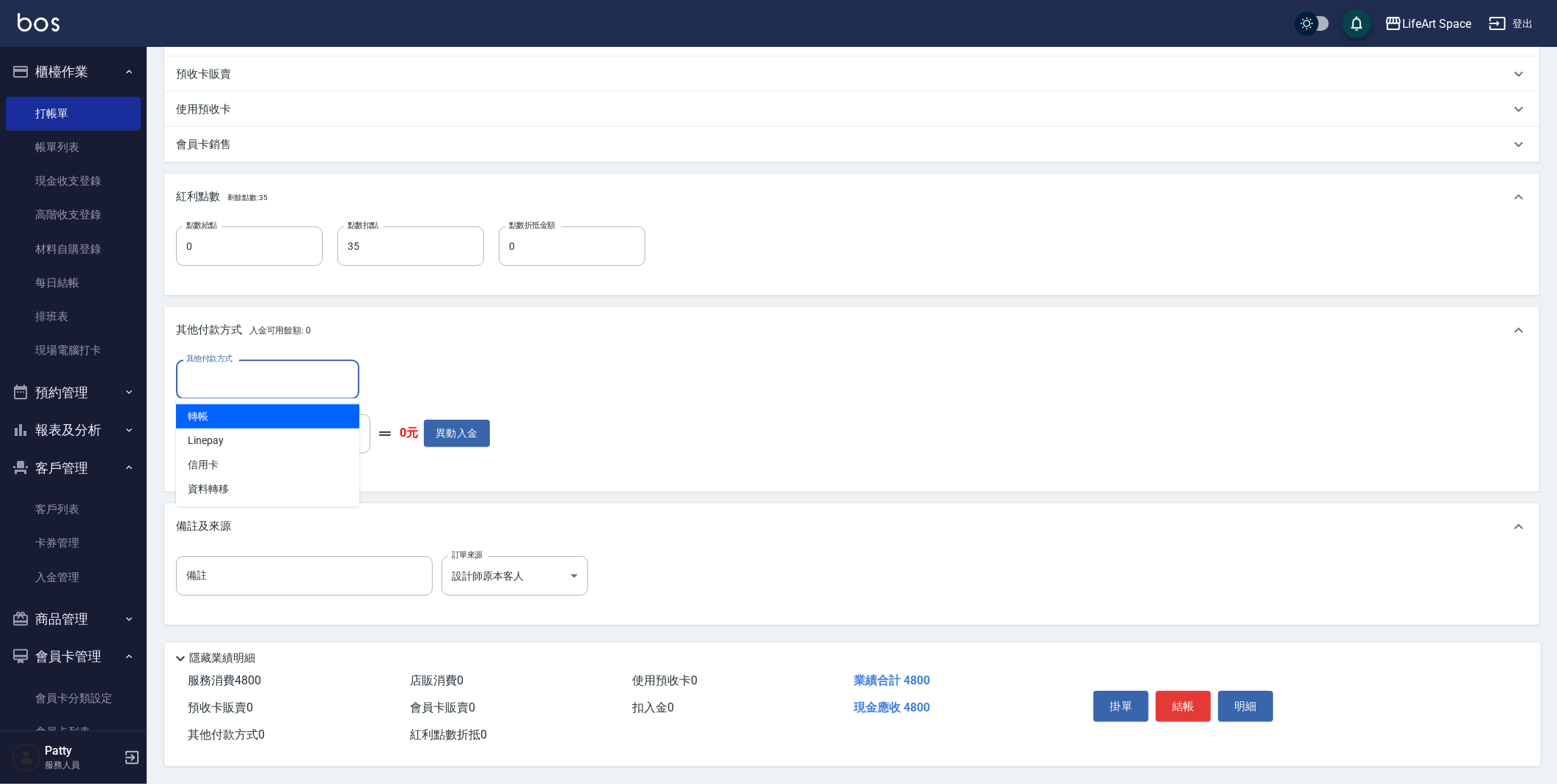
click at [204, 379] on input "其他付款方式" at bounding box center [267, 380] width 170 height 26
click at [230, 431] on span "Linepay" at bounding box center [267, 441] width 184 height 24
type input "Linepay"
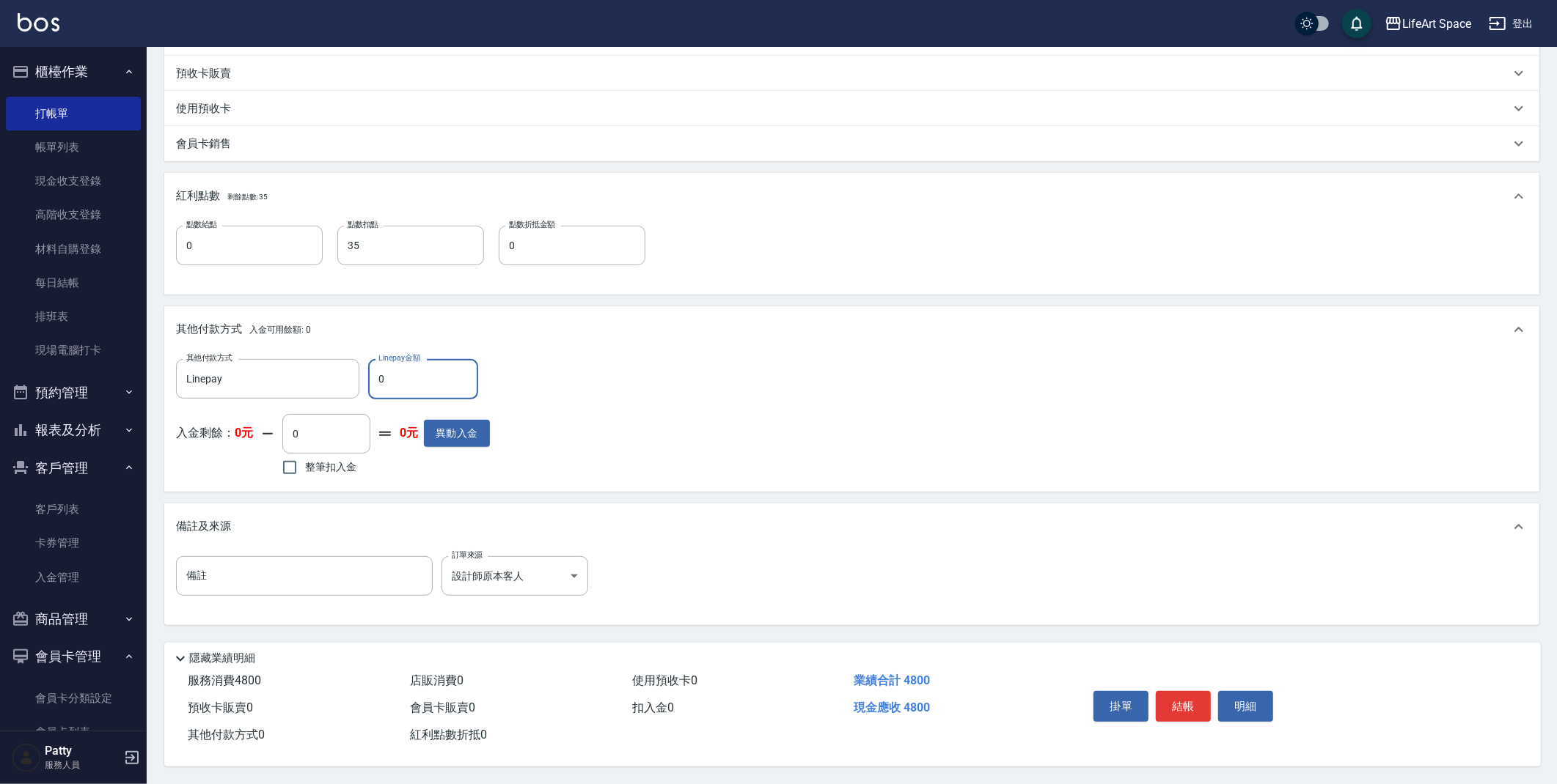
scroll to position [389, 0]
click at [430, 369] on input "0" at bounding box center [423, 379] width 110 height 39
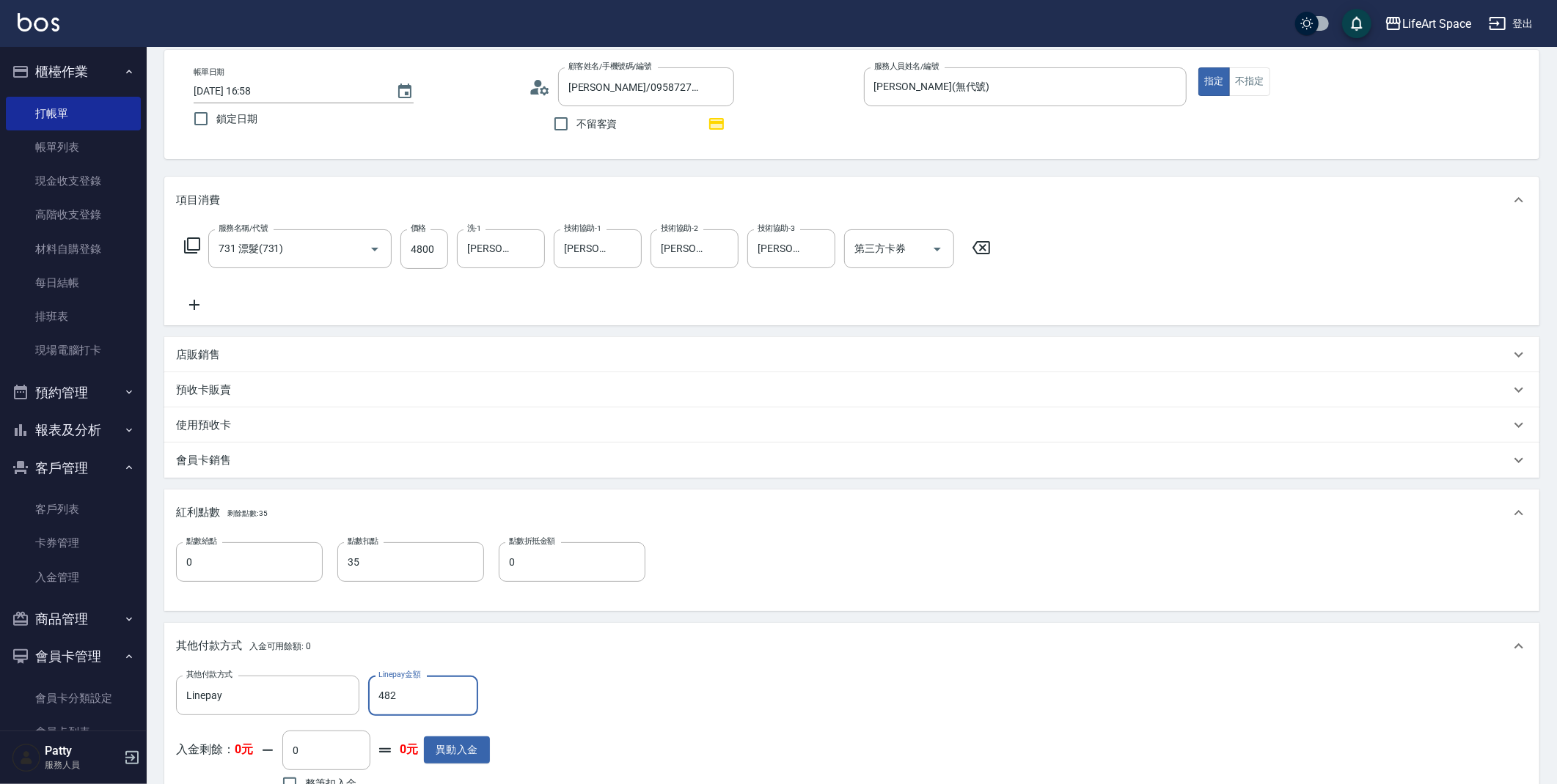
scroll to position [48, 0]
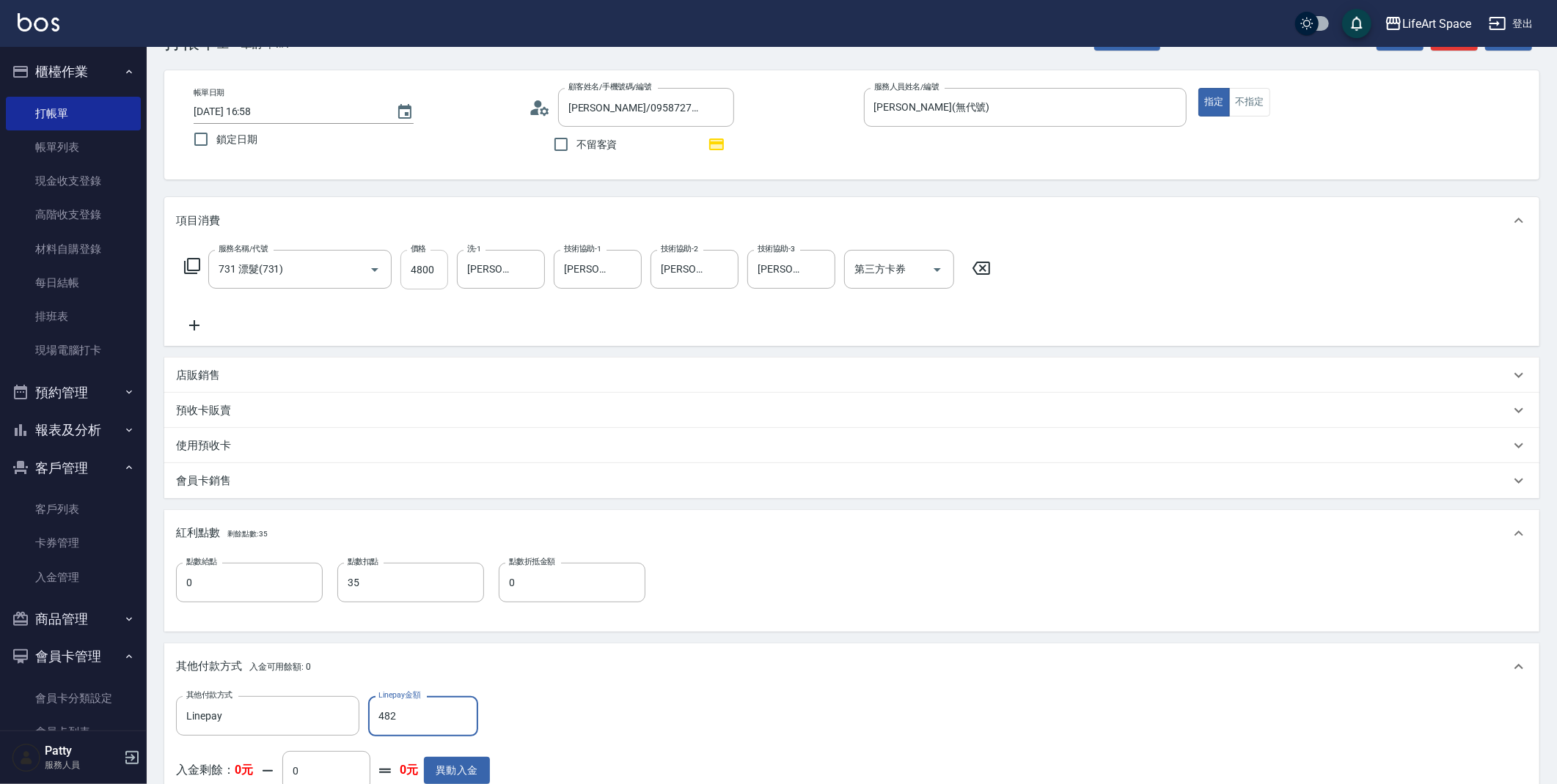
type input "482"
click at [435, 274] on input "4800" at bounding box center [424, 270] width 48 height 39
type input "480"
type input "0"
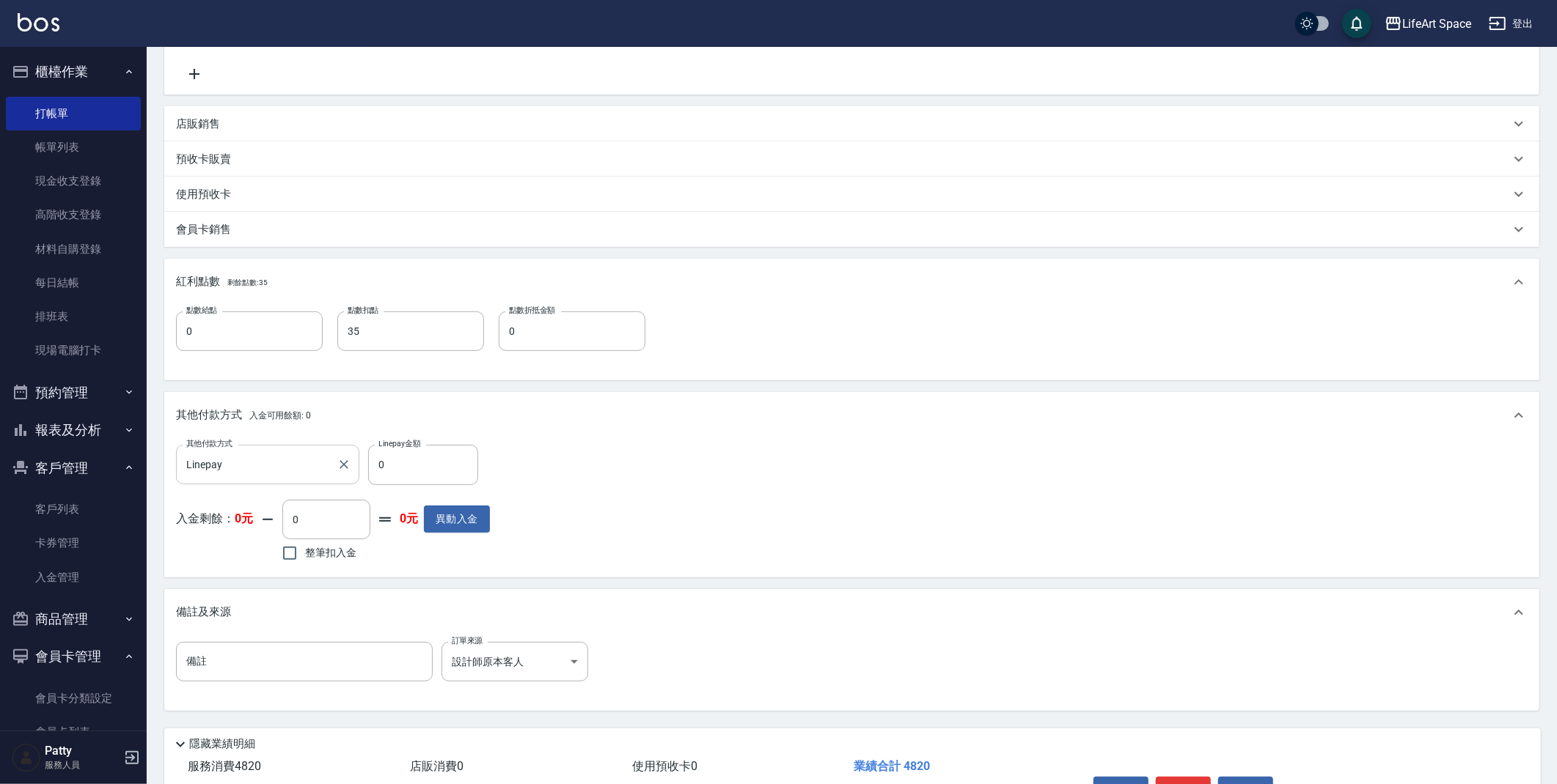
scroll to position [310, 0]
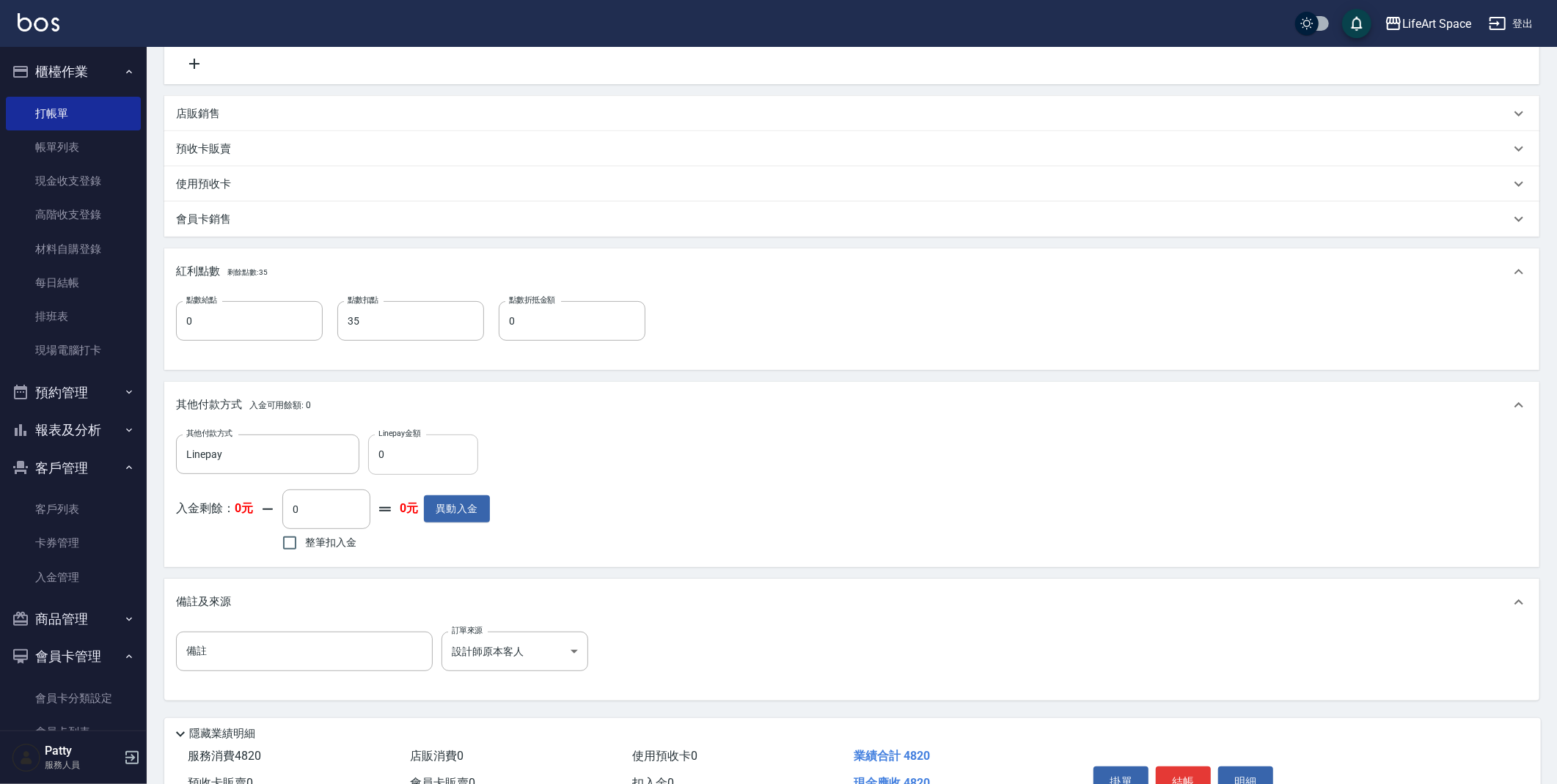
type input "4820"
click at [424, 456] on input "0" at bounding box center [423, 455] width 110 height 39
type input "4820"
click at [1184, 781] on button "結帳" at bounding box center [1183, 782] width 55 height 31
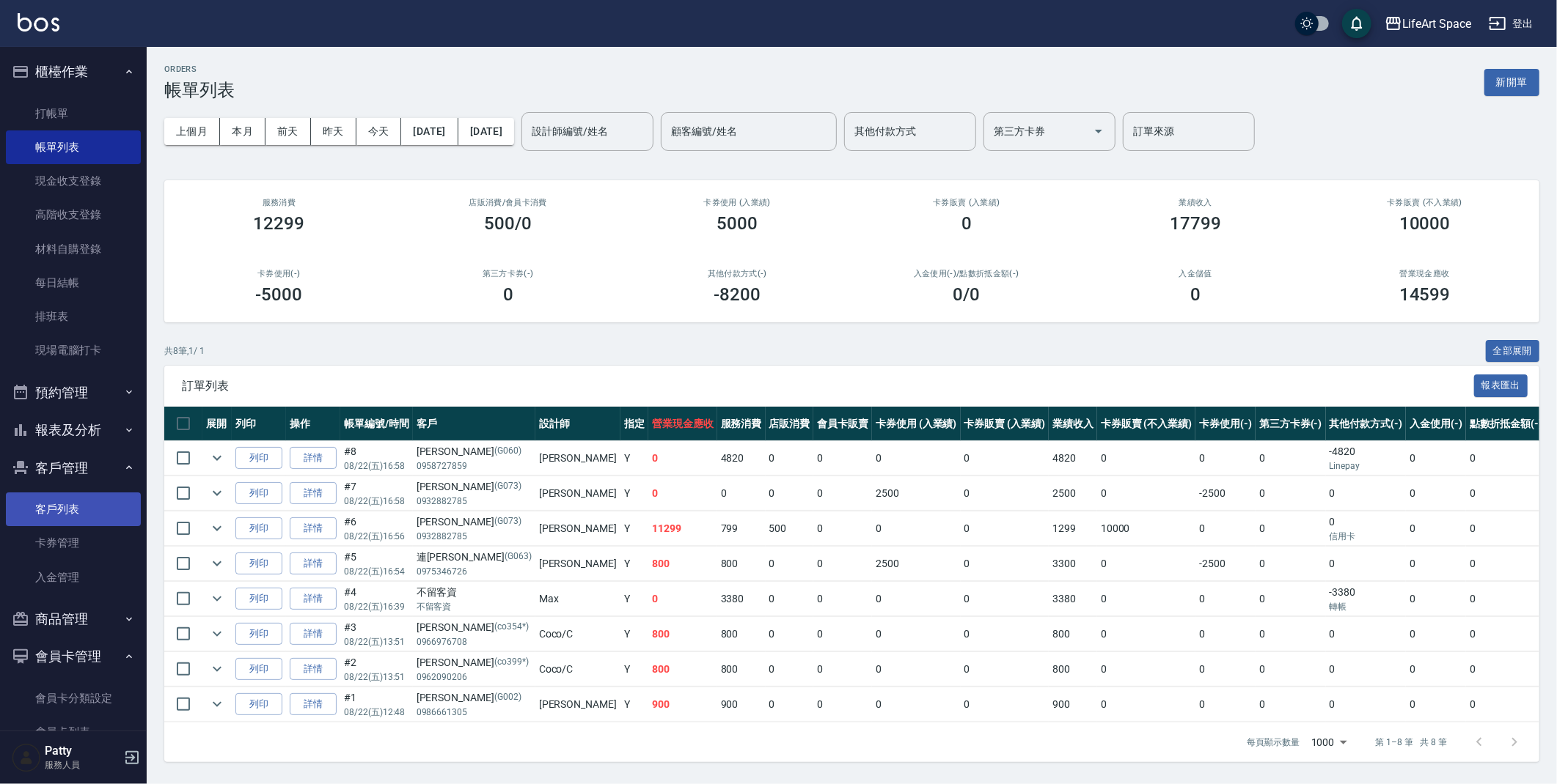
click at [69, 497] on link "客戶列表" at bounding box center [73, 509] width 135 height 34
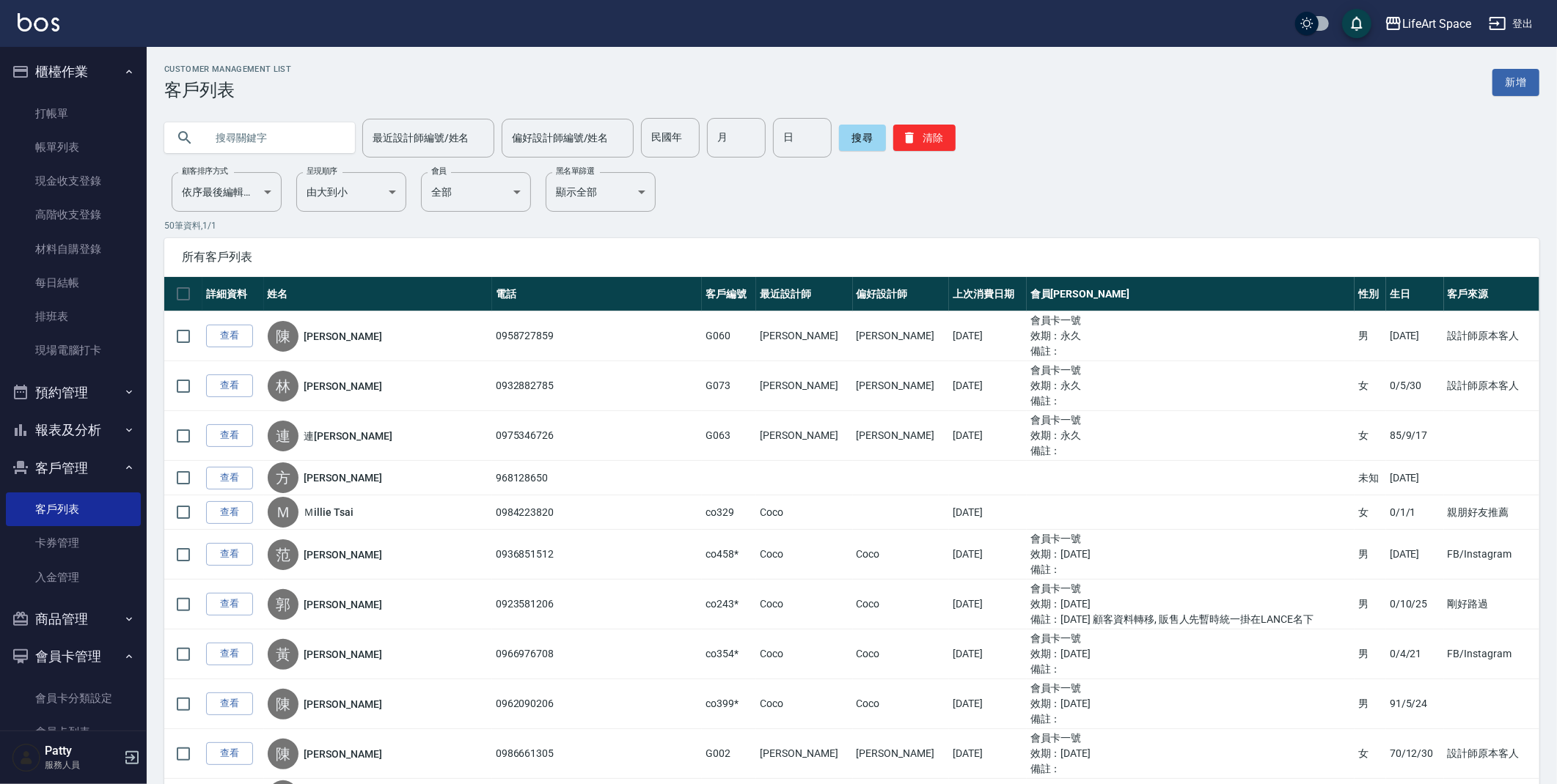
click at [288, 129] on input "text" at bounding box center [275, 137] width 138 height 39
type input "g045"
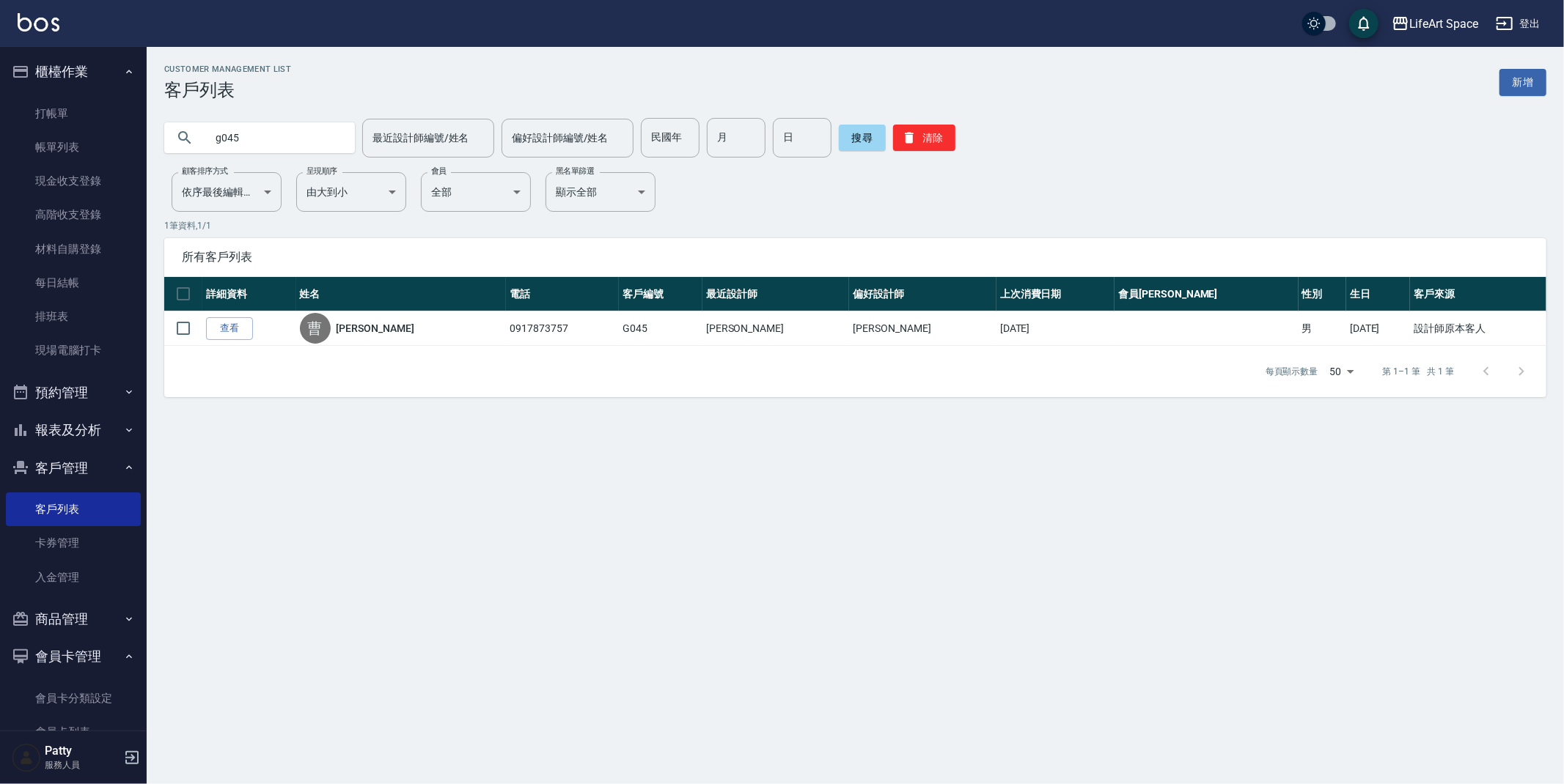
click at [237, 324] on link "查看" at bounding box center [229, 328] width 47 height 23
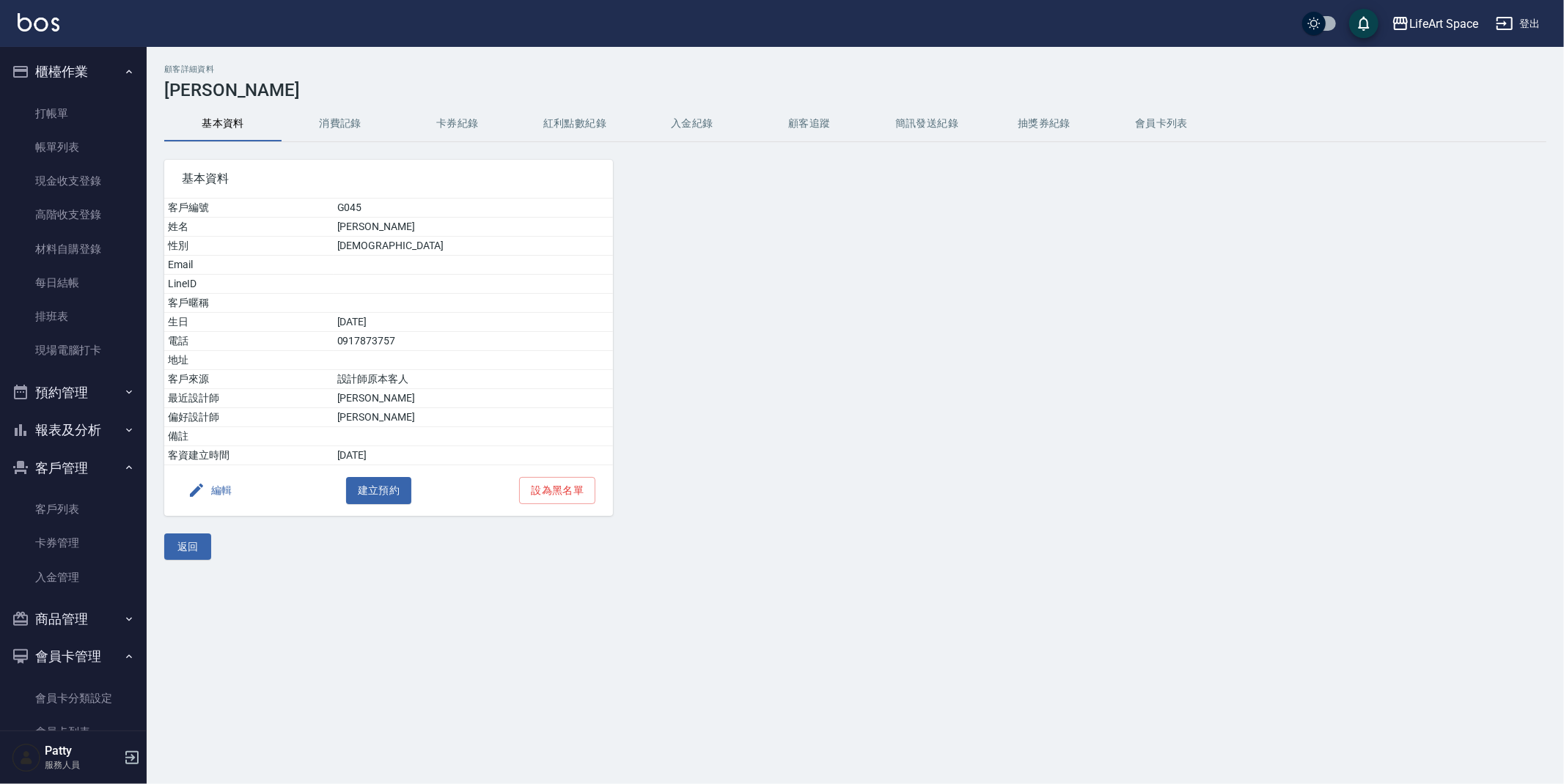
click at [331, 121] on button "消費記錄" at bounding box center [340, 124] width 117 height 35
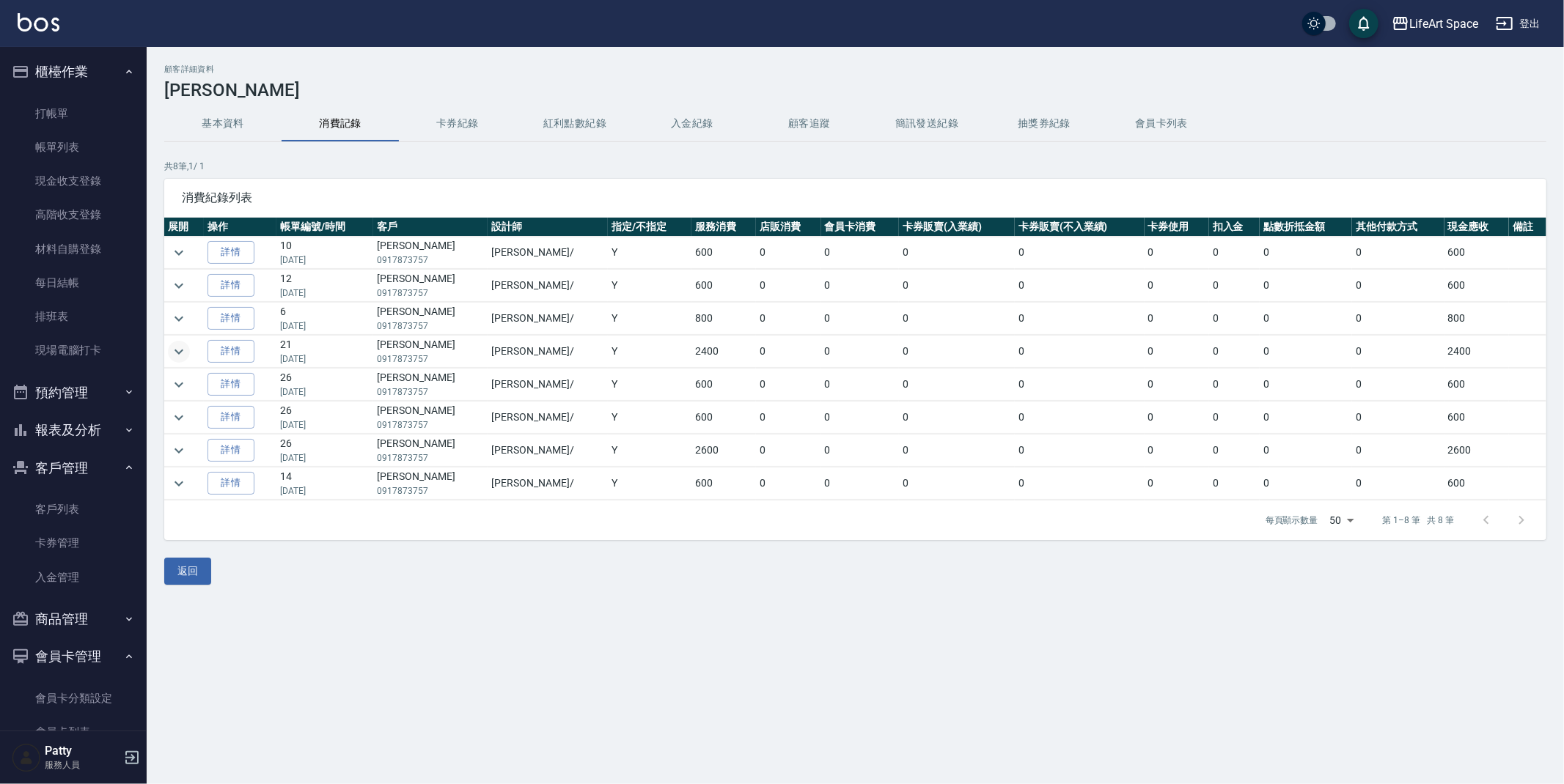
click at [181, 354] on icon "expand row" at bounding box center [178, 351] width 18 height 18
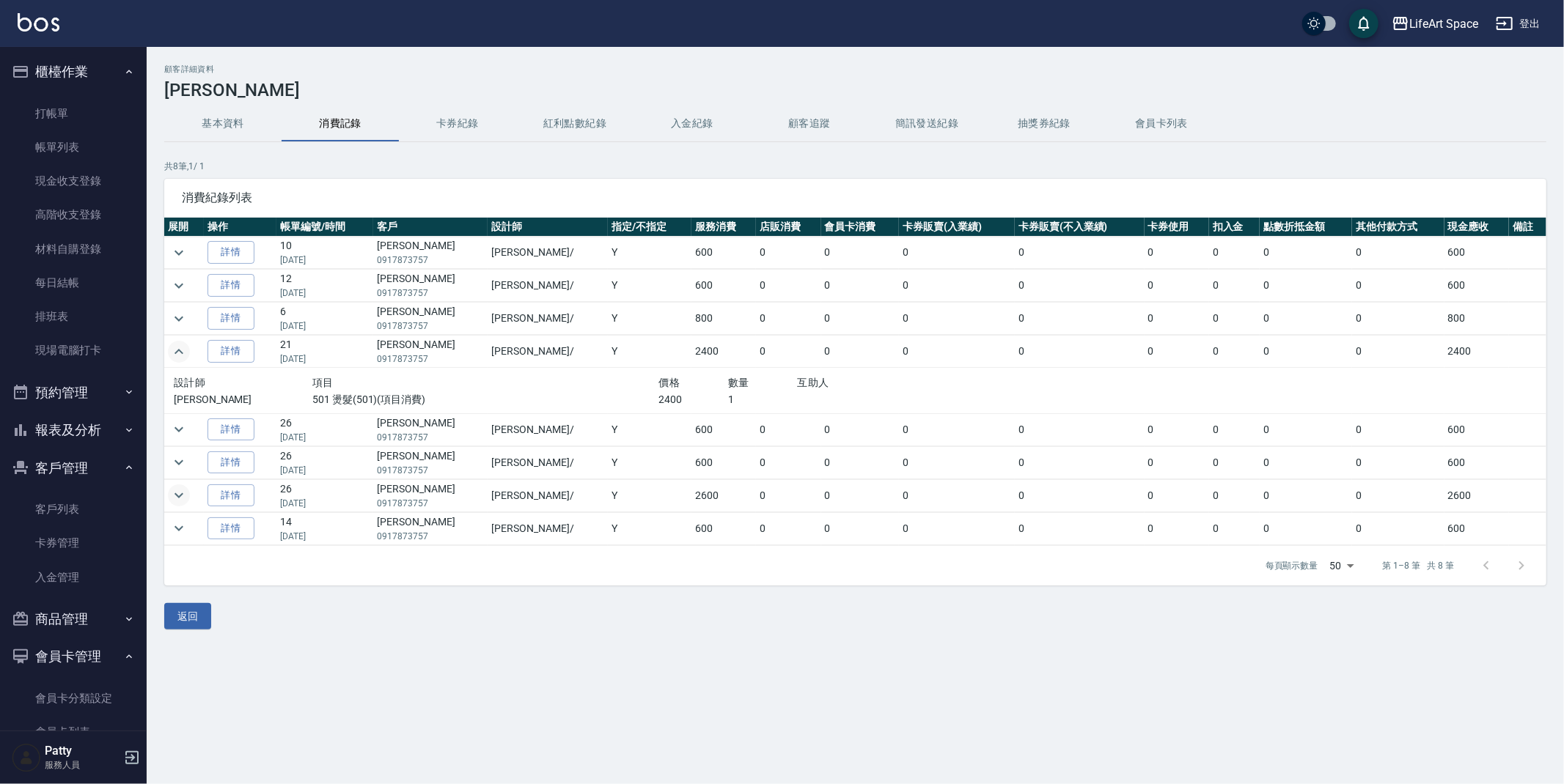
click at [173, 498] on icon "expand row" at bounding box center [178, 496] width 18 height 18
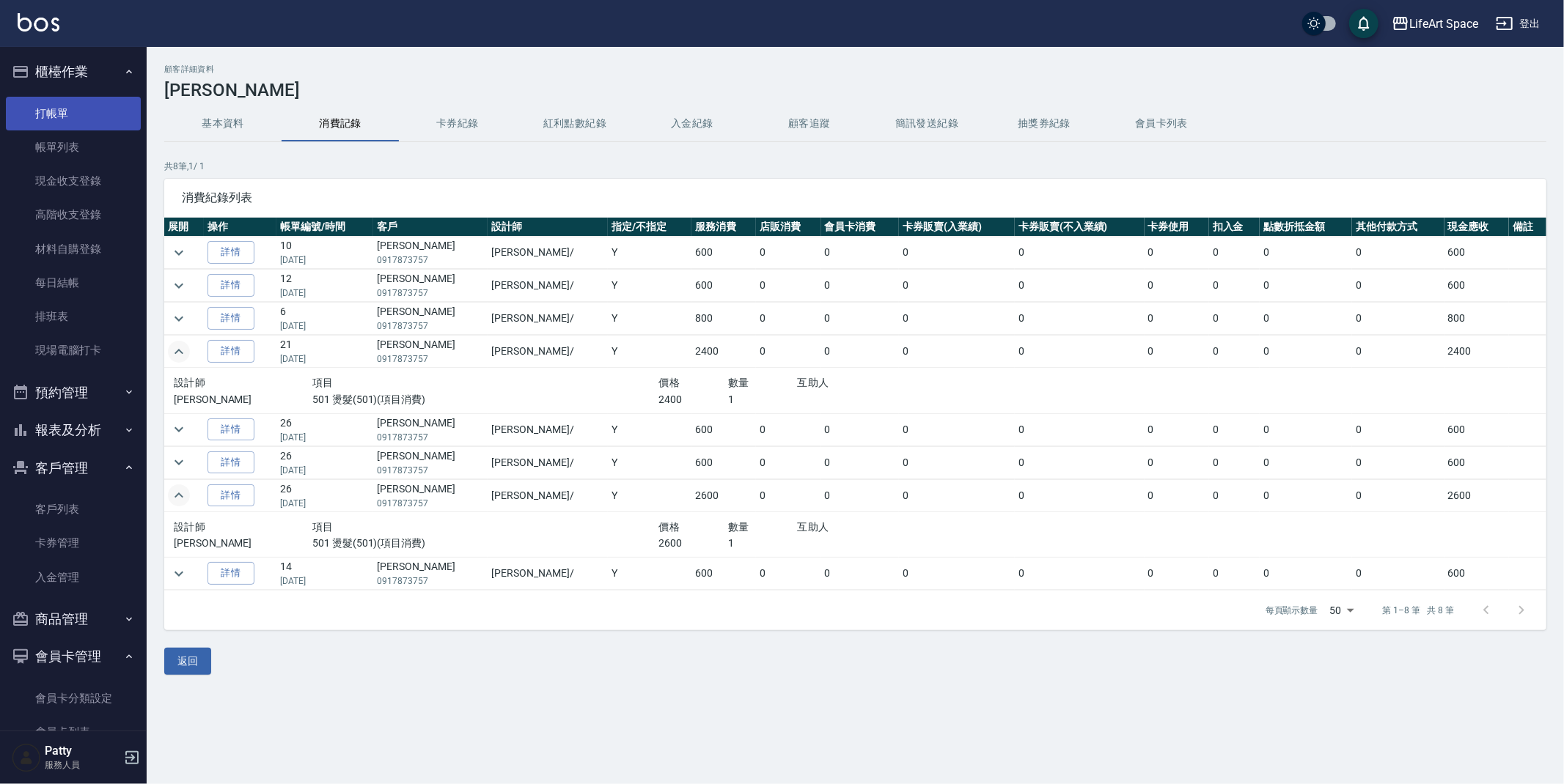
click at [49, 114] on link "打帳單" at bounding box center [73, 113] width 135 height 34
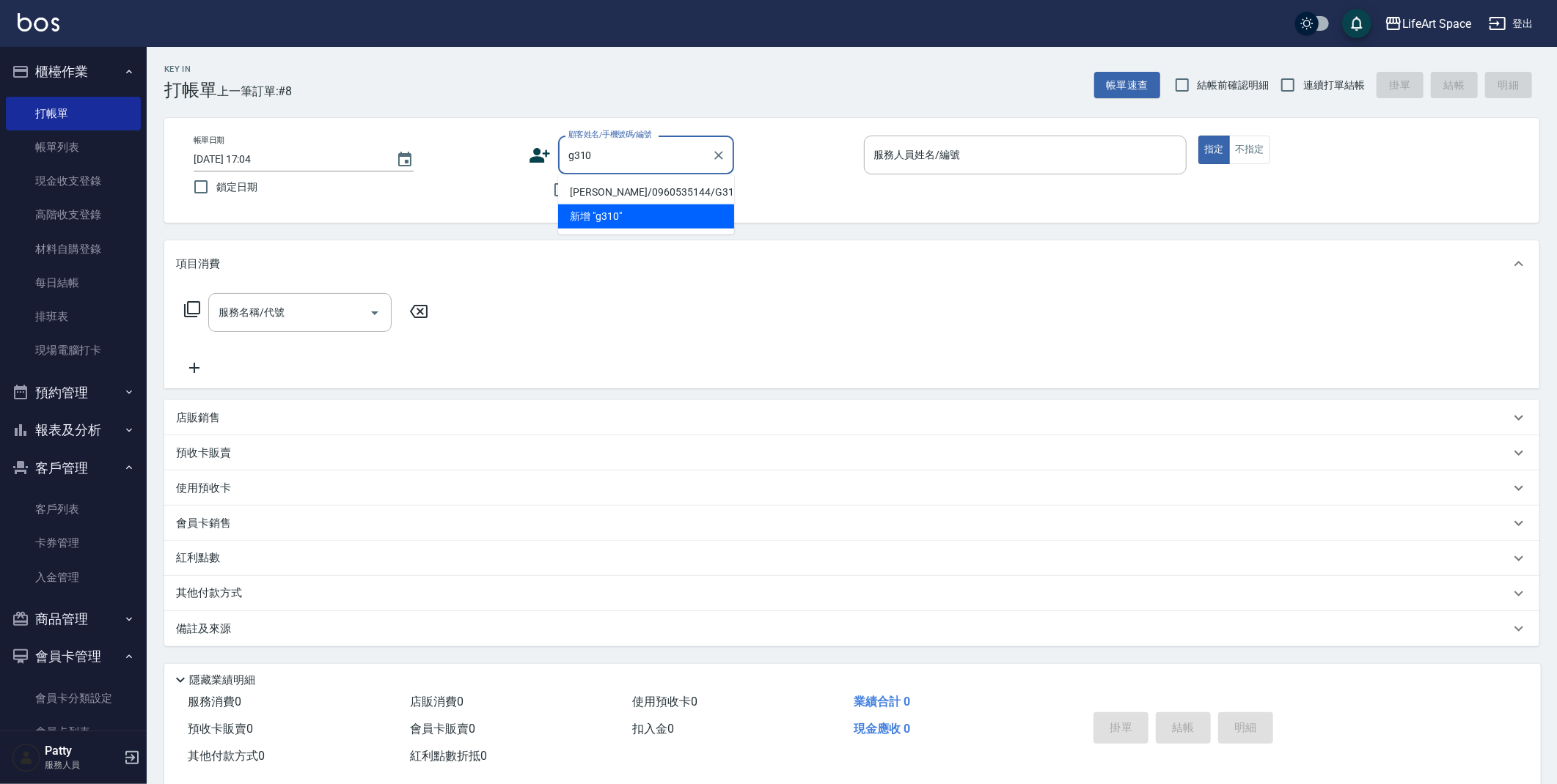
click at [587, 183] on li "[PERSON_NAME]/0960535144/G310" at bounding box center [646, 192] width 176 height 24
type input "[PERSON_NAME]/0960535144/G310"
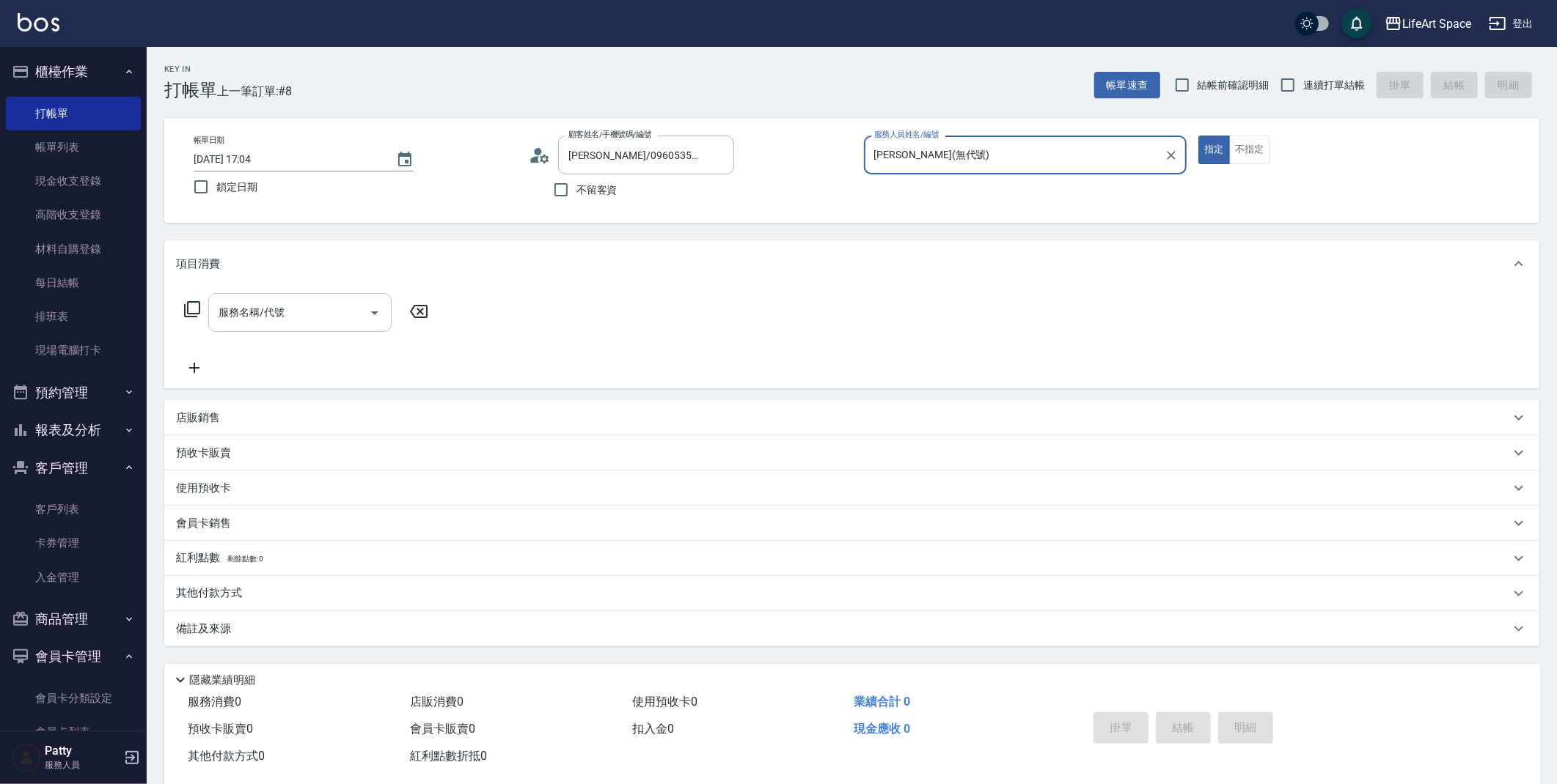
type input "[PERSON_NAME](無代號)"
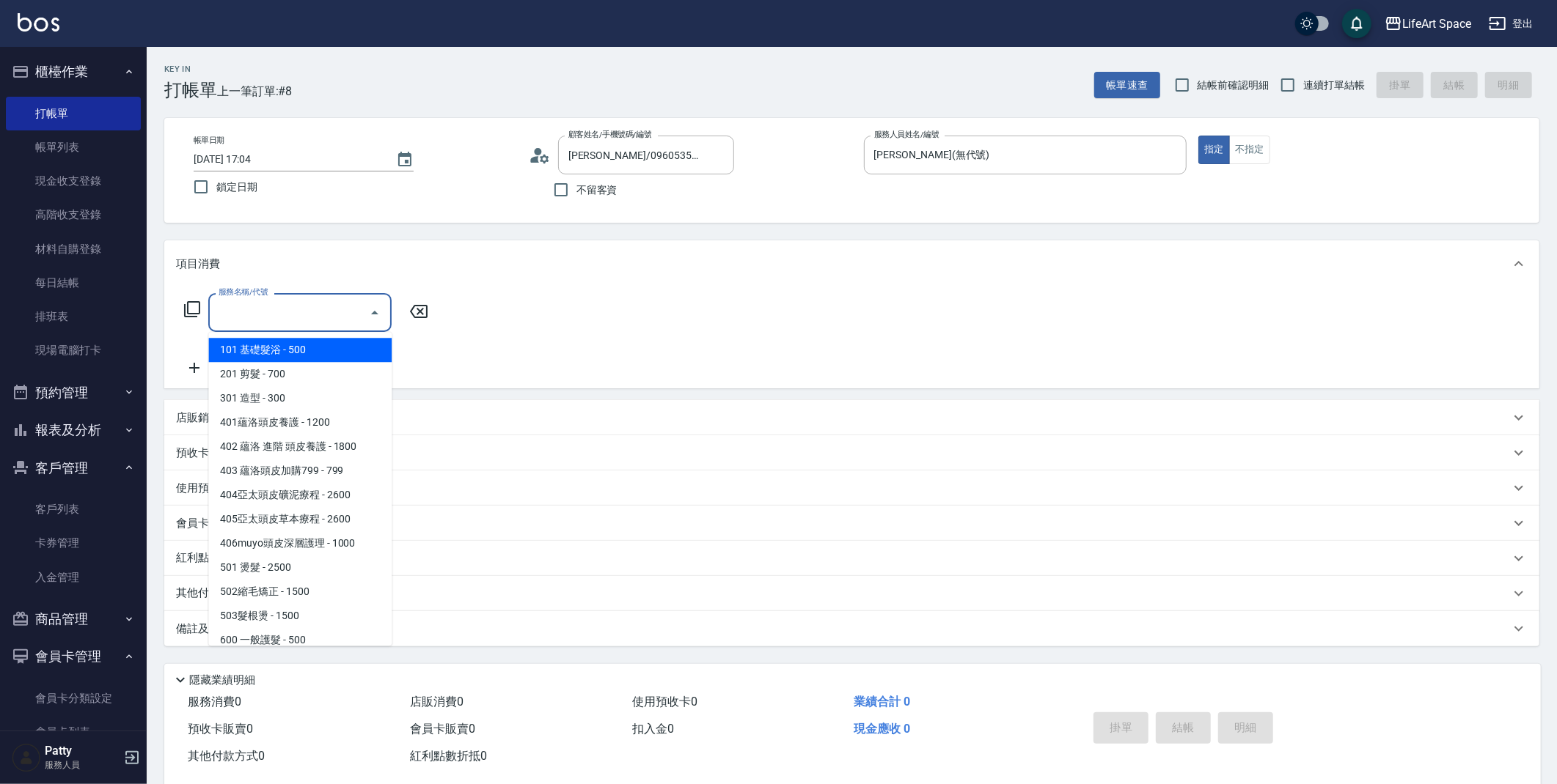
click at [307, 316] on input "服務名稱/代號" at bounding box center [289, 312] width 149 height 26
click at [274, 378] on span "201 剪髮 - 700" at bounding box center [300, 374] width 184 height 24
type input "201 剪髮(201)"
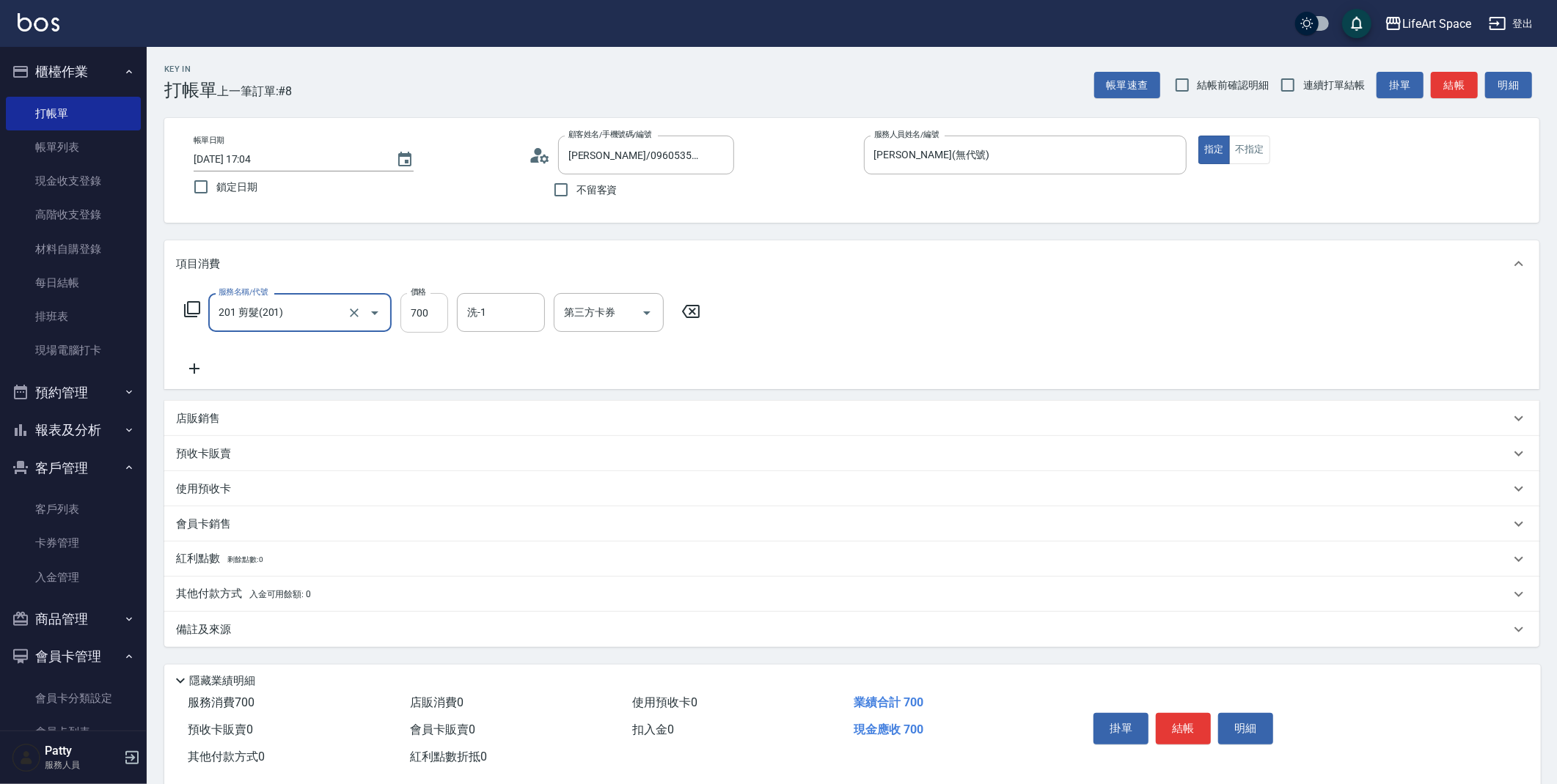
click at [417, 320] on input "700" at bounding box center [424, 313] width 48 height 39
type input "800"
click at [515, 323] on input "洗-1" at bounding box center [501, 312] width 75 height 26
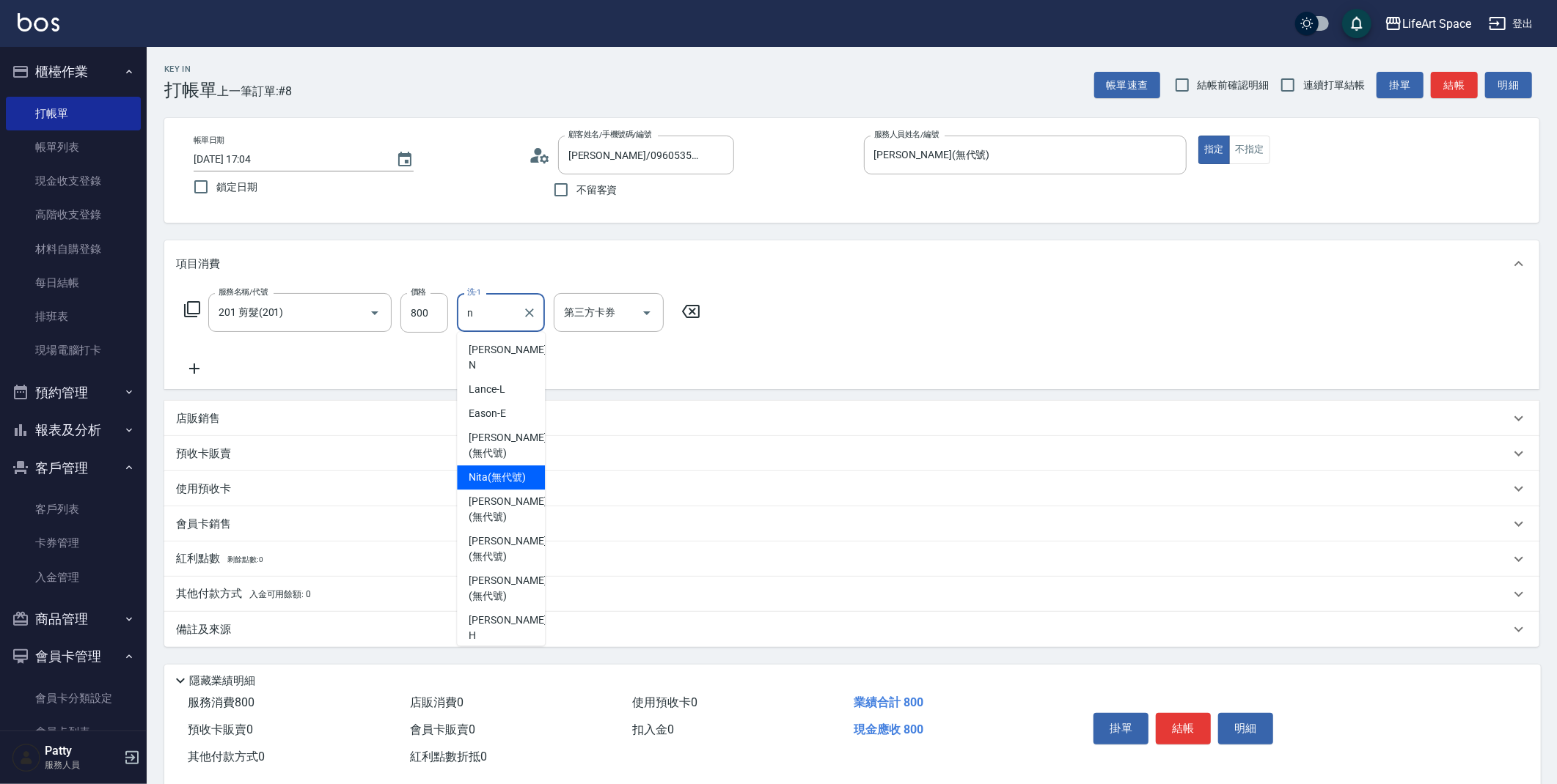
drag, startPoint x: 493, startPoint y: 430, endPoint x: 495, endPoint y: 437, distance: 7.3
click at [495, 437] on ul "[PERSON_NAME] -N [PERSON_NAME] -E [PERSON_NAME] (無代號) [PERSON_NAME] (無代號) [PERS…" at bounding box center [500, 489] width 88 height 314
click at [494, 466] on div "Nita (無代號)" at bounding box center [500, 478] width 88 height 24
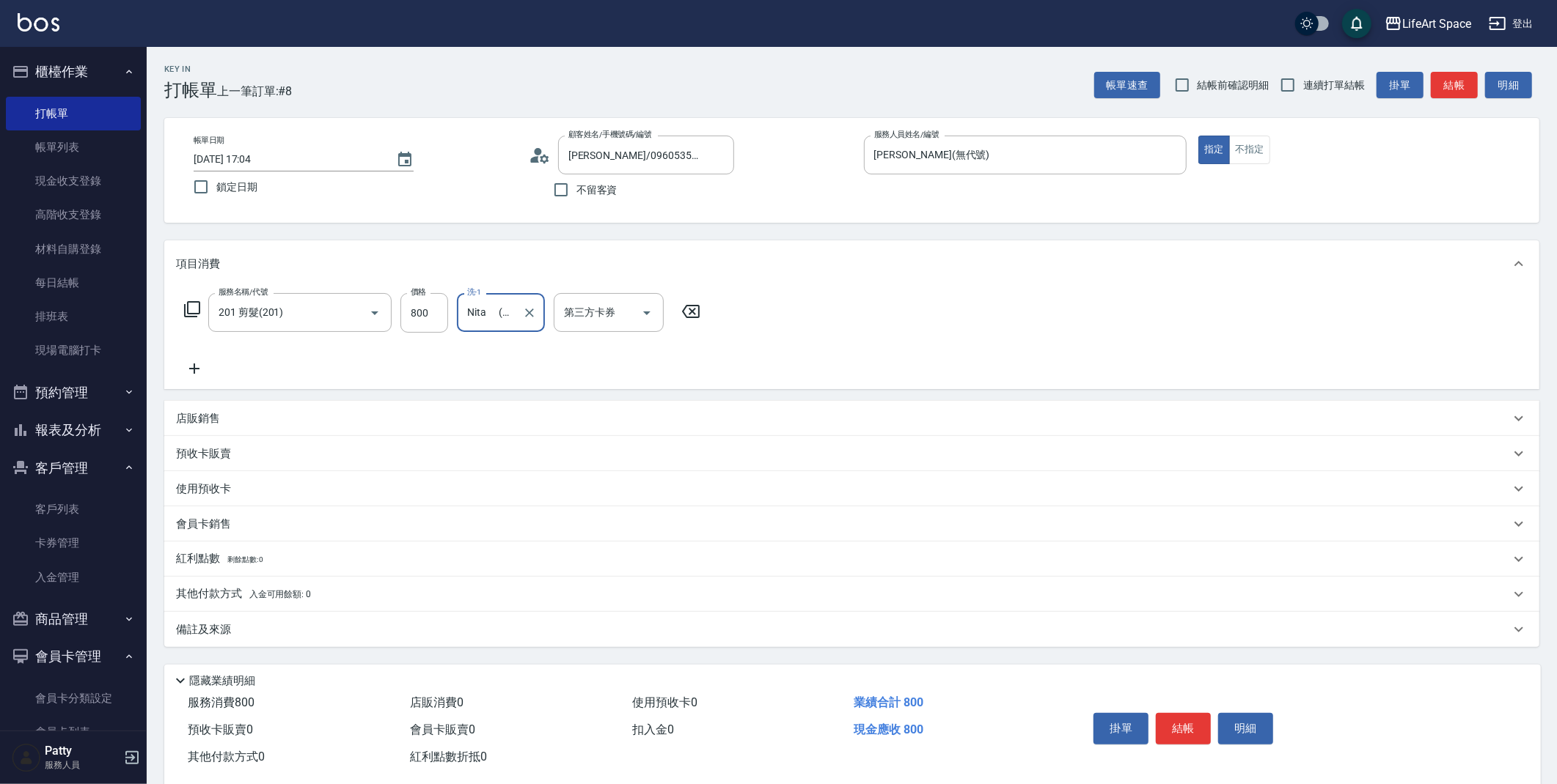
type input "Nita (無代號)"
click at [219, 628] on p "備註及來源" at bounding box center [203, 630] width 55 height 15
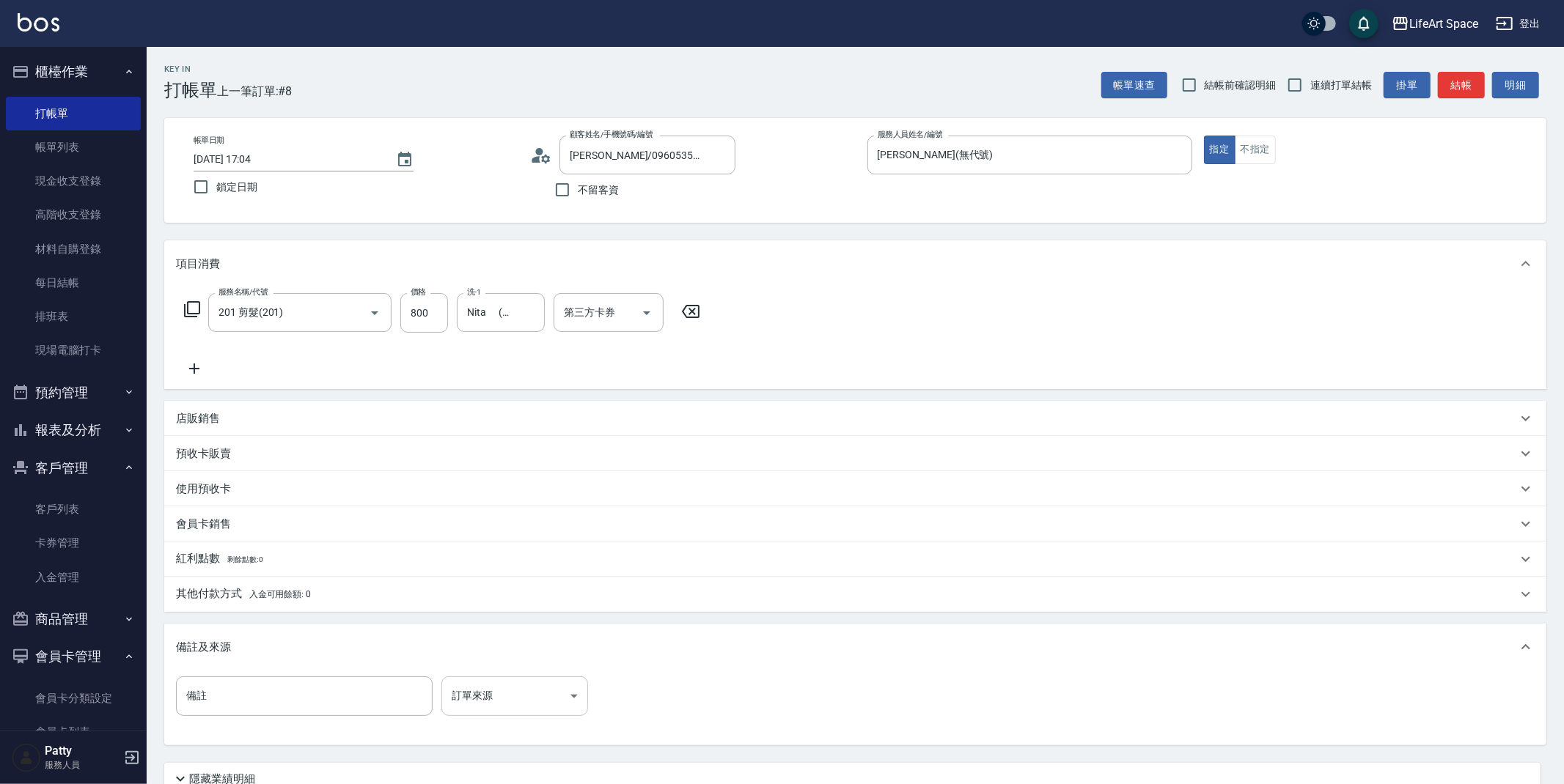
click at [485, 693] on body "LifeArt Space 登出 櫃檯作業 打帳單 帳單列表 現金收支登錄 高階收支登錄 材料自購登錄 每日結帳 排班表 現場電腦打卡 預約管理 預約管理 單…" at bounding box center [782, 452] width 1564 height 904
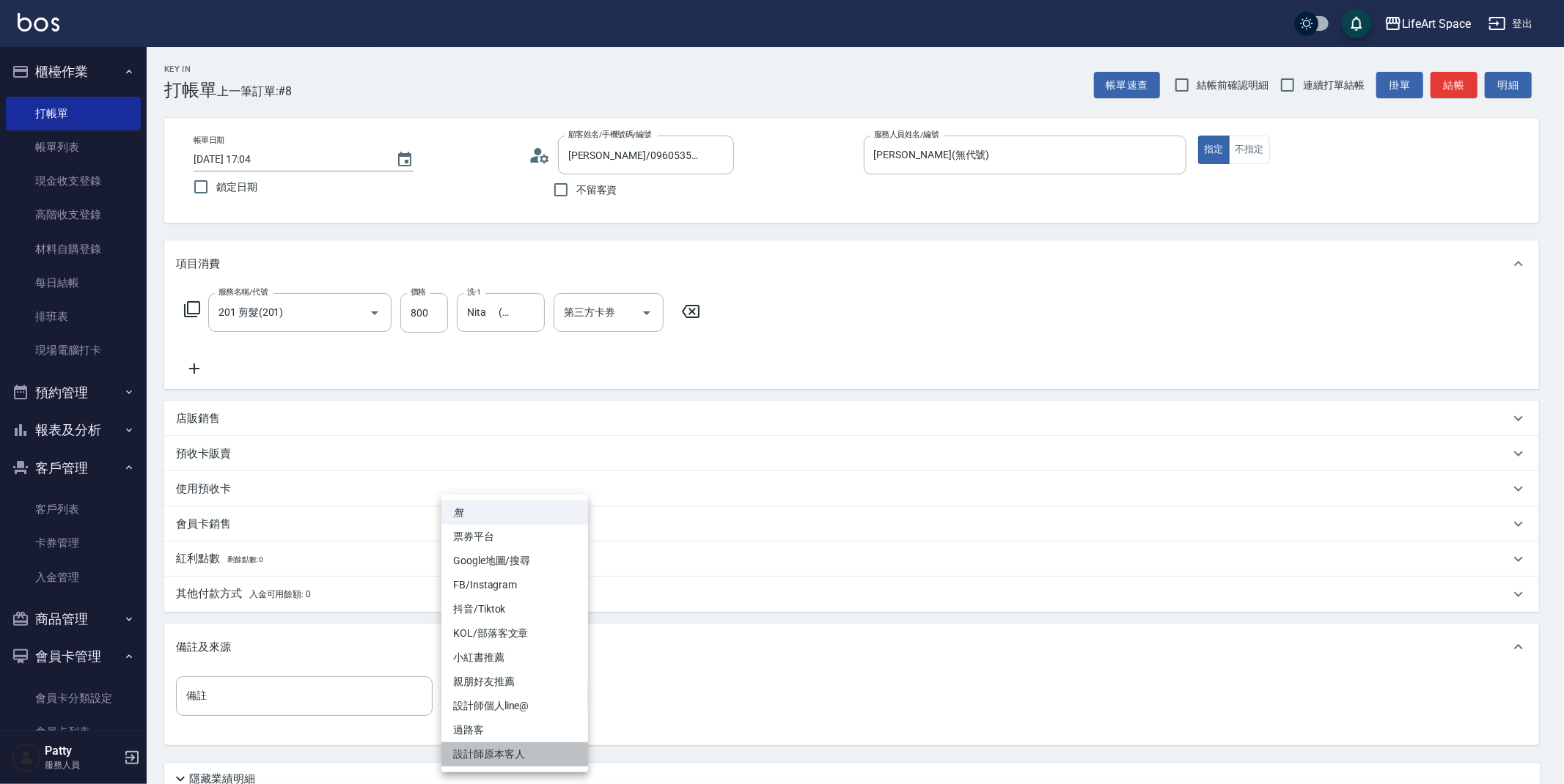
drag, startPoint x: 485, startPoint y: 754, endPoint x: 596, endPoint y: 666, distance: 141.7
click at [485, 754] on li "設計師原本客人" at bounding box center [515, 754] width 147 height 24
type input "設計師原本客人"
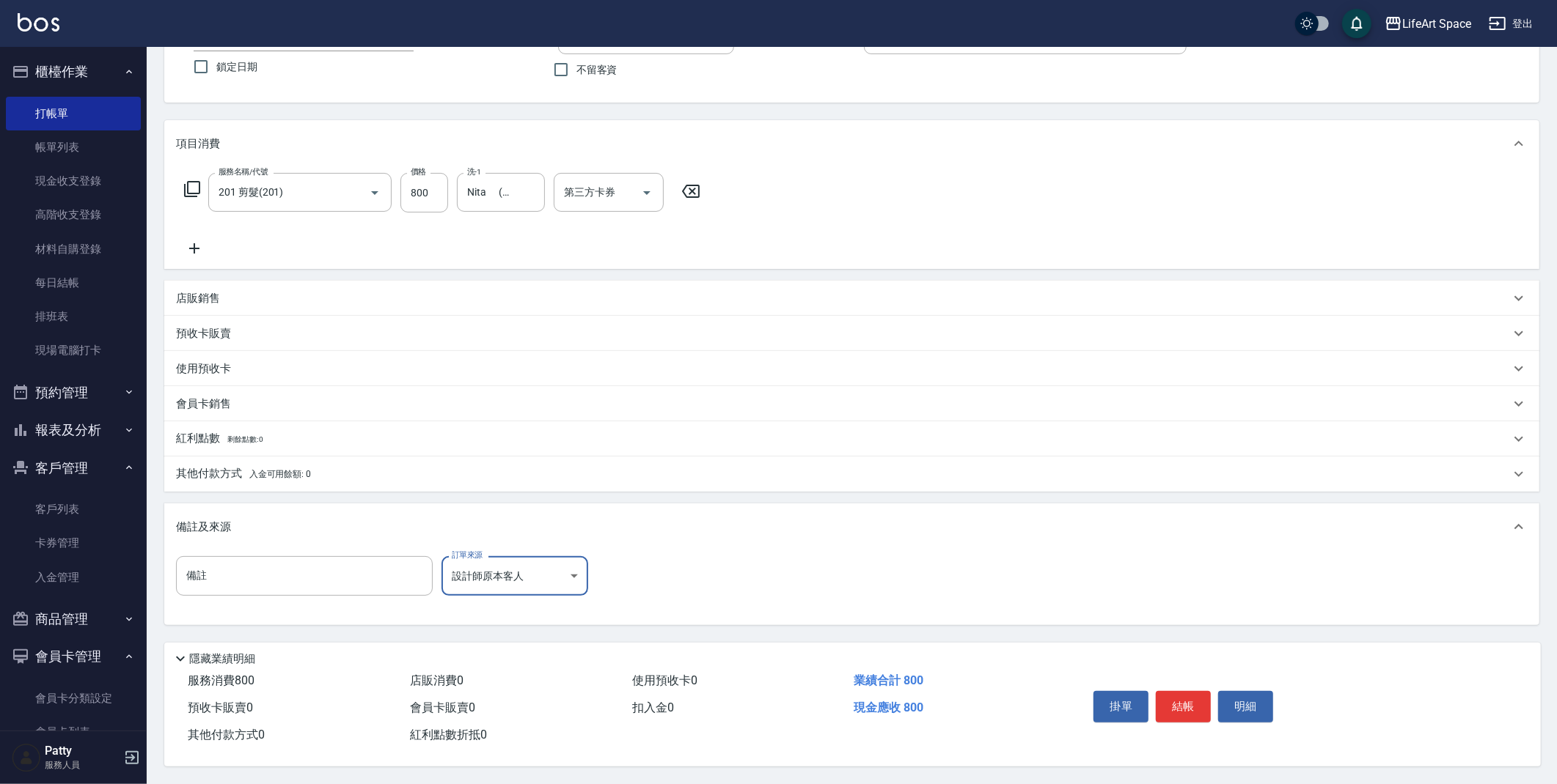
scroll to position [125, 0]
click at [1165, 698] on button "結帳" at bounding box center [1183, 706] width 55 height 31
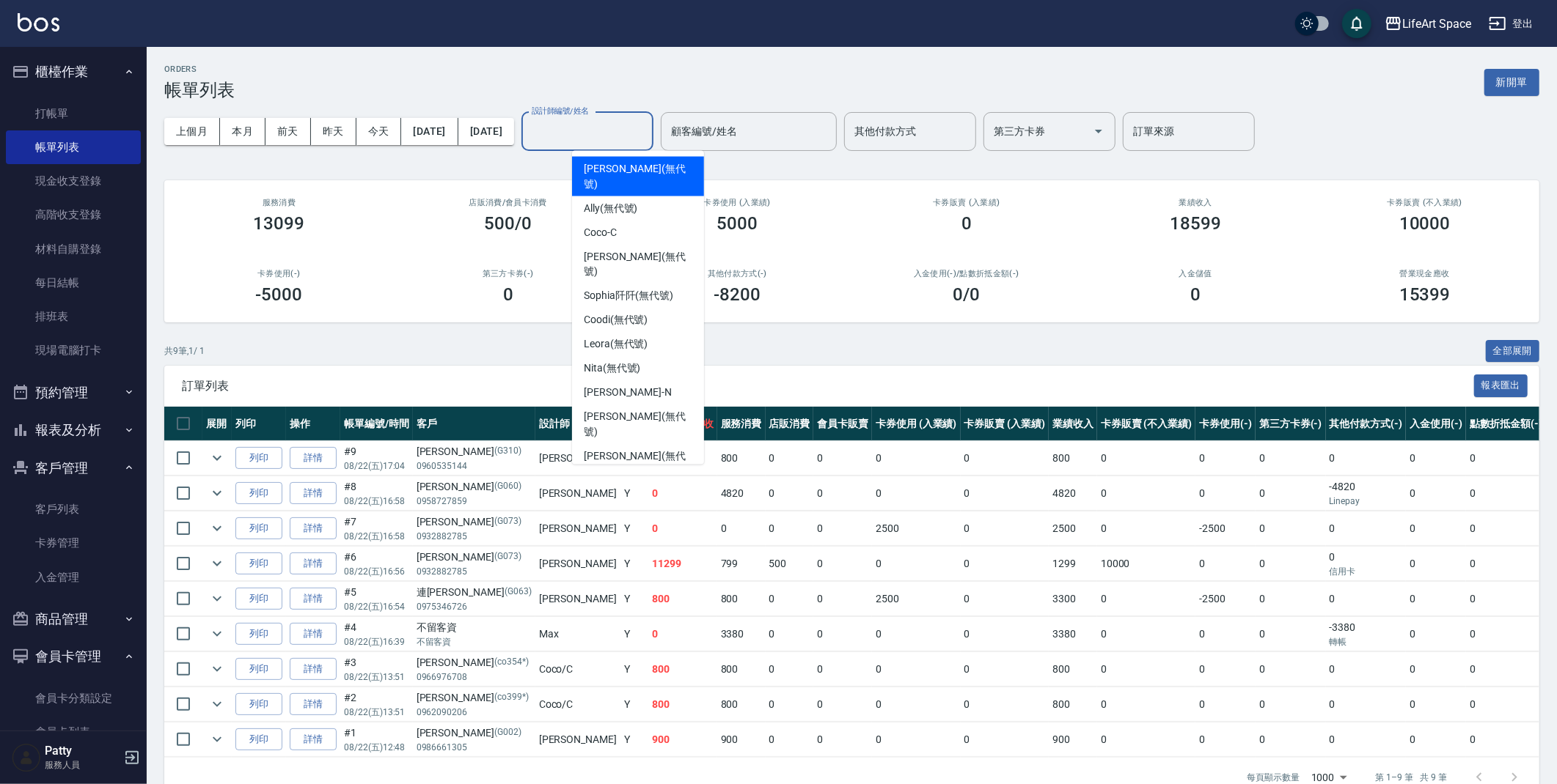
click at [647, 126] on input "設計師編號/姓名" at bounding box center [587, 131] width 119 height 26
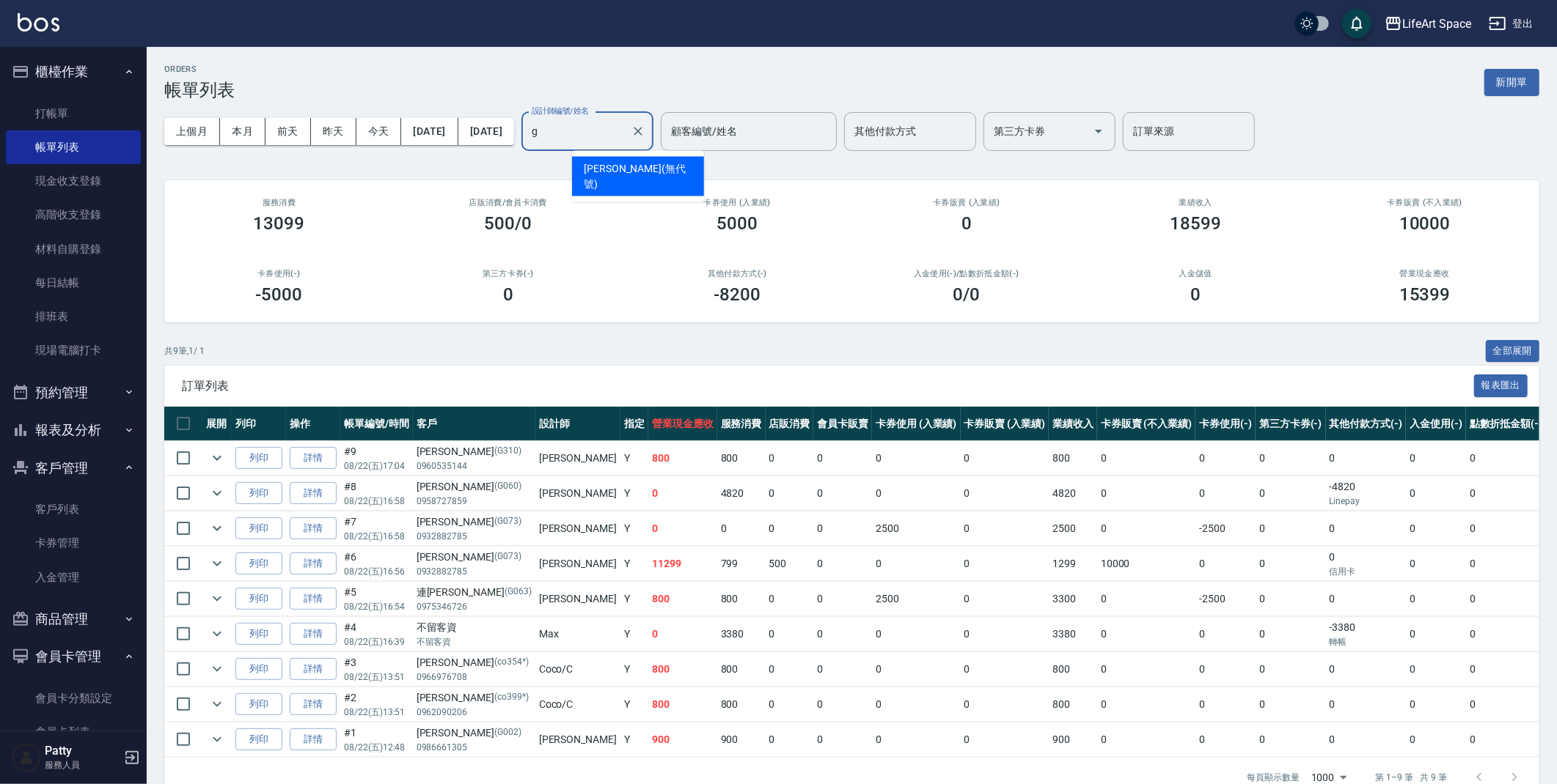
click at [641, 164] on span "[PERSON_NAME] (無代號)" at bounding box center [638, 177] width 108 height 31
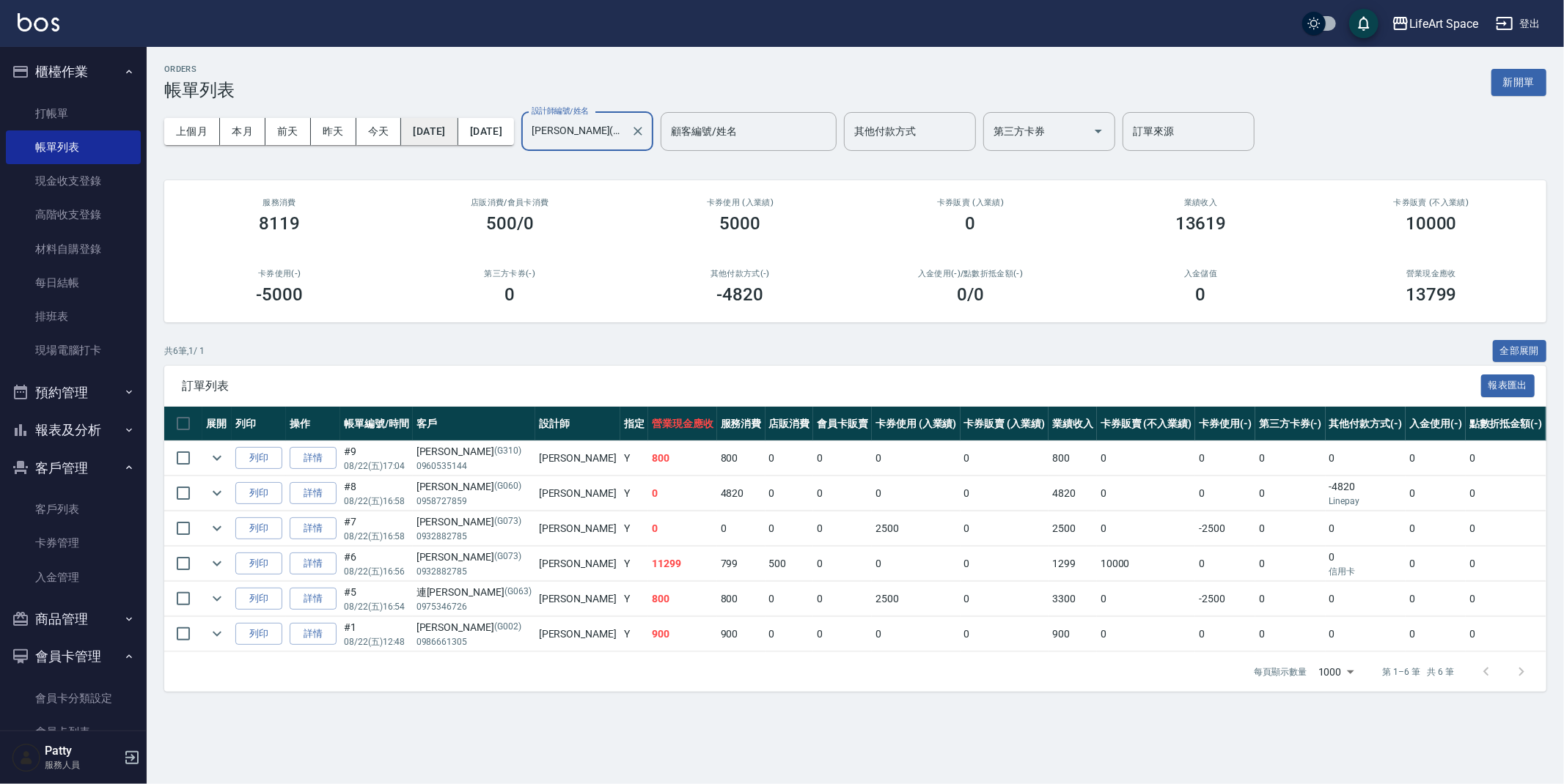
type input "[PERSON_NAME](無代號)"
click at [457, 133] on button "[DATE]" at bounding box center [429, 131] width 56 height 27
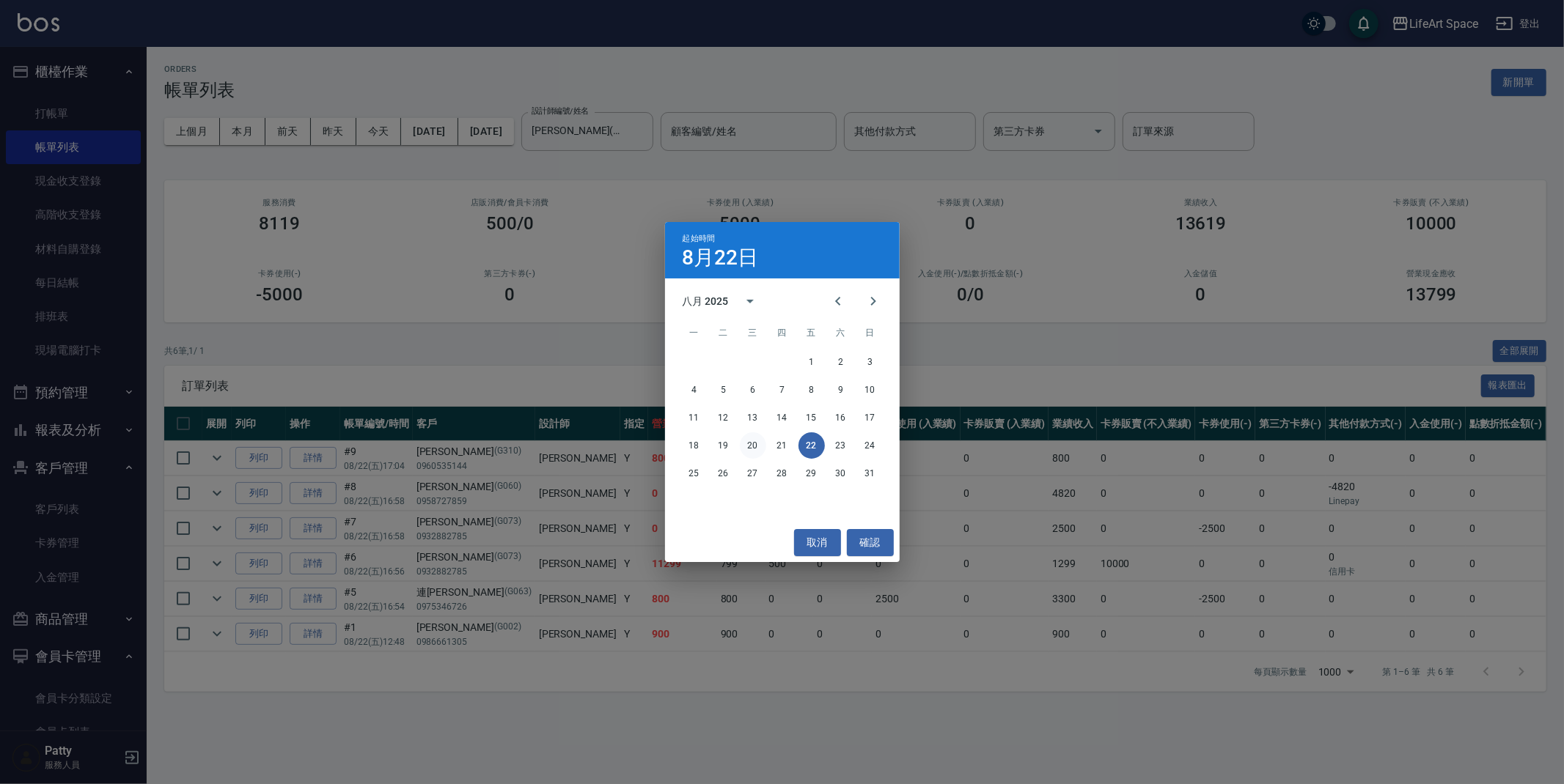
click at [761, 439] on button "20" at bounding box center [753, 445] width 26 height 26
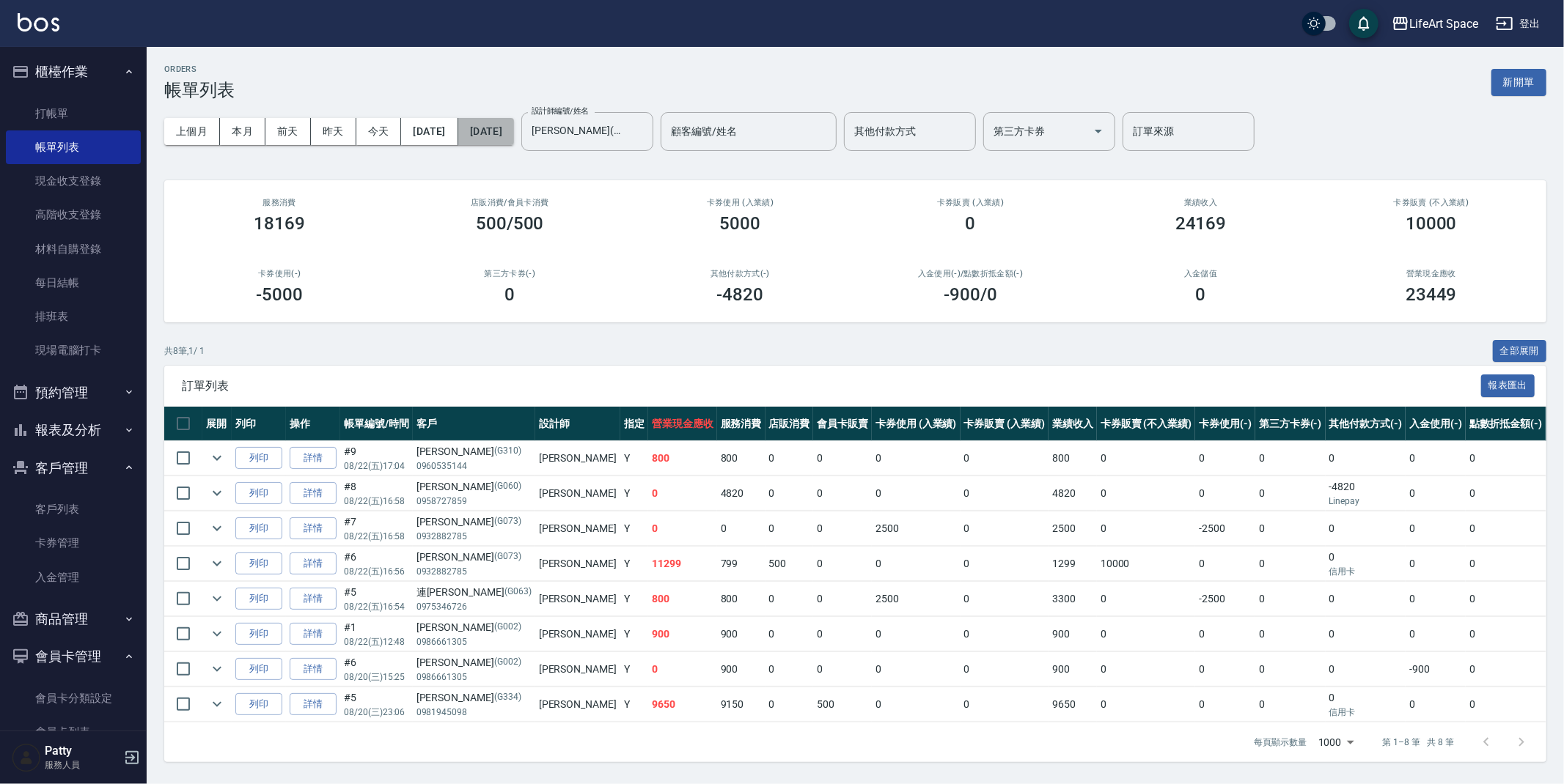
click at [514, 136] on button "[DATE]" at bounding box center [485, 131] width 55 height 27
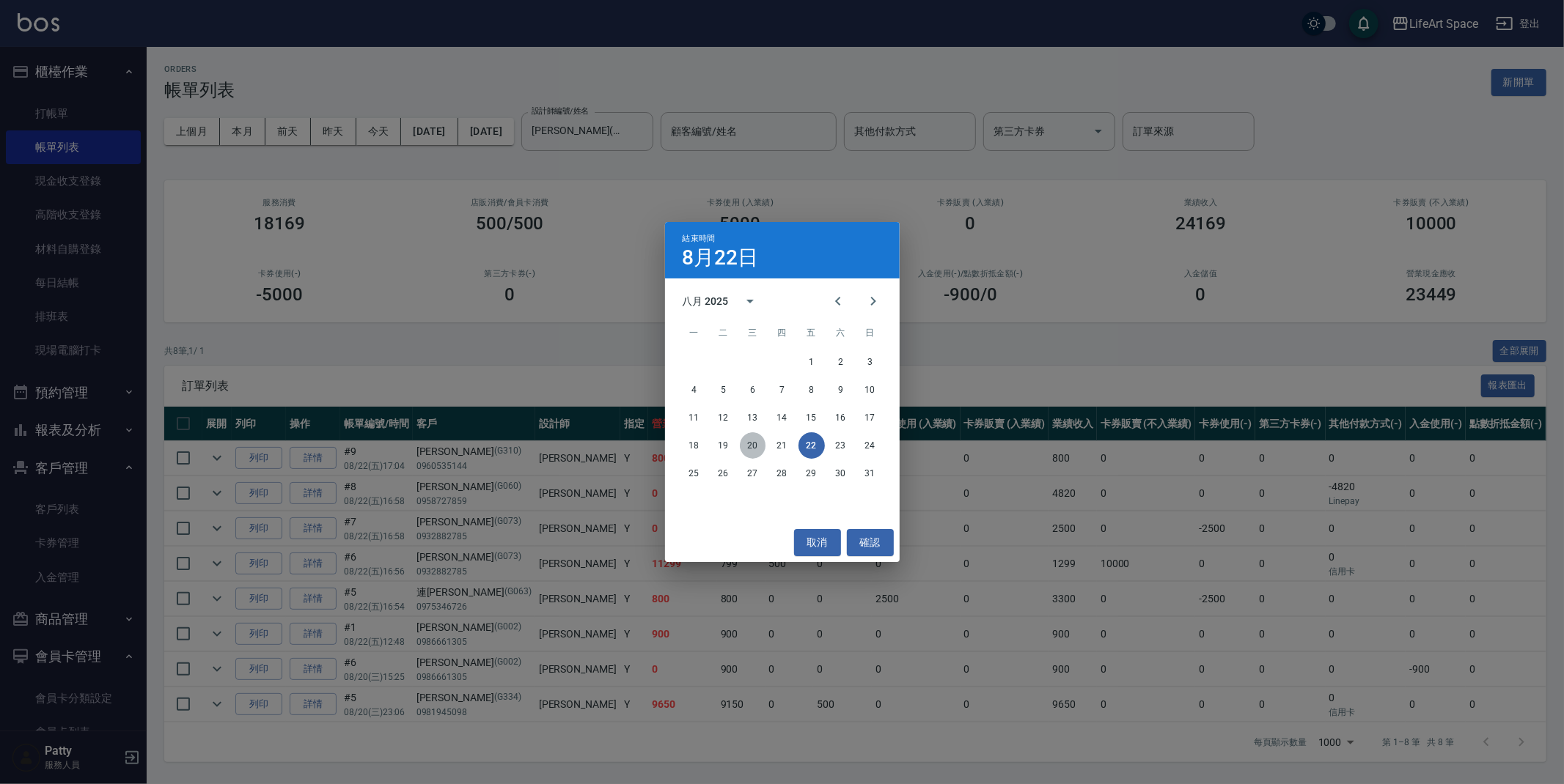
click at [757, 444] on button "20" at bounding box center [753, 445] width 26 height 26
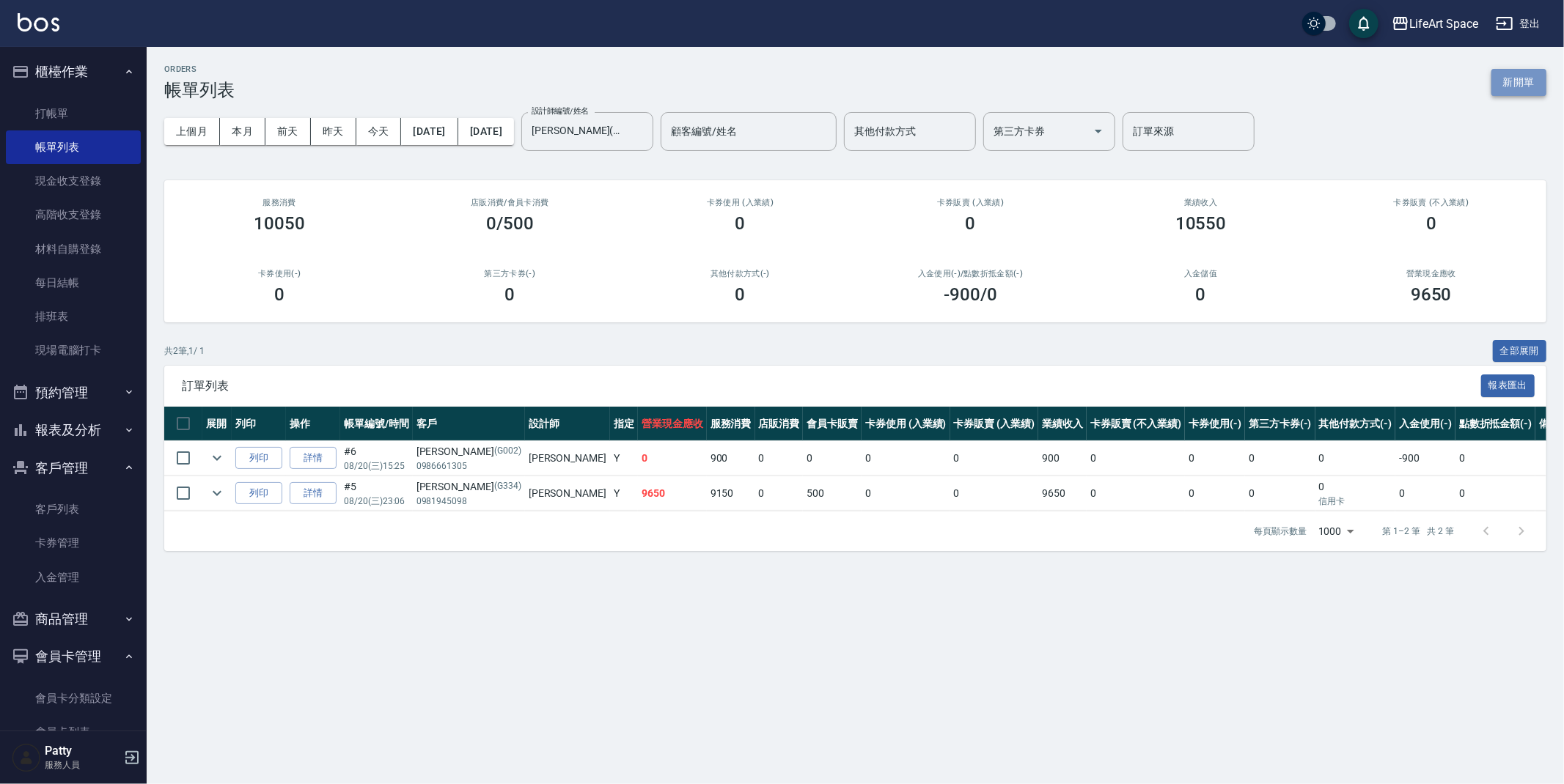
click at [1504, 79] on button "新開單" at bounding box center [1519, 83] width 55 height 27
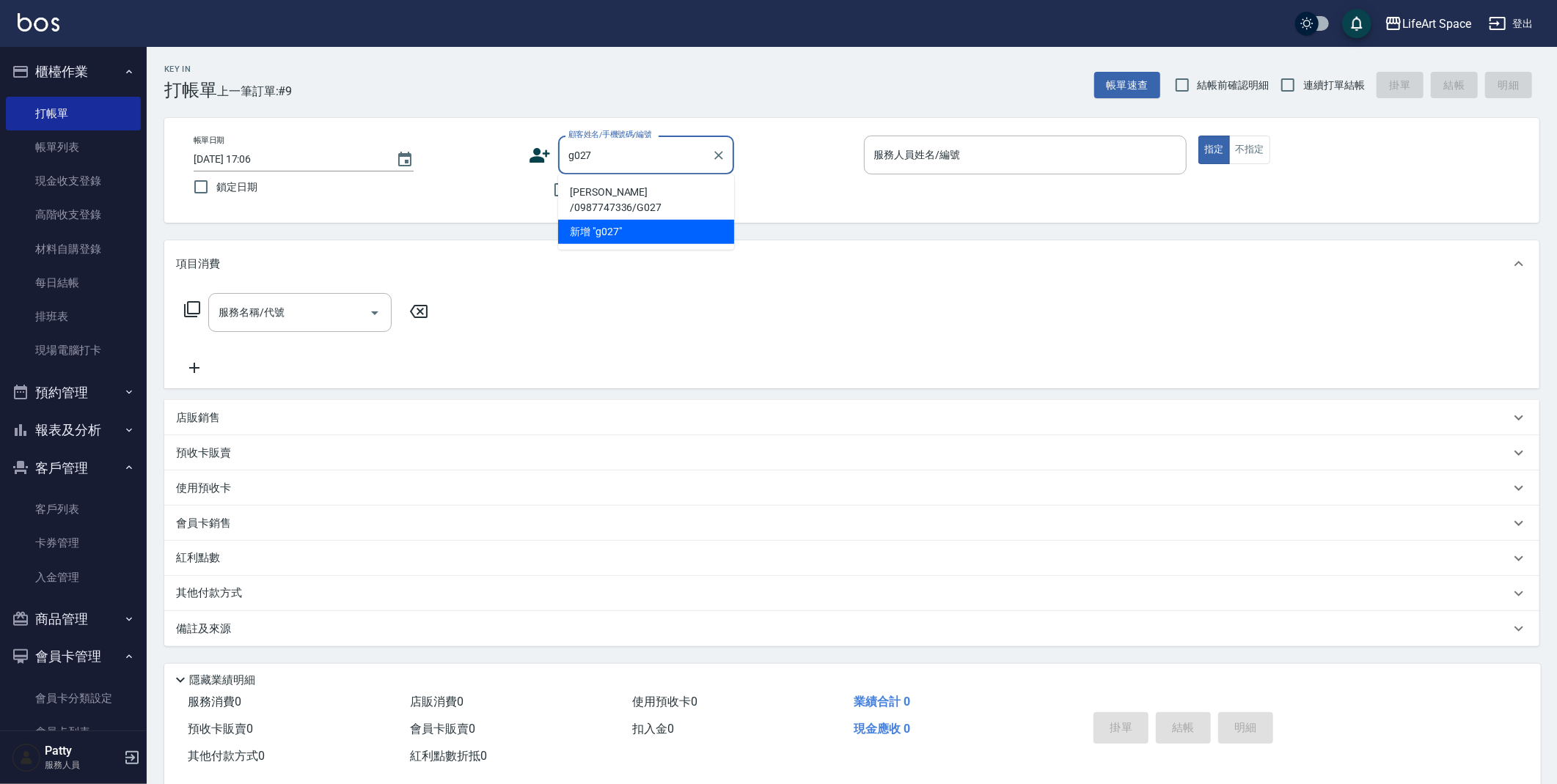
click at [635, 184] on li "[PERSON_NAME] /0987747336/G027" at bounding box center [646, 200] width 176 height 39
type input "[PERSON_NAME] /0987747336/G027"
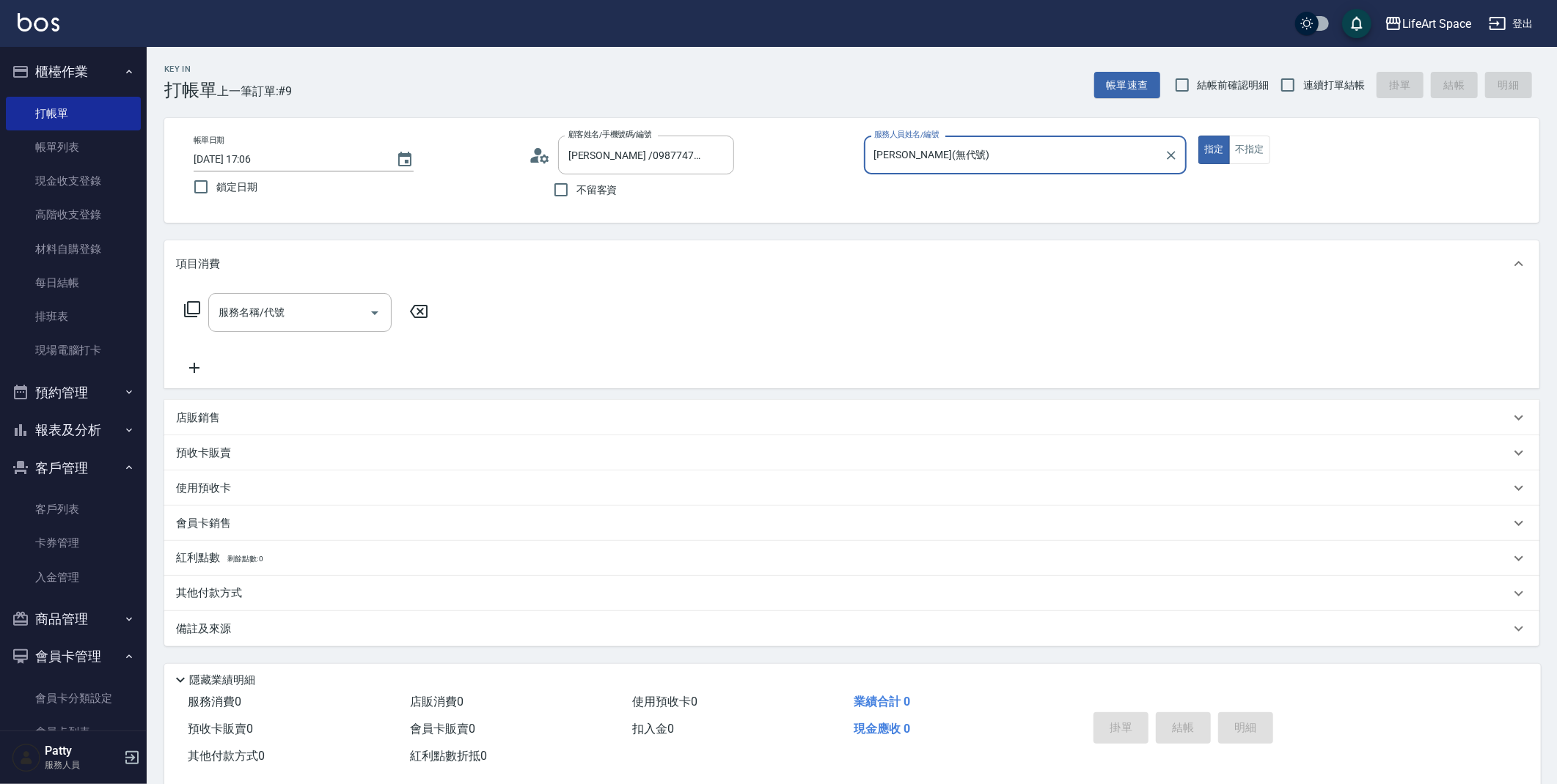
type input "[PERSON_NAME](無代號)"
click at [328, 319] on input "服務名稱/代號" at bounding box center [289, 312] width 149 height 26
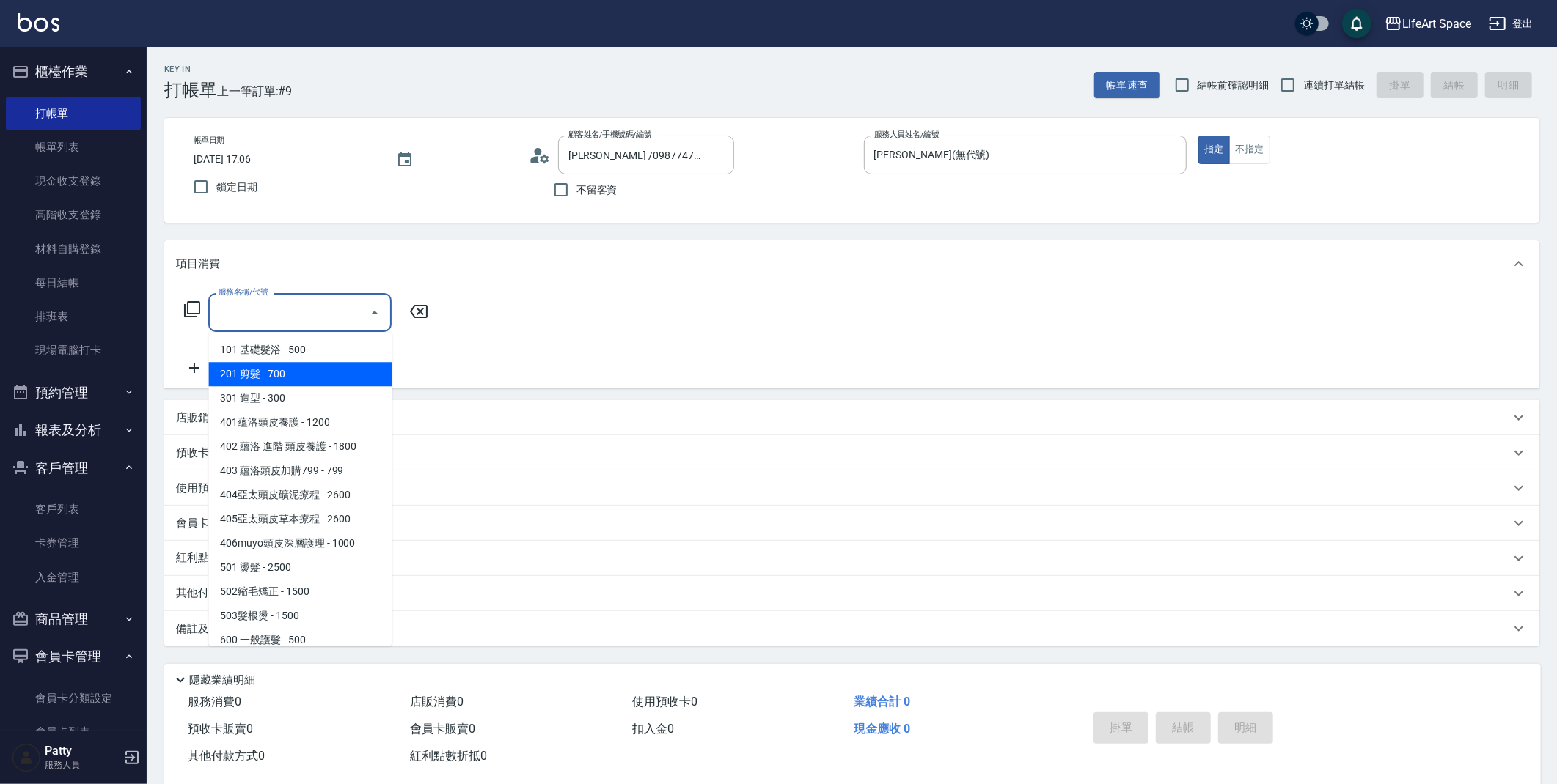
click at [279, 376] on span "201 剪髮 - 700" at bounding box center [300, 374] width 184 height 24
type input "201 剪髮(201)"
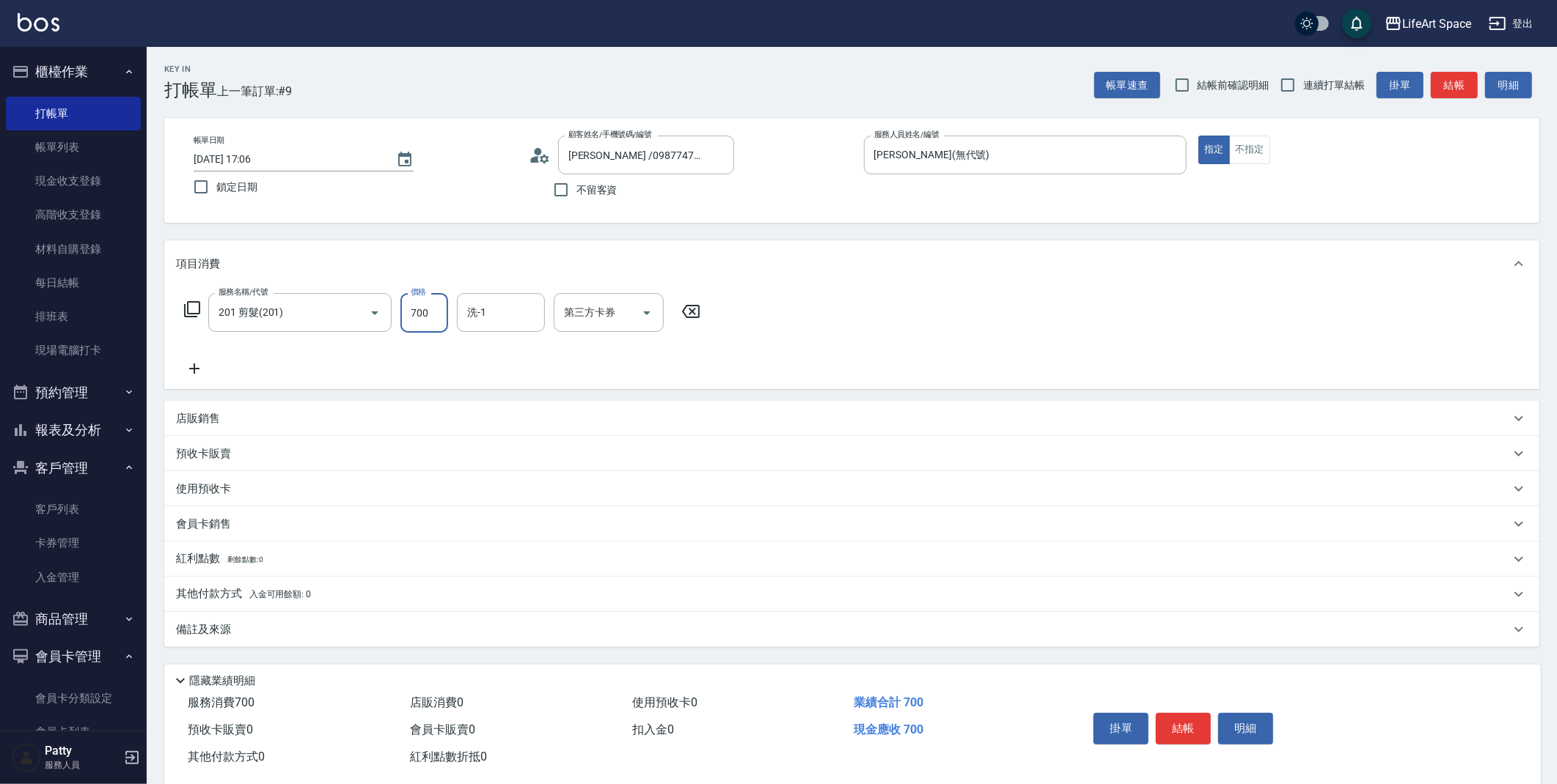
click at [436, 320] on input "700" at bounding box center [424, 313] width 48 height 39
type input "800"
click at [237, 163] on input "[DATE] 17:06" at bounding box center [288, 160] width 188 height 24
type input "[DATE] 17:06"
click at [504, 316] on input "洗-1" at bounding box center [501, 312] width 75 height 26
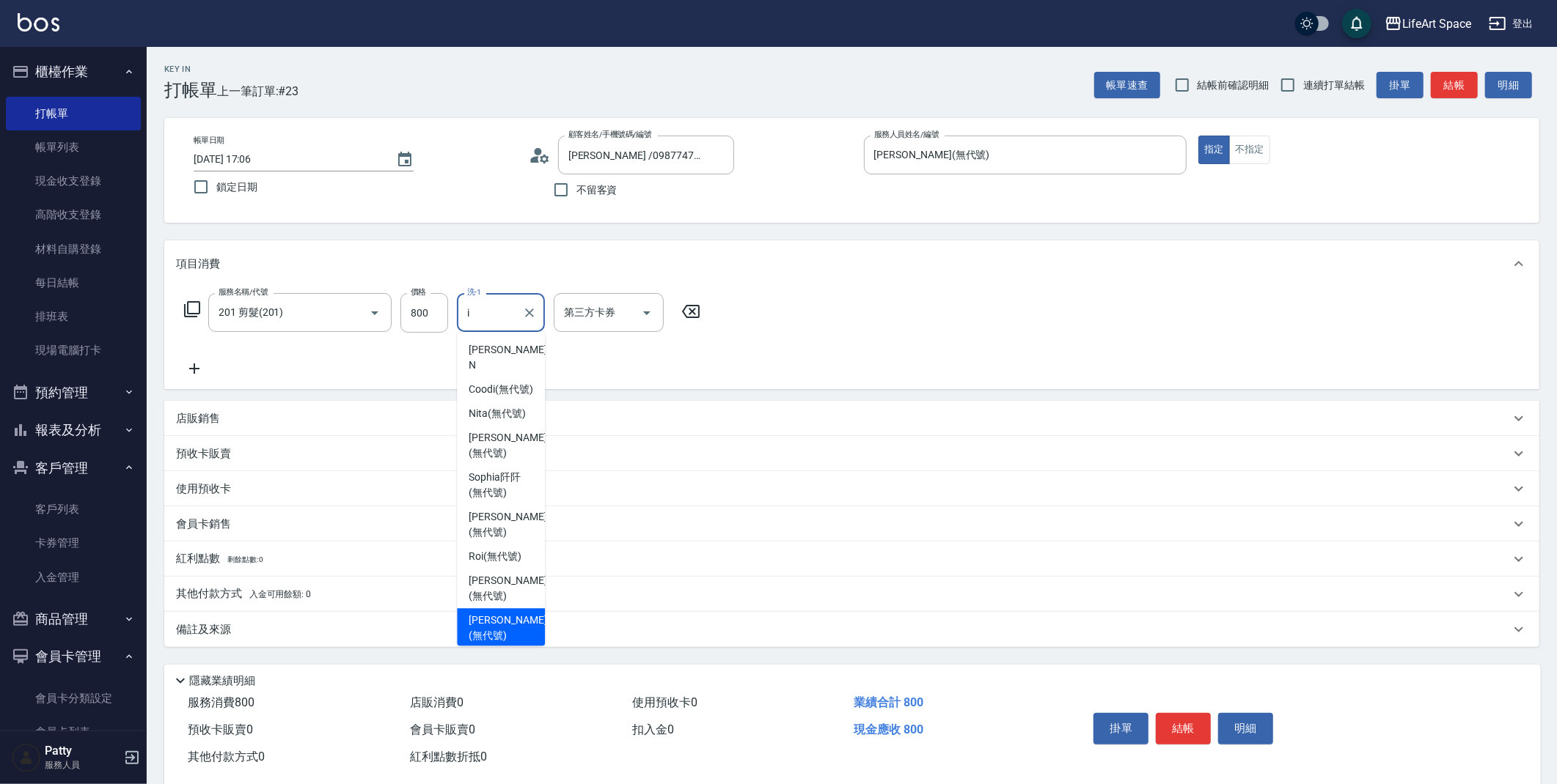
click at [506, 625] on div "[PERSON_NAME] (無代號)" at bounding box center [500, 628] width 88 height 39
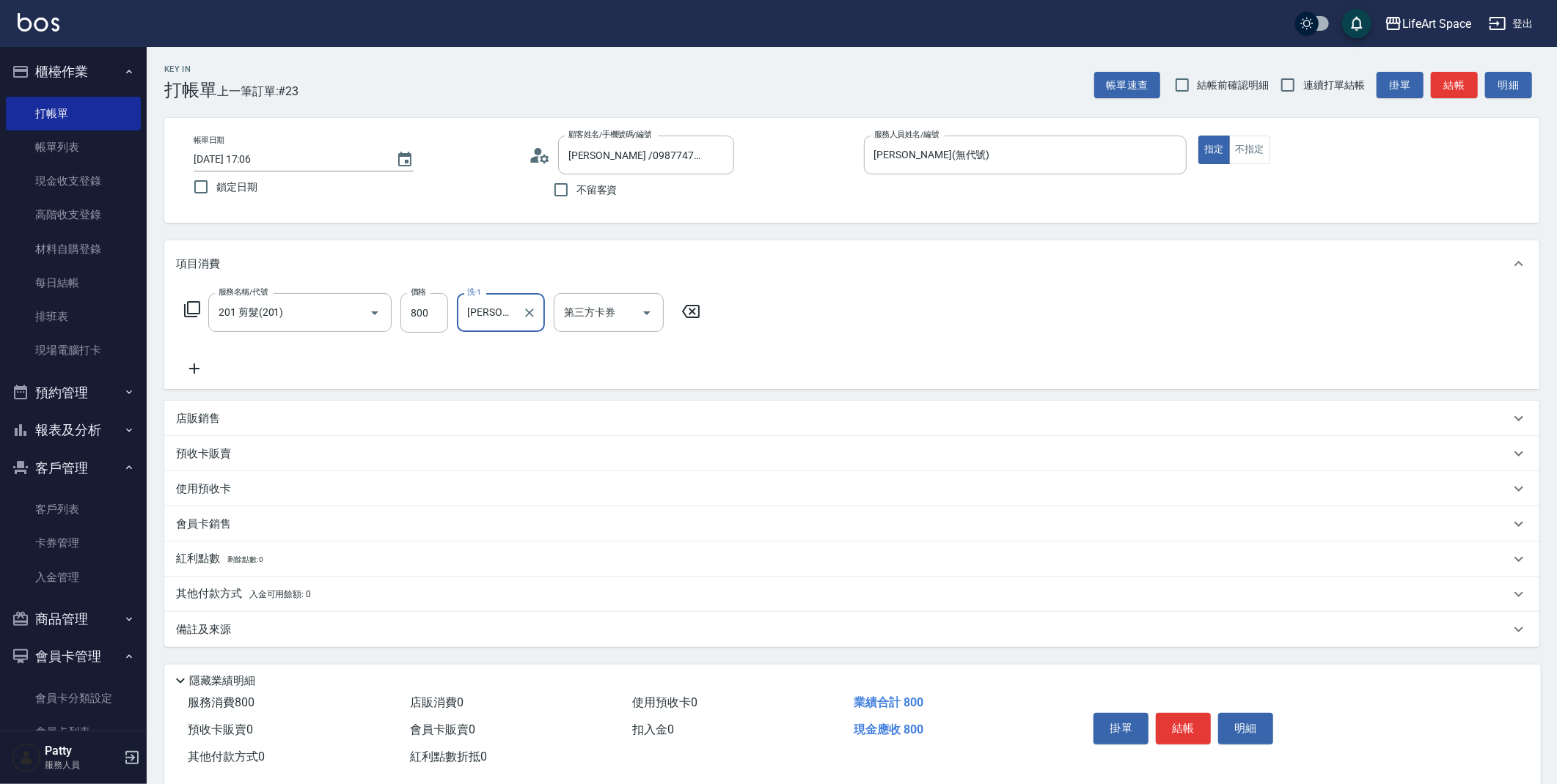
type input "[PERSON_NAME](無代號)"
click at [306, 641] on div "備註及來源" at bounding box center [851, 630] width 1375 height 35
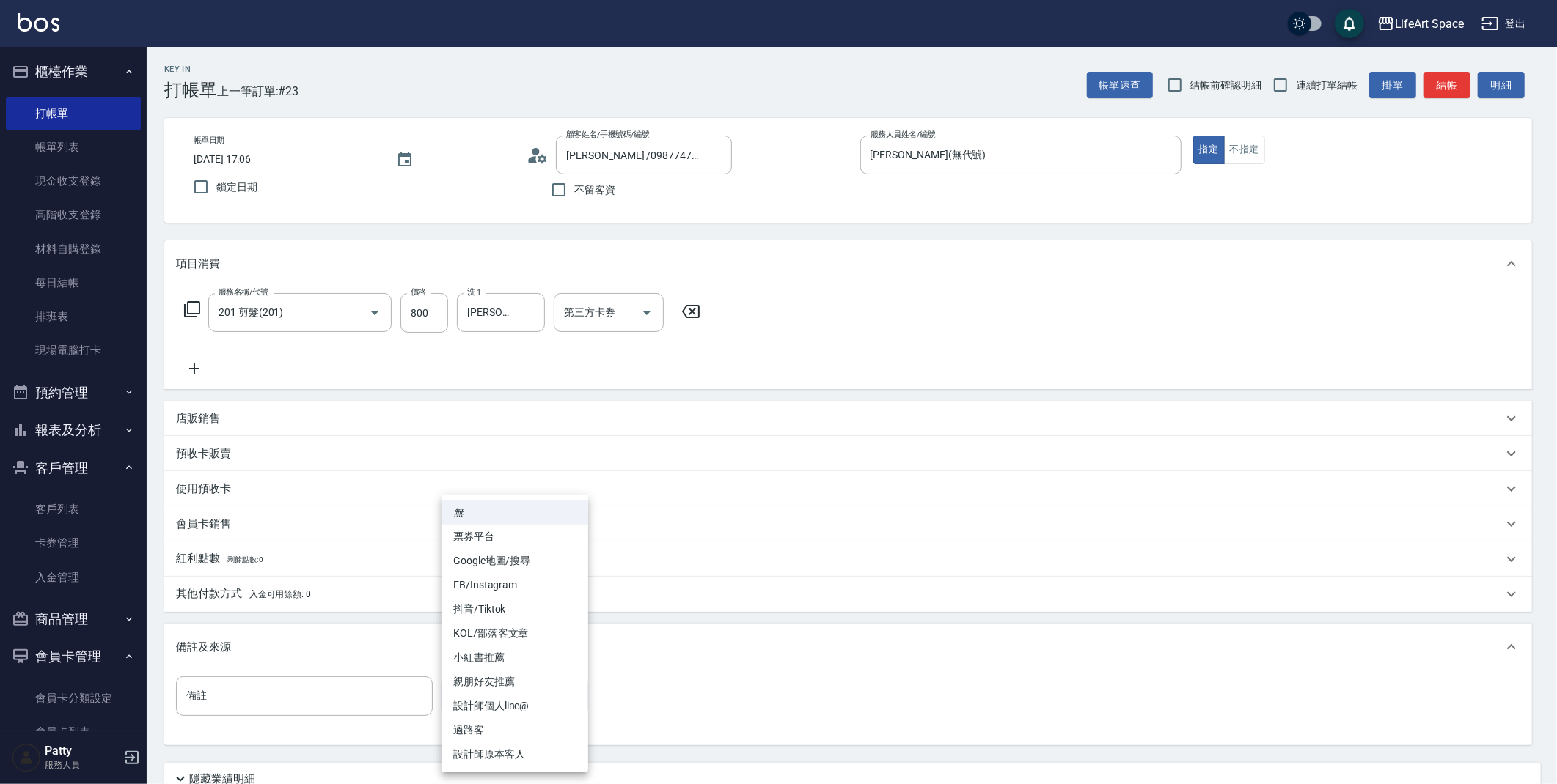
click at [503, 690] on body "LifeArt Space 登出 櫃檯作業 打帳單 帳單列表 現金收支登錄 高階收支登錄 材料自購登錄 每日結帳 排班表 現場電腦打卡 預約管理 預約管理 單…" at bounding box center [778, 452] width 1557 height 904
click at [516, 761] on li "設計師原本客人" at bounding box center [515, 754] width 147 height 24
type input "設計師原本客人"
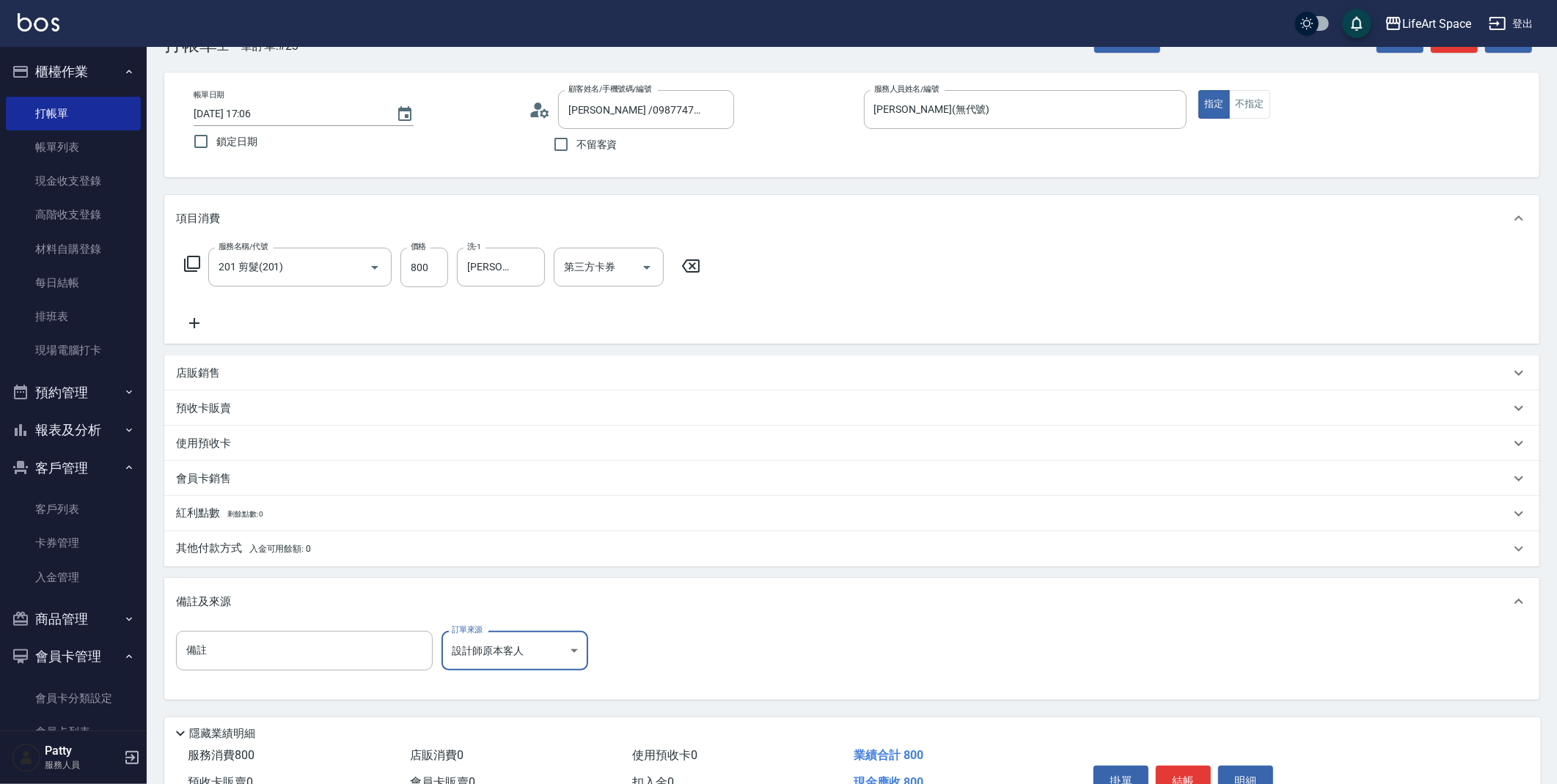
scroll to position [69, 0]
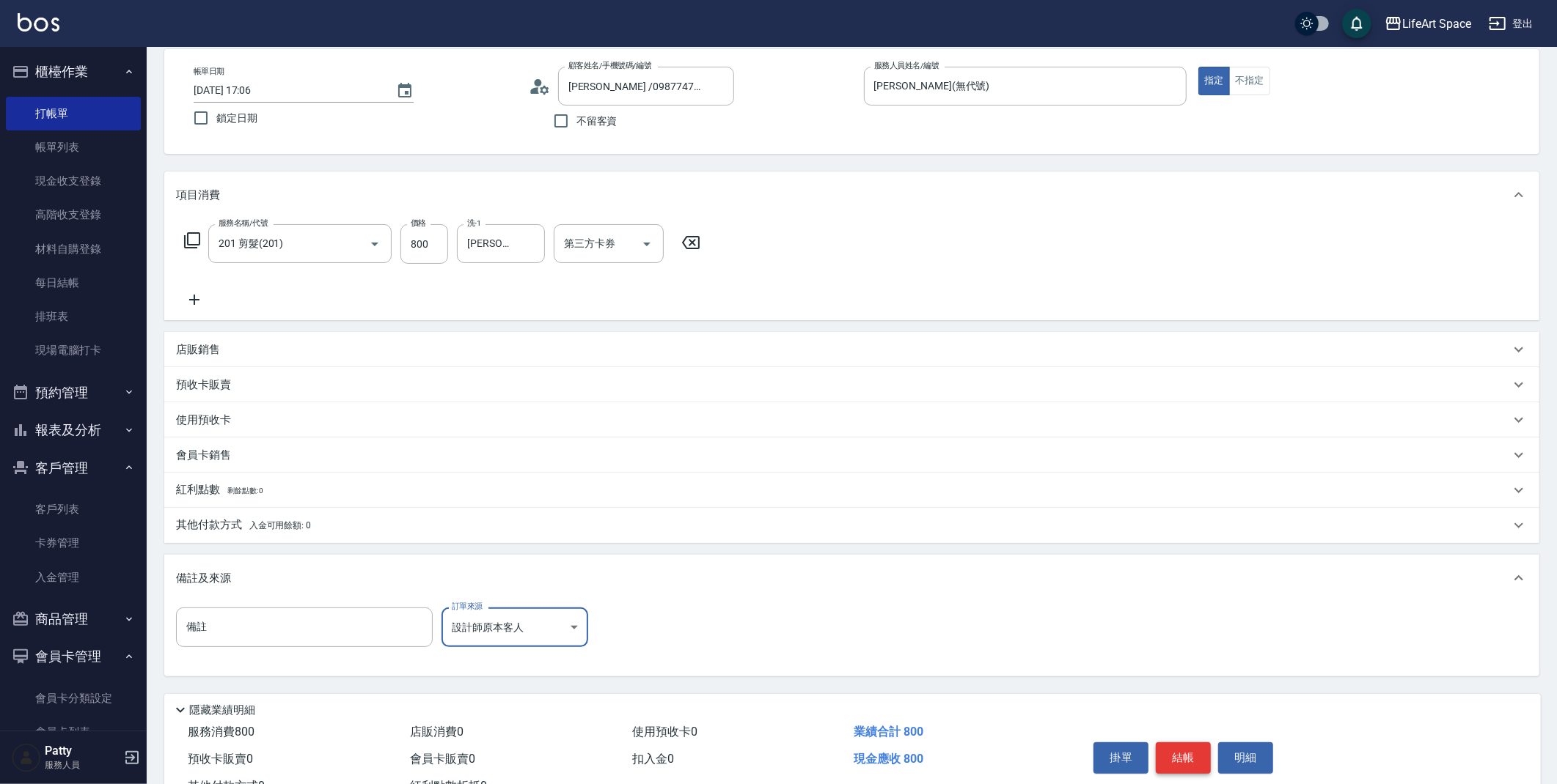
click at [1202, 765] on button "結帳" at bounding box center [1183, 758] width 55 height 31
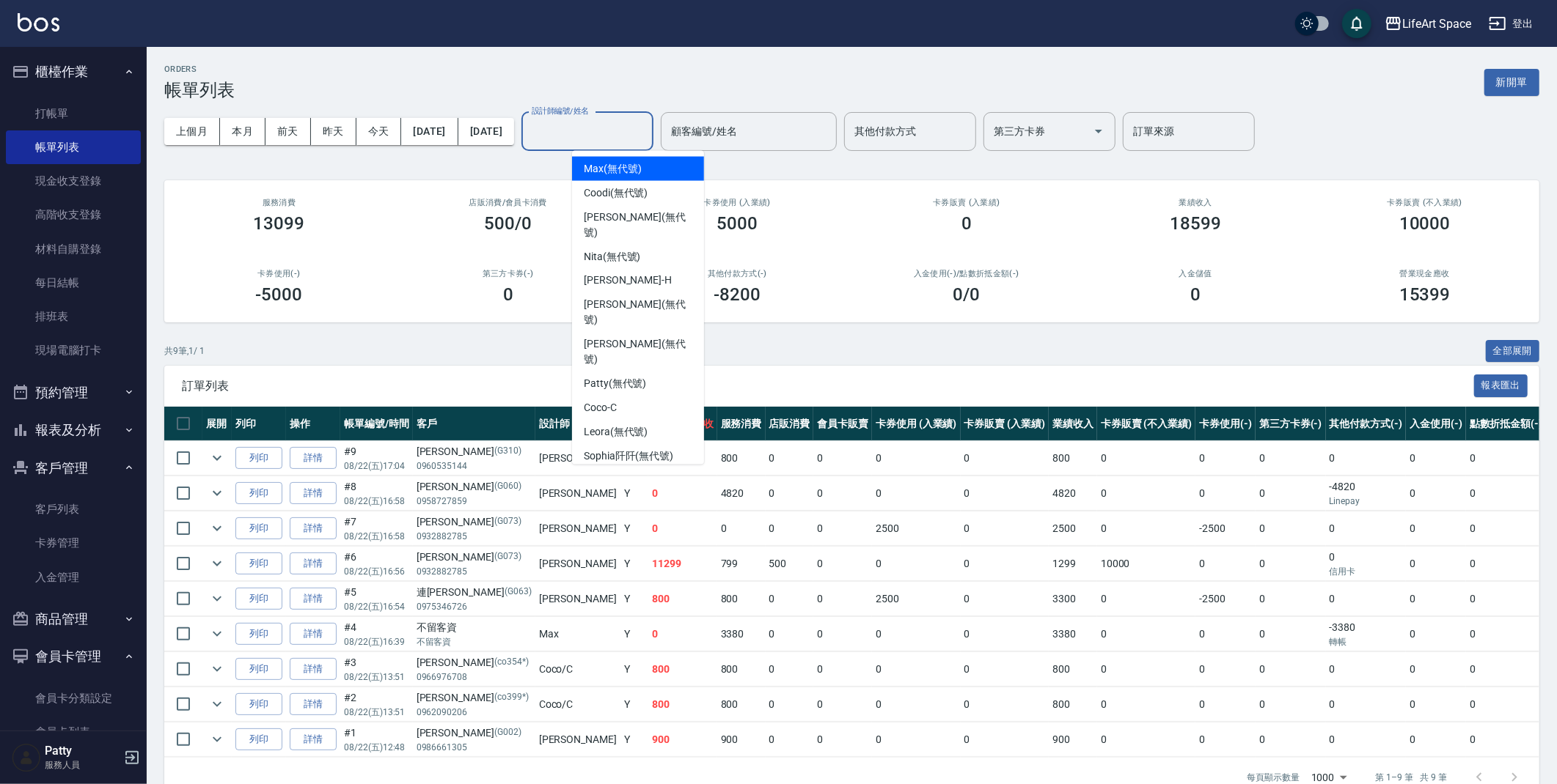
click at [592, 131] on input "設計師編號/姓名" at bounding box center [587, 131] width 119 height 26
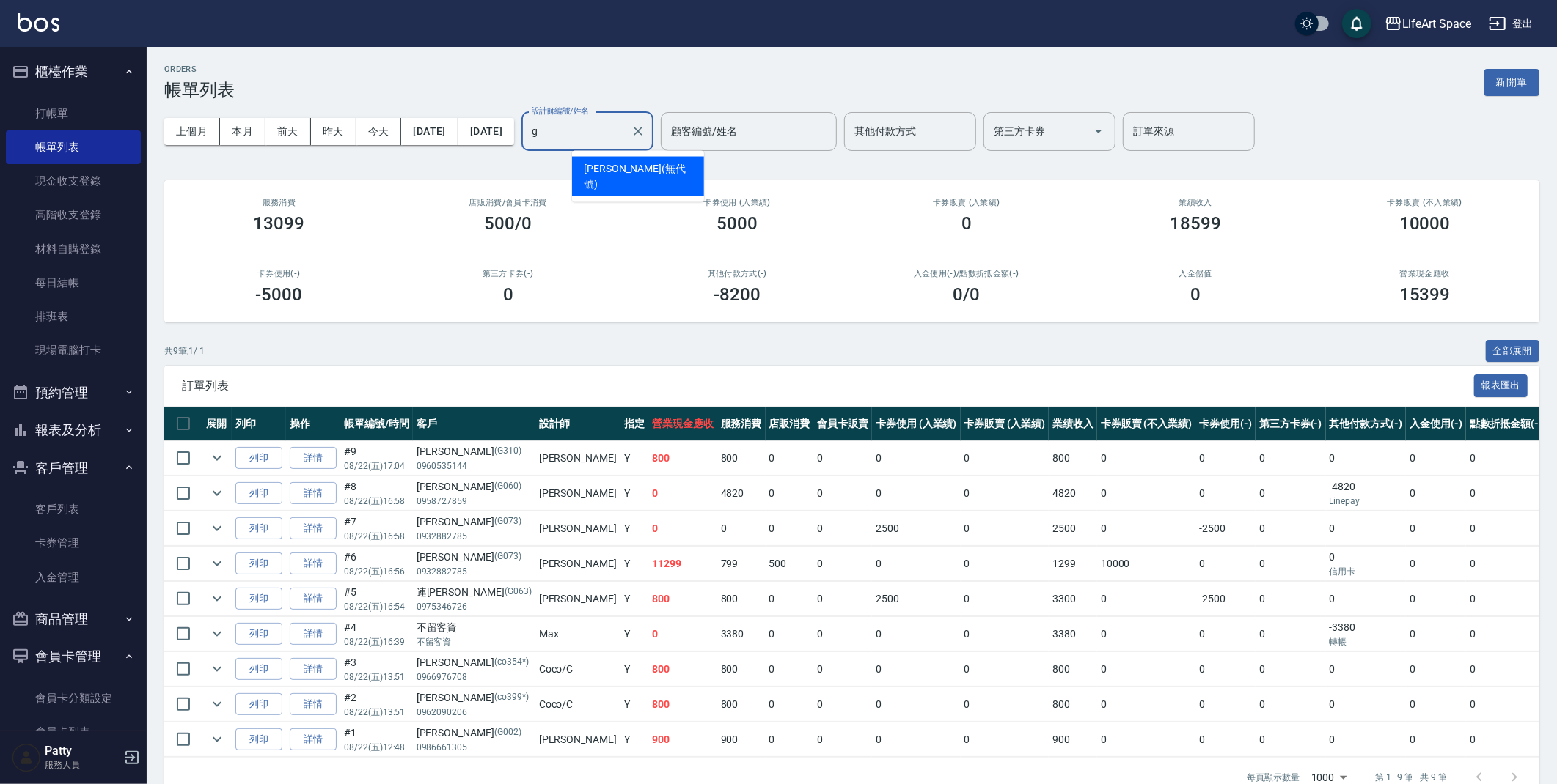
click at [636, 174] on span "[PERSON_NAME] (無代號)" at bounding box center [638, 177] width 108 height 31
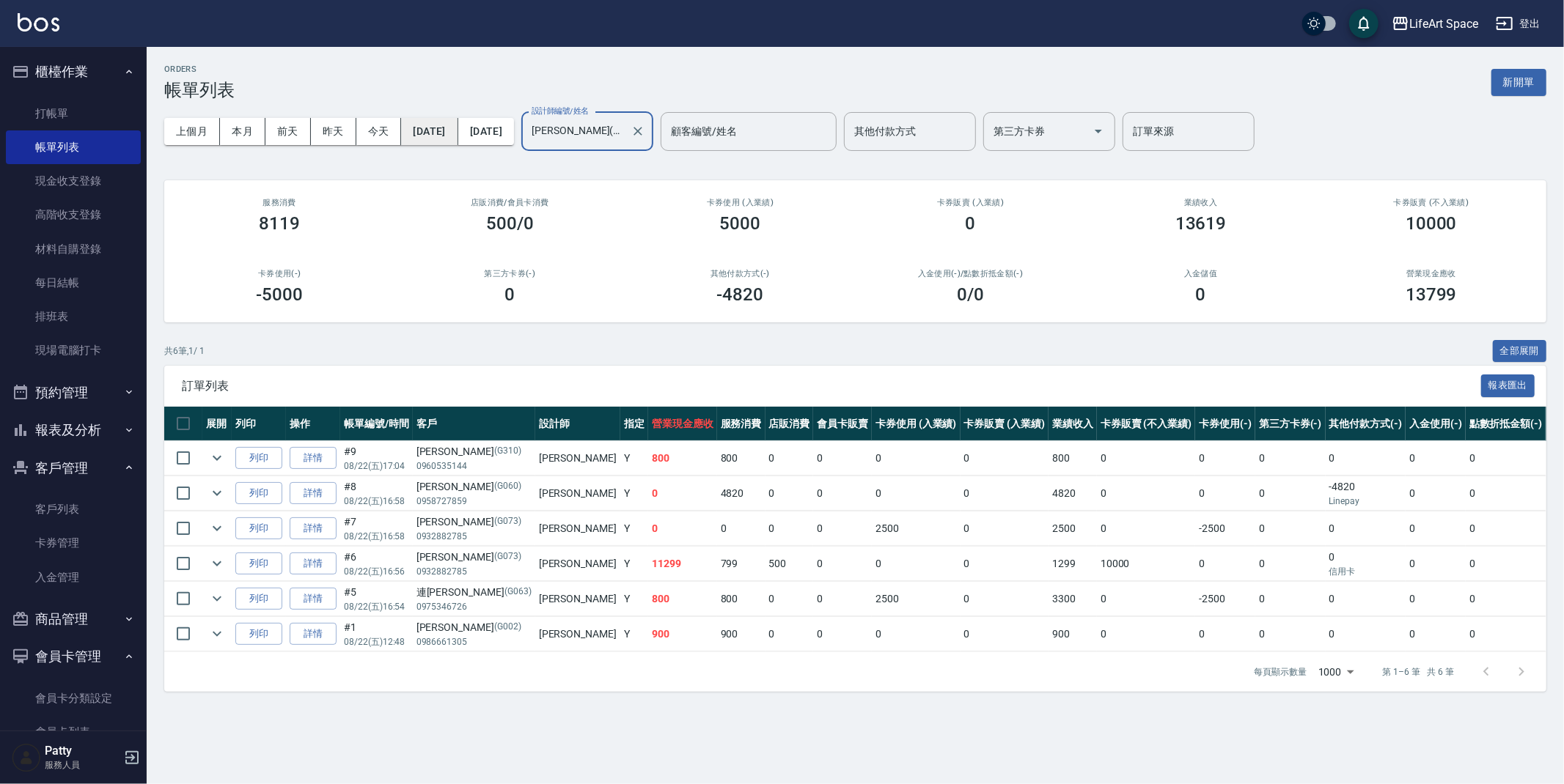
type input "[PERSON_NAME](無代號)"
click at [452, 138] on button "[DATE]" at bounding box center [429, 131] width 56 height 27
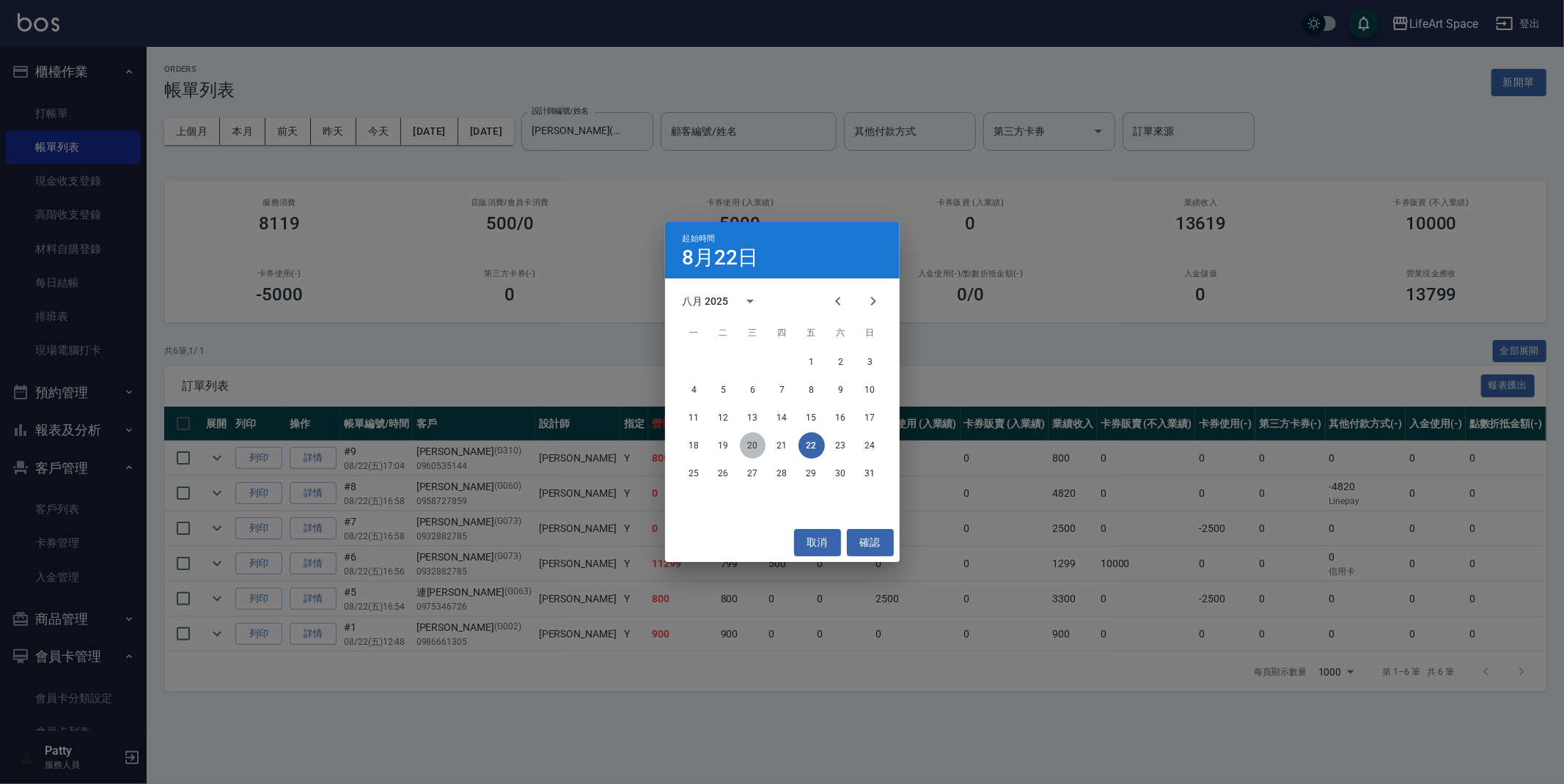
click at [745, 447] on button "20" at bounding box center [753, 445] width 26 height 26
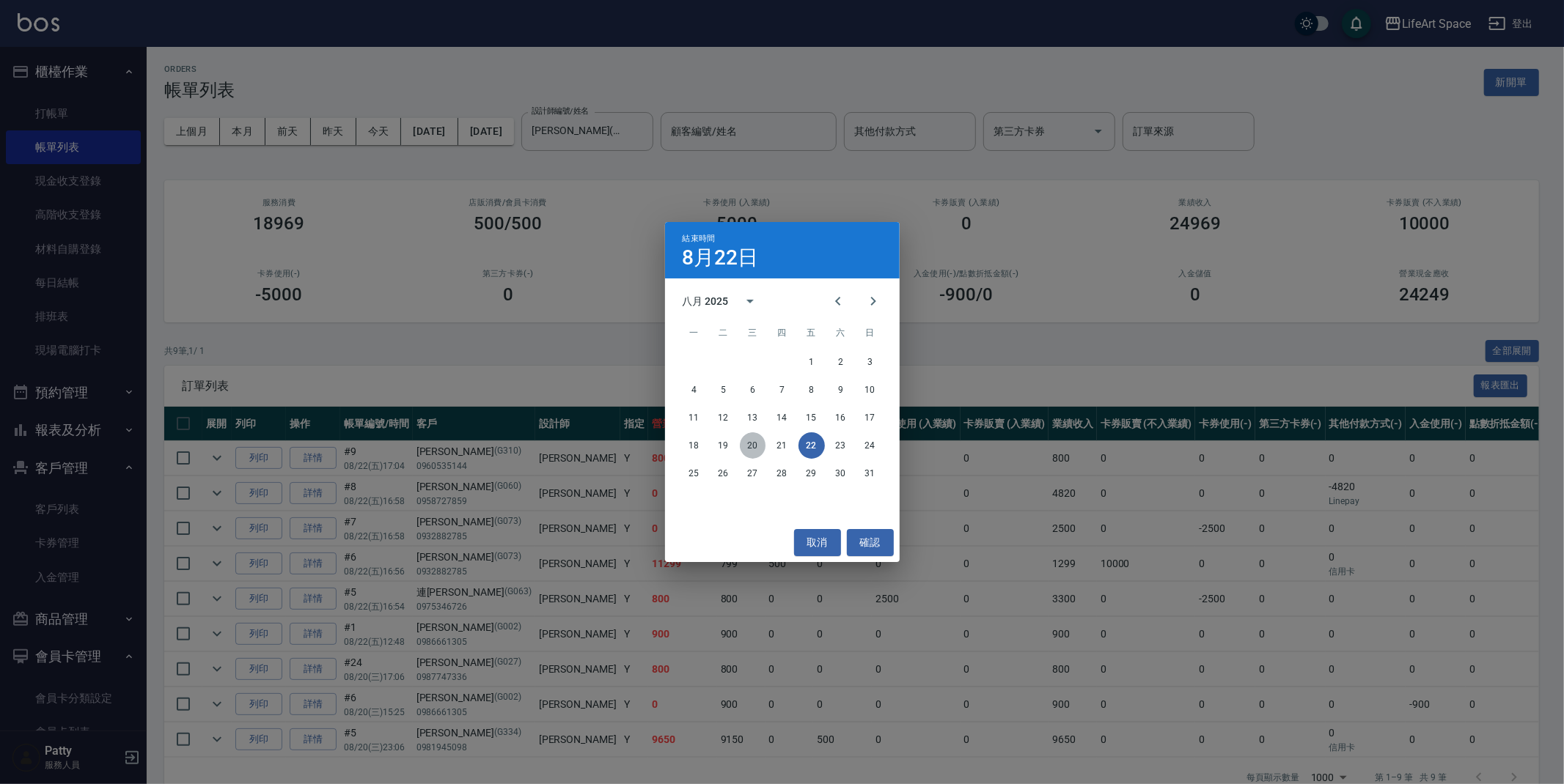
click at [759, 445] on button "20" at bounding box center [753, 445] width 26 height 26
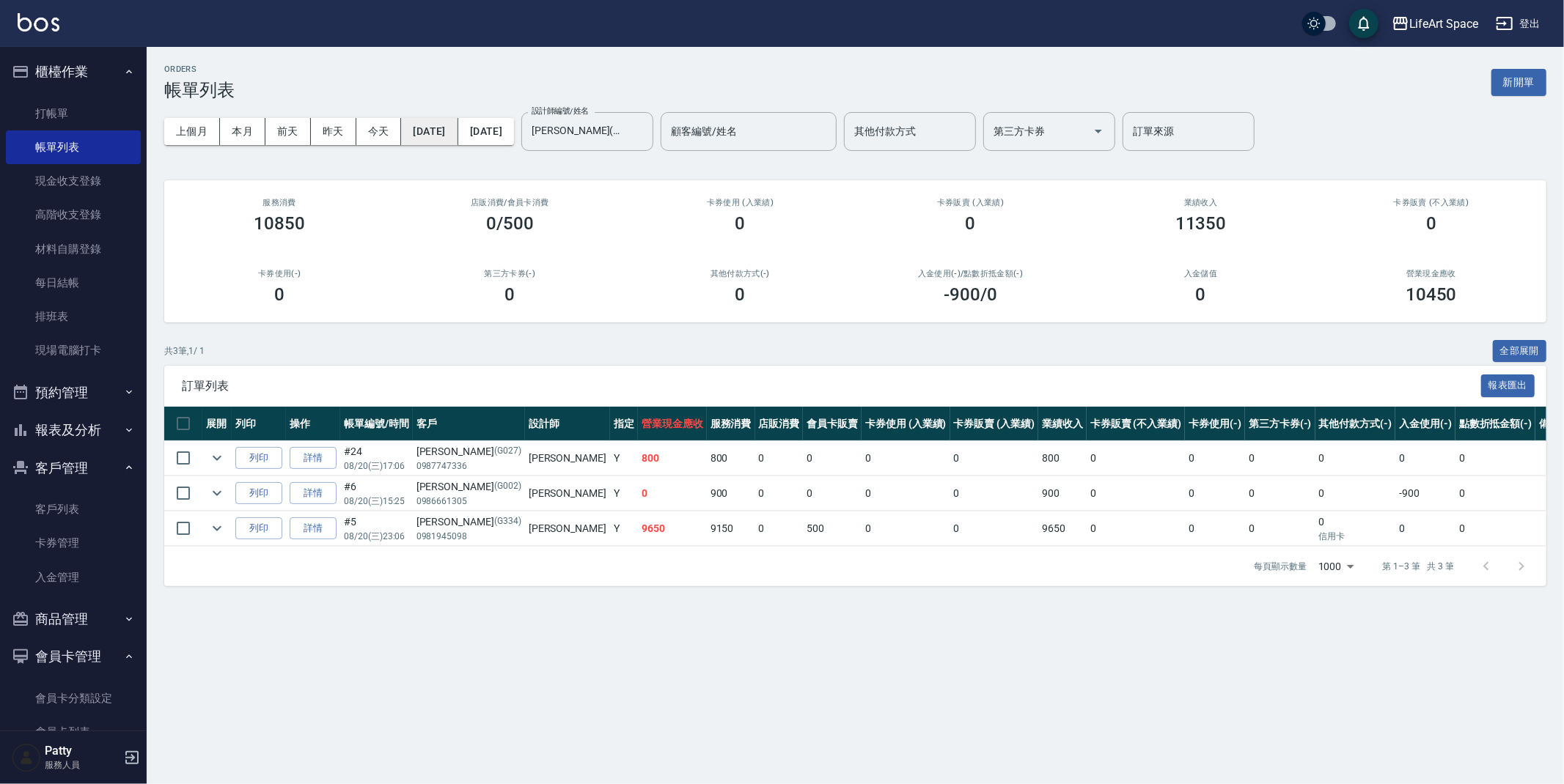
click at [454, 134] on button "[DATE]" at bounding box center [429, 131] width 56 height 27
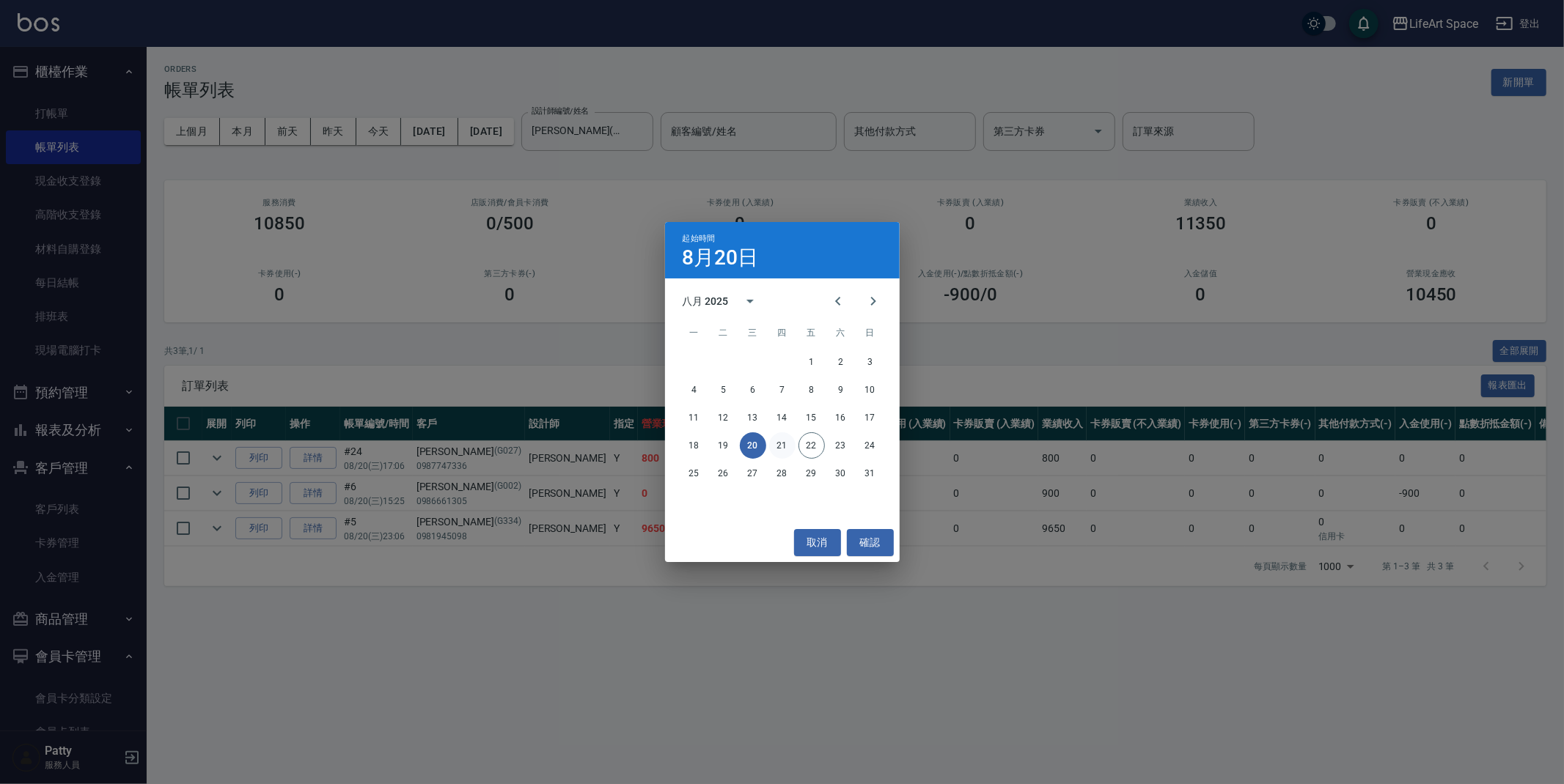
click at [786, 445] on button "21" at bounding box center [782, 445] width 26 height 26
